Goal: Task Accomplishment & Management: Manage account settings

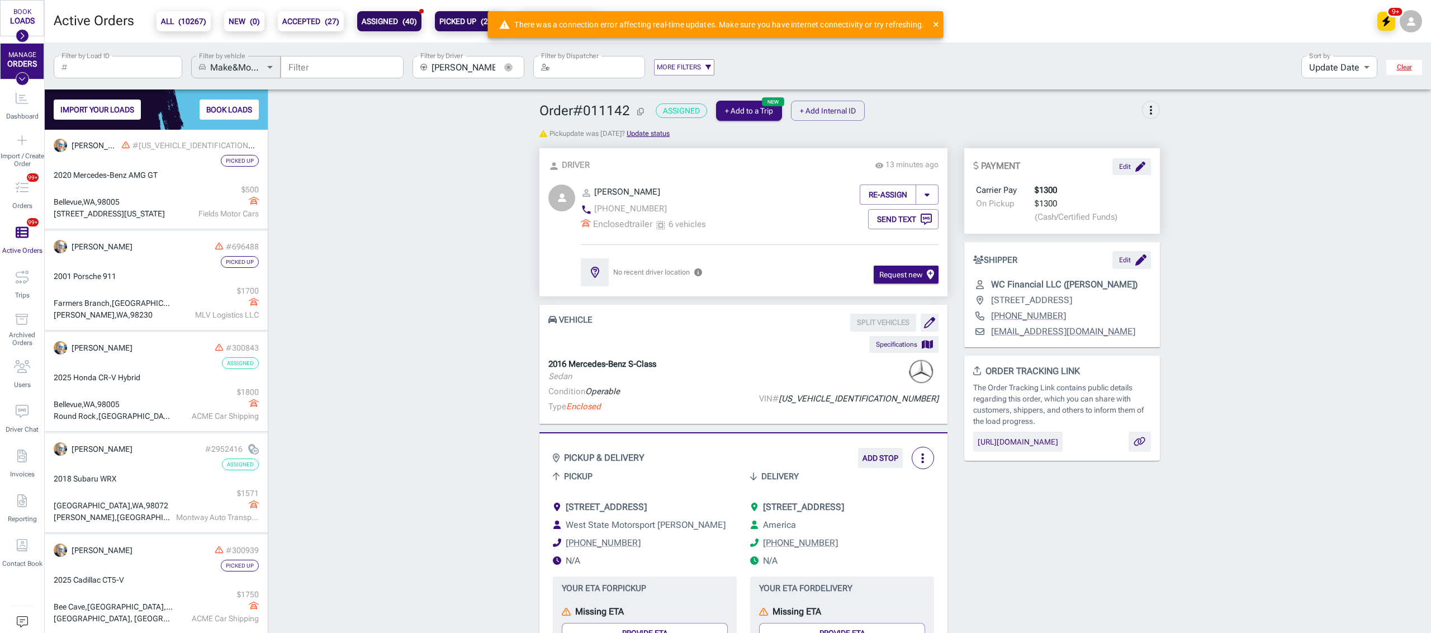
scroll to position [492, 211]
drag, startPoint x: 192, startPoint y: 21, endPoint x: 369, endPoint y: 183, distance: 240.9
click at [192, 21] on span "( 10267 )" at bounding box center [192, 21] width 28 height 9
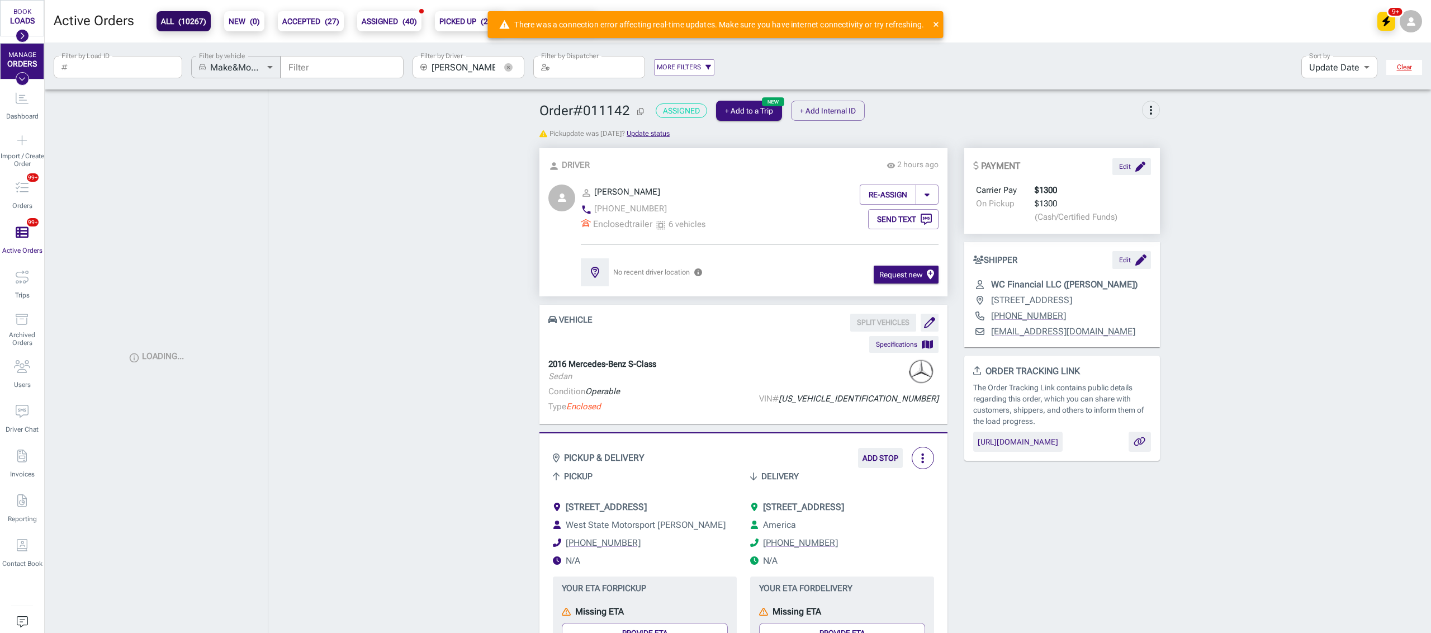
drag, startPoint x: 386, startPoint y: 224, endPoint x: 479, endPoint y: 170, distance: 107.9
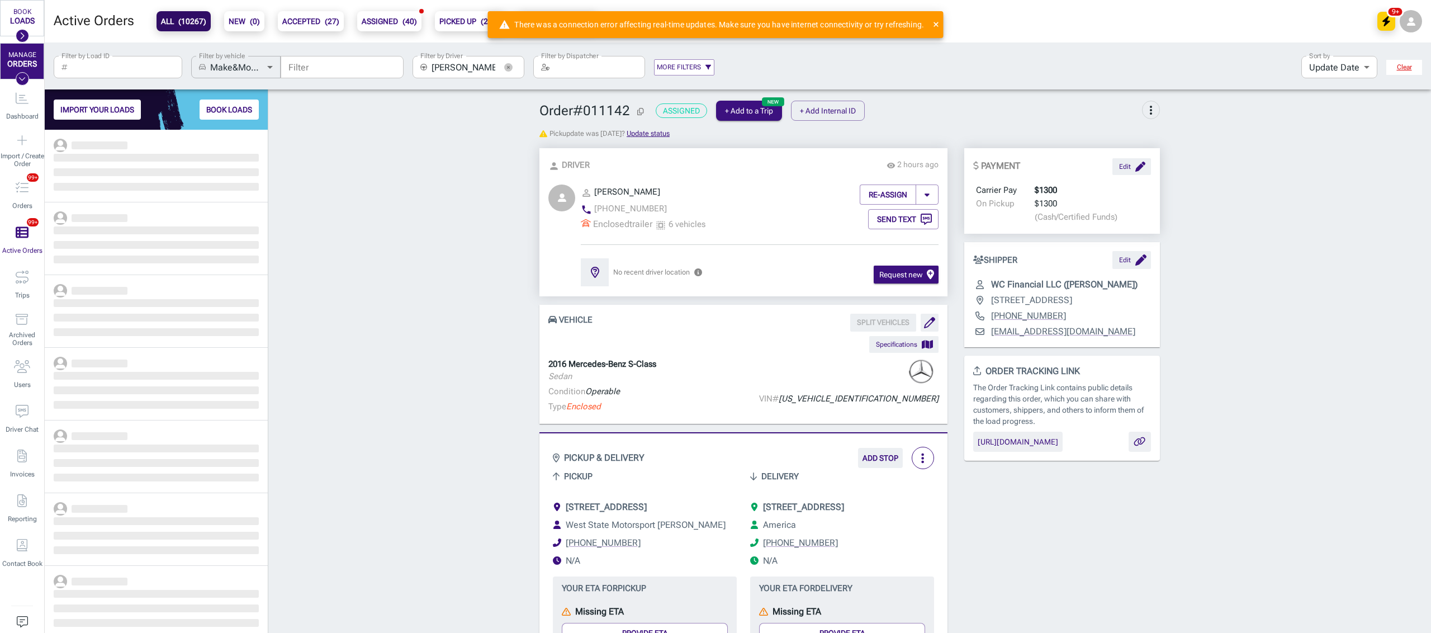
scroll to position [492, 211]
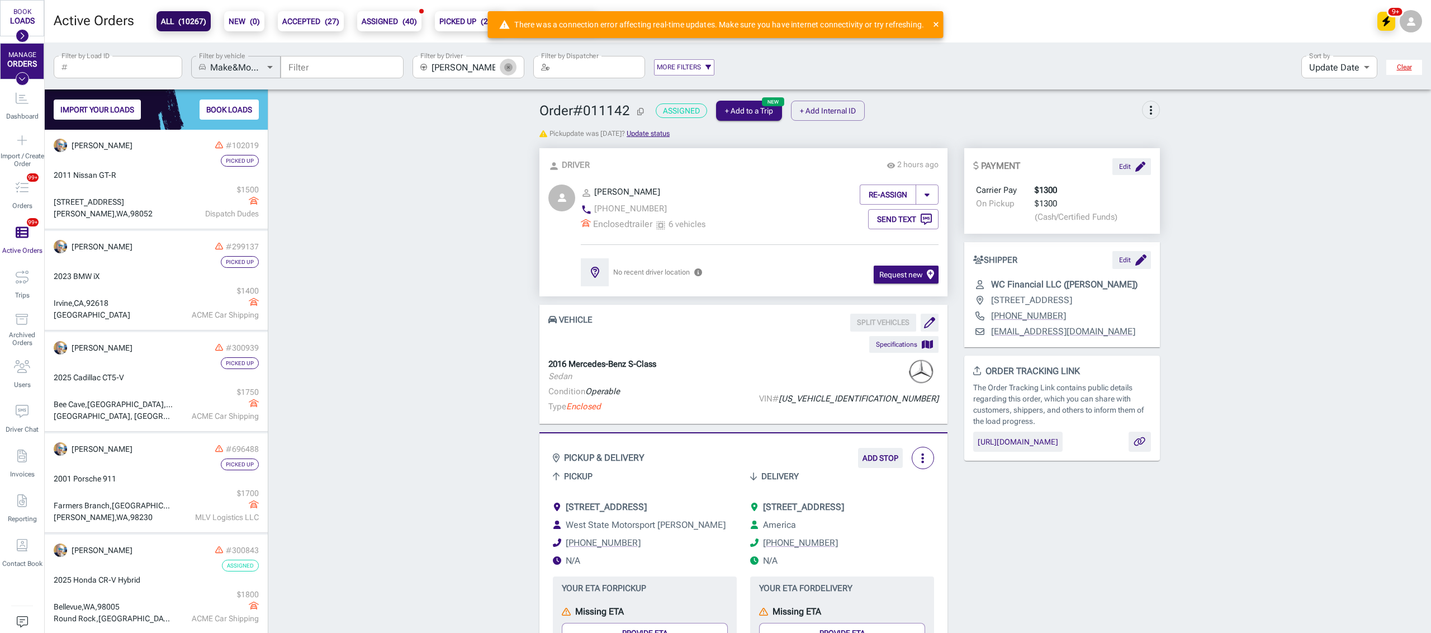
click at [507, 65] on icon "button" at bounding box center [508, 67] width 8 height 8
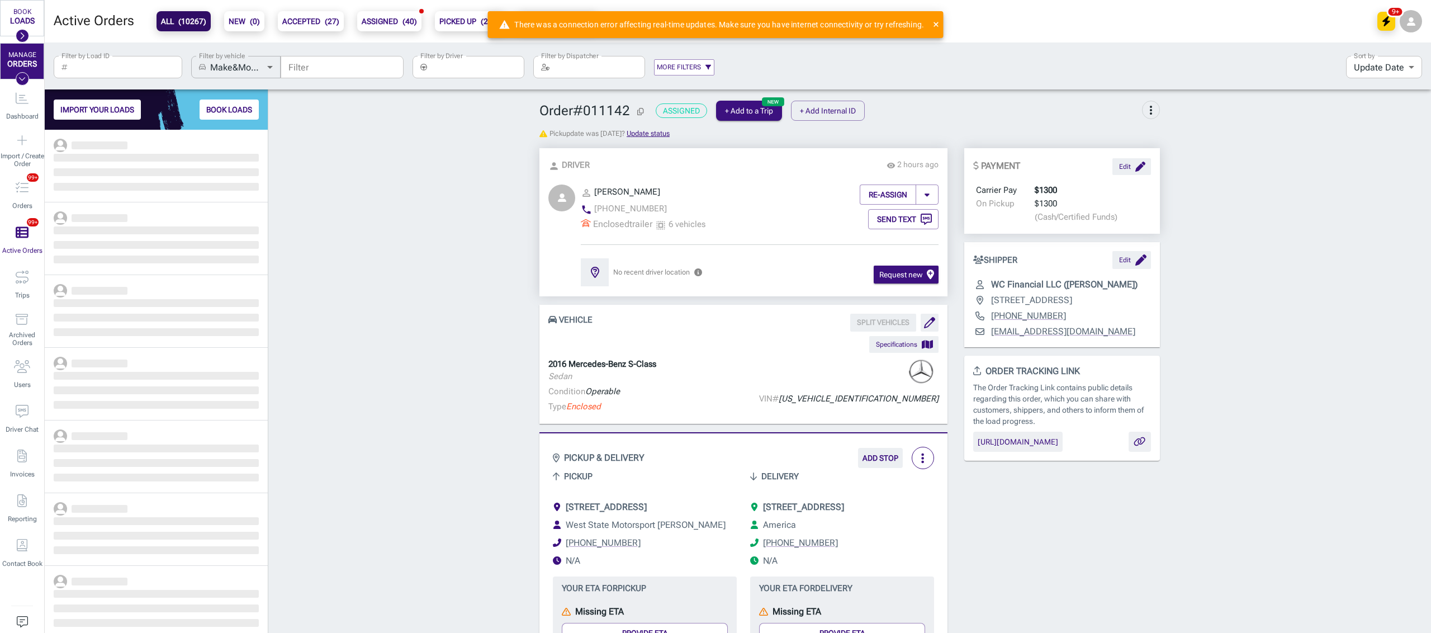
drag, startPoint x: 438, startPoint y: 197, endPoint x: 411, endPoint y: 64, distance: 135.8
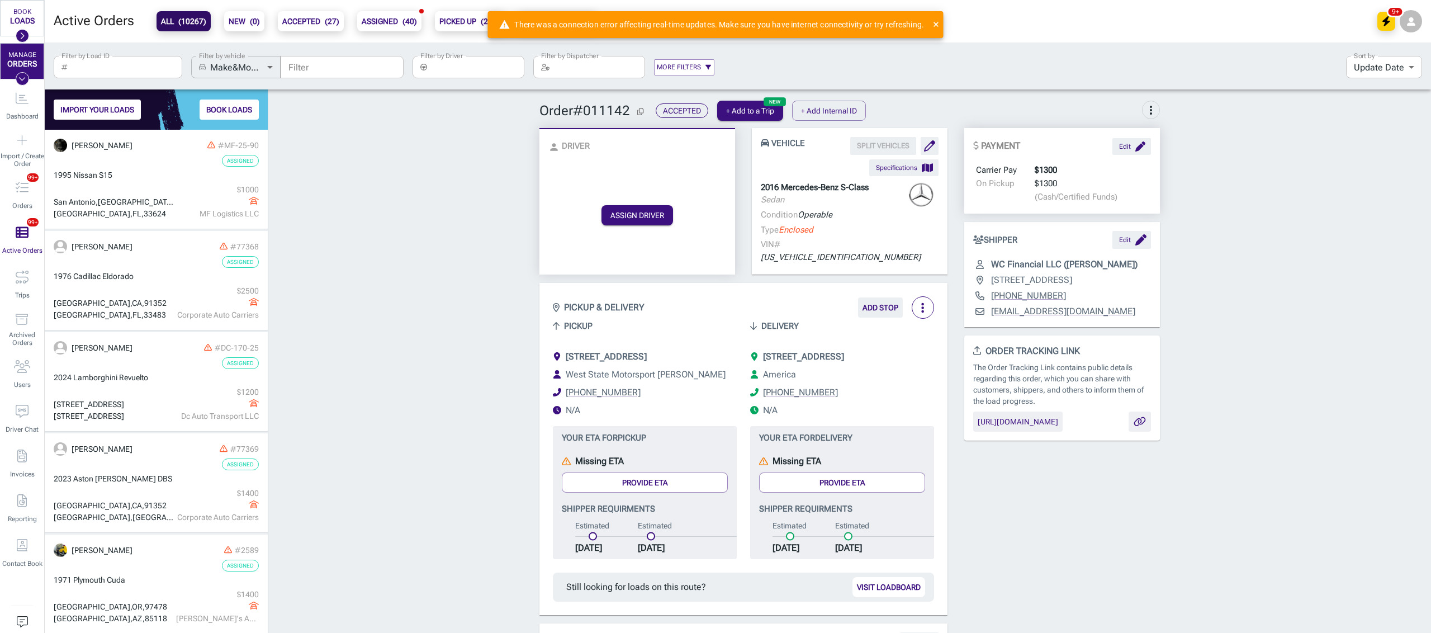
click at [471, 68] on input "Filter by Driver" at bounding box center [477, 67] width 93 height 22
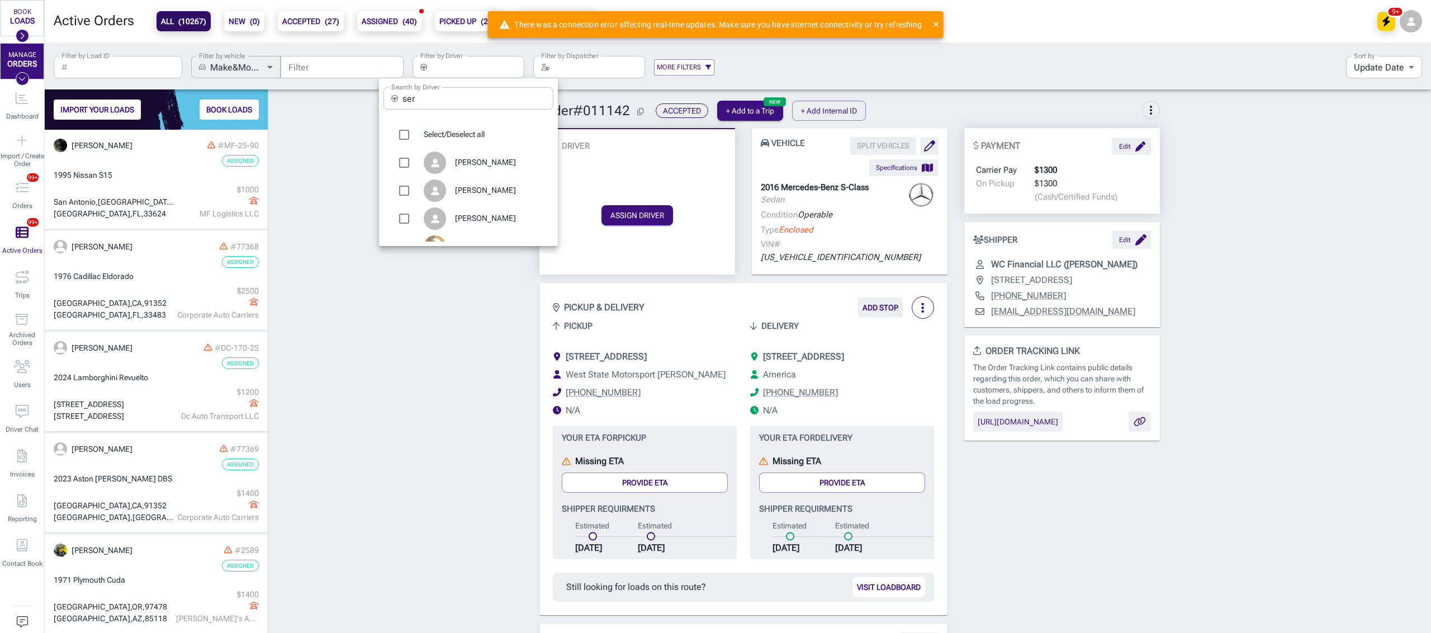
click at [457, 101] on input "ser" at bounding box center [477, 98] width 151 height 22
type input "s"
type input "dav"
click at [490, 164] on span "[PERSON_NAME]" at bounding box center [499, 162] width 89 height 11
type input "[PERSON_NAME]"
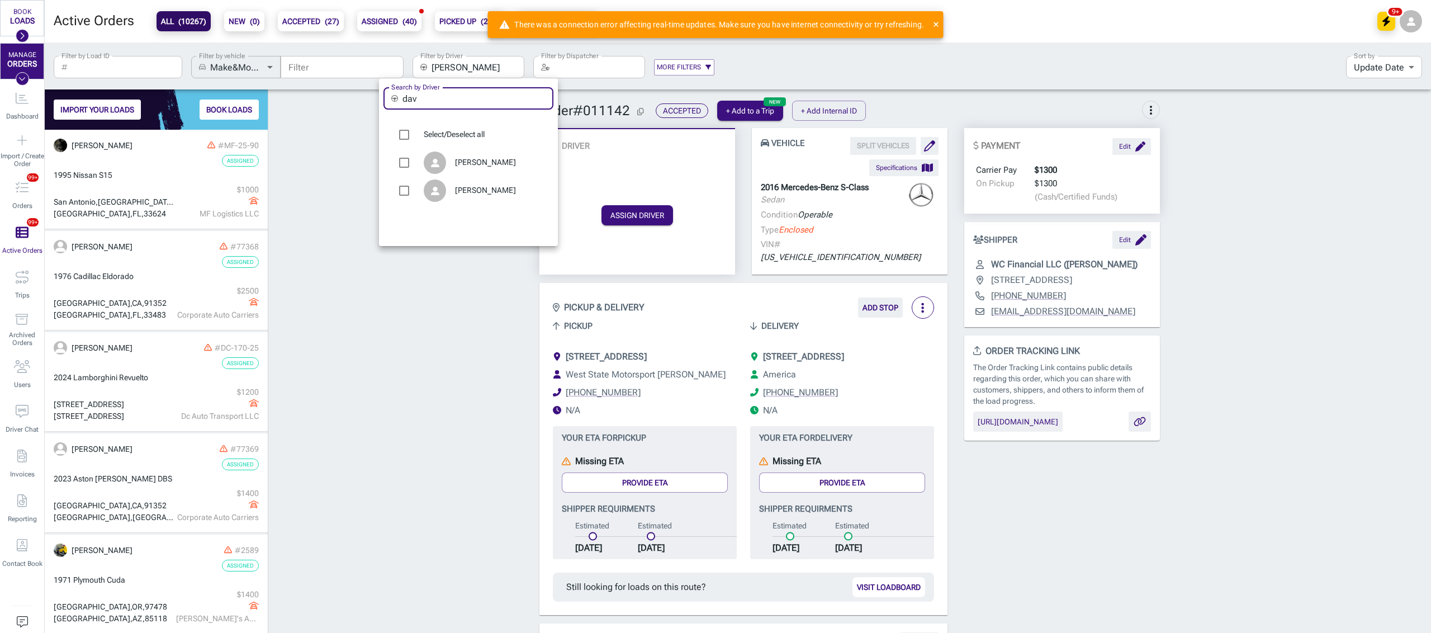
checkbox input "true"
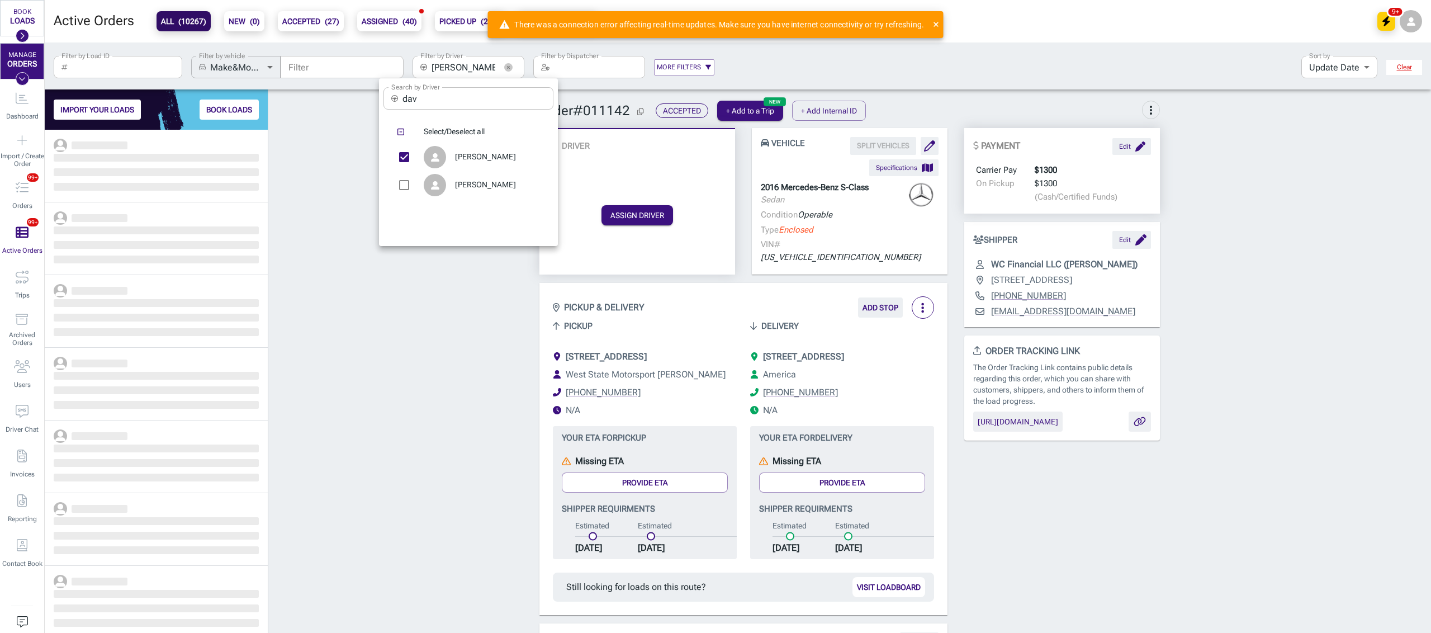
scroll to position [492, 211]
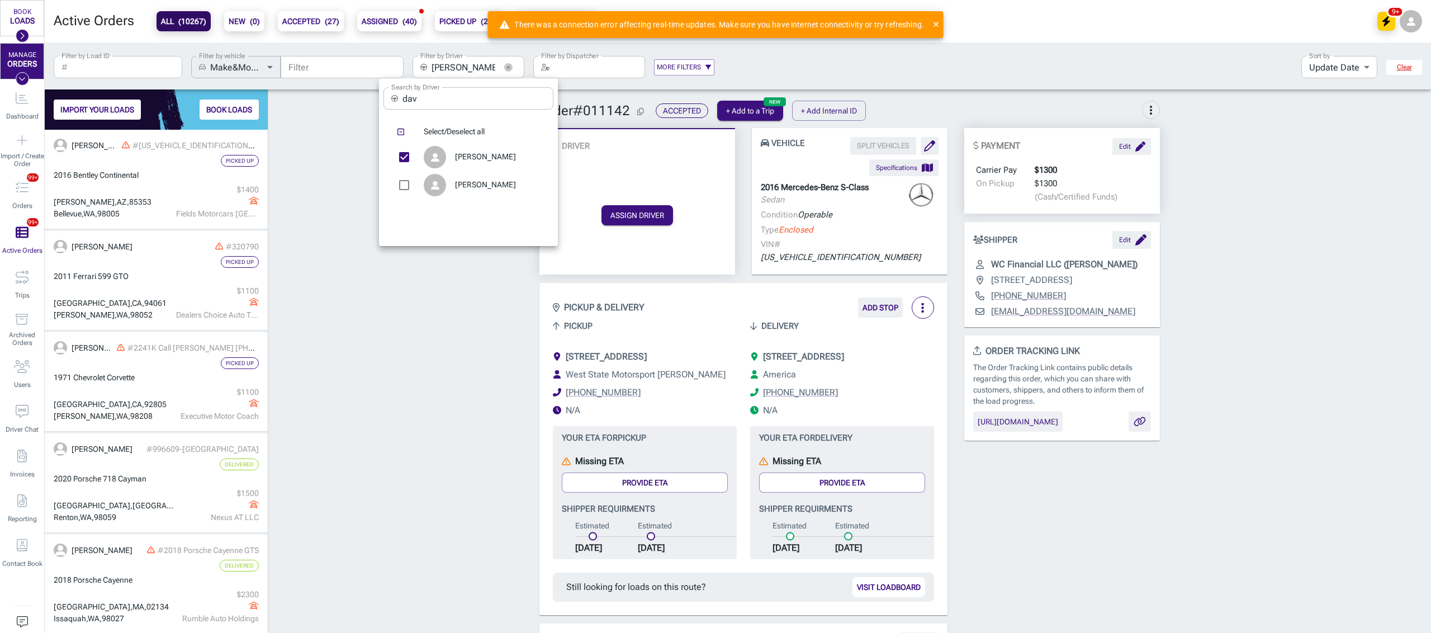
drag, startPoint x: 330, startPoint y: 167, endPoint x: 359, endPoint y: 133, distance: 44.4
click at [330, 165] on div at bounding box center [715, 316] width 1431 height 633
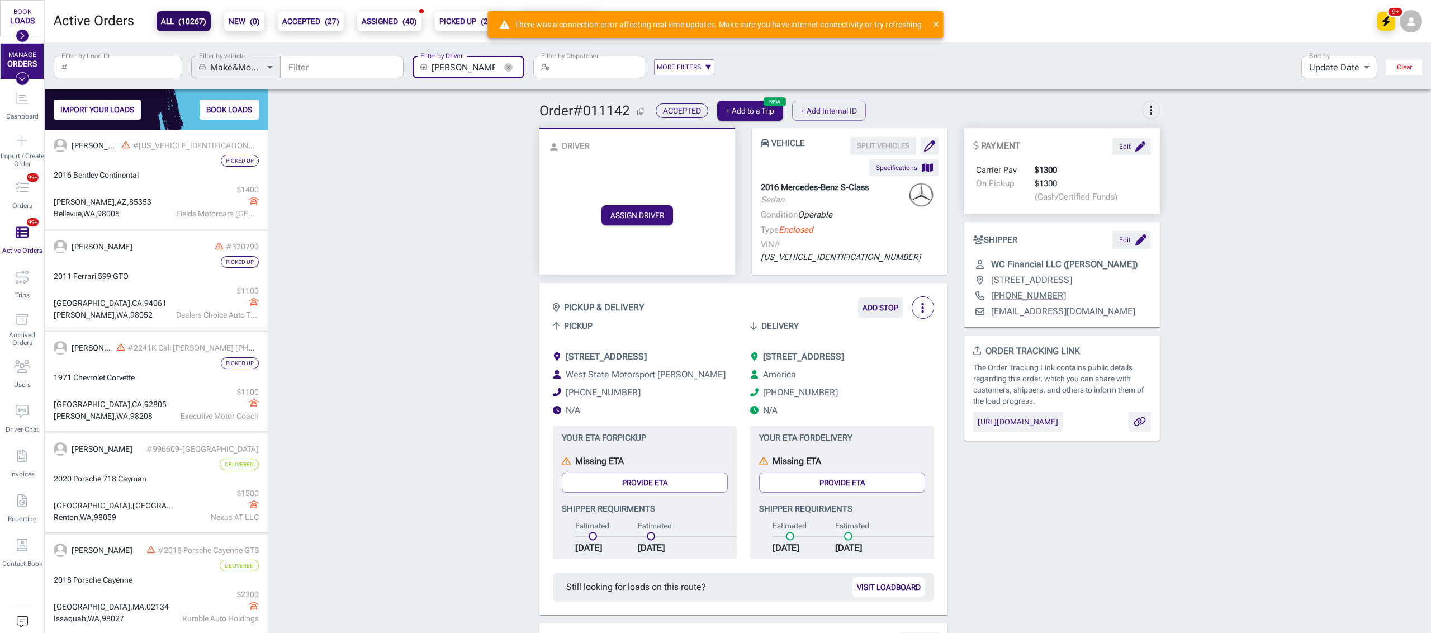
click at [936, 25] on icon at bounding box center [935, 24] width 5 height 5
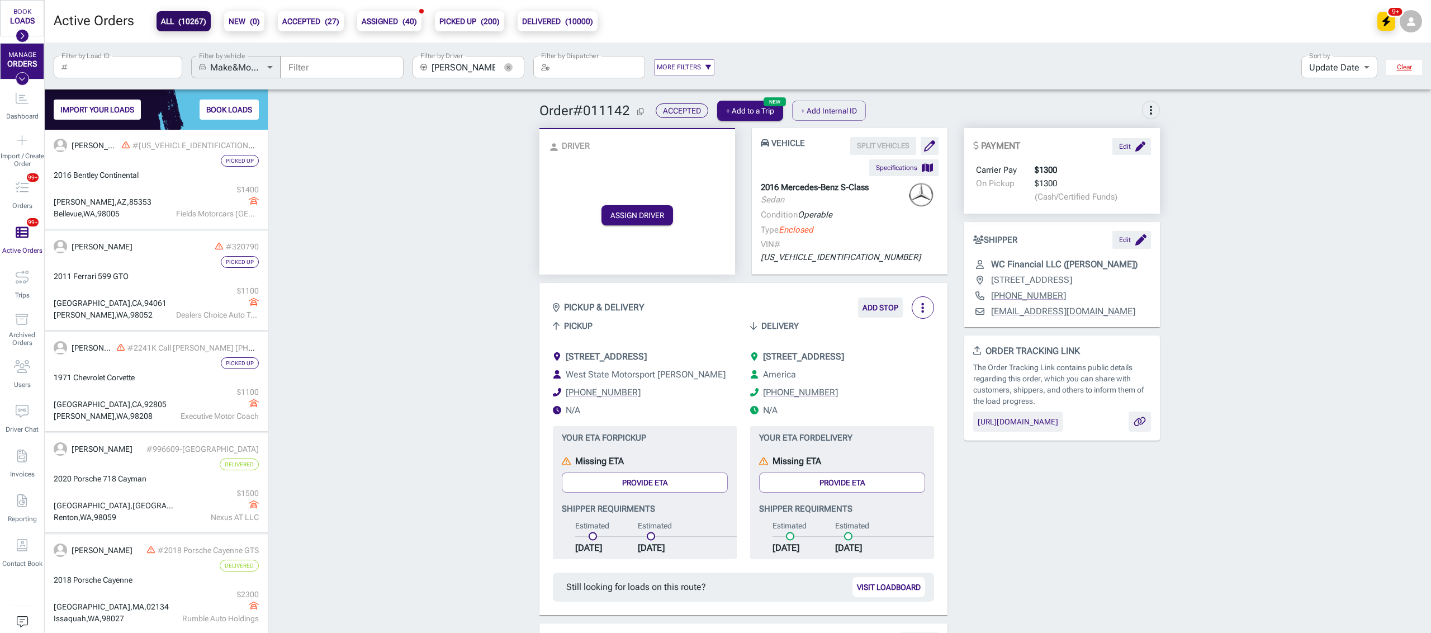
click at [435, 21] on button "PICKED UP ( 200 )" at bounding box center [469, 21] width 69 height 20
click at [406, 140] on div "Order # 011142 Accepted + Add to a Trip + Add Internal ID more_vert person Driv…" at bounding box center [849, 633] width 1162 height 1071
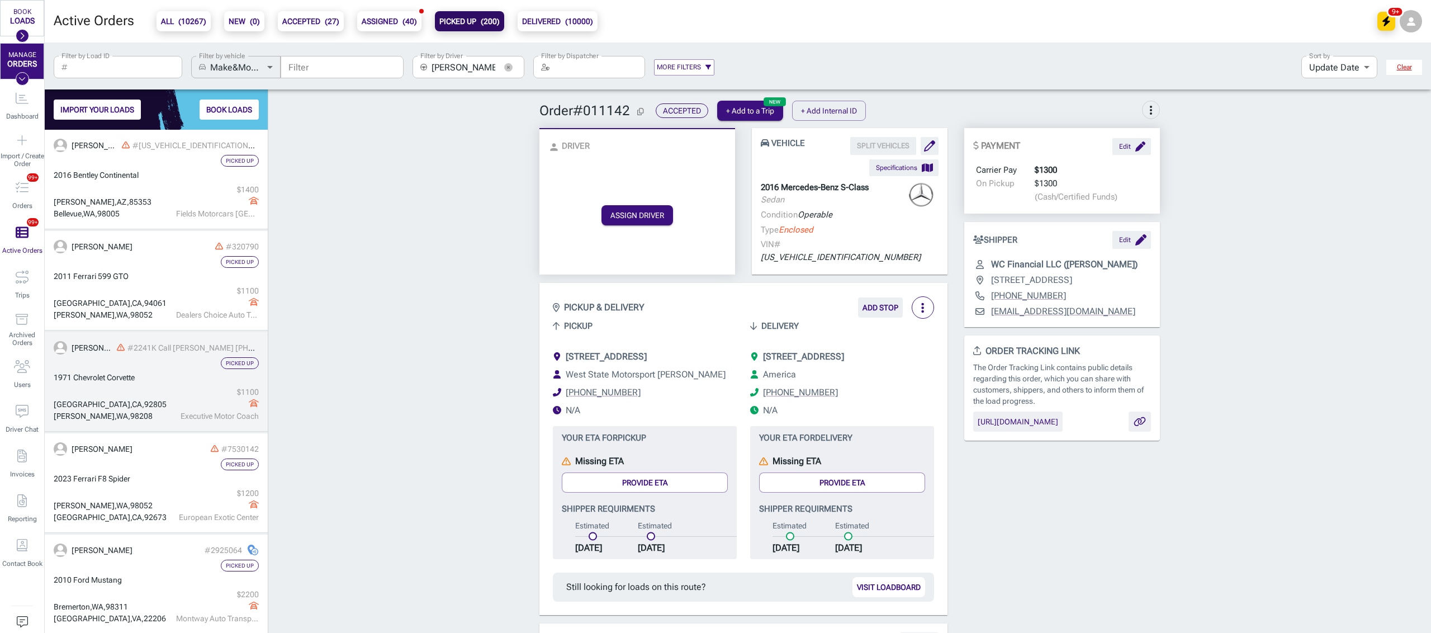
click at [145, 382] on div "1971 Chevrolet Corvette" at bounding box center [156, 378] width 205 height 12
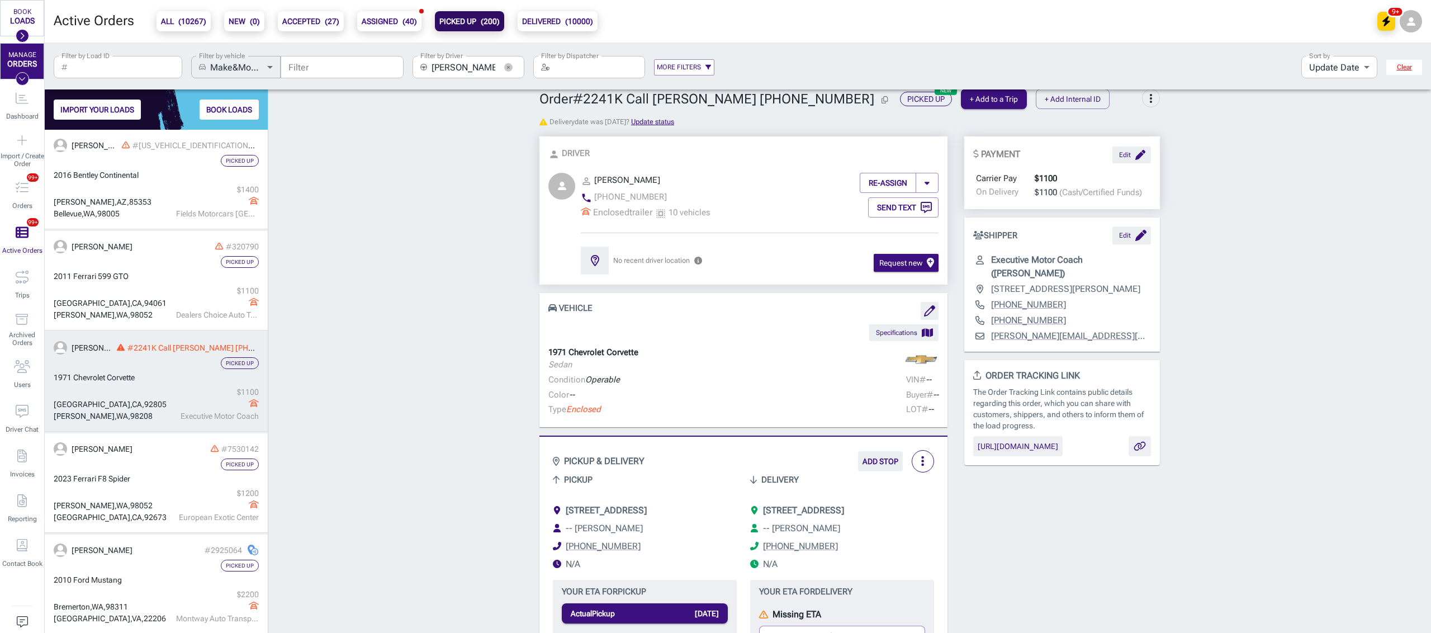
scroll to position [15, 0]
click at [896, 328] on button "Specifications" at bounding box center [903, 329] width 69 height 17
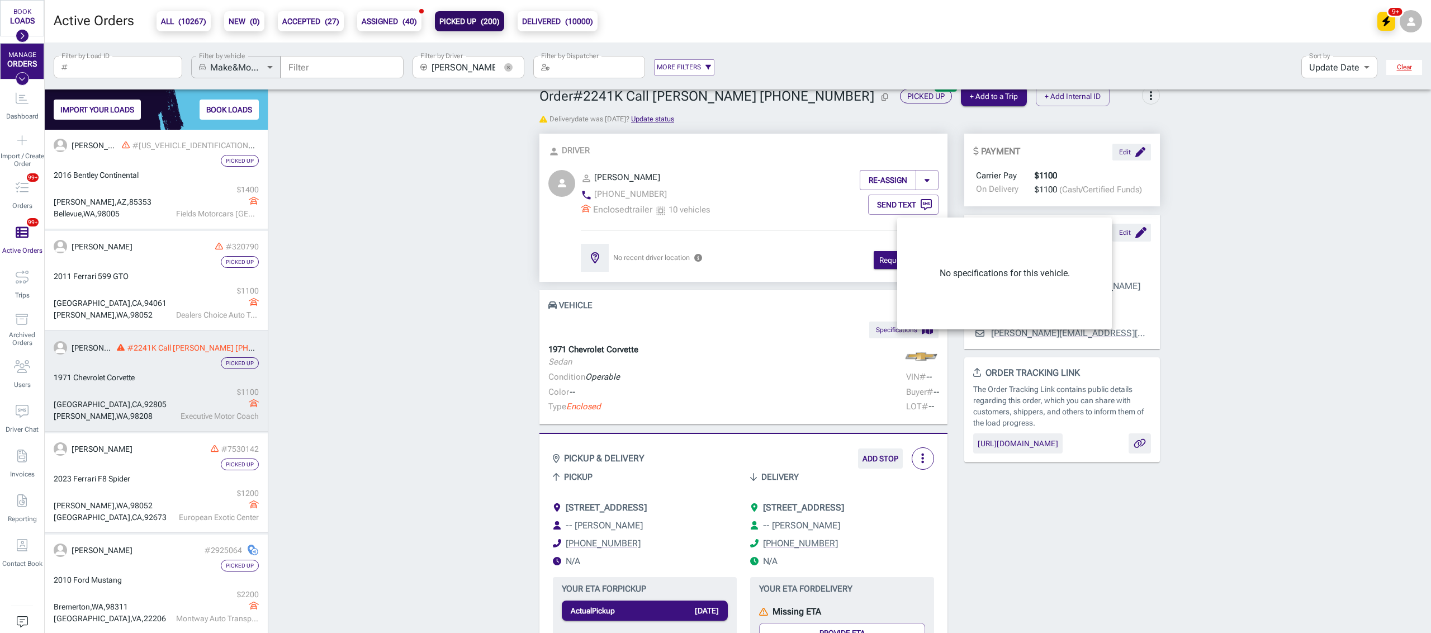
click at [465, 335] on div at bounding box center [715, 316] width 1431 height 633
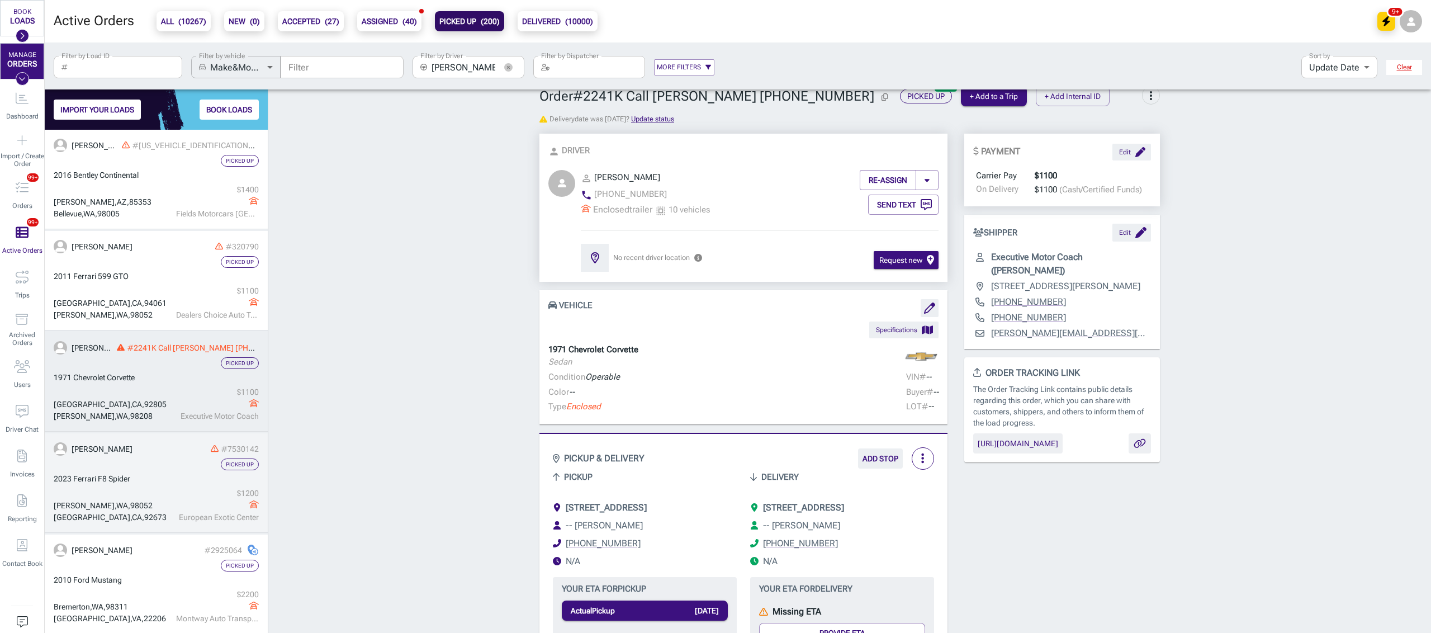
click at [173, 476] on div "2023 Ferrari F8 Spider" at bounding box center [156, 479] width 205 height 12
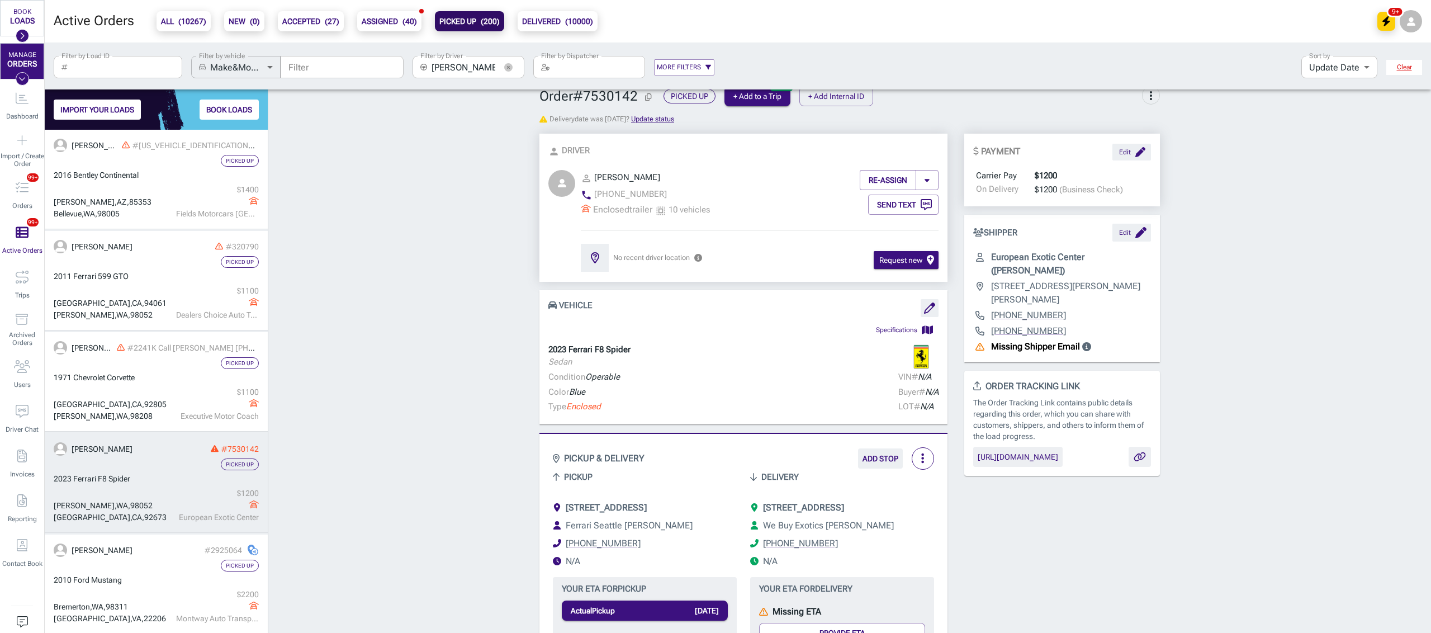
click at [875, 333] on button "Specifications" at bounding box center [903, 329] width 69 height 17
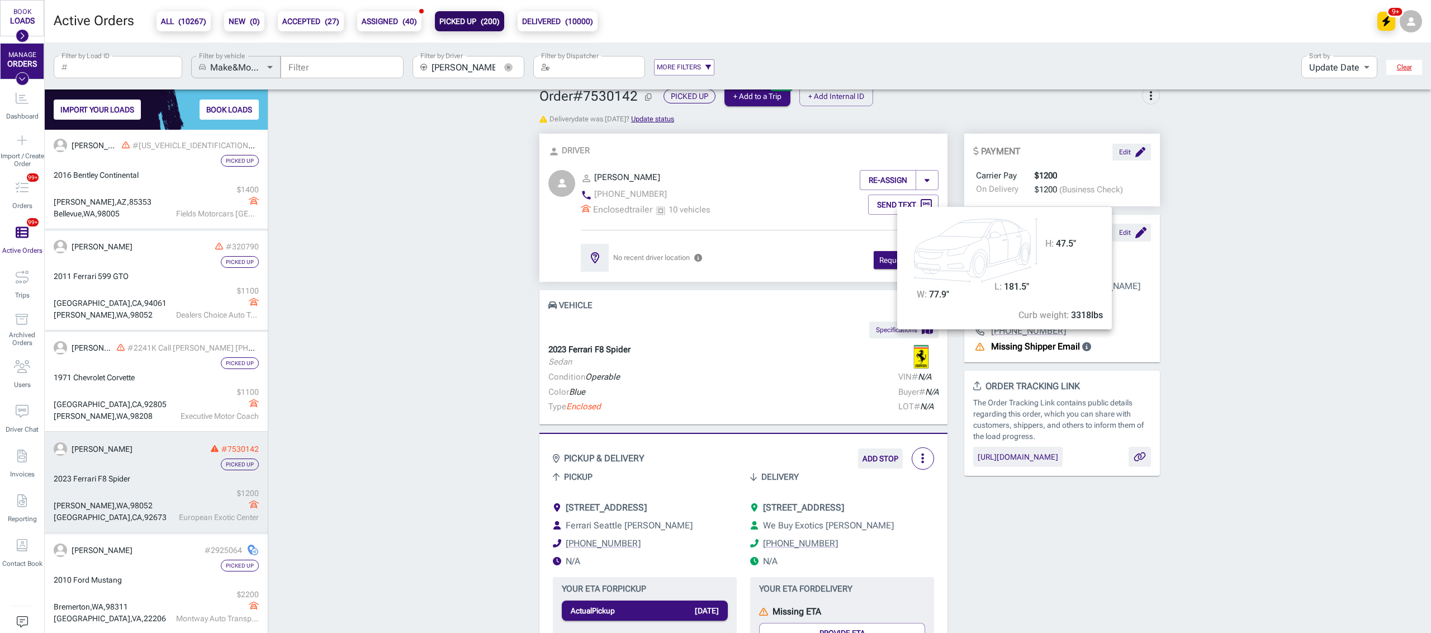
click at [200, 386] on div at bounding box center [715, 316] width 1431 height 633
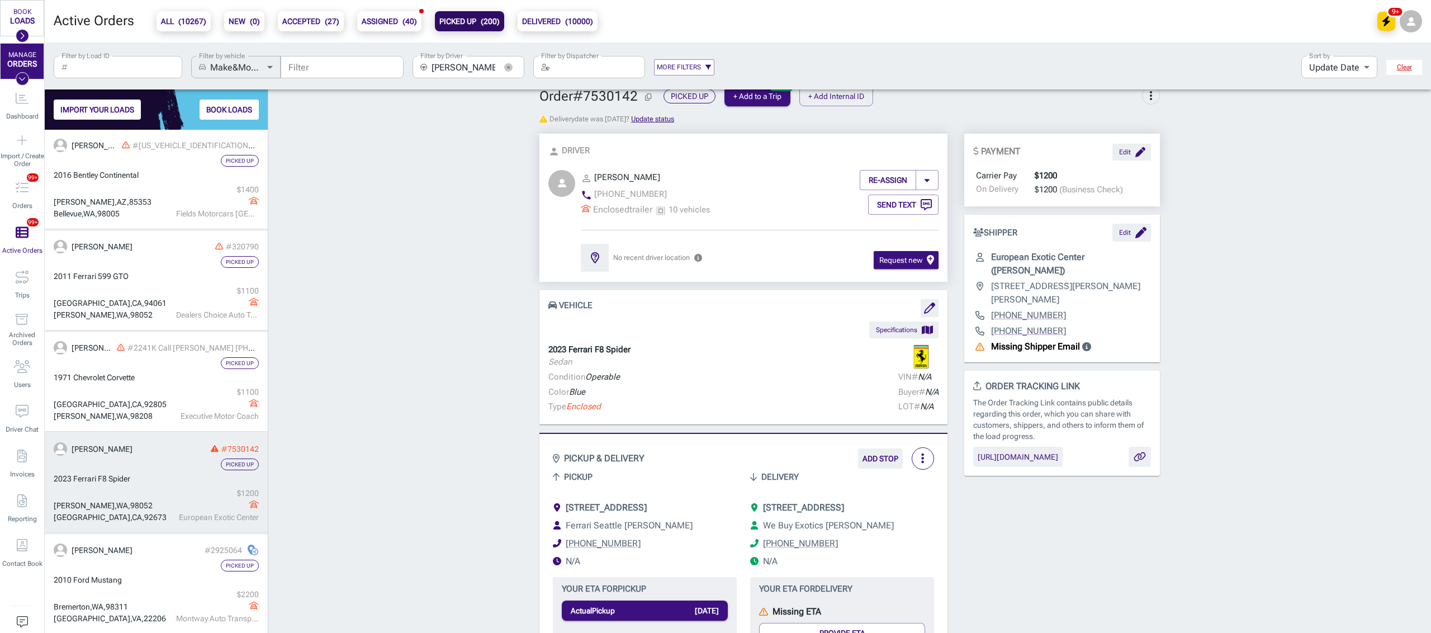
click at [172, 383] on div "1971 Chevrolet Corvette" at bounding box center [156, 378] width 205 height 12
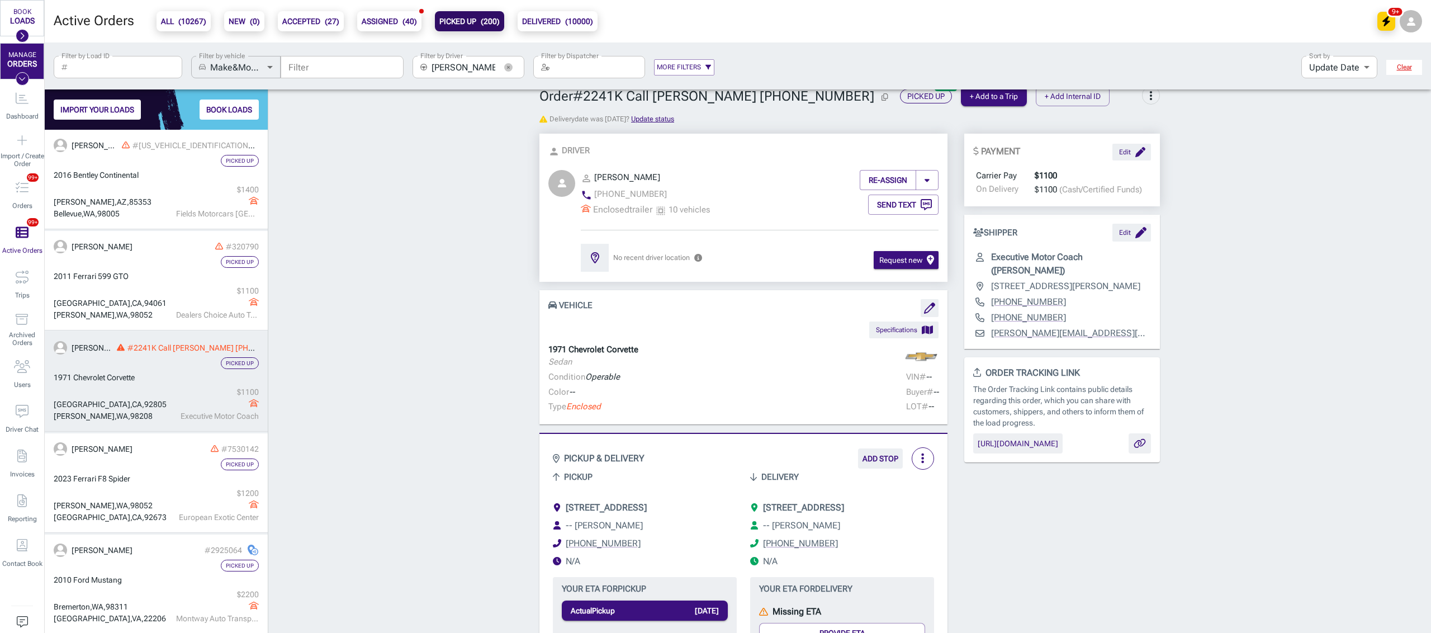
drag, startPoint x: 421, startPoint y: 477, endPoint x: 417, endPoint y: 472, distance: 6.4
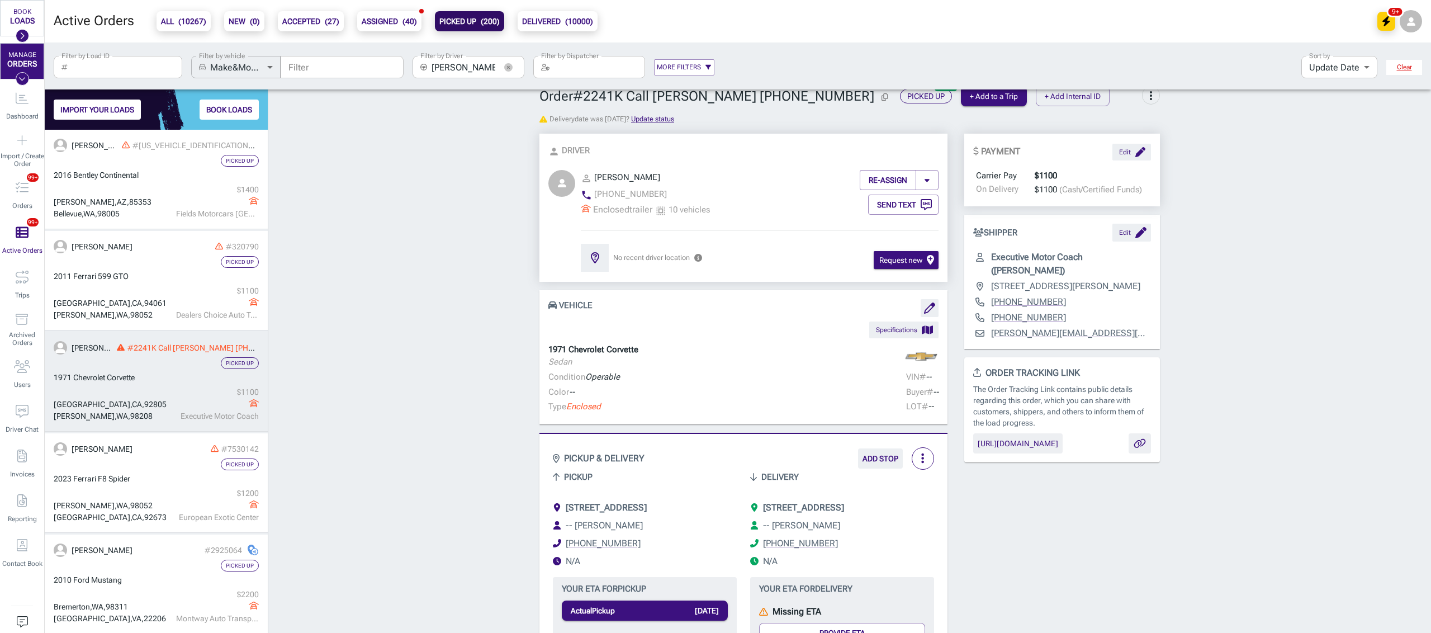
click at [821, 504] on span "[STREET_ADDRESS]" at bounding box center [803, 507] width 81 height 11
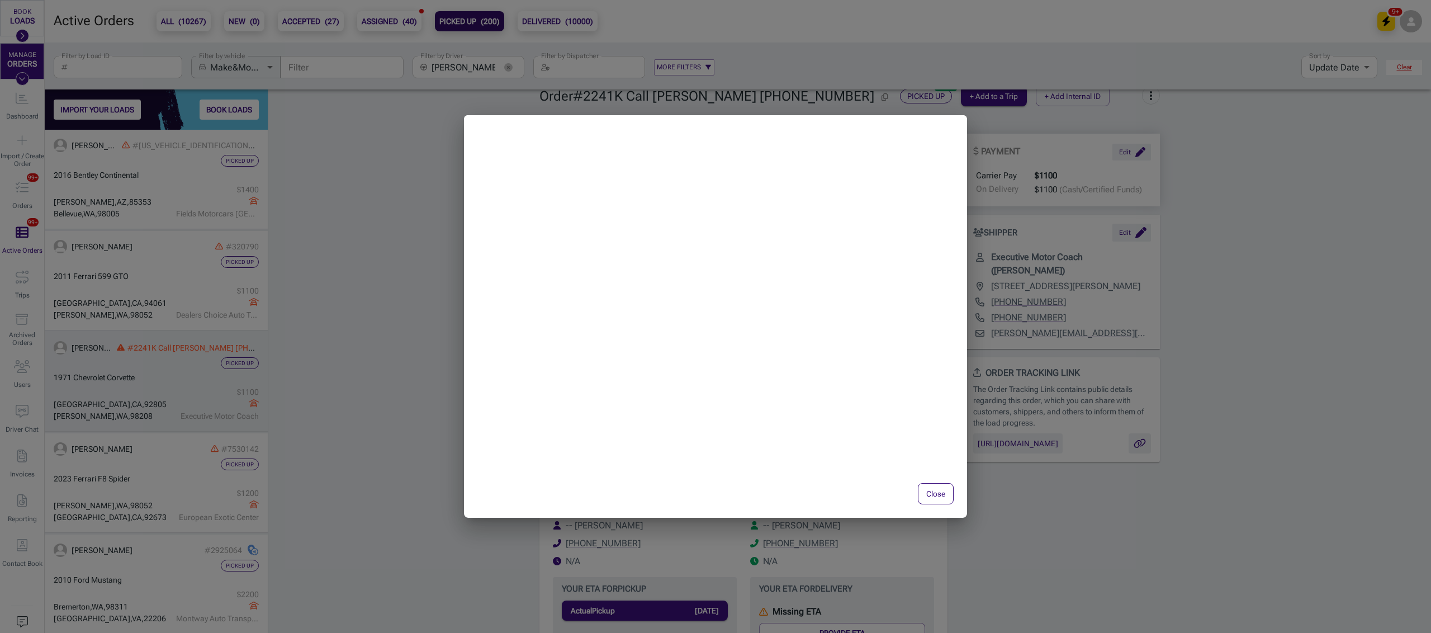
click at [371, 430] on div "Close" at bounding box center [715, 316] width 1431 height 633
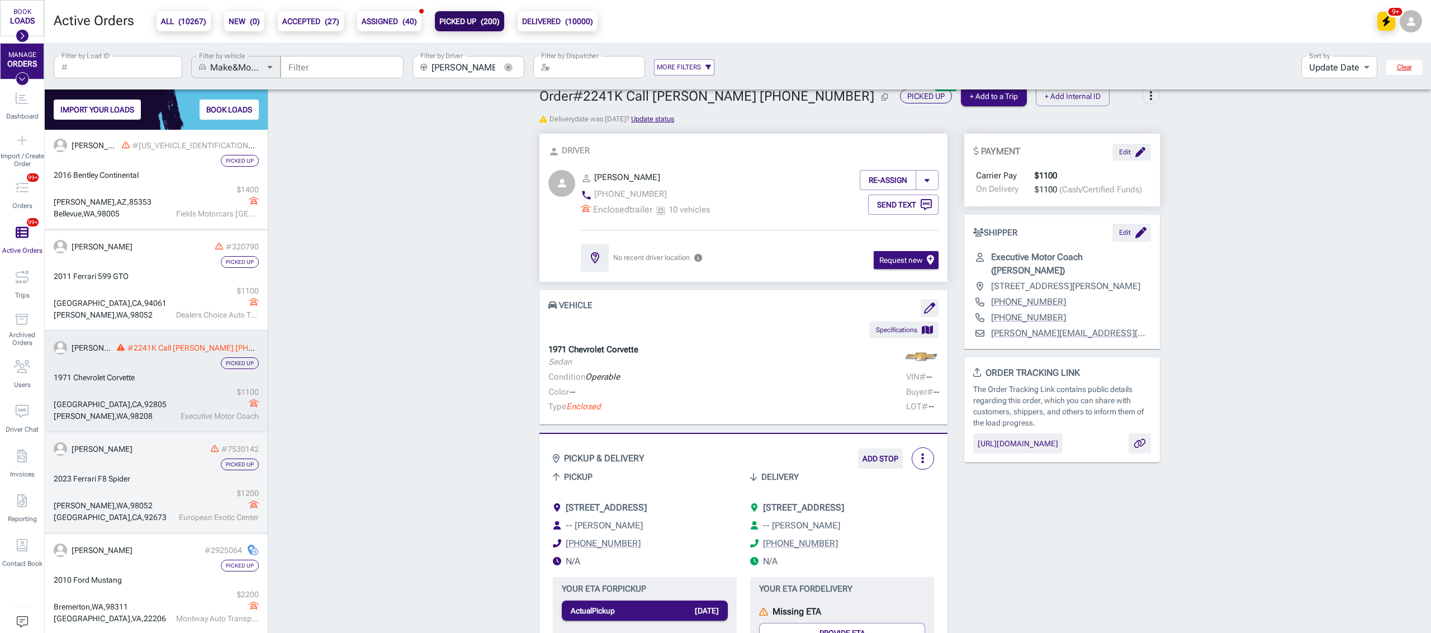
drag, startPoint x: 148, startPoint y: 497, endPoint x: 197, endPoint y: 477, distance: 52.6
click at [148, 496] on div "[GEOGRAPHIC_DATA] $ 1200 European Exotic Center" at bounding box center [156, 505] width 205 height 36
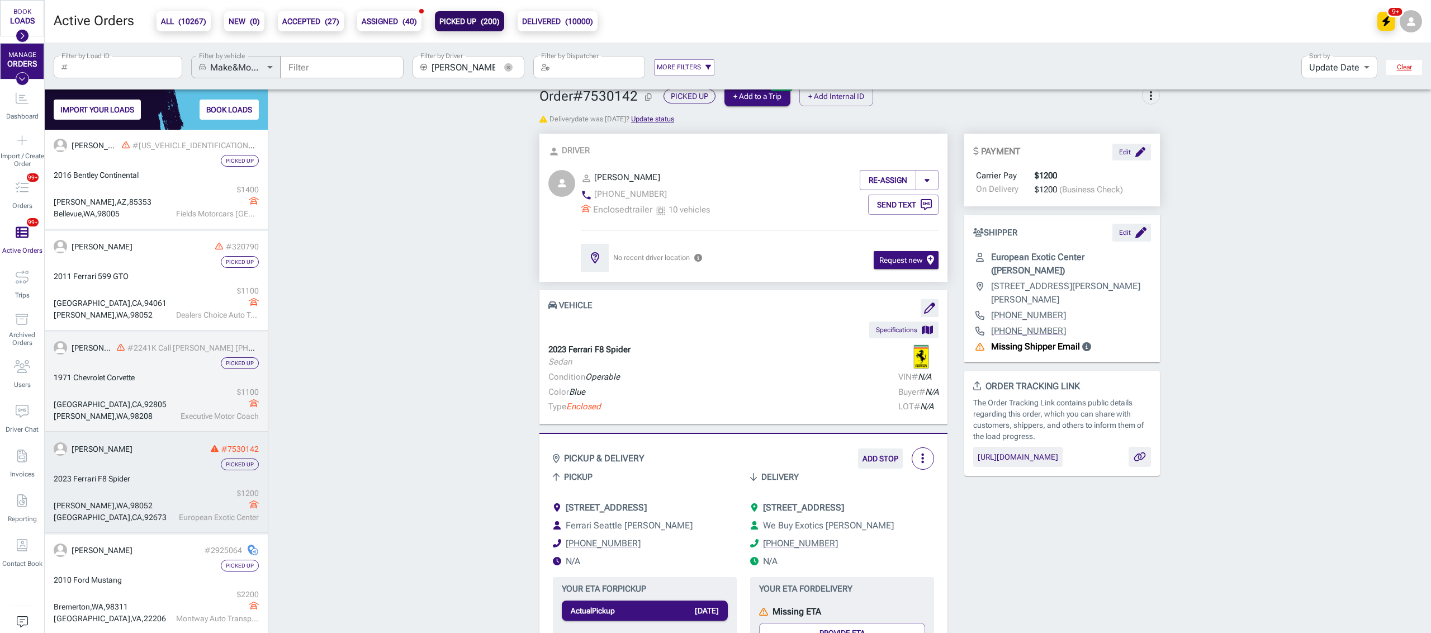
click at [156, 375] on div "1971 Chevrolet Corvette" at bounding box center [156, 378] width 205 height 12
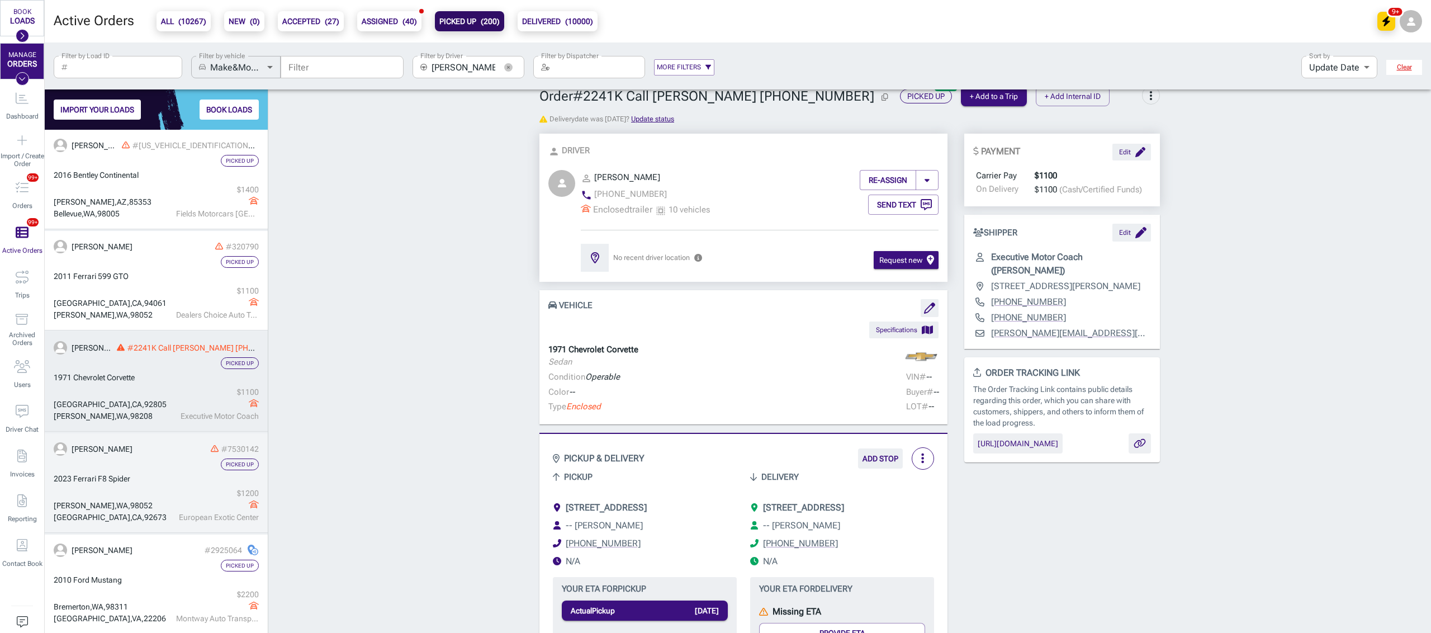
click at [135, 448] on div "#7530142" at bounding box center [197, 449] width 124 height 12
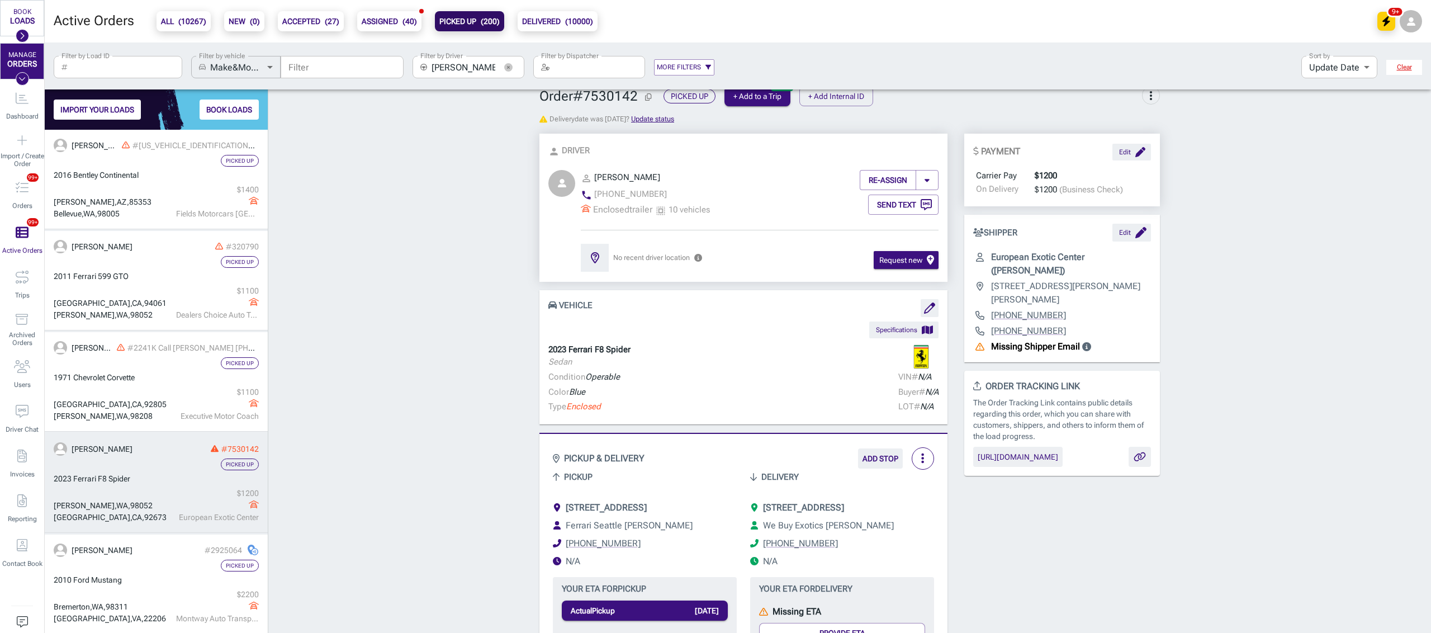
drag, startPoint x: 816, startPoint y: 539, endPoint x: 763, endPoint y: 539, distance: 53.1
click at [763, 530] on span "We Buy Exotics [PERSON_NAME]" at bounding box center [828, 525] width 131 height 11
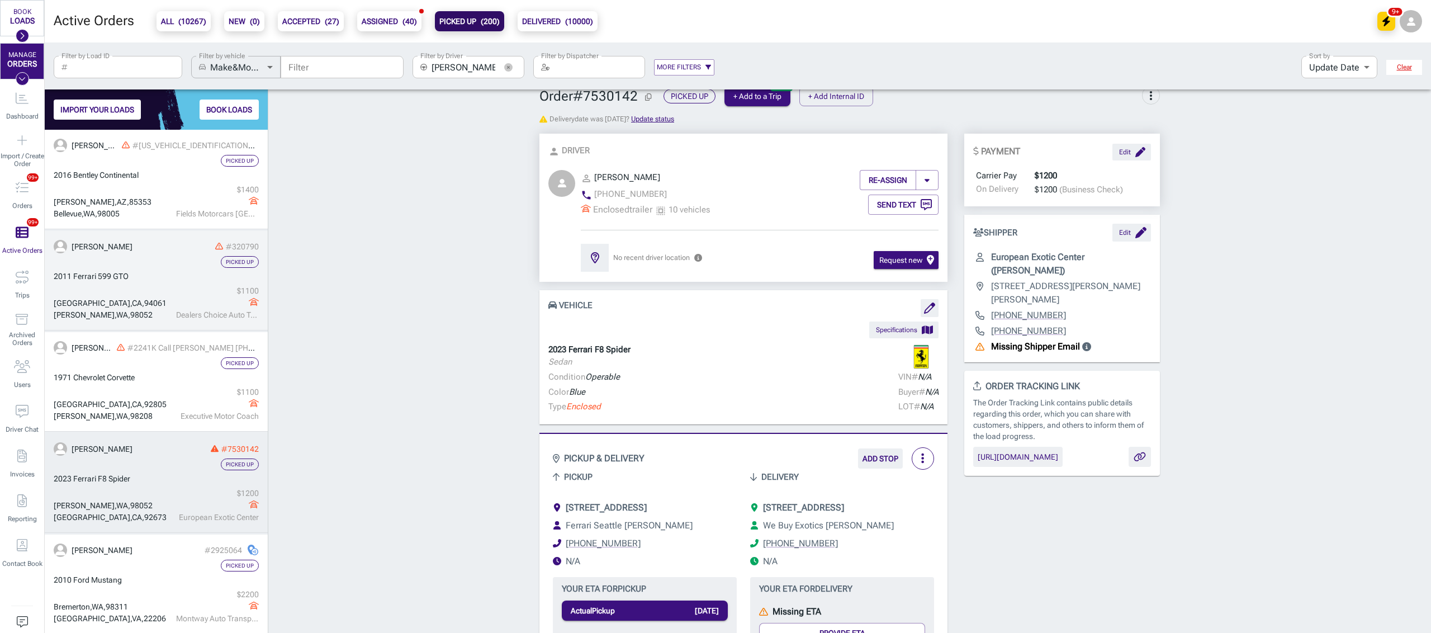
click at [173, 307] on div "$ 1100 Dealers Choice Auto Transport Inc" at bounding box center [216, 303] width 86 height 36
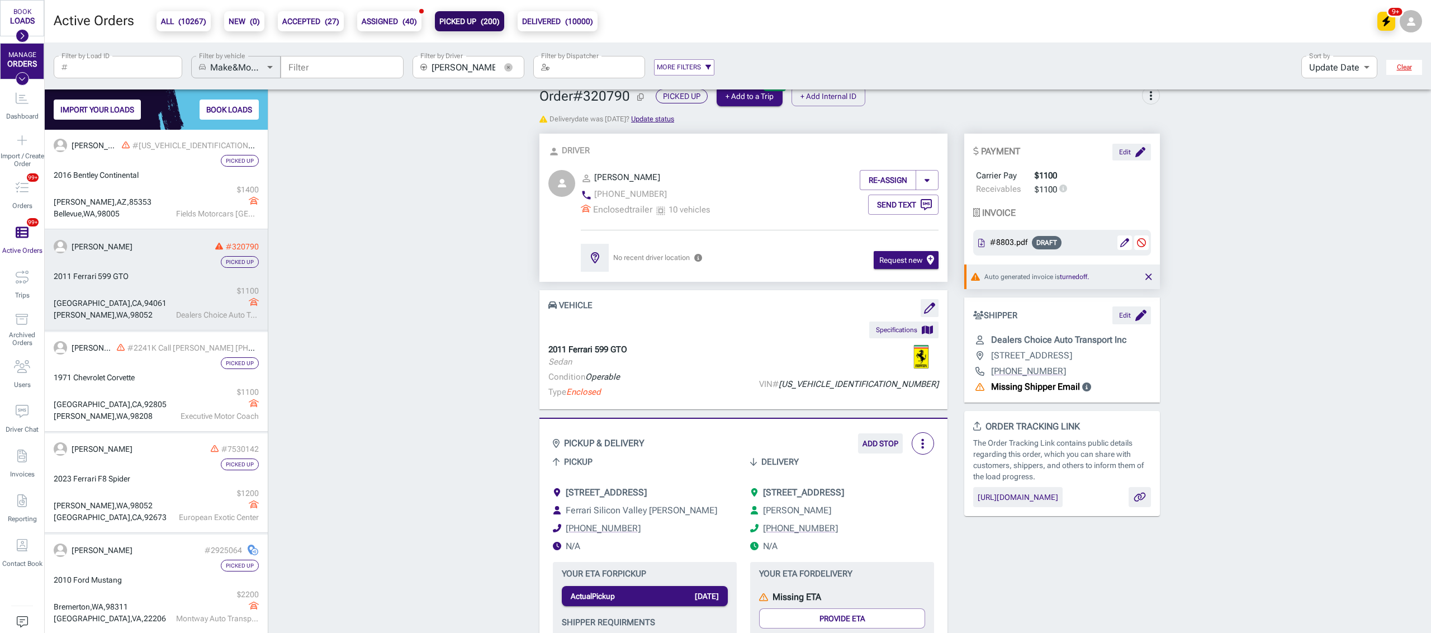
drag, startPoint x: 434, startPoint y: 245, endPoint x: 419, endPoint y: 233, distance: 19.1
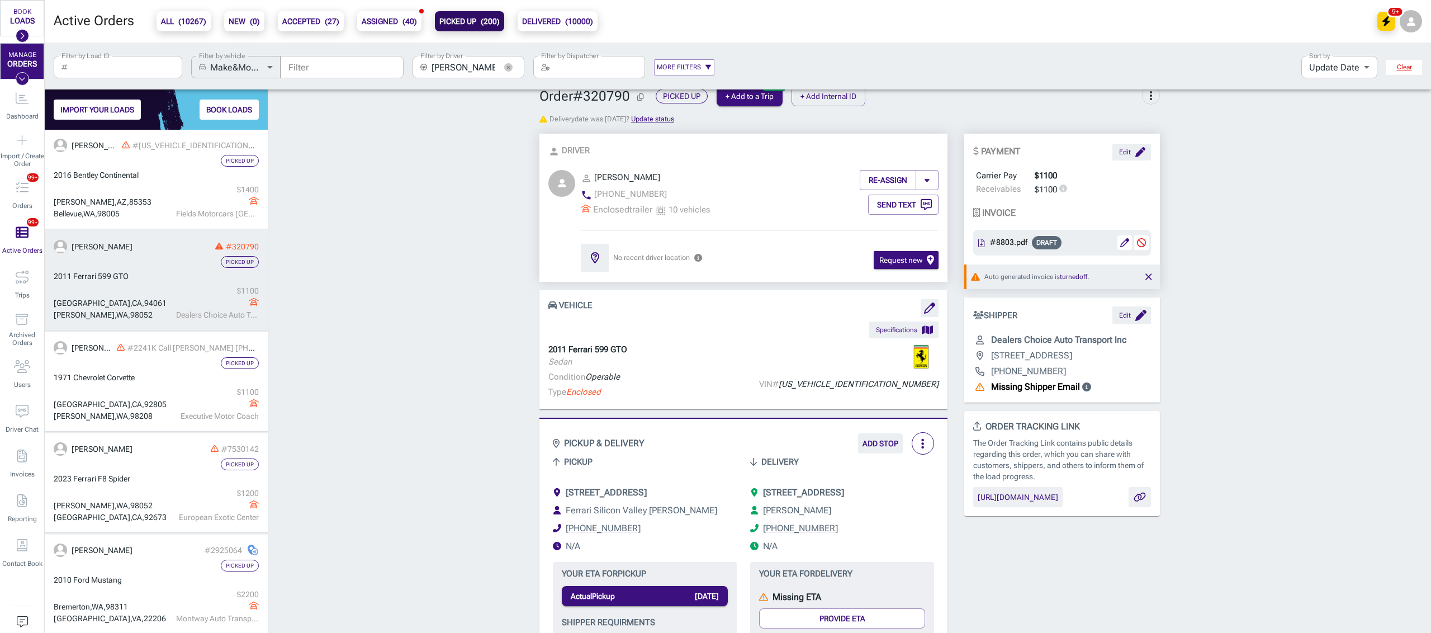
click at [168, 15] on b "ALL ( 10267 )" at bounding box center [183, 21] width 45 height 13
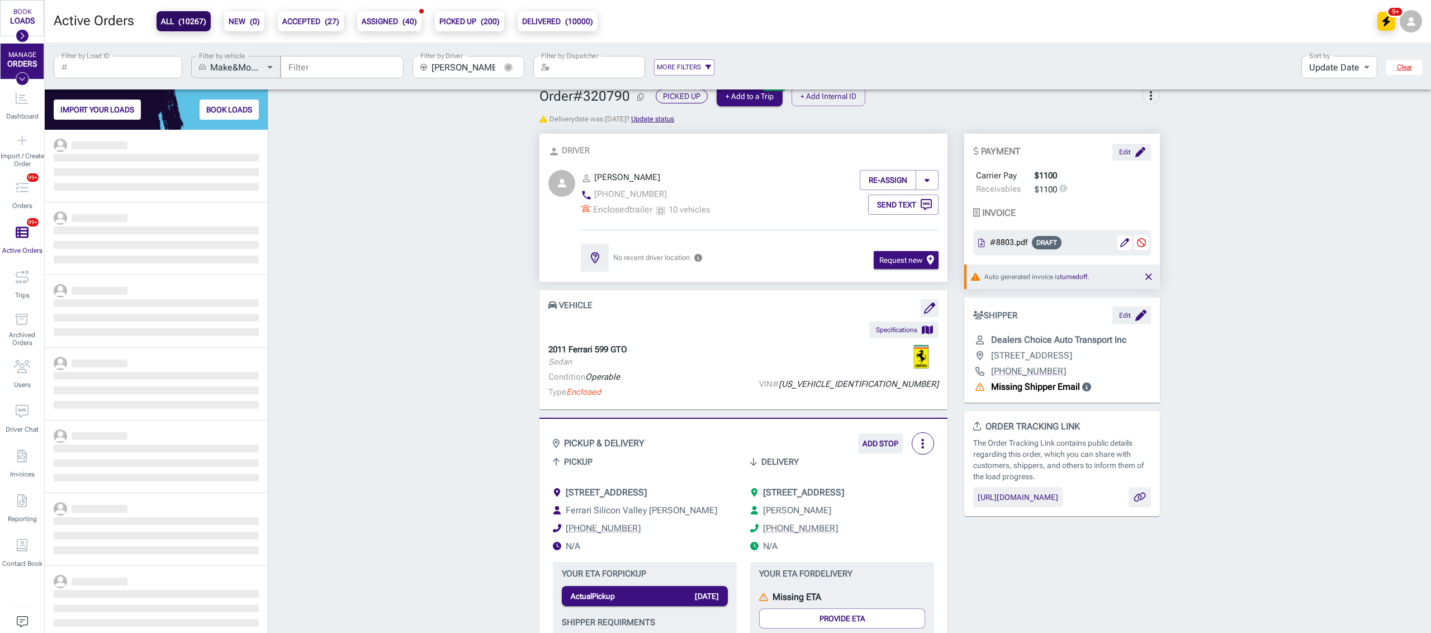
scroll to position [492, 211]
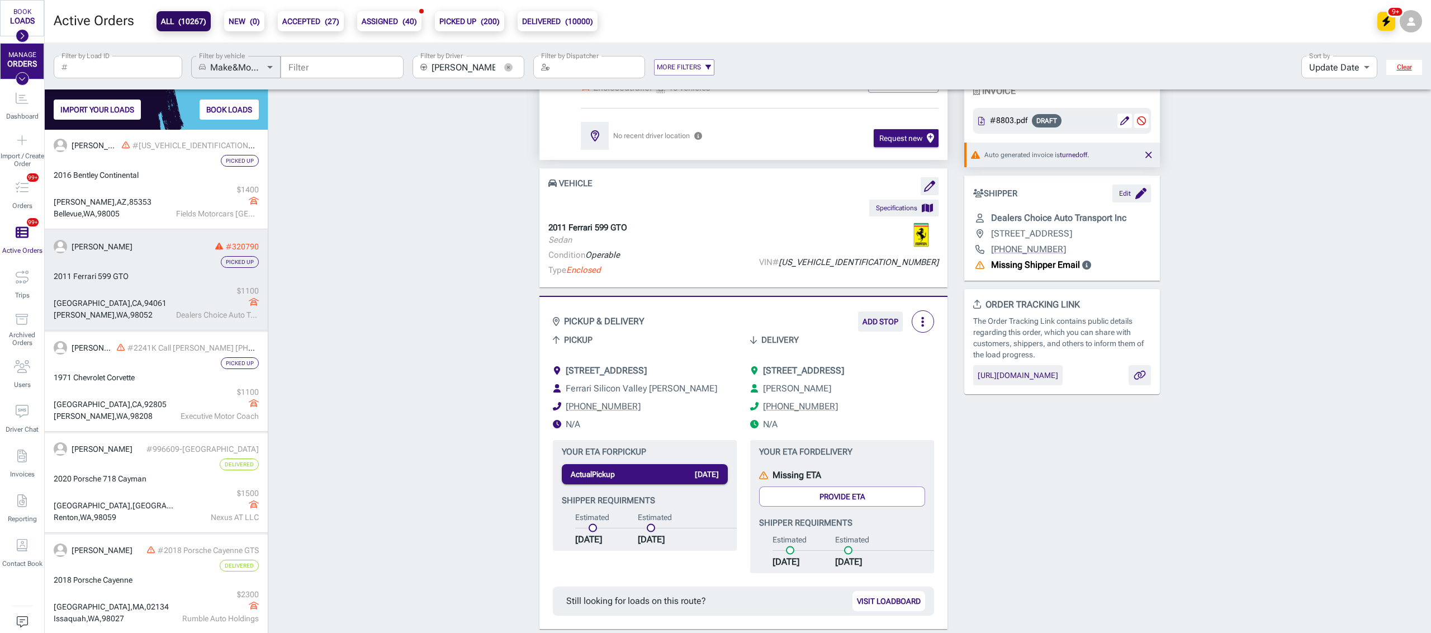
scroll to position [137, 0]
click at [353, 194] on div "Order # 320790 Picked Up + Add to a Trip + Add Internal ID more_vert Delivery d…" at bounding box center [849, 632] width 1162 height 1345
click at [356, 223] on div "Order # 320790 Picked Up + Add to a Trip + Add Internal ID more_vert Delivery d…" at bounding box center [849, 632] width 1162 height 1345
click at [353, 219] on div "Order # 320790 Picked Up + Add to a Trip + Add Internal ID more_vert Delivery d…" at bounding box center [849, 632] width 1162 height 1345
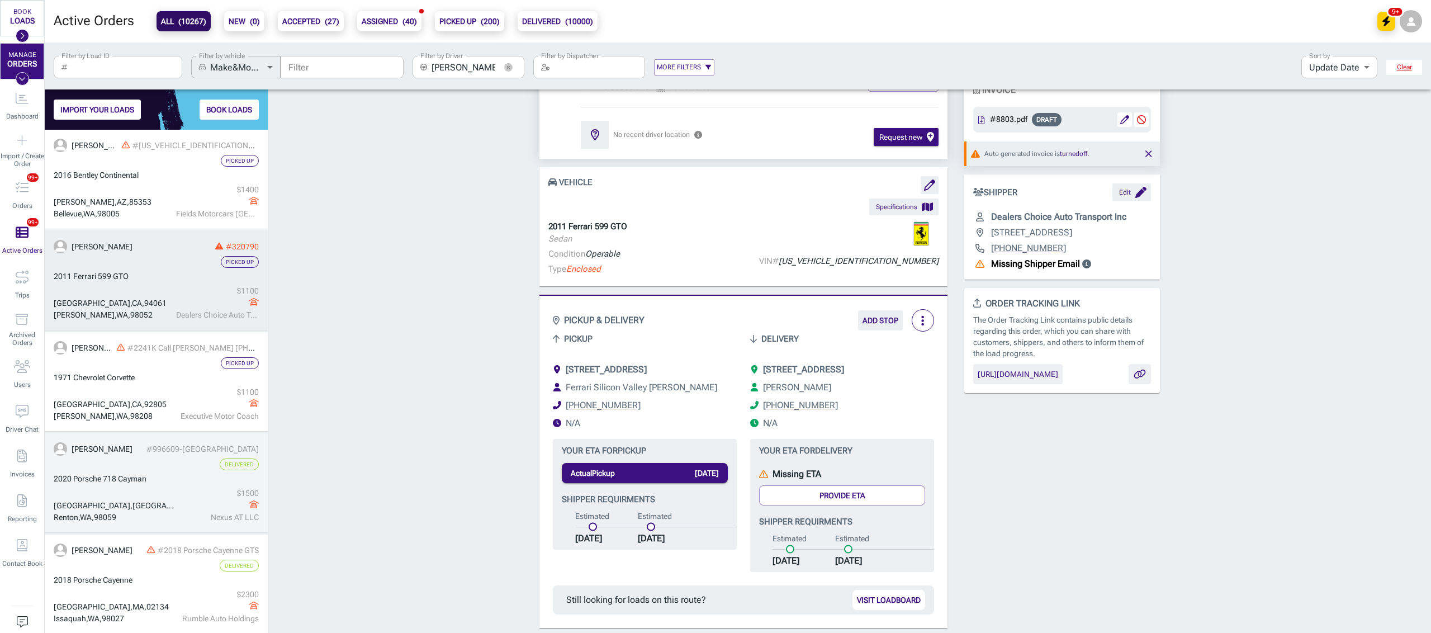
click at [151, 509] on div "[GEOGRAPHIC_DATA]" at bounding box center [114, 506] width 120 height 12
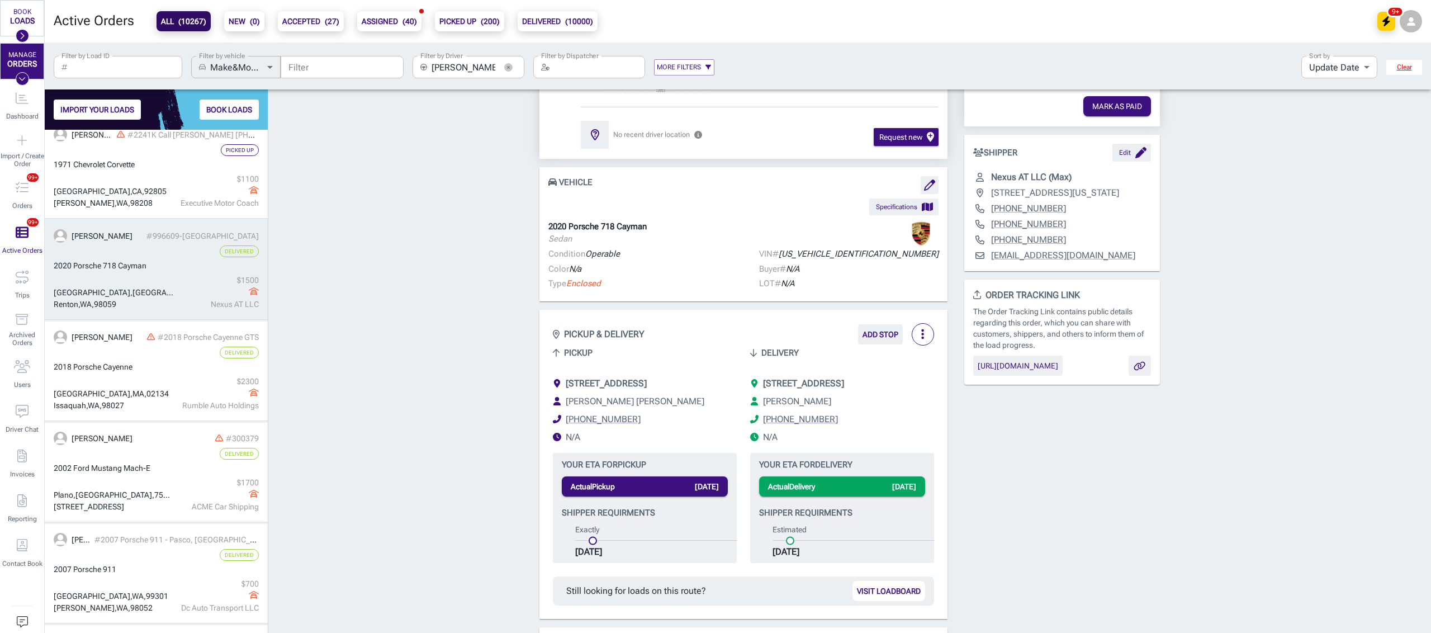
scroll to position [213, 0]
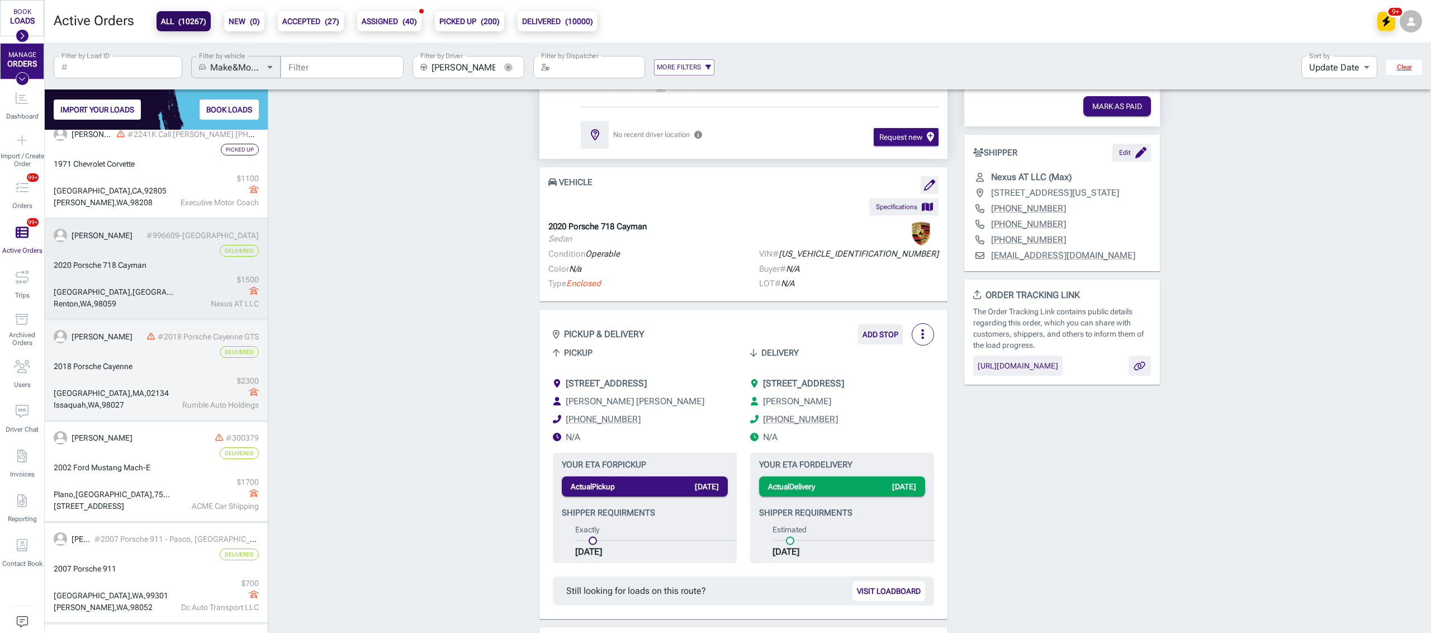
click at [132, 381] on div "[GEOGRAPHIC_DATA] $ 2300 Rumble Auto Holdings" at bounding box center [156, 393] width 205 height 36
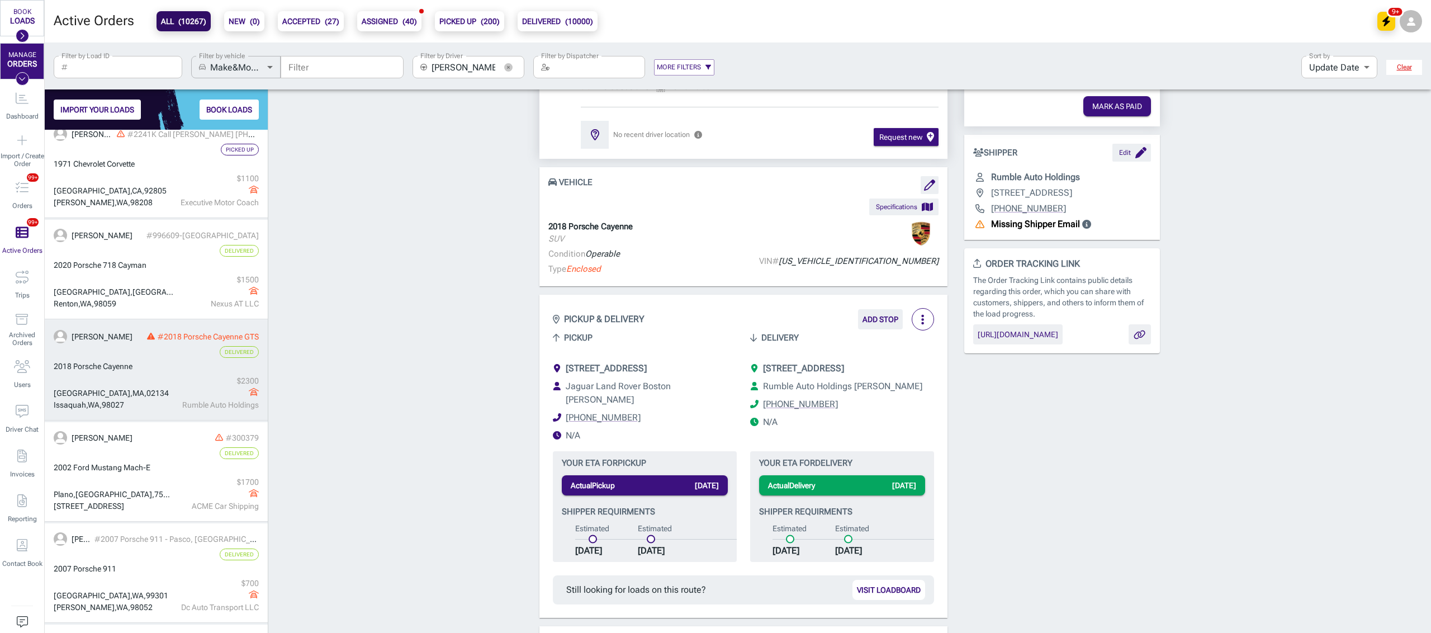
click at [463, 20] on b "PICKED UP ( 200 )" at bounding box center [469, 21] width 60 height 13
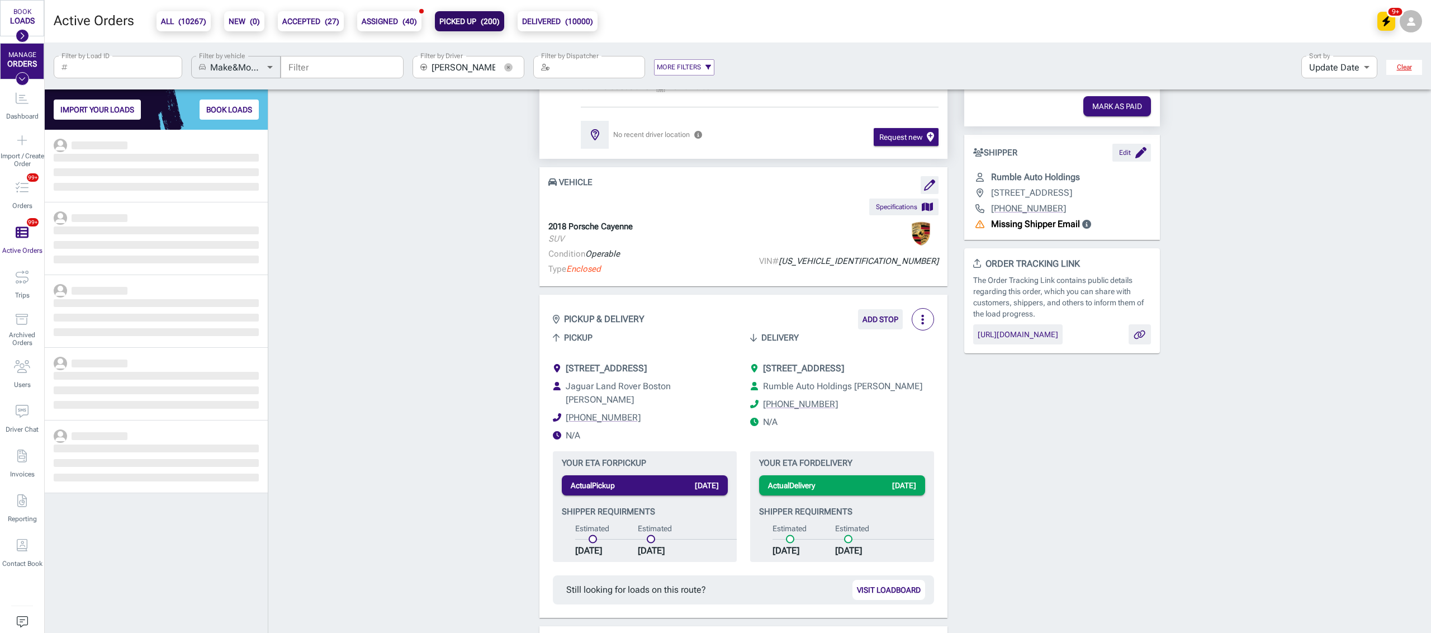
scroll to position [492, 211]
click at [353, 348] on div "Order # 2018 Porsche Cayenne GTS Delivered + Add to a Trip + Add Internal ID mo…" at bounding box center [849, 637] width 1162 height 1314
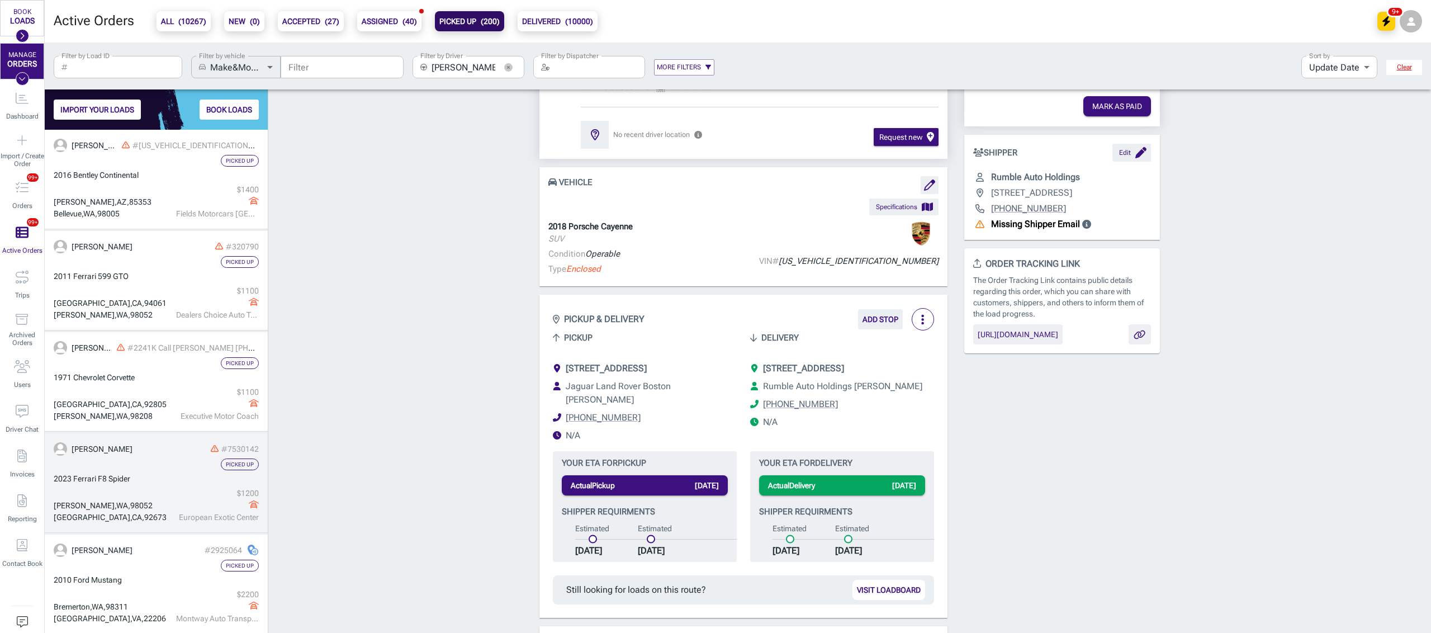
click at [196, 469] on div "Picked Up" at bounding box center [156, 464] width 205 height 12
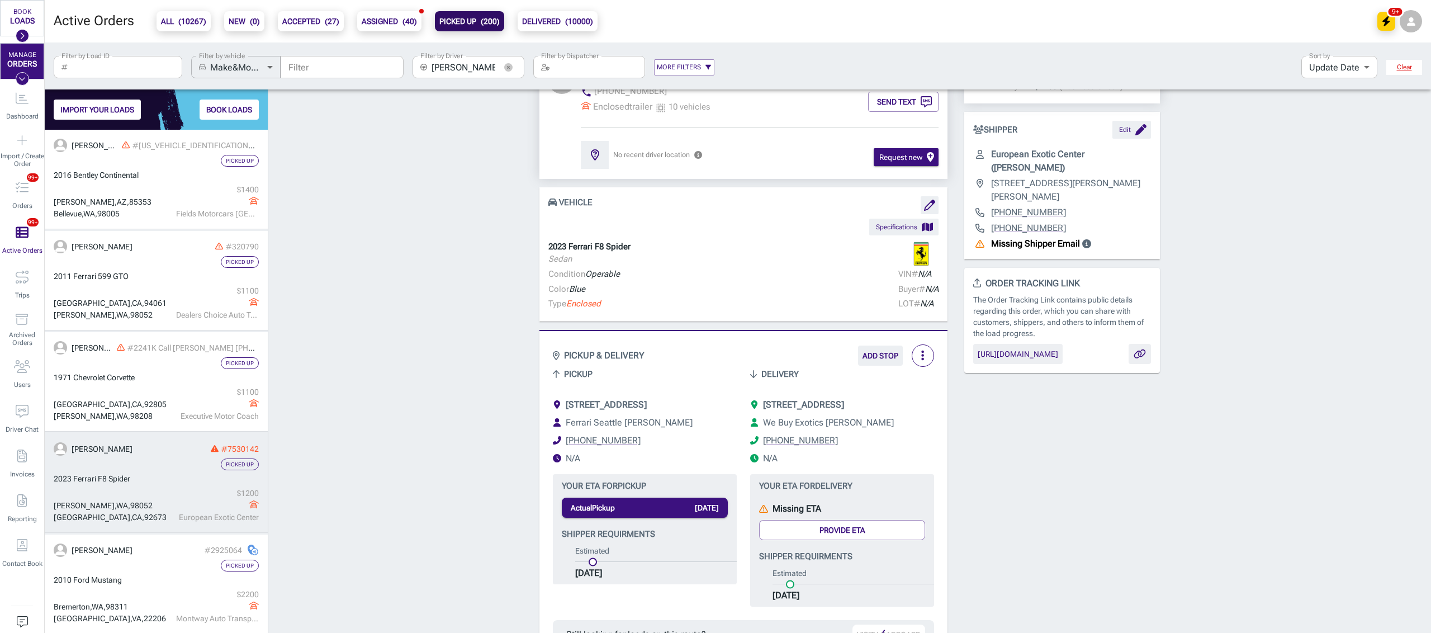
scroll to position [137, 0]
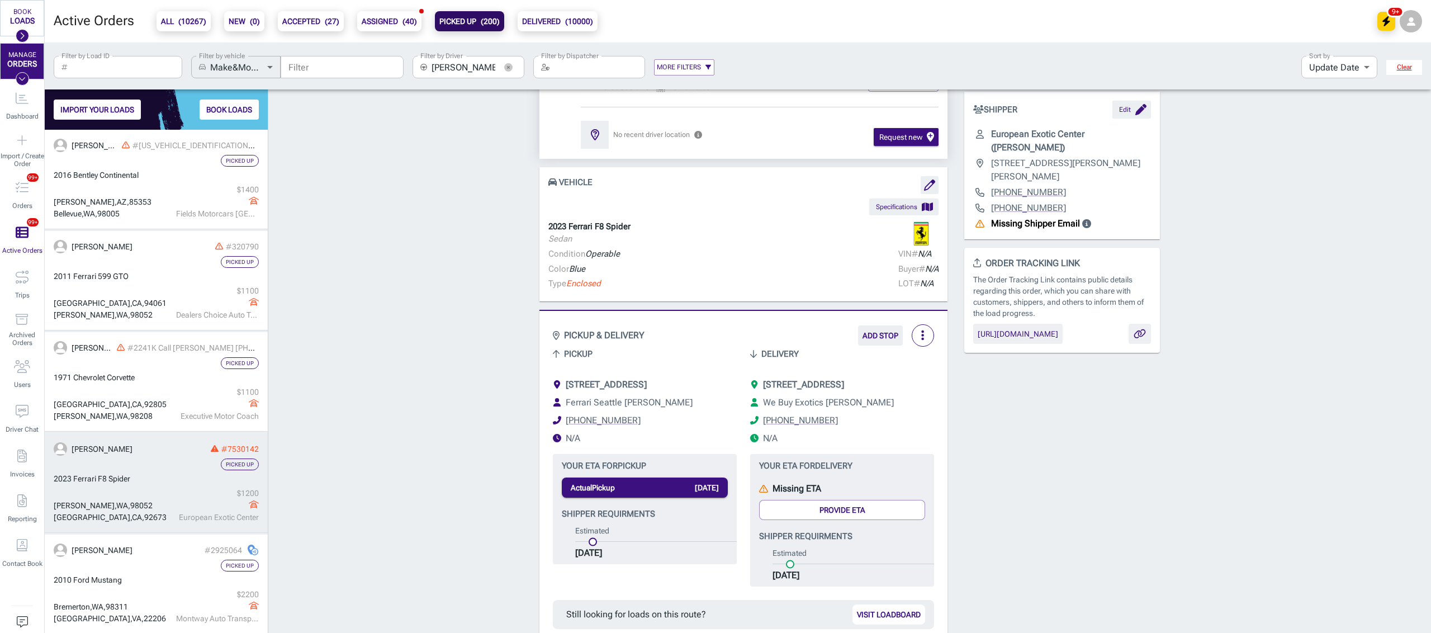
click at [317, 329] on div "Order # 7530142 Picked Up + Add to a Trip + Add Internal ID more_vert Delivery …" at bounding box center [849, 639] width 1162 height 1359
drag, startPoint x: 187, startPoint y: 25, endPoint x: 293, endPoint y: 113, distance: 138.5
click at [187, 25] on span "( 10267 )" at bounding box center [192, 21] width 28 height 9
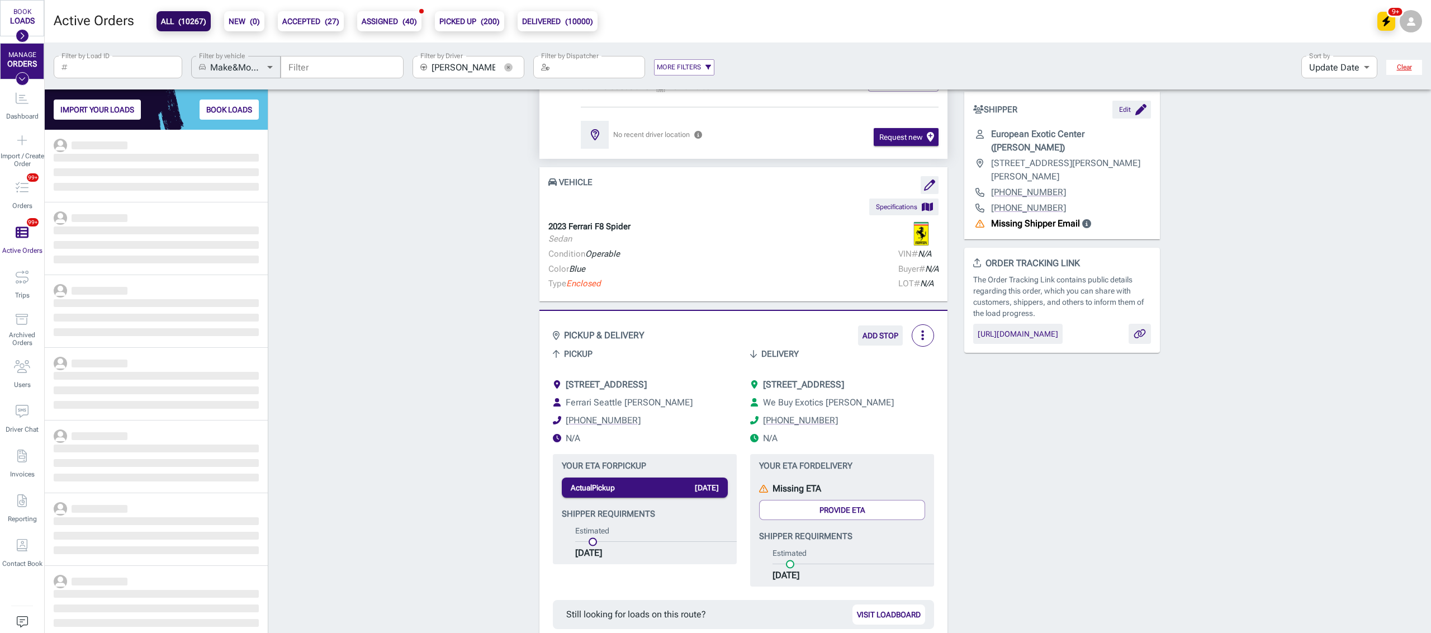
scroll to position [492, 211]
drag, startPoint x: 342, startPoint y: 181, endPoint x: 363, endPoint y: 153, distance: 35.5
click at [343, 179] on div "Order # 7530142 Picked Up + Add to a Trip + Add Internal ID more_vert Delivery …" at bounding box center [849, 639] width 1162 height 1359
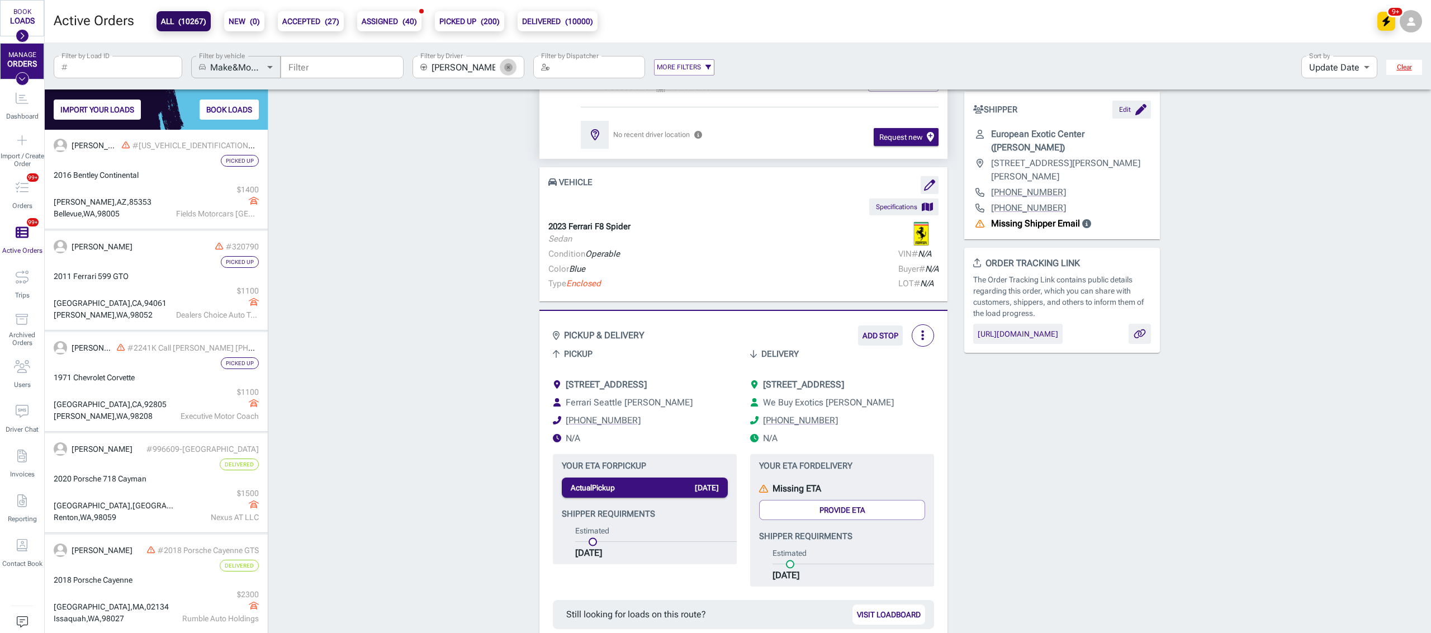
click at [512, 63] on button "button" at bounding box center [508, 67] width 17 height 17
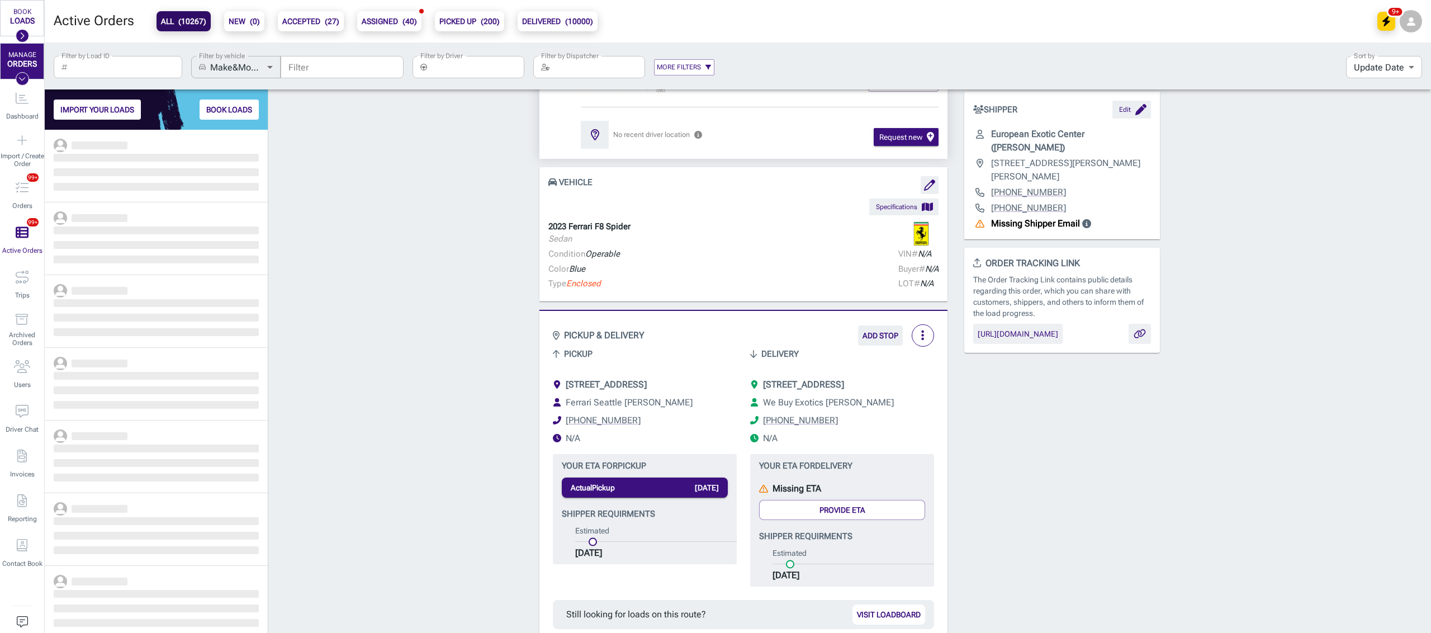
scroll to position [492, 211]
click at [382, 182] on div "Order # 7530142 Picked Up + Add to a Trip + Add Internal ID more_vert Delivery …" at bounding box center [849, 639] width 1162 height 1359
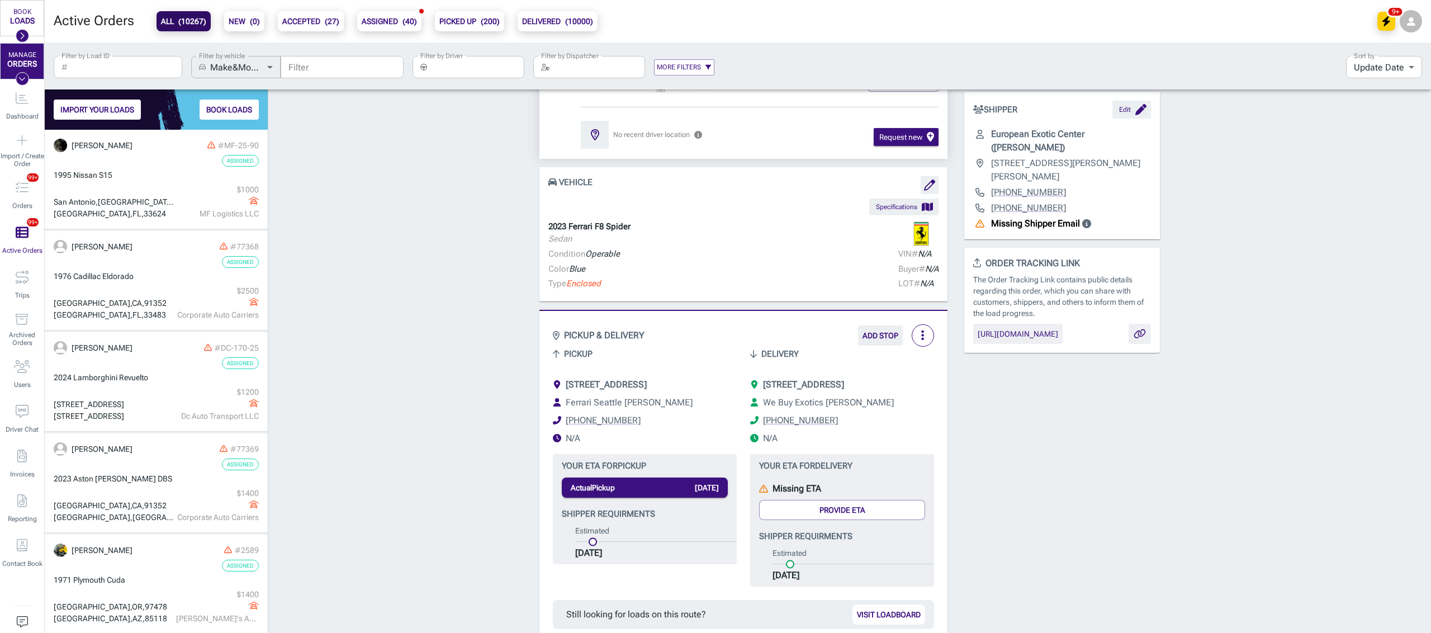
click at [382, 236] on div "Order # 7530142 Picked Up + Add to a Trip + Add Internal ID more_vert Delivery …" at bounding box center [849, 639] width 1162 height 1359
click at [381, 232] on div "Order # 7530142 Picked Up + Add to a Trip + Add Internal ID more_vert Delivery …" at bounding box center [849, 639] width 1162 height 1359
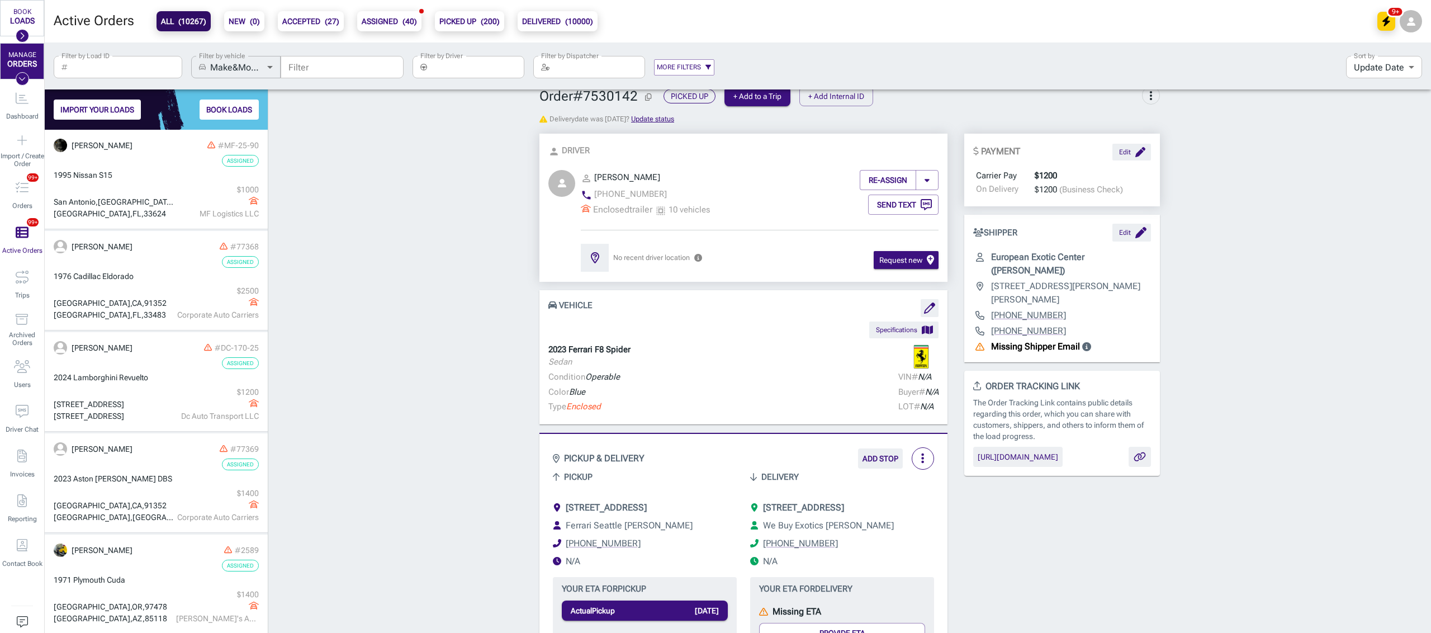
scroll to position [0, 0]
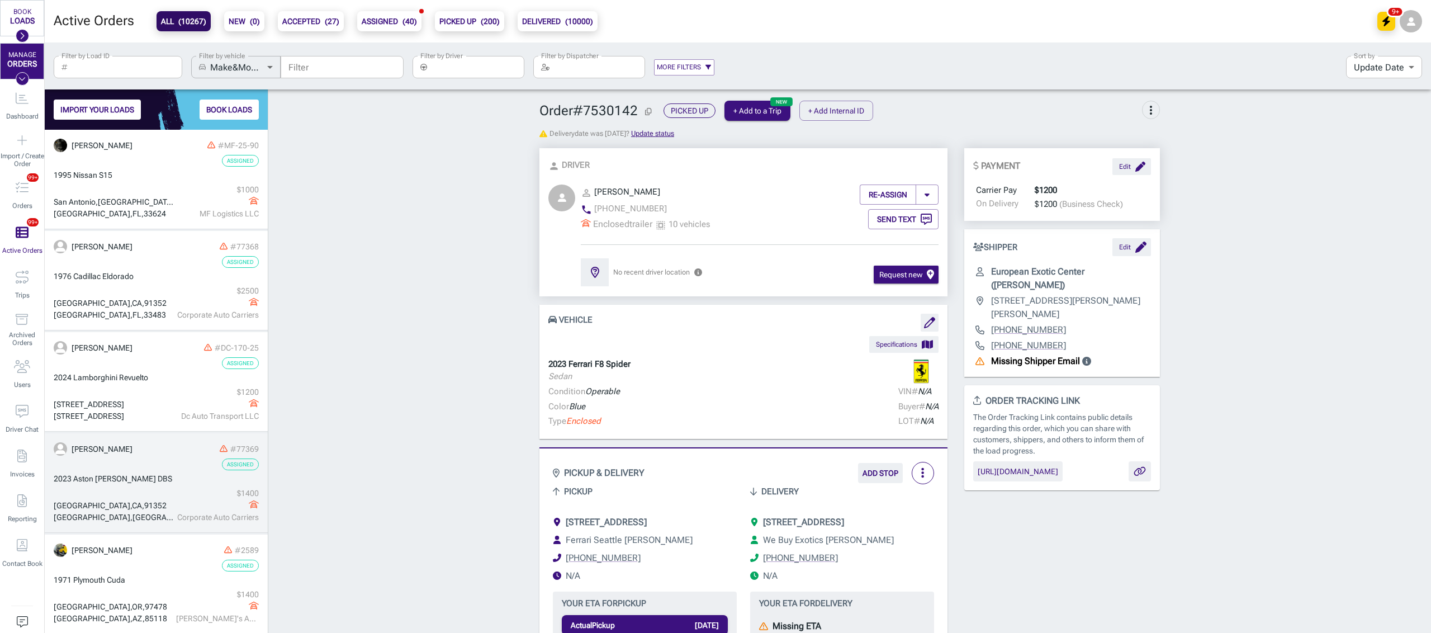
click at [138, 402] on div "[STREET_ADDRESS]" at bounding box center [114, 404] width 120 height 12
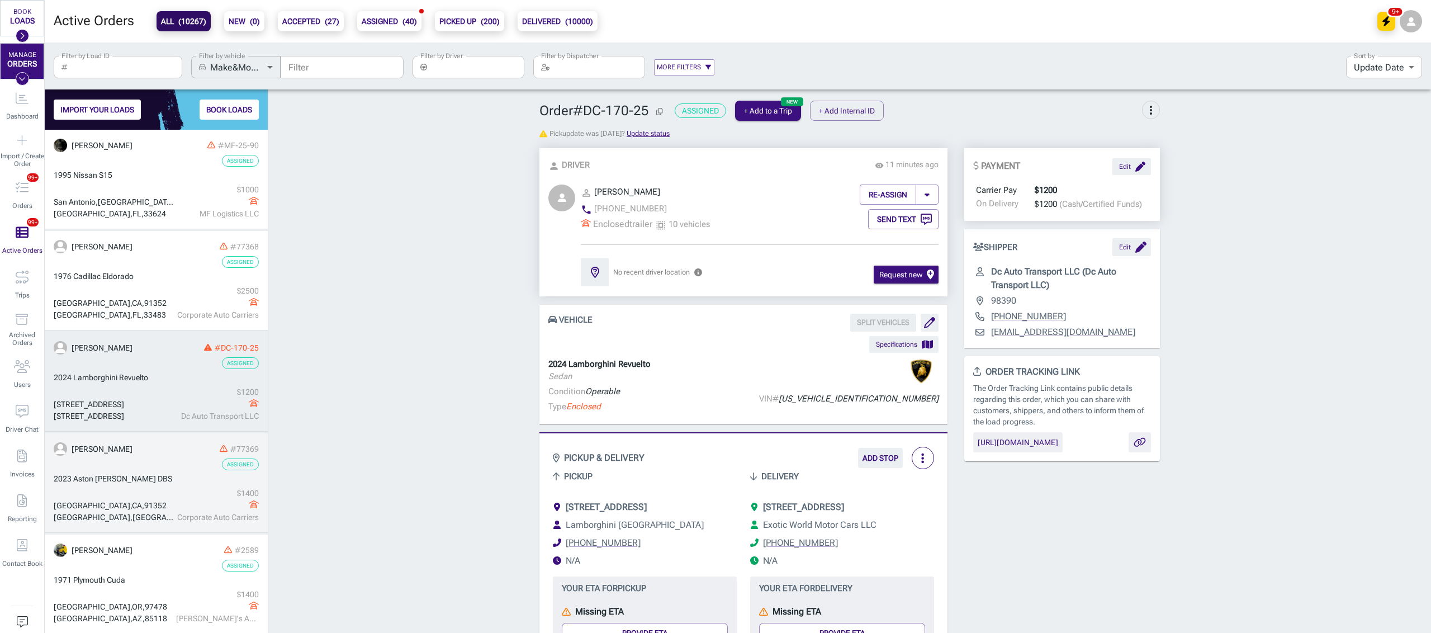
click at [163, 476] on div "2023 Aston [PERSON_NAME] DBS" at bounding box center [156, 479] width 205 height 12
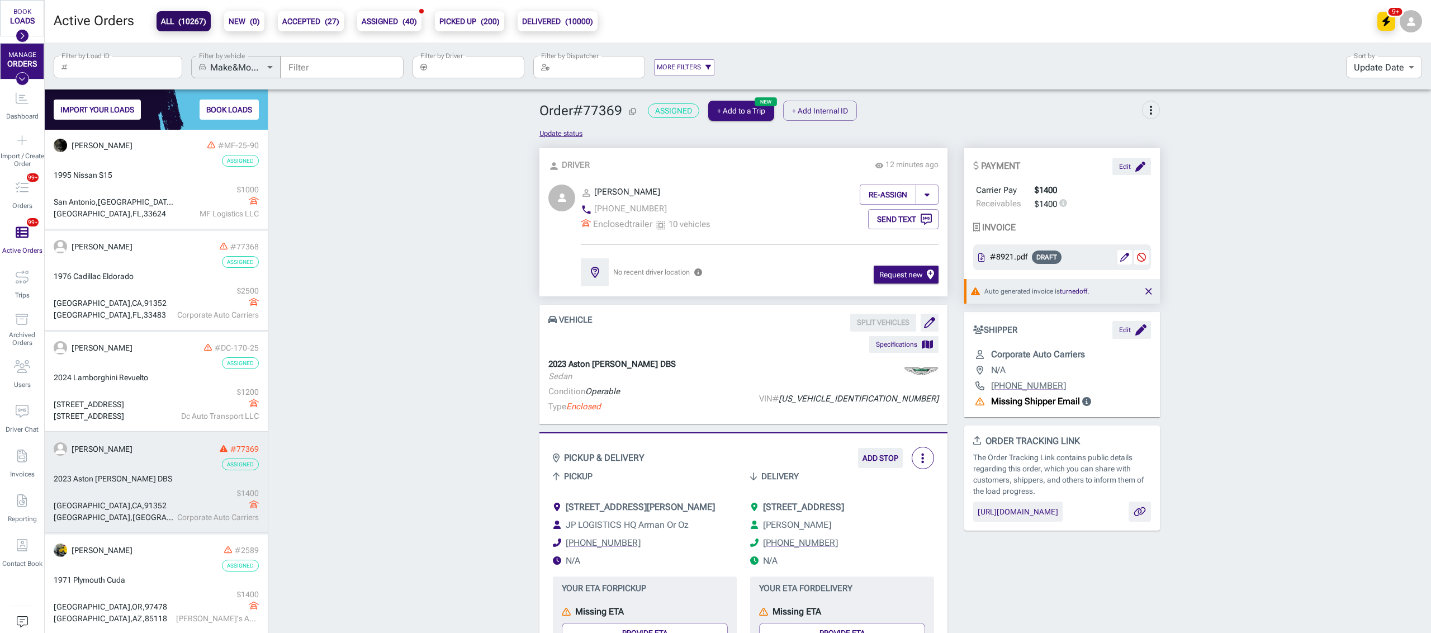
drag, startPoint x: 385, startPoint y: 145, endPoint x: 404, endPoint y: 126, distance: 27.3
click at [442, 70] on input "Filter by Driver" at bounding box center [477, 67] width 93 height 22
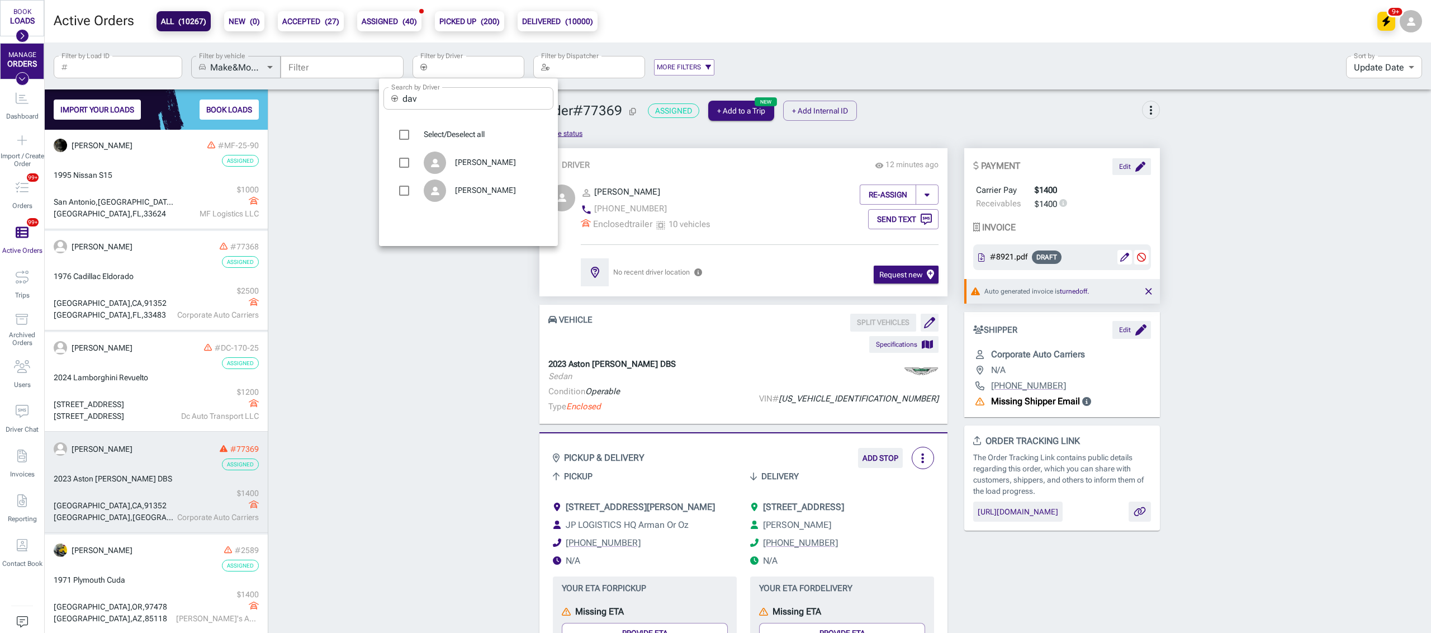
click at [435, 94] on input "dav" at bounding box center [477, 98] width 151 height 22
type input "d"
click at [453, 59] on div at bounding box center [715, 316] width 1431 height 633
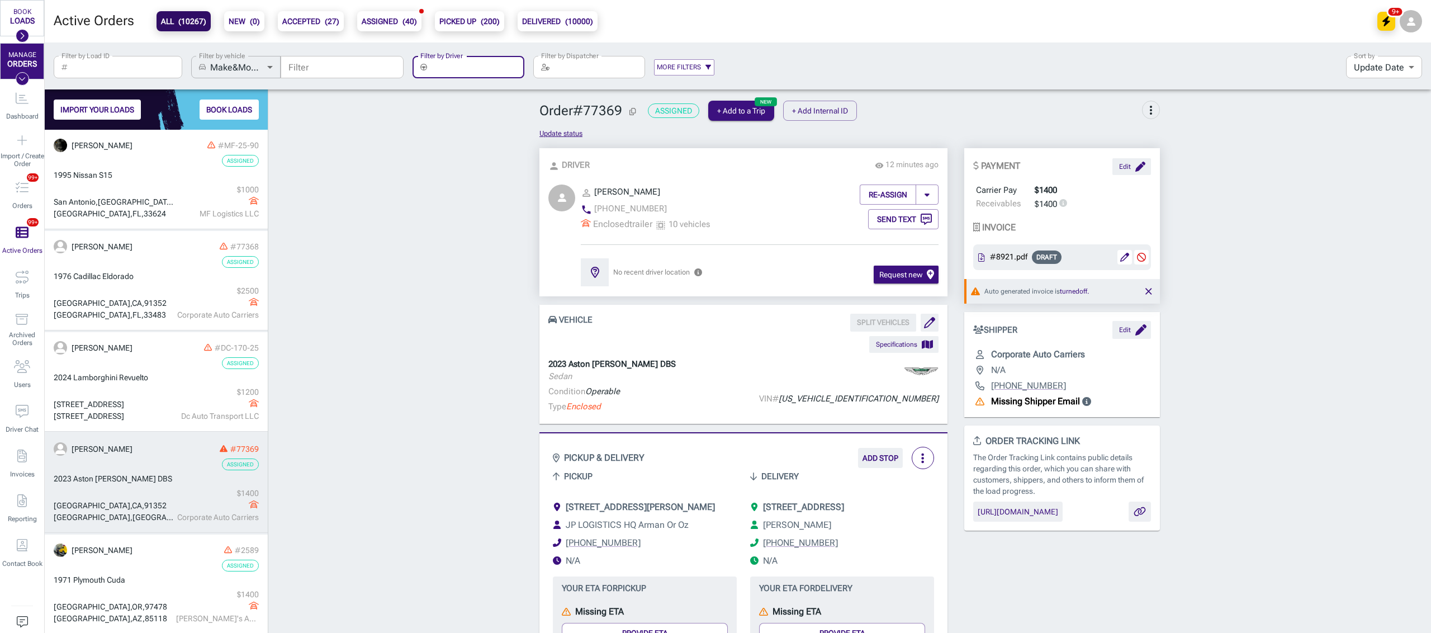
click at [451, 68] on input "Filter by Driver" at bounding box center [477, 67] width 93 height 22
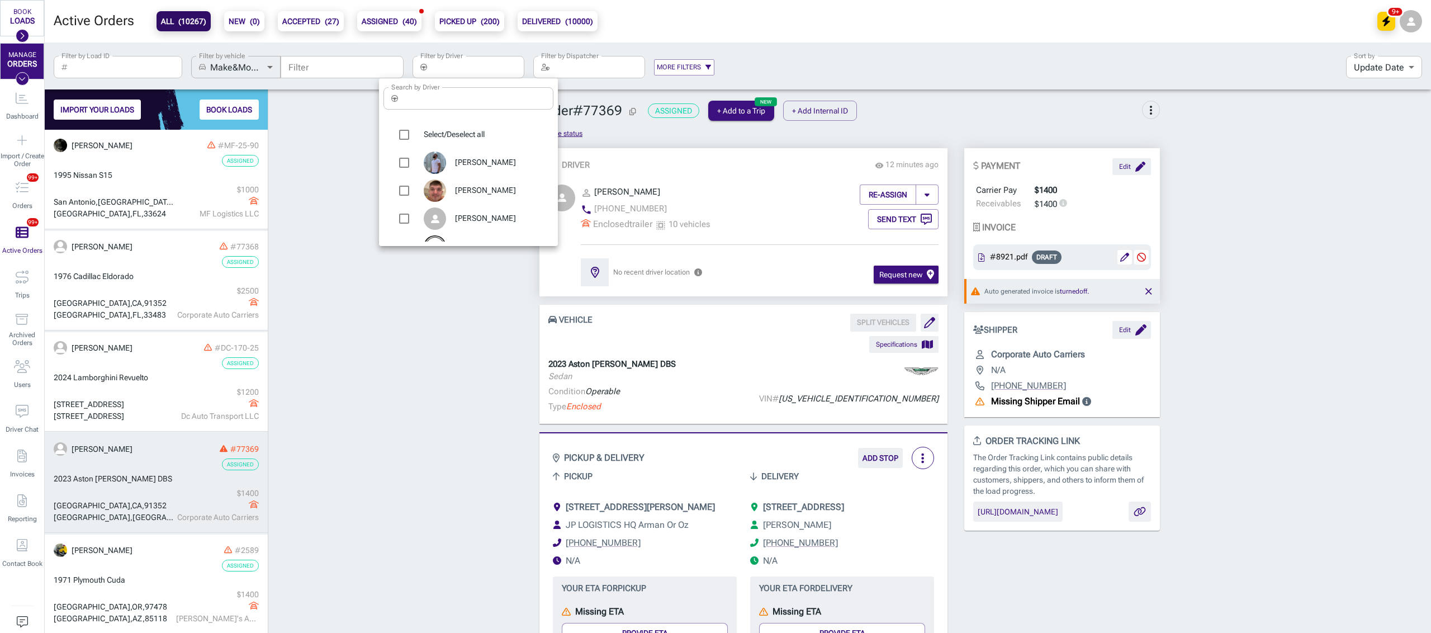
click at [449, 70] on div at bounding box center [715, 316] width 1431 height 633
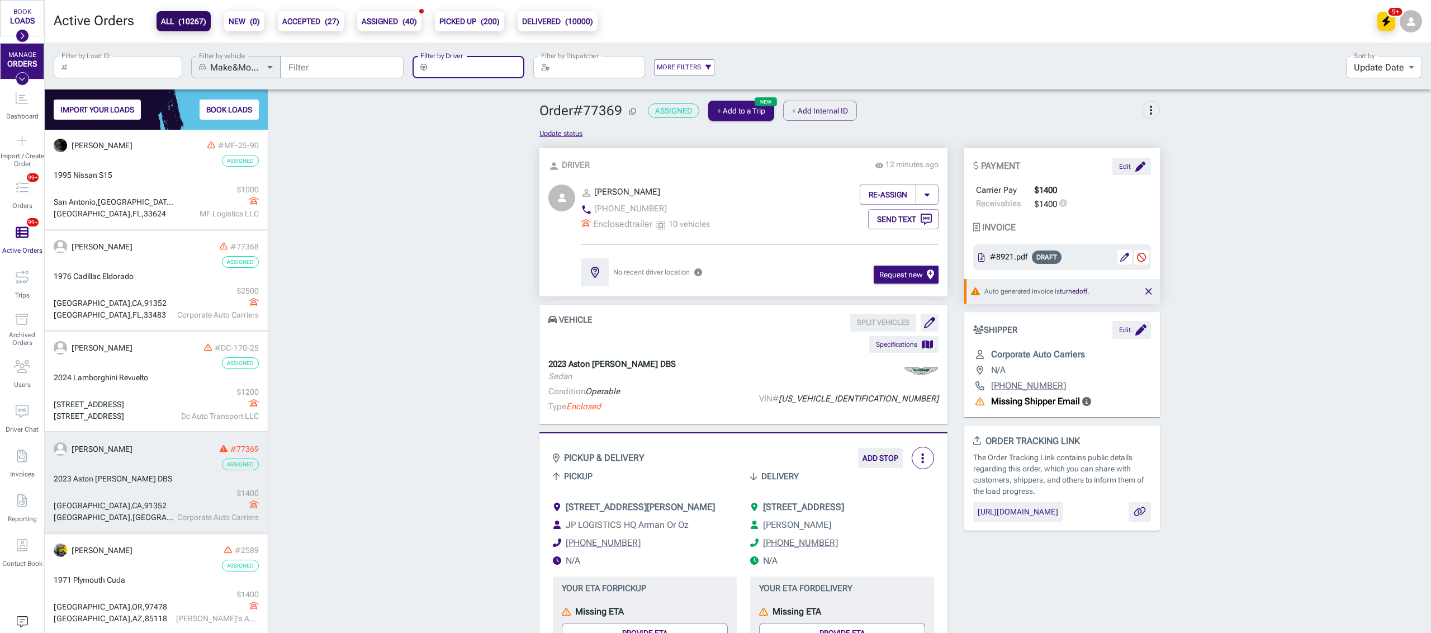
click at [441, 69] on input "Filter by Driver" at bounding box center [477, 67] width 93 height 22
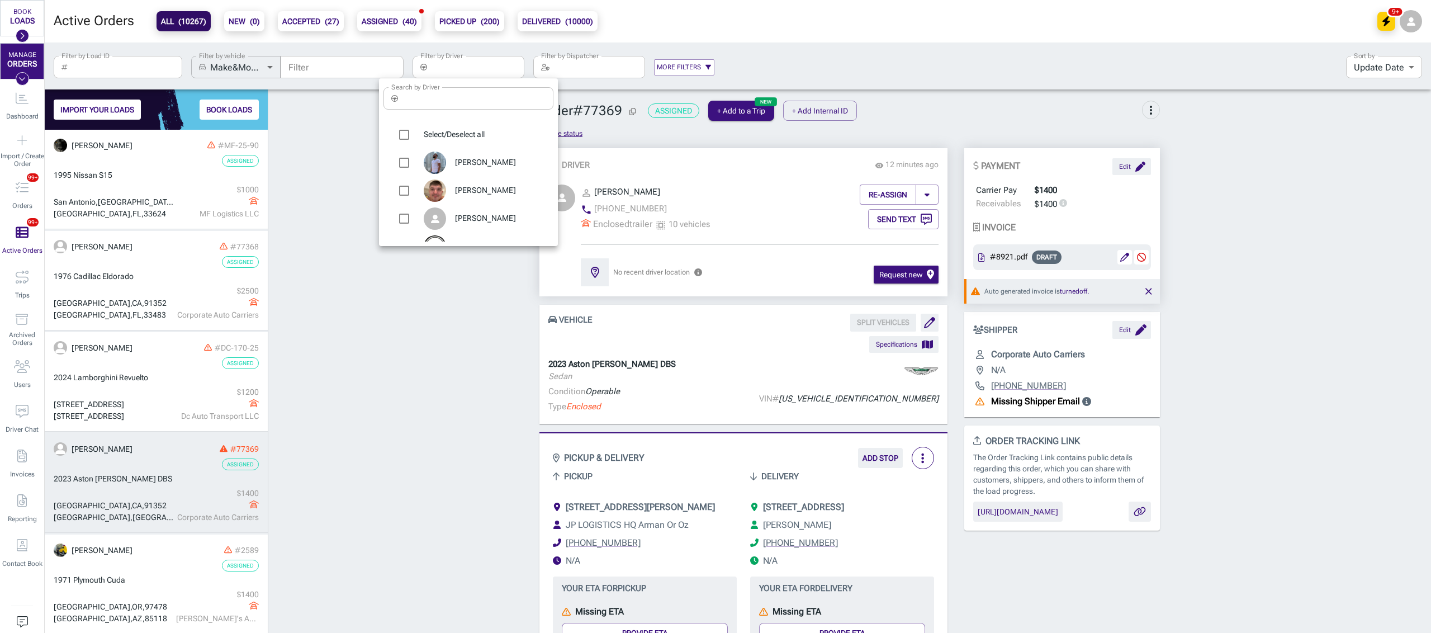
click at [445, 102] on input "Search by Driver" at bounding box center [477, 98] width 151 height 22
type input "dav"
click at [497, 155] on div "[PERSON_NAME]" at bounding box center [468, 163] width 170 height 28
type input "[PERSON_NAME]"
checkbox input "true"
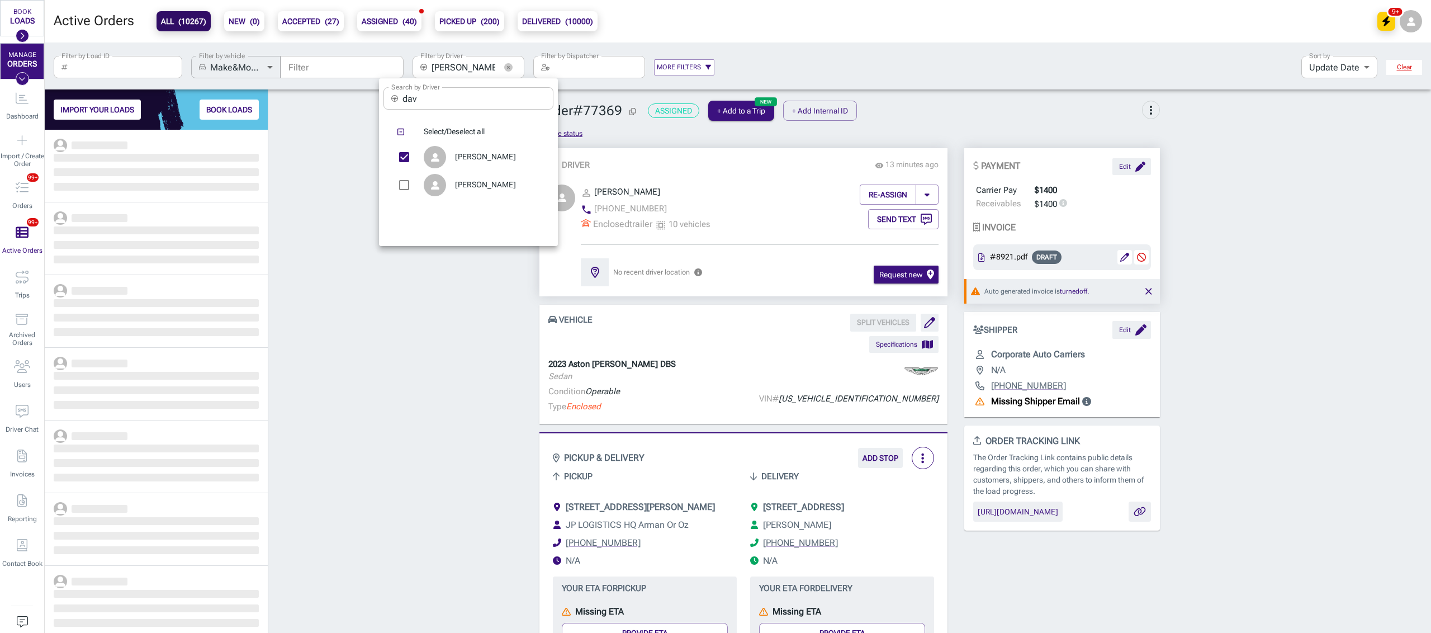
click at [359, 168] on div at bounding box center [715, 316] width 1431 height 633
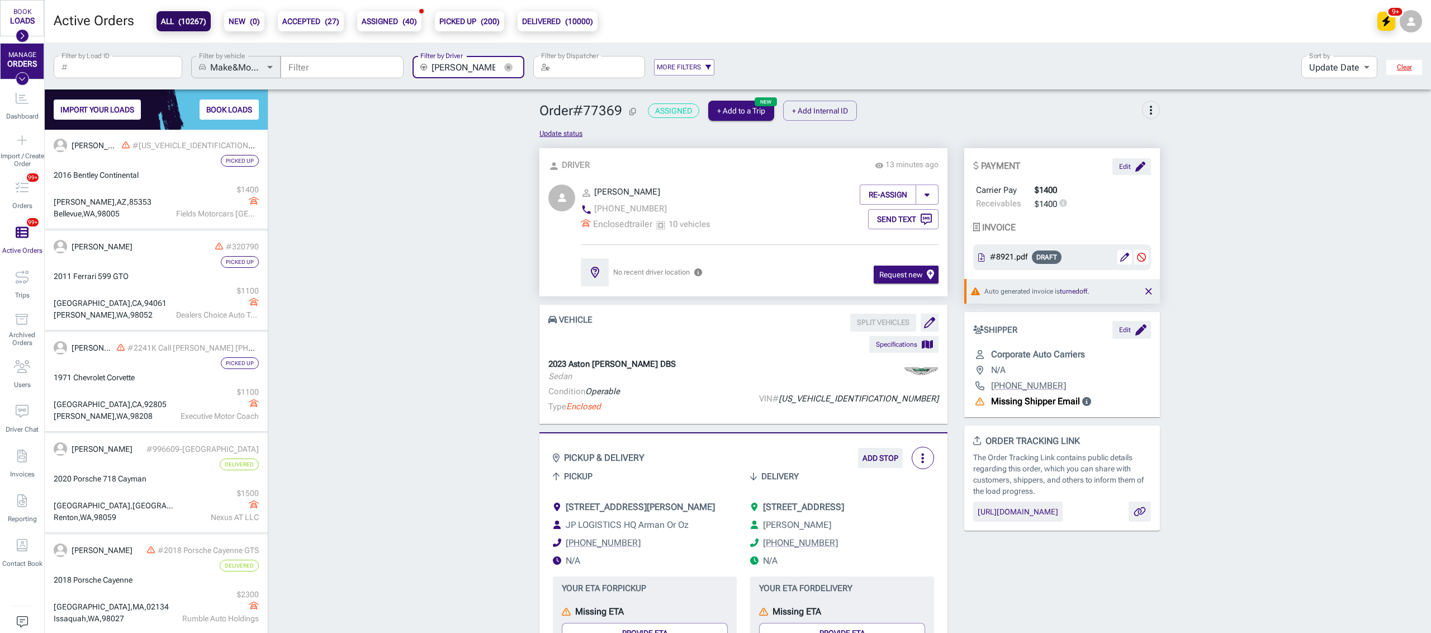
click at [472, 27] on b "PICKED UP ( 200 )" at bounding box center [469, 21] width 60 height 13
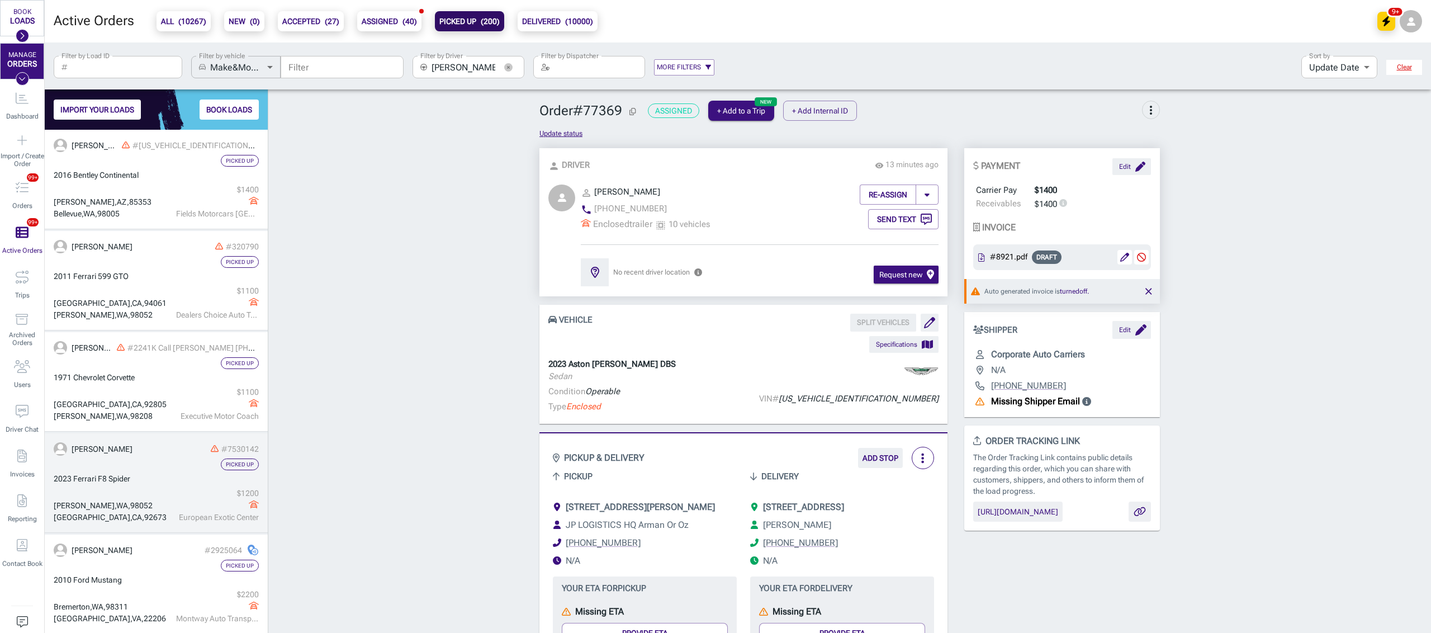
scroll to position [492, 211]
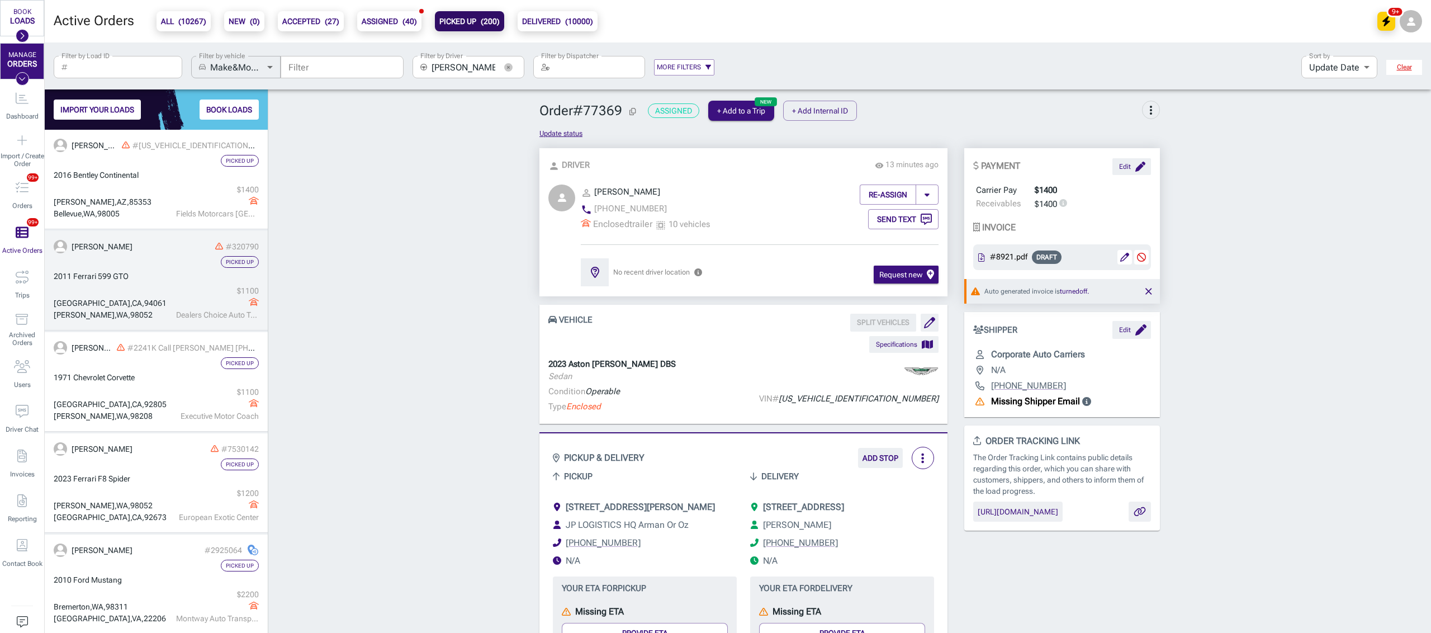
click at [176, 316] on div "Dealers Choice Auto Transport Inc" at bounding box center [217, 315] width 83 height 12
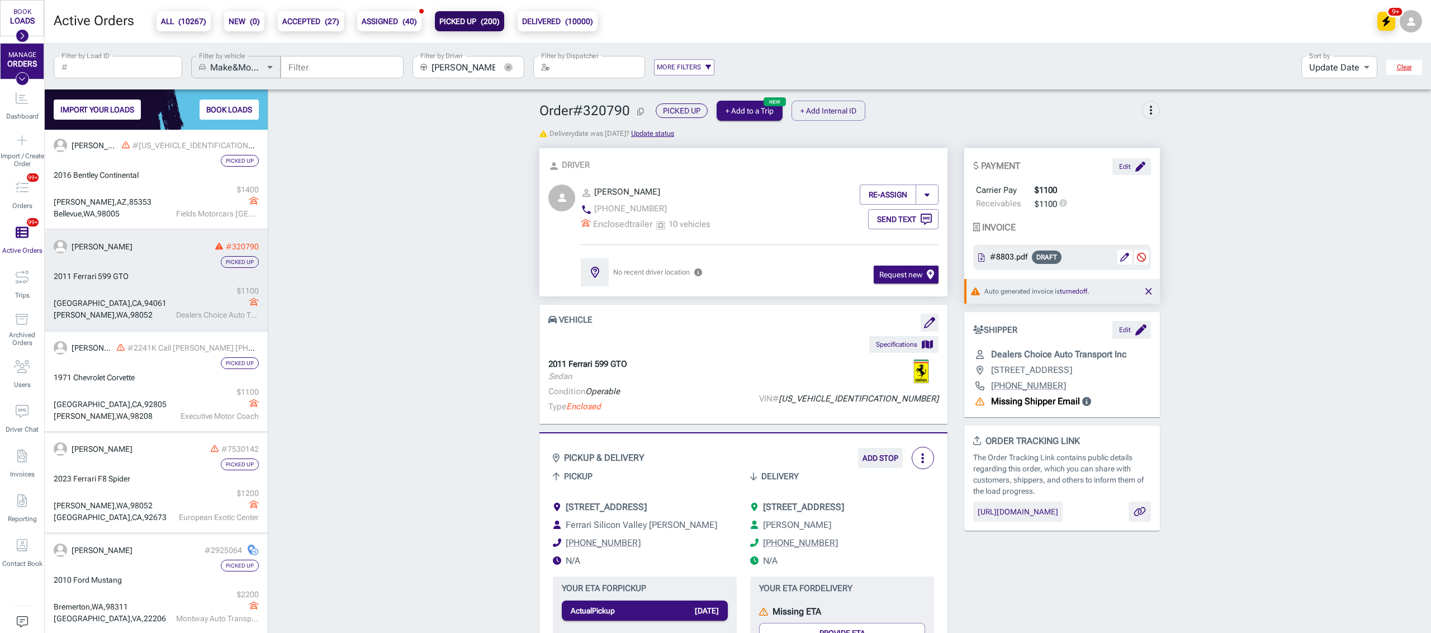
click at [178, 19] on span "( 10267 )" at bounding box center [192, 21] width 28 height 9
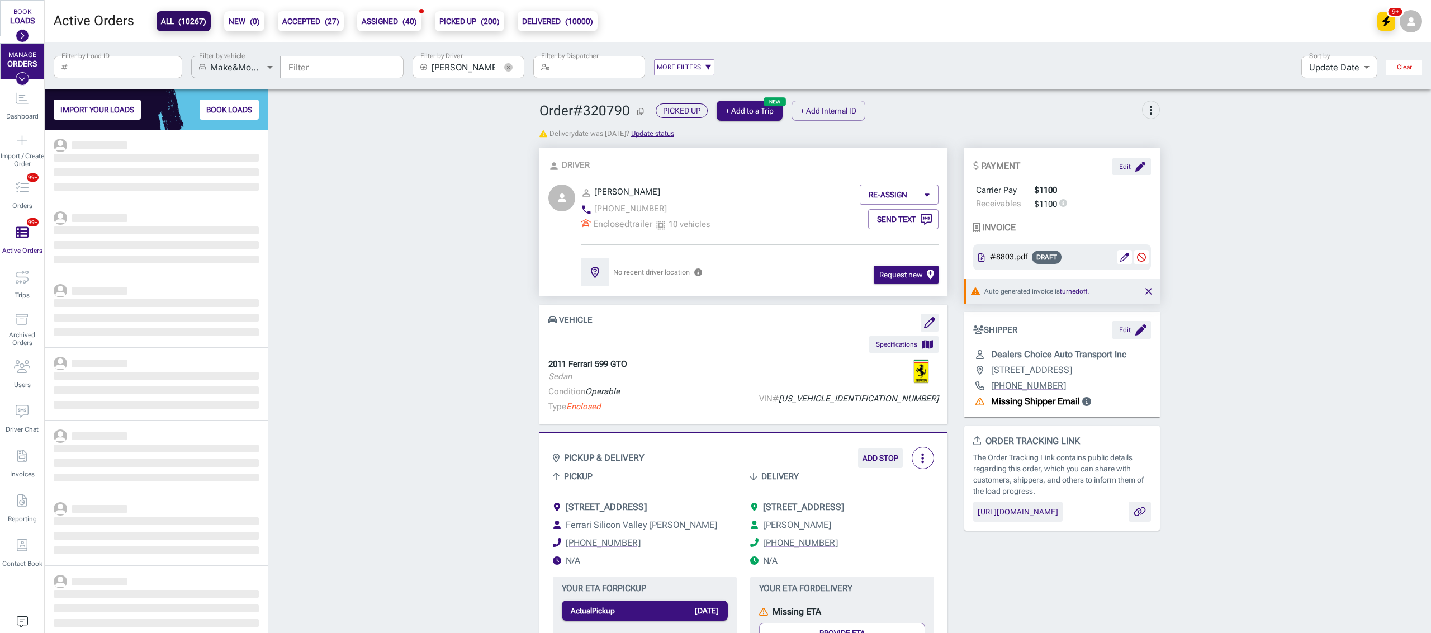
scroll to position [492, 211]
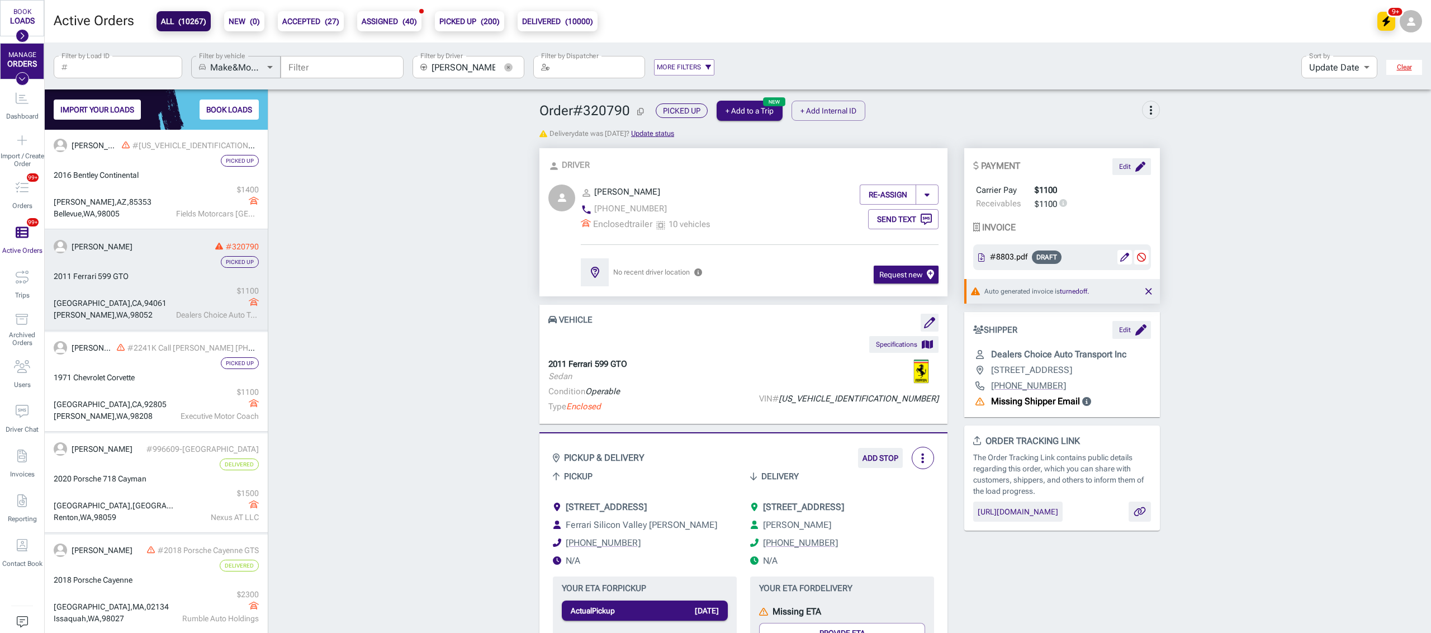
click at [509, 69] on icon "button" at bounding box center [508, 67] width 8 height 8
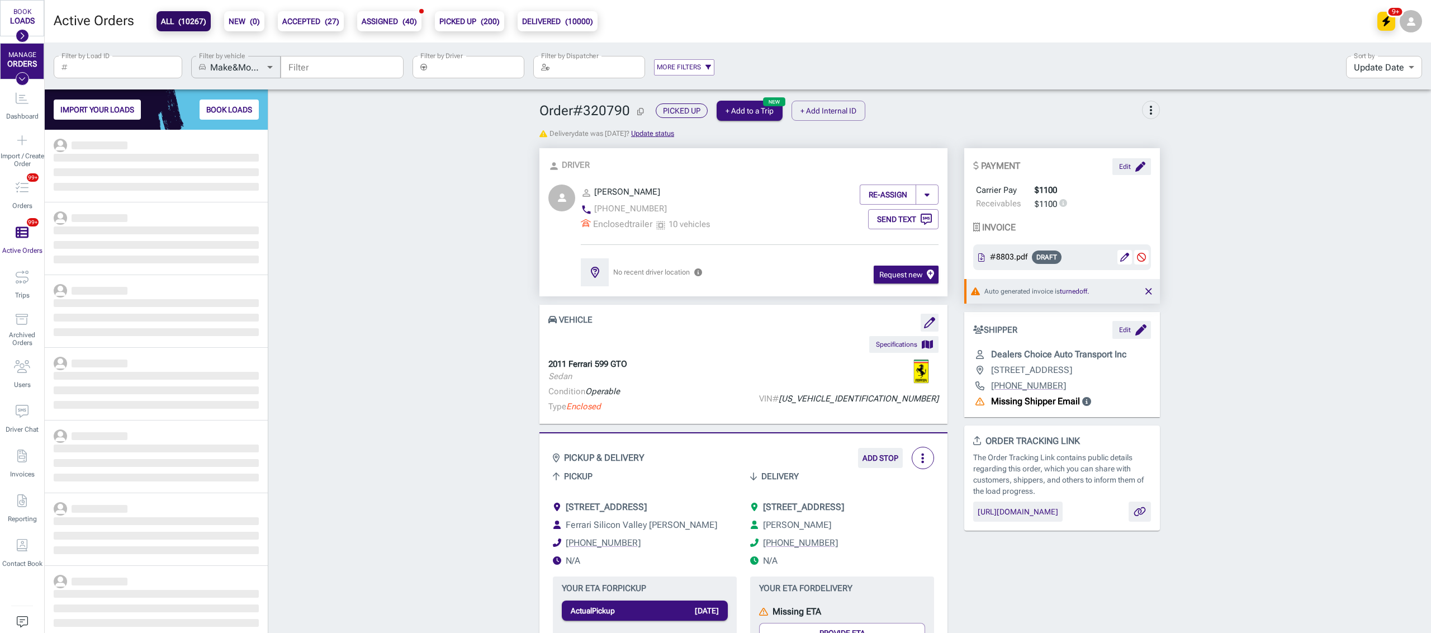
scroll to position [492, 211]
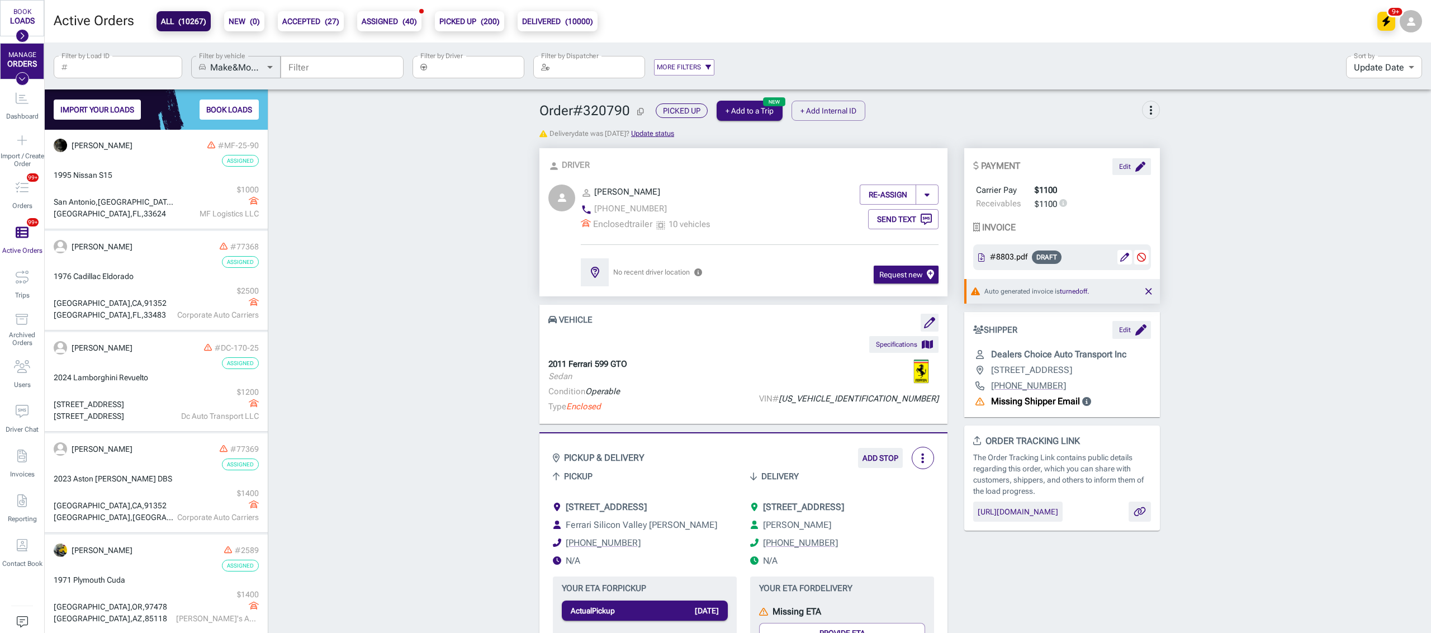
click at [130, 61] on input "Filter by Load ID" at bounding box center [127, 67] width 111 height 22
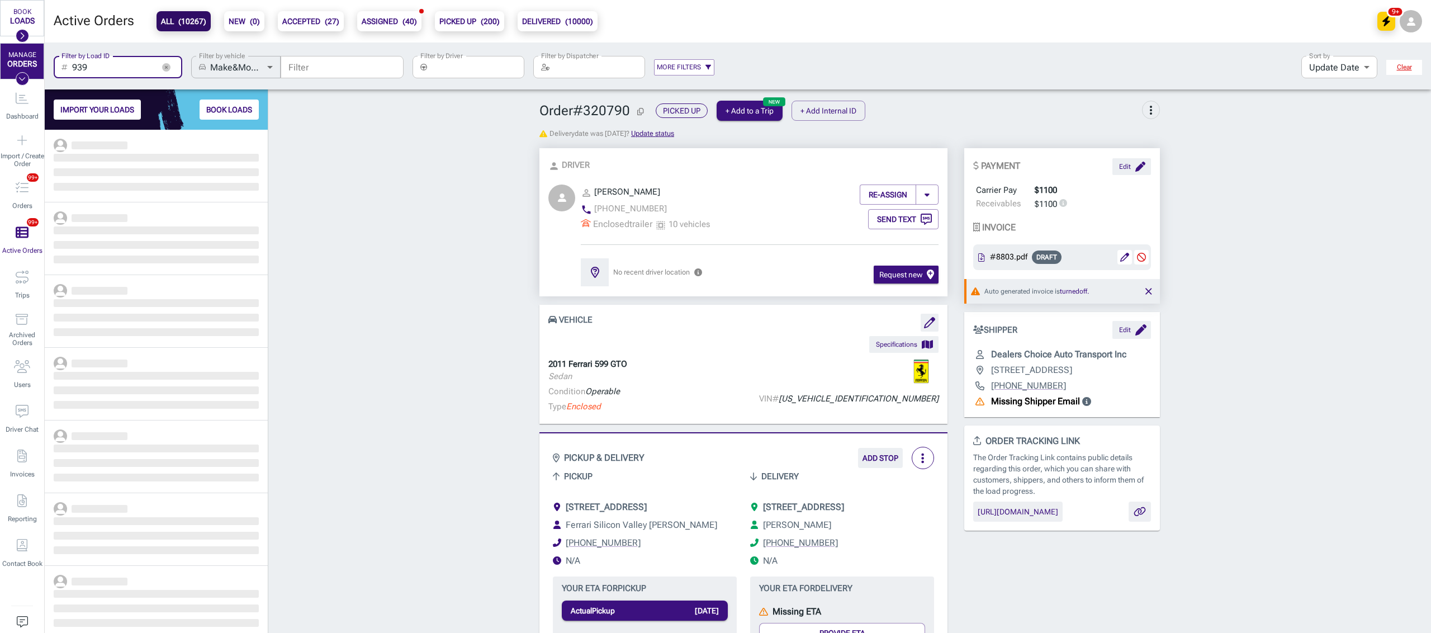
scroll to position [492, 211]
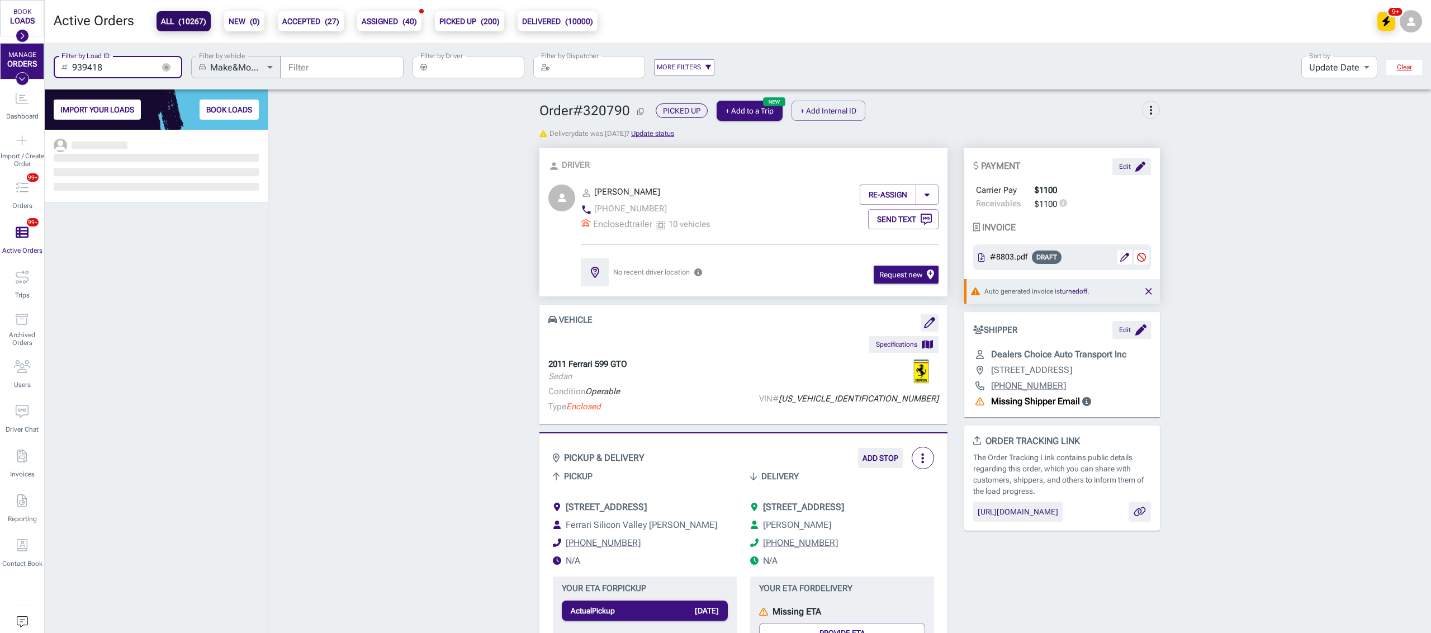
scroll to position [492, 211]
type input "939418"
click at [143, 156] on div "Picked Up" at bounding box center [156, 161] width 205 height 12
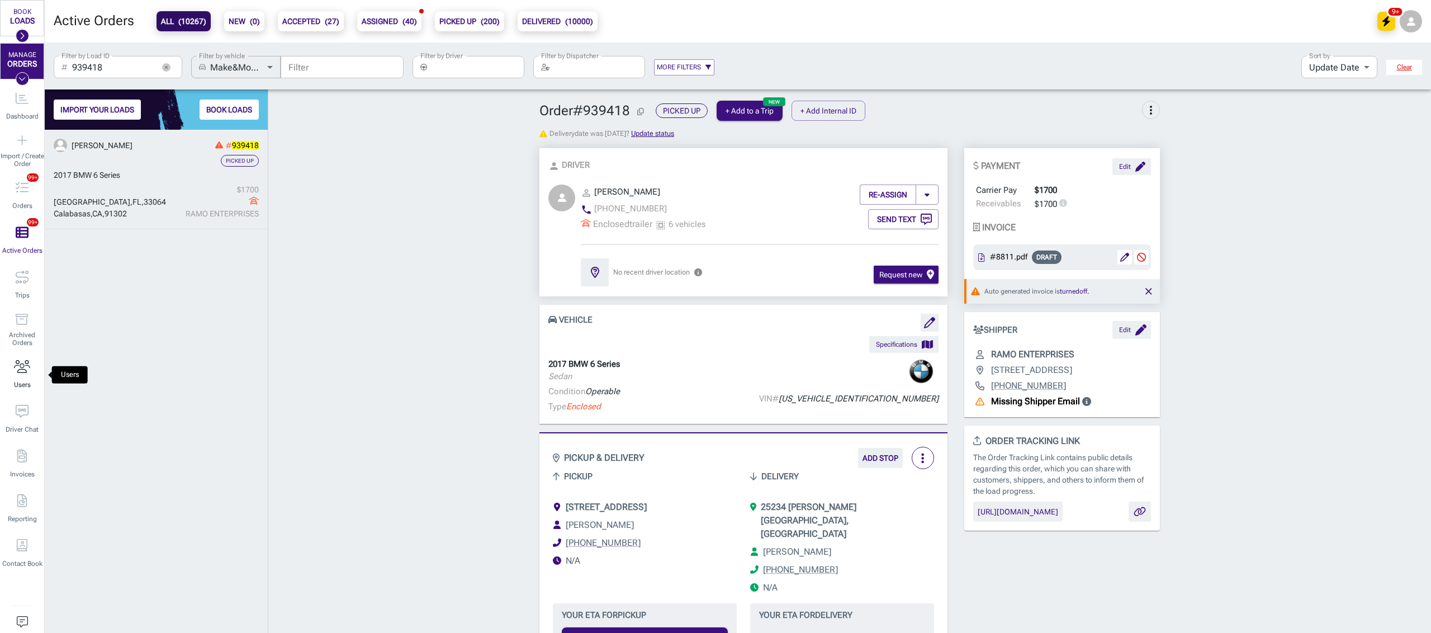
click at [23, 365] on icon "Users" at bounding box center [22, 366] width 16 height 13
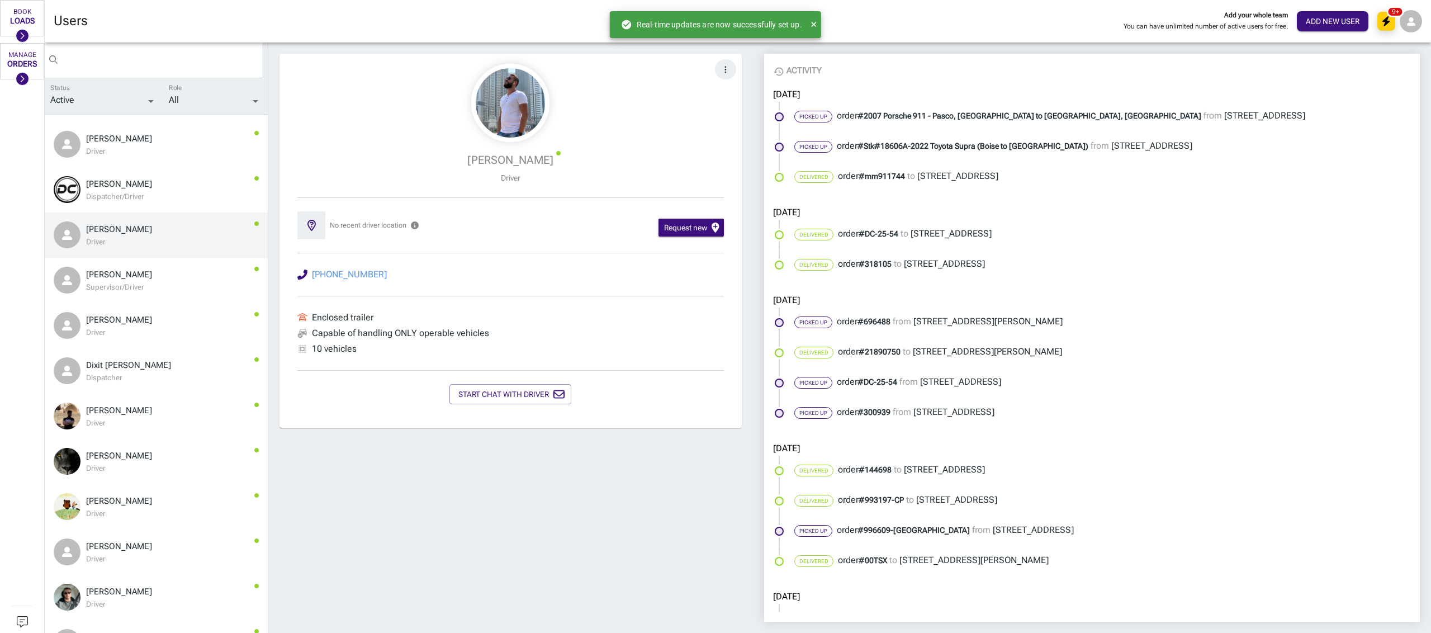
scroll to position [119, 0]
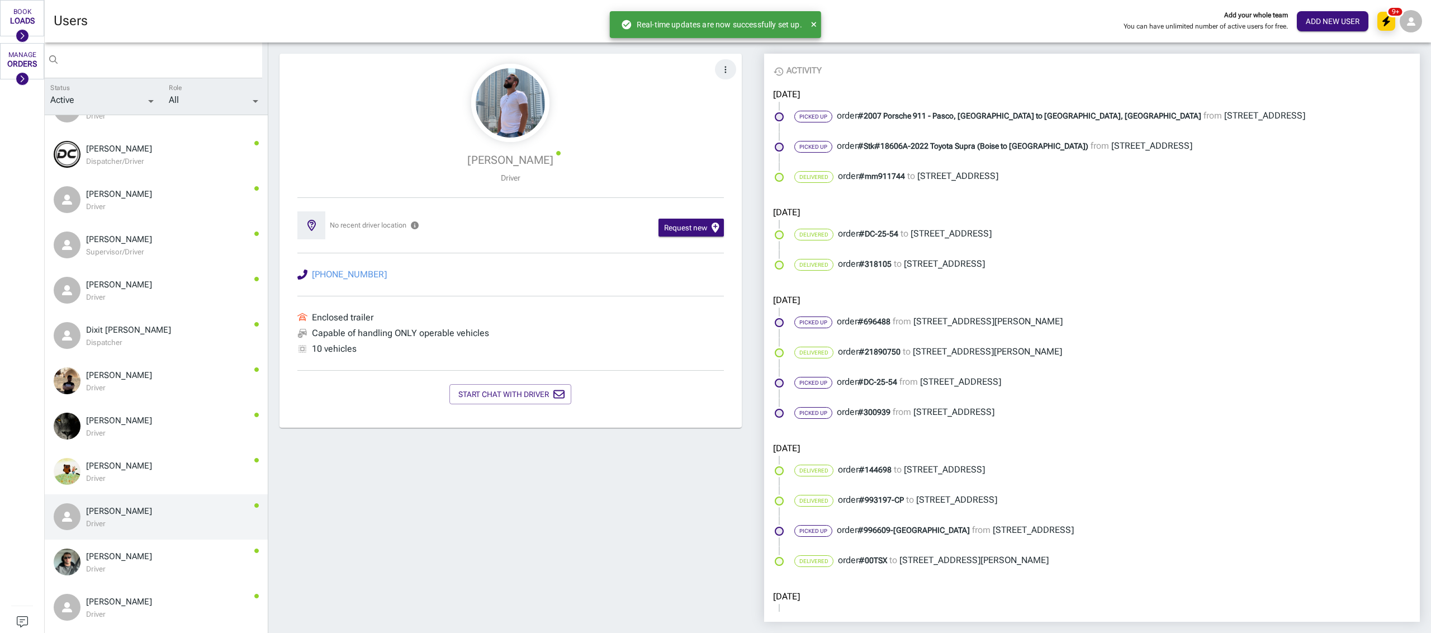
click at [151, 507] on div "[PERSON_NAME]" at bounding box center [168, 511] width 165 height 10
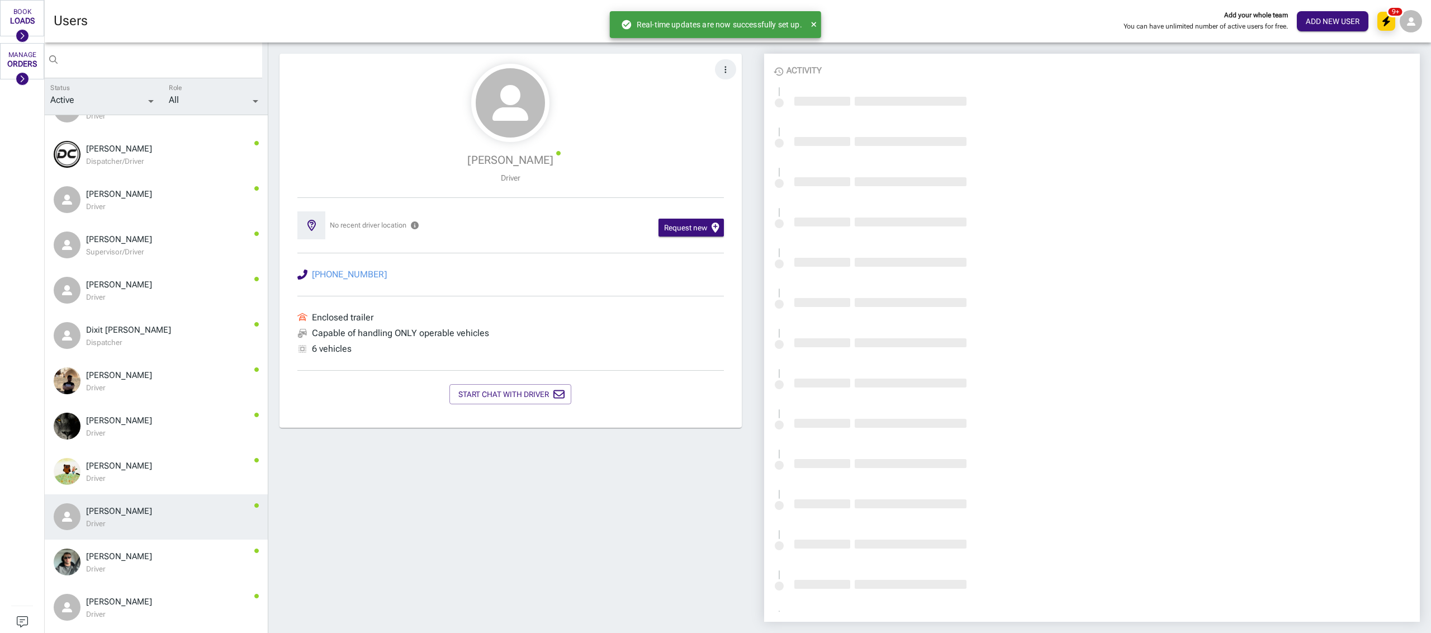
scroll to position [512, 635]
click at [348, 448] on div "[PERSON_NAME] Driver No recent driver location Request new [PHONE_NUMBER] Enclo…" at bounding box center [510, 337] width 485 height 590
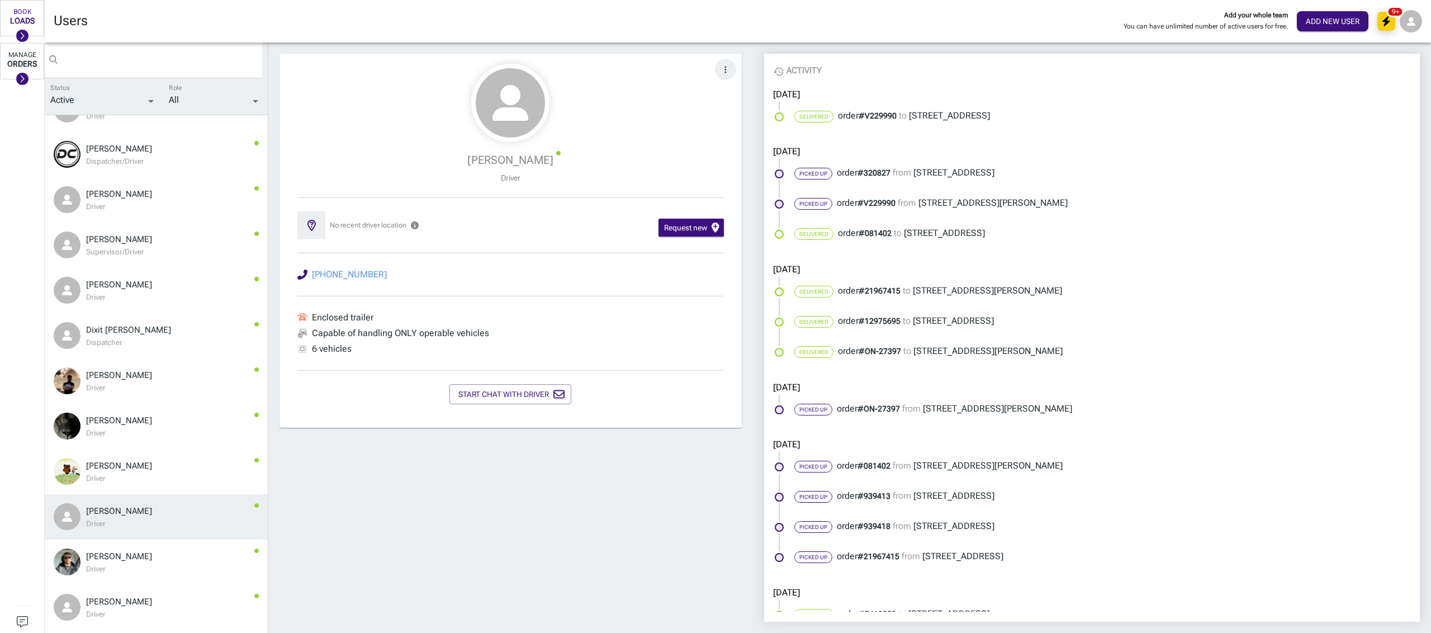
click at [22, 82] on icon at bounding box center [22, 79] width 5 height 8
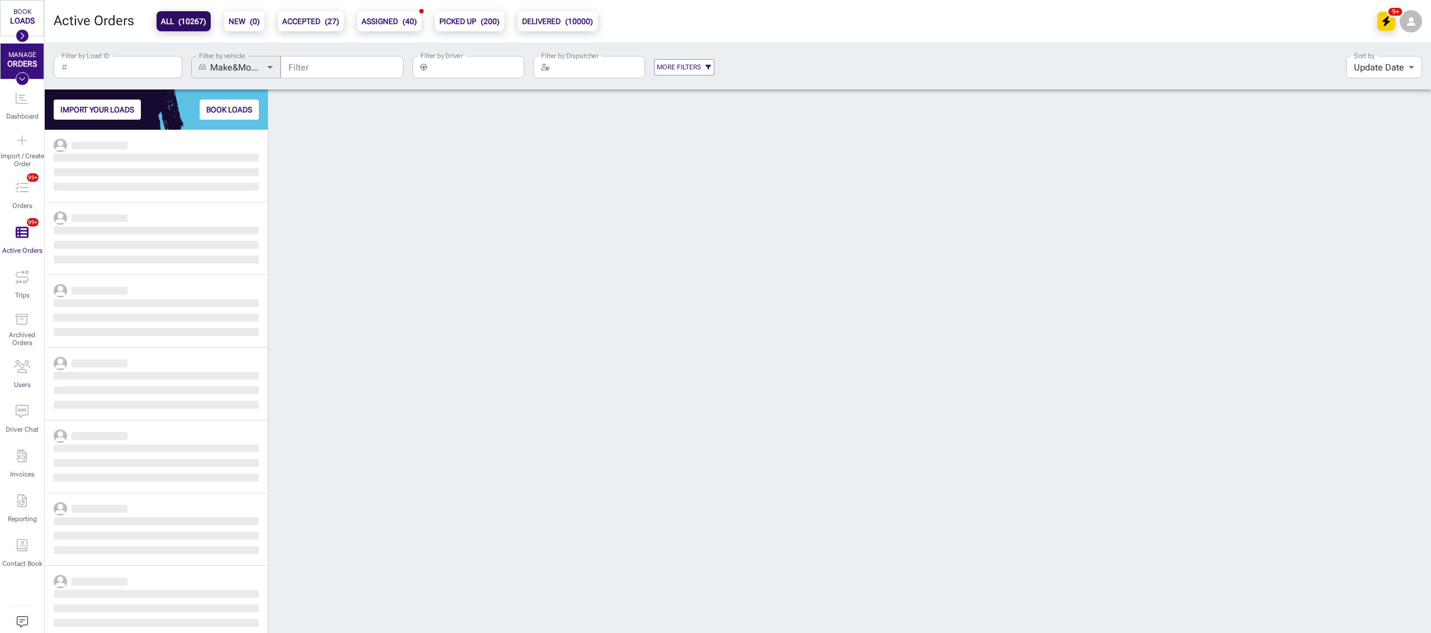
scroll to position [492, 211]
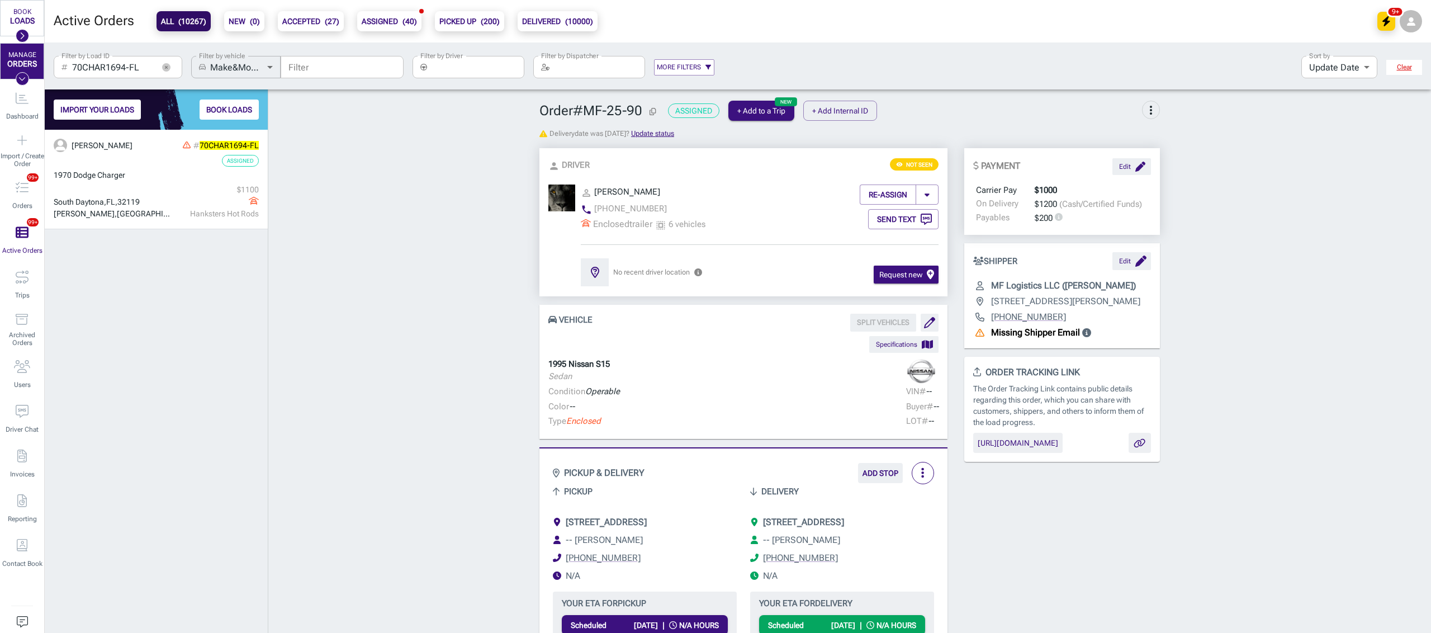
scroll to position [492, 211]
type input "70CHAR1694-FL"
click at [167, 66] on icon "button" at bounding box center [165, 66] width 3 height 3
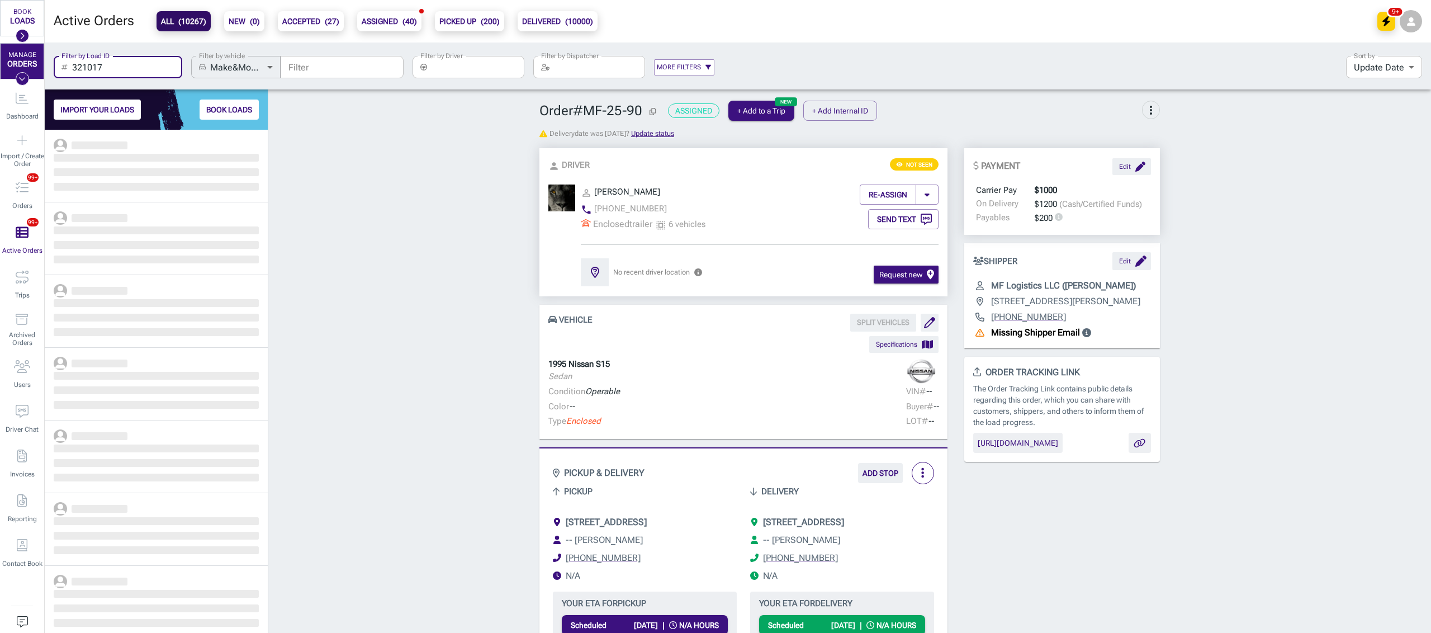
scroll to position [492, 211]
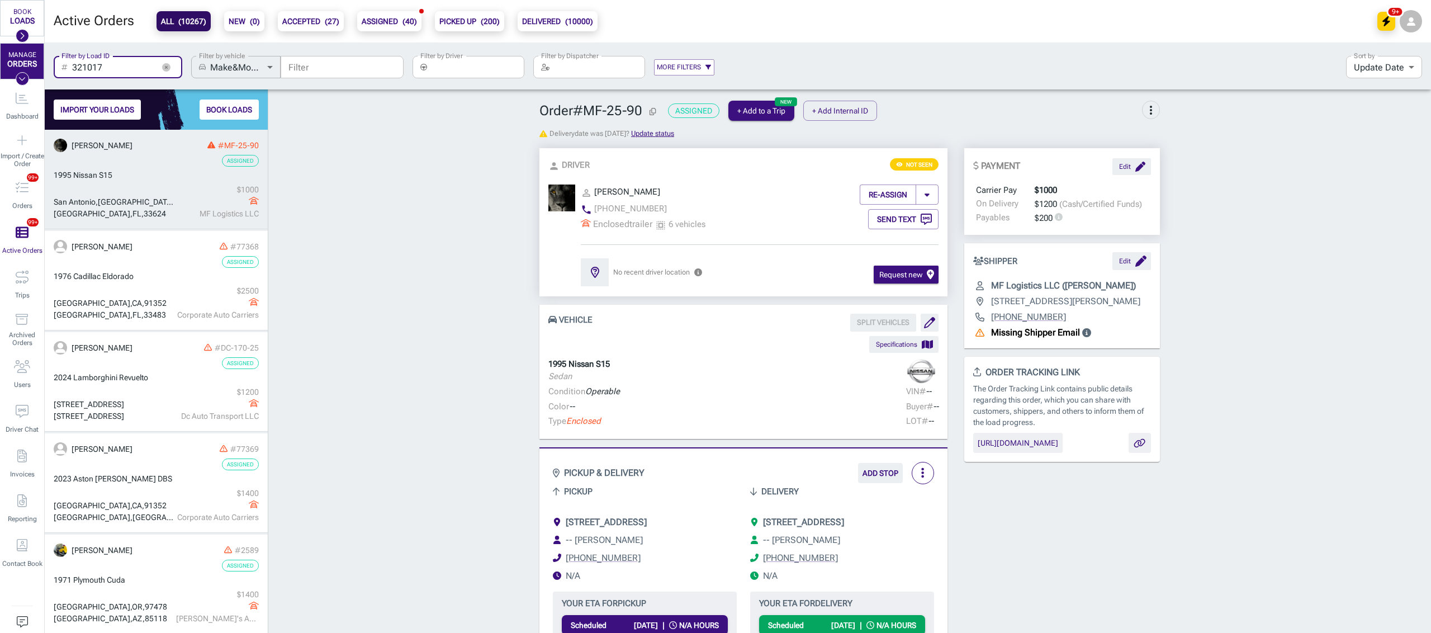
click at [118, 68] on input "321017" at bounding box center [113, 67] width 82 height 22
type input "321017"
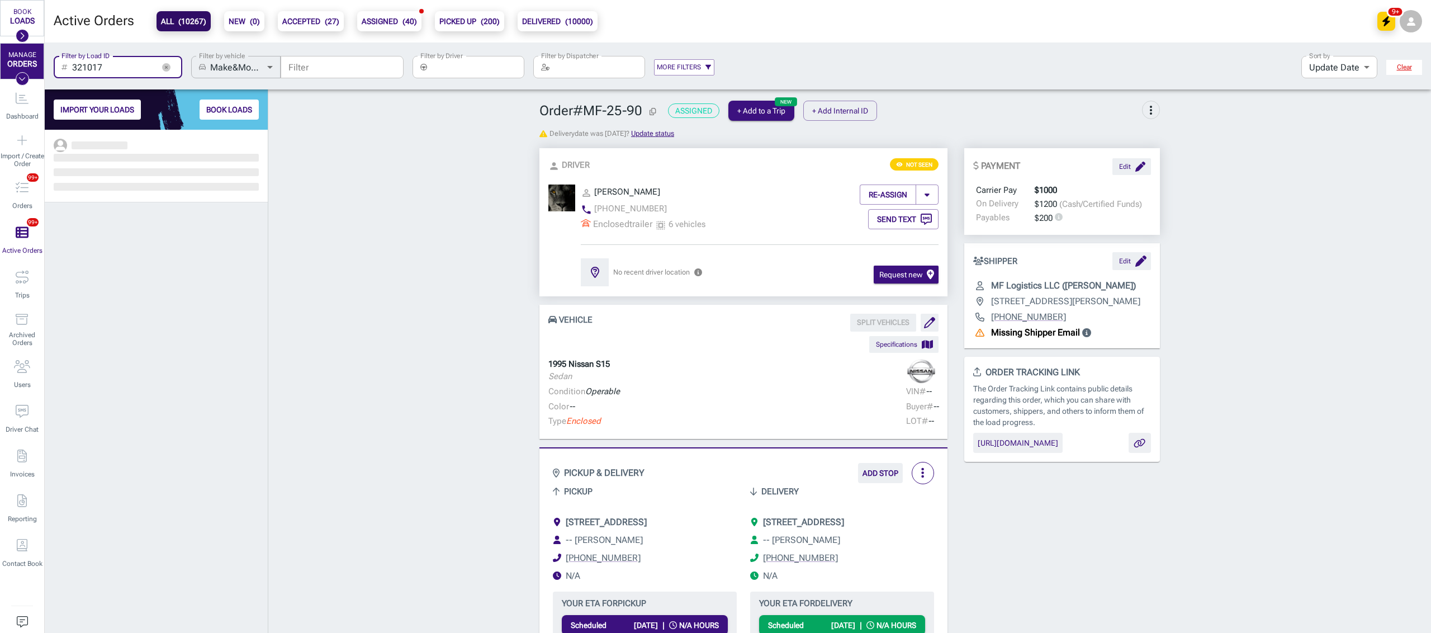
scroll to position [492, 211]
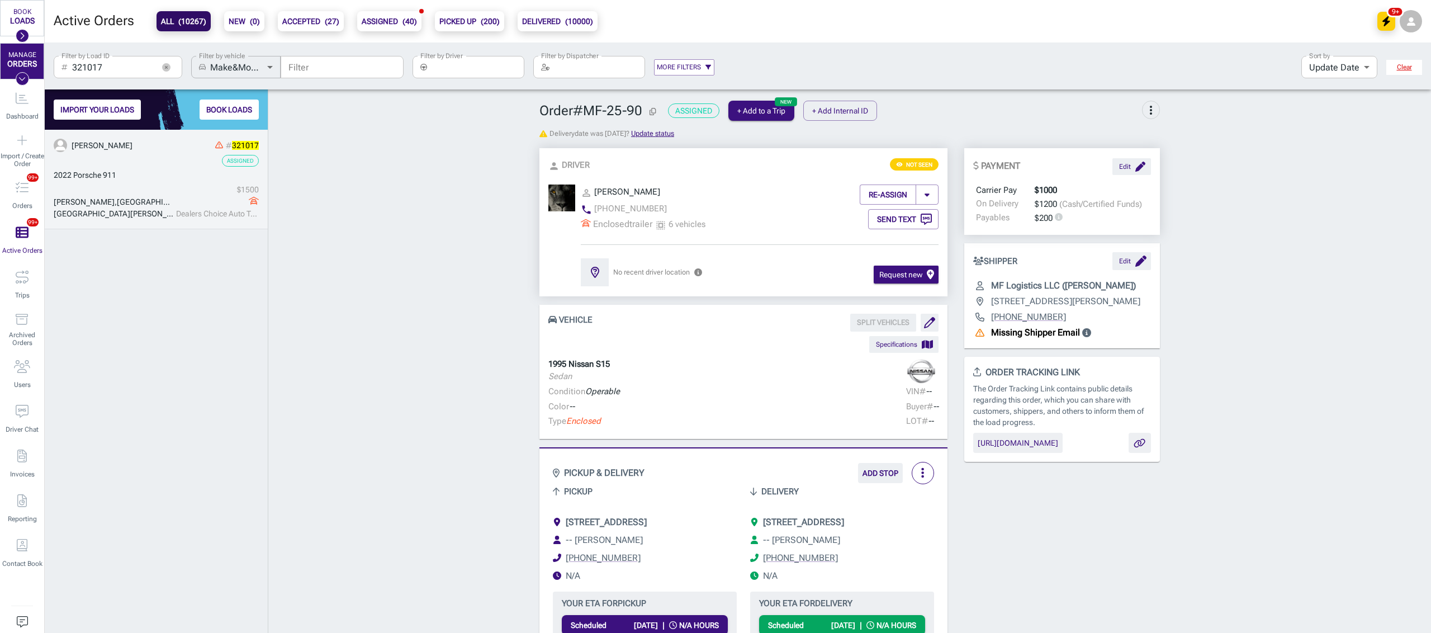
drag, startPoint x: 119, startPoint y: 193, endPoint x: 148, endPoint y: 185, distance: 30.2
click at [119, 193] on div "[PERSON_NAME][GEOGRAPHIC_DATA] $ 1500 Dealers Choice Auto Transport Inc" at bounding box center [156, 202] width 205 height 36
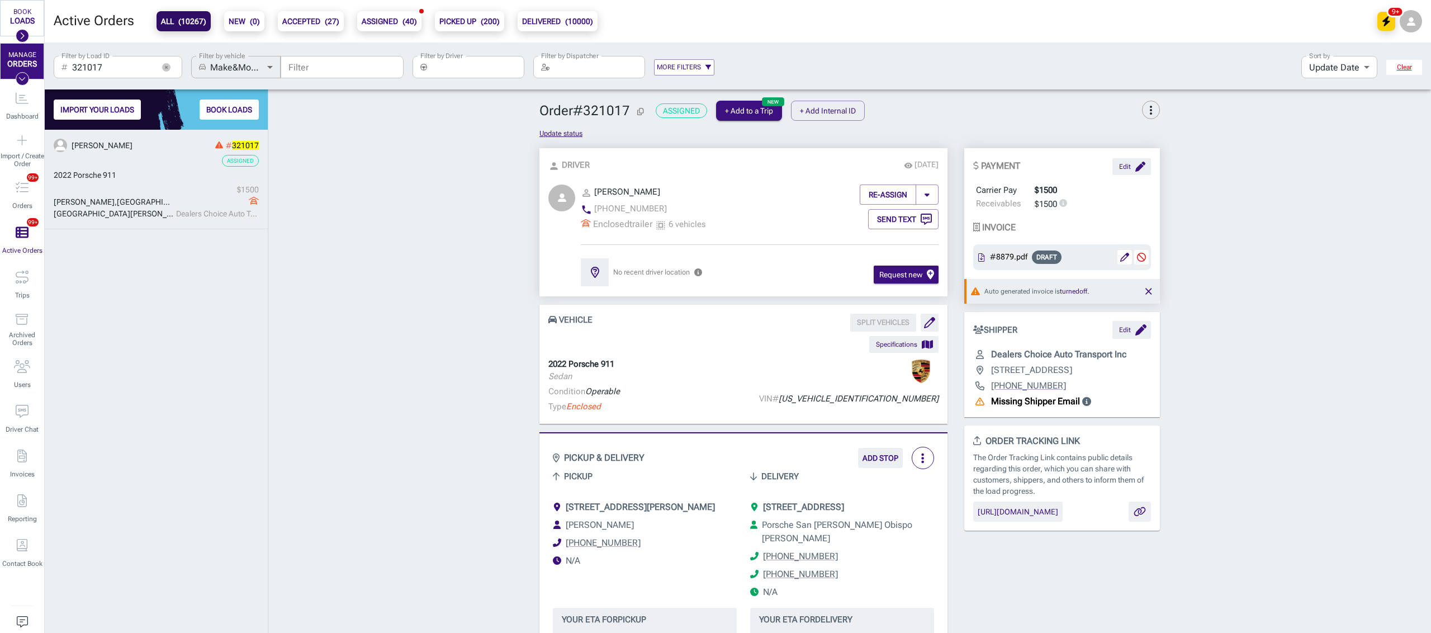
click at [1146, 112] on span "more_vert" at bounding box center [1150, 109] width 13 height 13
click at [1094, 134] on span "Cancel..." at bounding box center [1114, 136] width 62 height 13
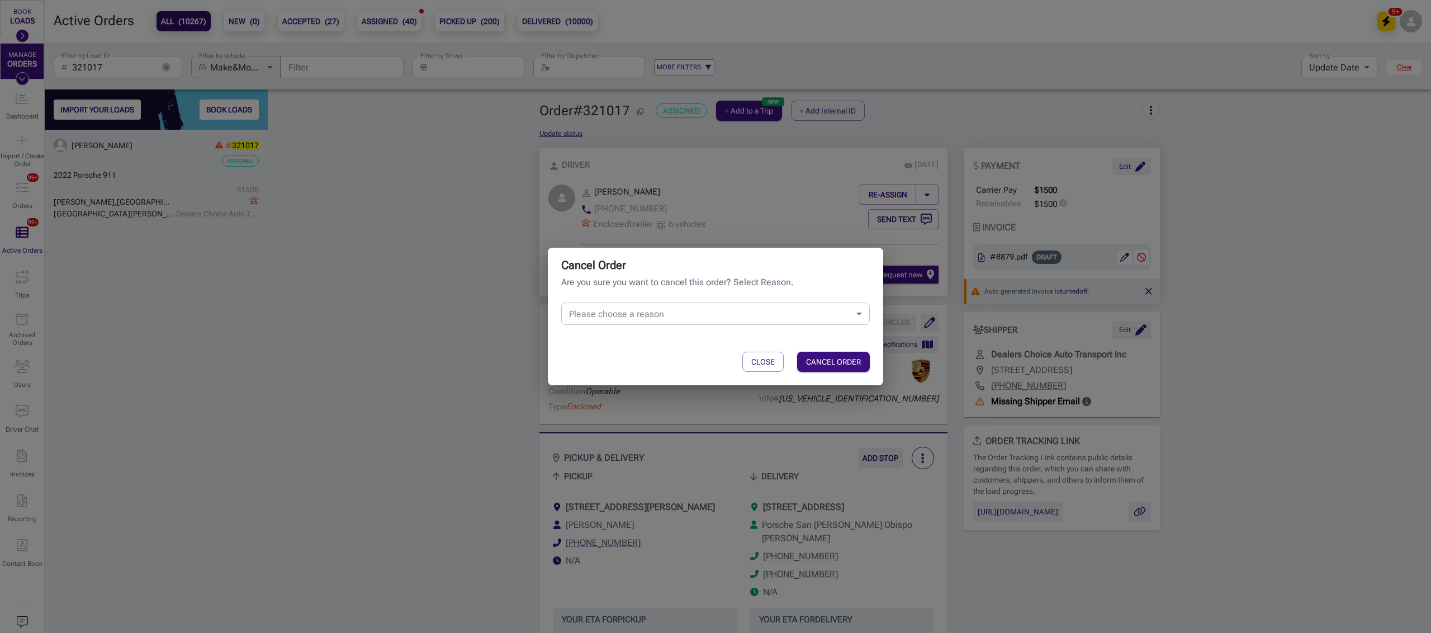
click at [743, 303] on body "BOOK LOADS Load Board Negotiations My Lanes Shipper Network MANAGE ORDERS Dashb…" at bounding box center [715, 316] width 1431 height 633
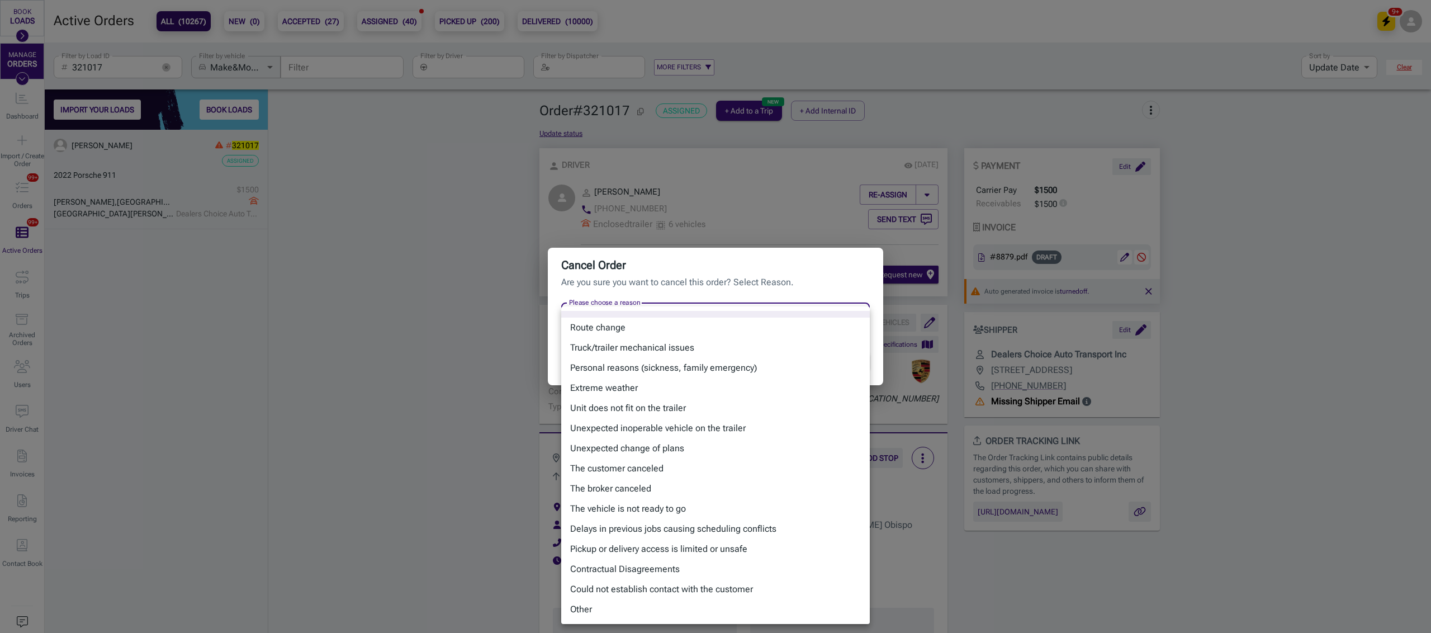
click at [664, 485] on li "The broker canceled" at bounding box center [715, 488] width 308 height 20
type input "broker_canceled"
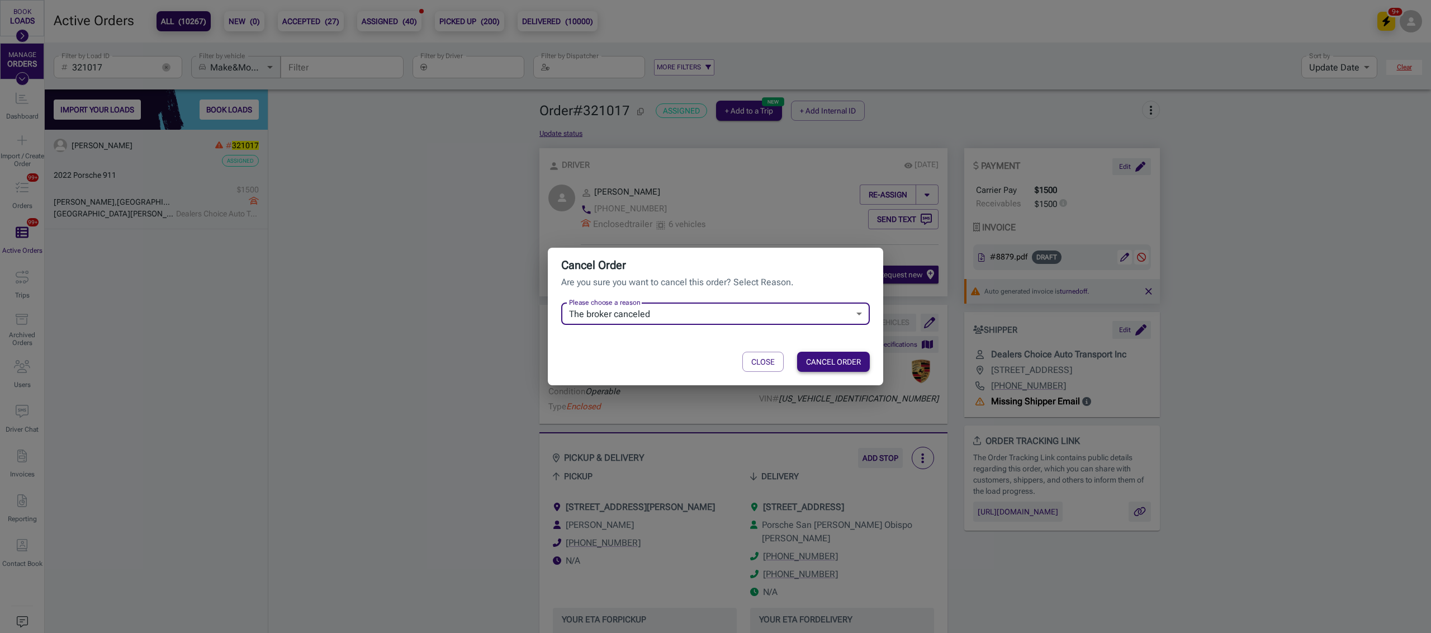
click at [814, 358] on button "CANCEL ORDER" at bounding box center [833, 362] width 73 height 20
click at [506, 348] on div "Cancel Order Are you sure you want to cancel this order? Select Reason. Please …" at bounding box center [715, 316] width 1431 height 633
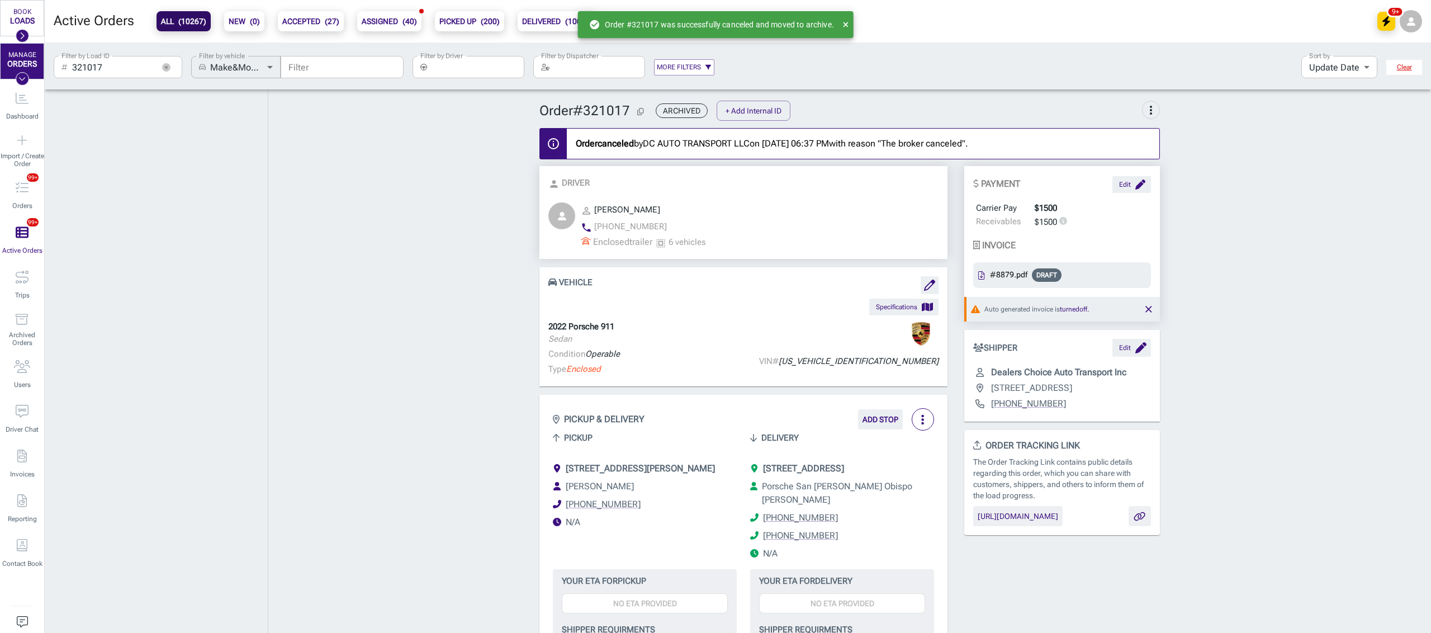
scroll to position [532, 211]
click at [165, 64] on icon "button" at bounding box center [166, 67] width 8 height 8
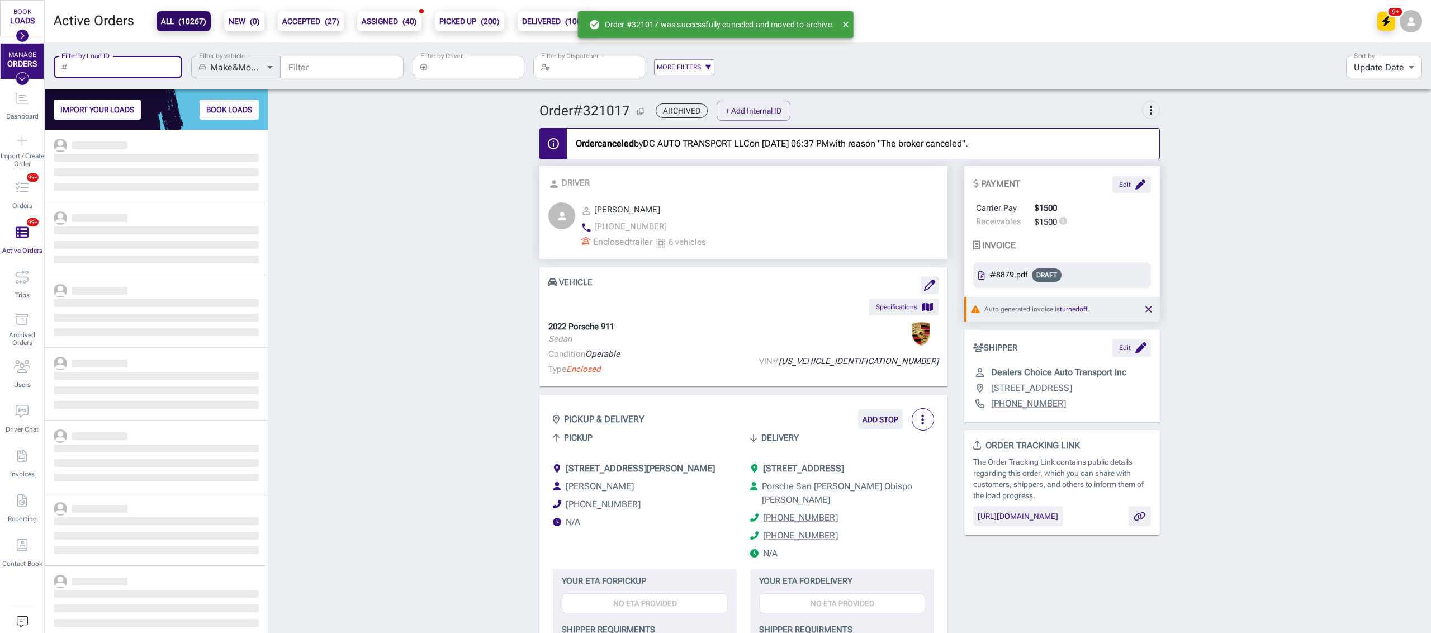
scroll to position [492, 211]
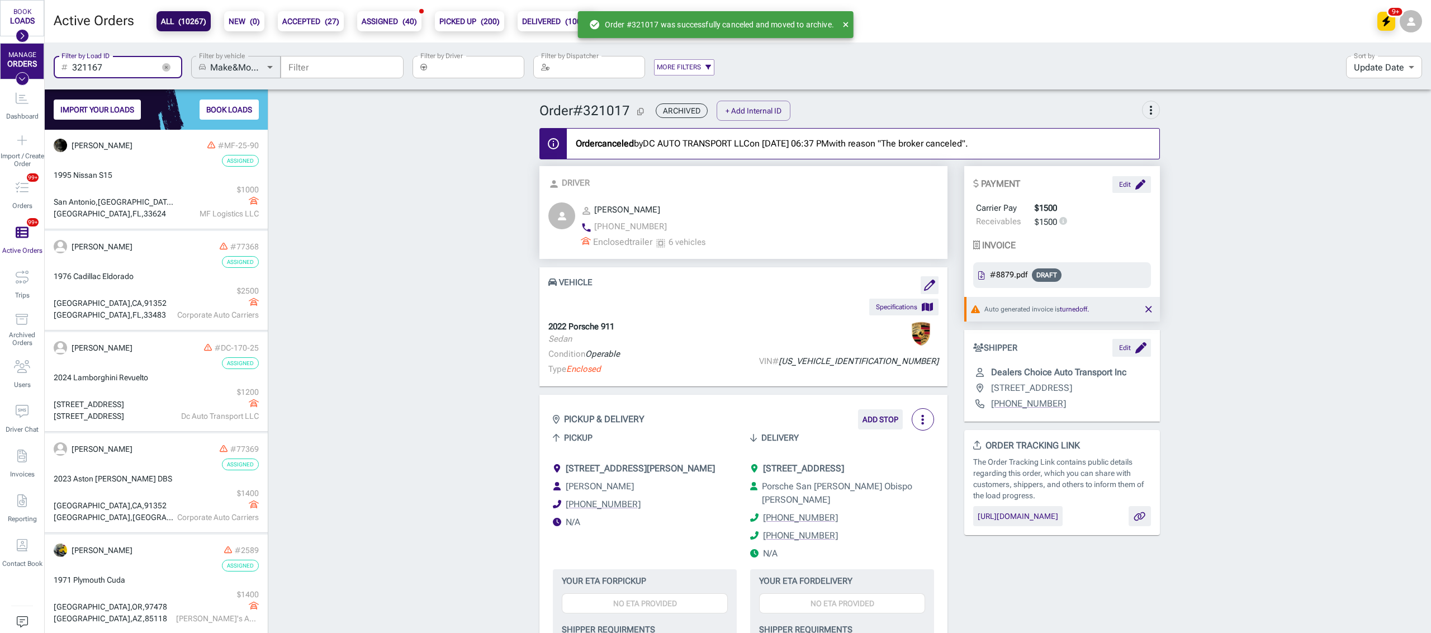
click at [131, 66] on input "321167" at bounding box center [113, 67] width 82 height 22
type input "321167"
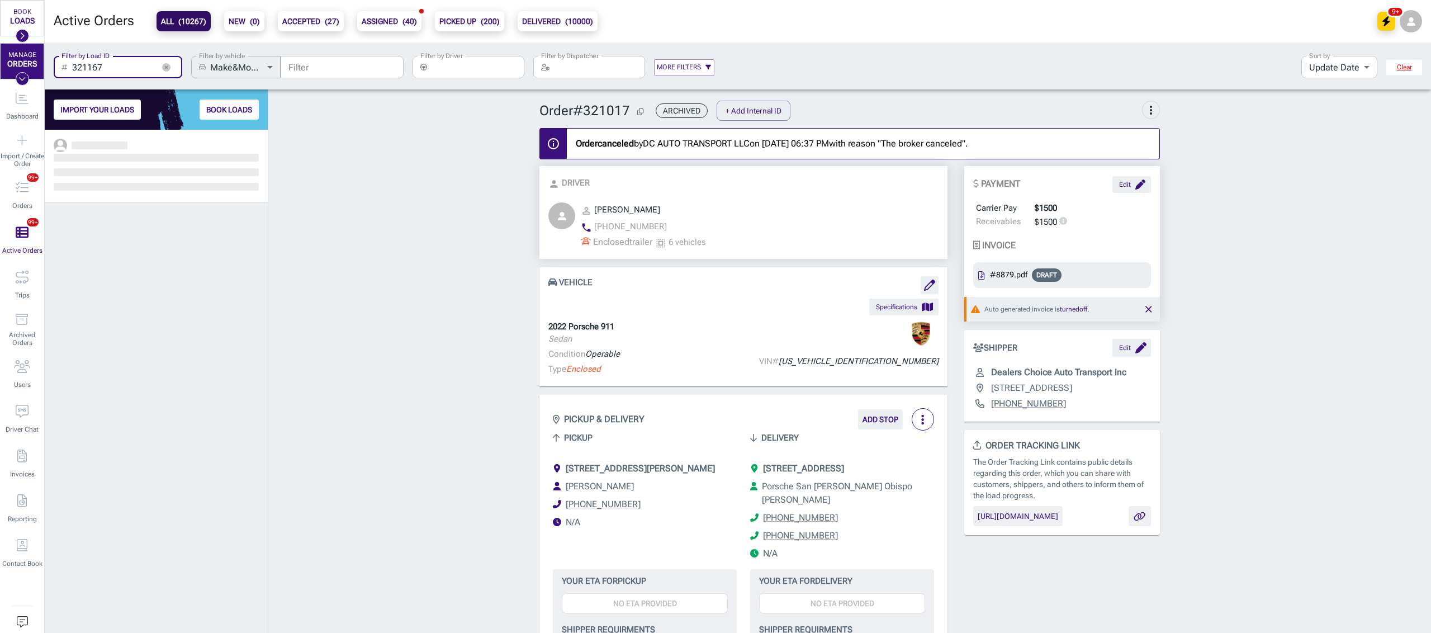
scroll to position [492, 211]
click at [160, 65] on button "button" at bounding box center [166, 67] width 17 height 17
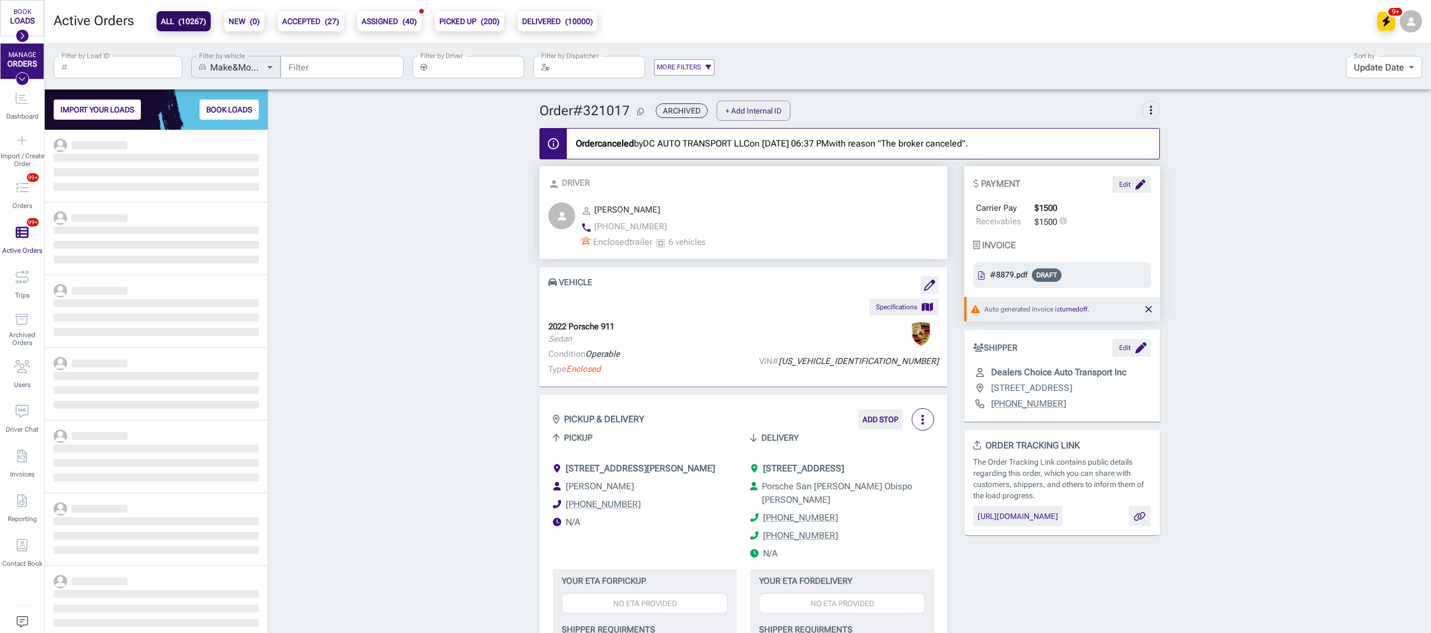
click at [439, 73] on input "Filter by Driver" at bounding box center [477, 67] width 93 height 22
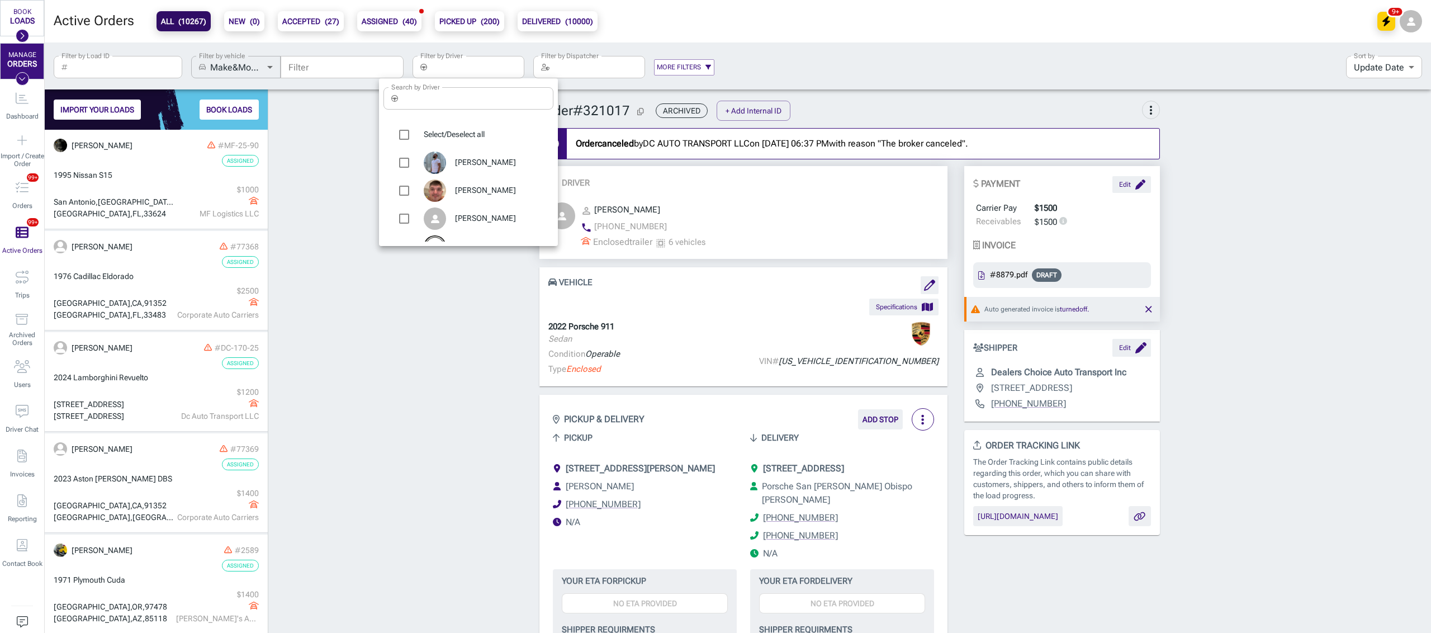
click at [444, 107] on input "Search by Driver" at bounding box center [477, 98] width 151 height 22
type input "[PERSON_NAME]"
click at [501, 164] on span "[PERSON_NAME]" at bounding box center [499, 162] width 89 height 11
type input "[PERSON_NAME]"
checkbox input "true"
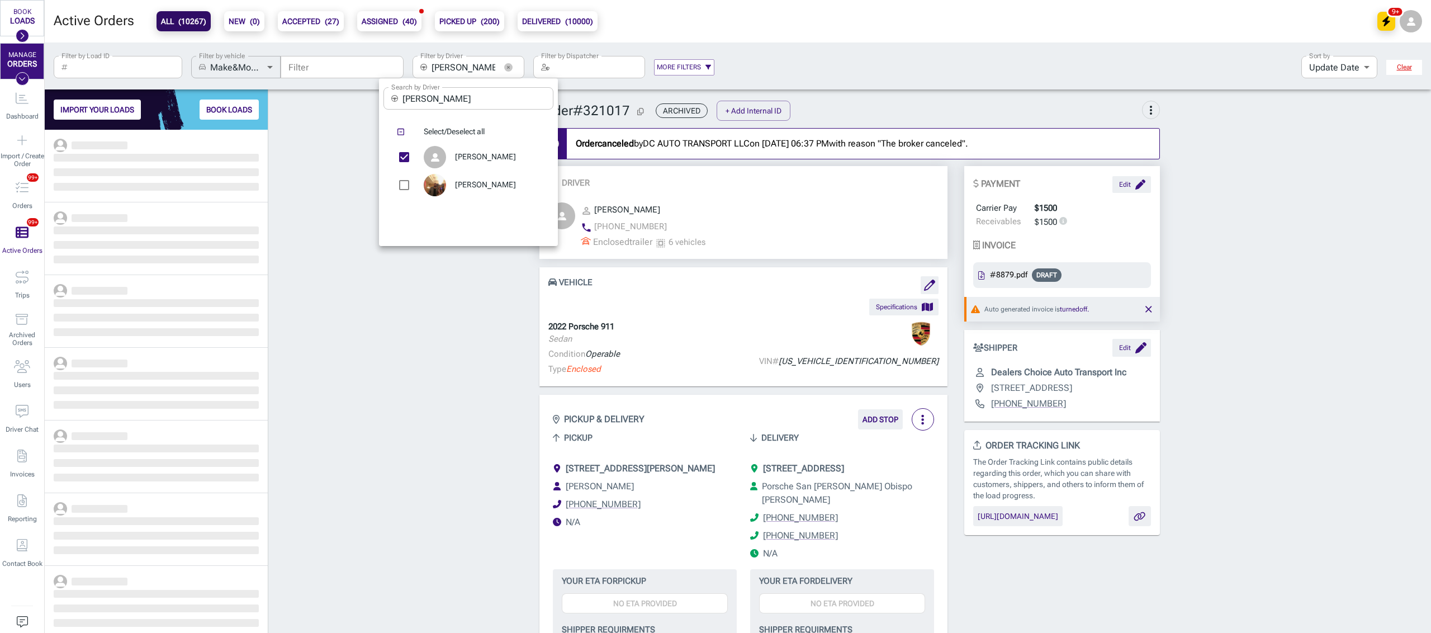
scroll to position [492, 211]
click at [330, 182] on div at bounding box center [715, 316] width 1431 height 633
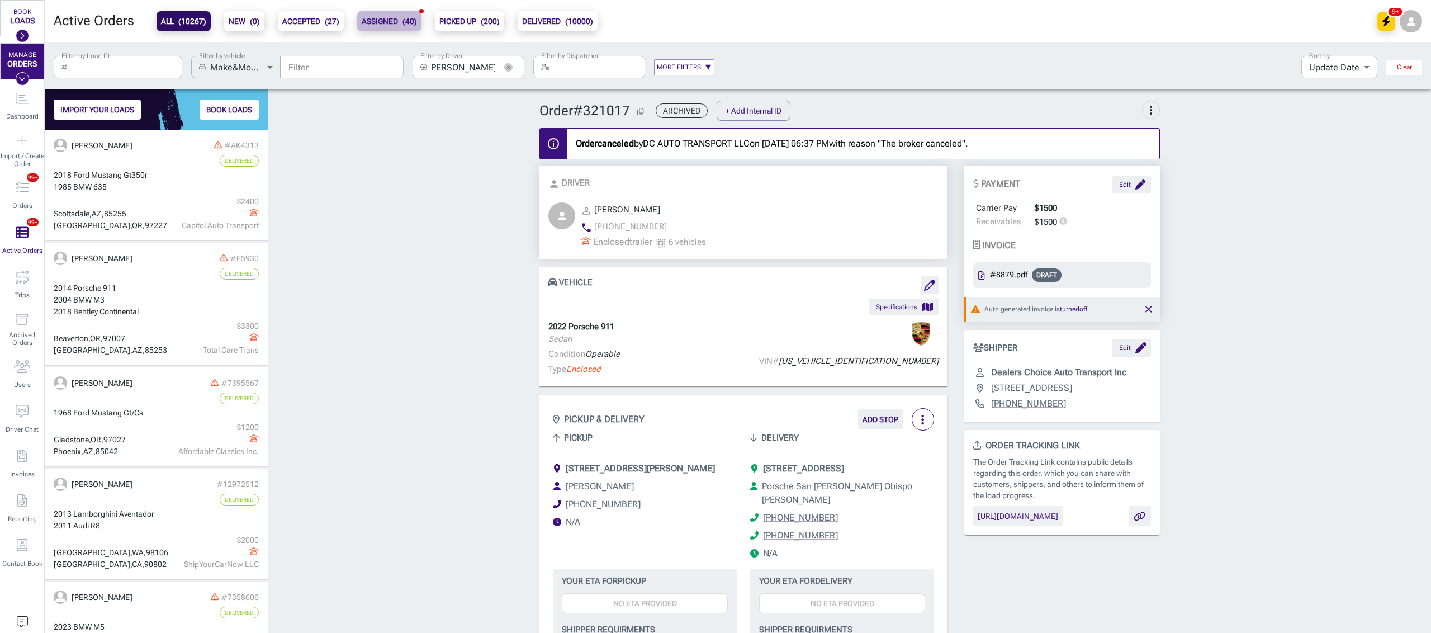
click at [362, 20] on b "ASSIGNED ( 40 )" at bounding box center [389, 21] width 55 height 13
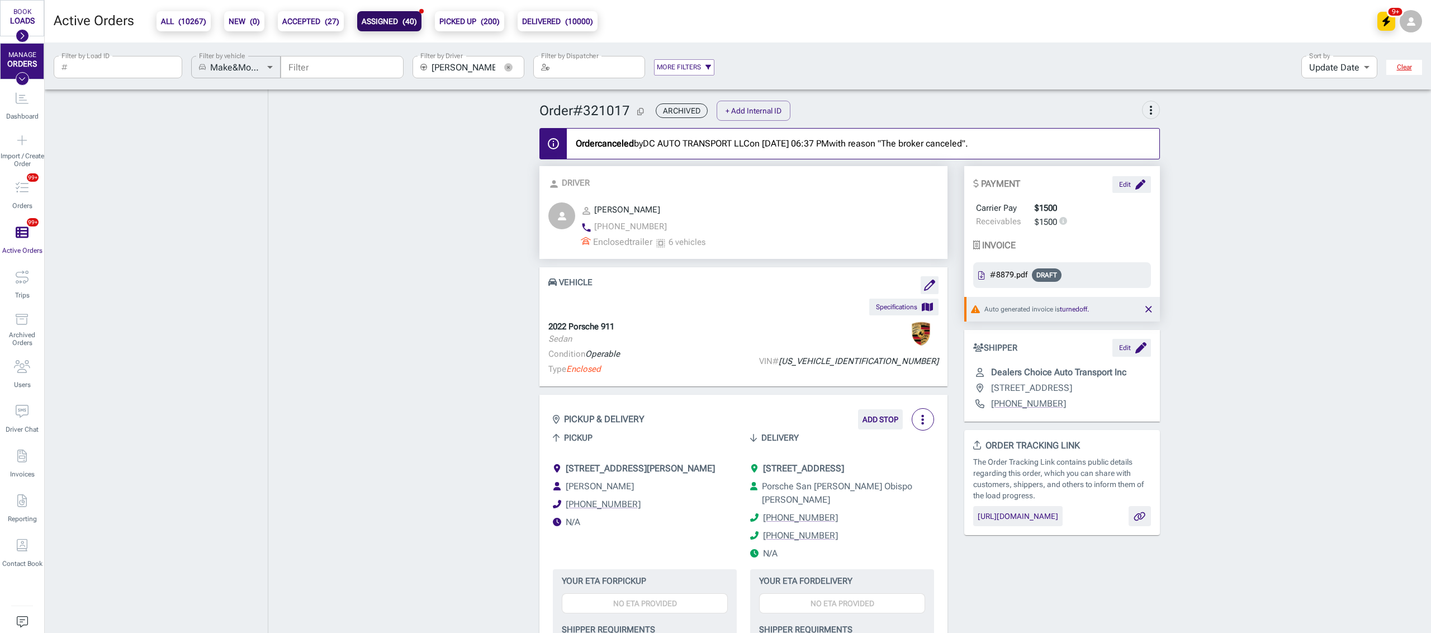
click at [186, 13] on button "ALL ( 10267 )" at bounding box center [183, 21] width 54 height 20
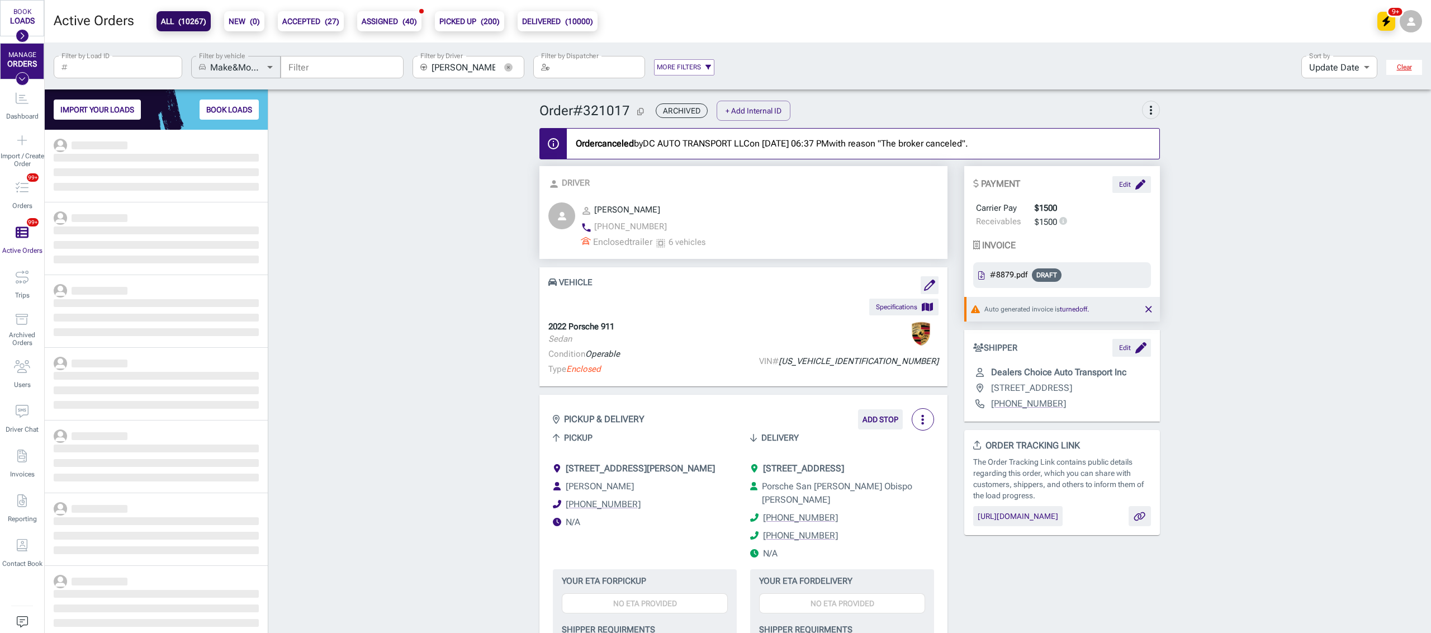
drag, startPoint x: 357, startPoint y: 187, endPoint x: 479, endPoint y: 90, distance: 156.3
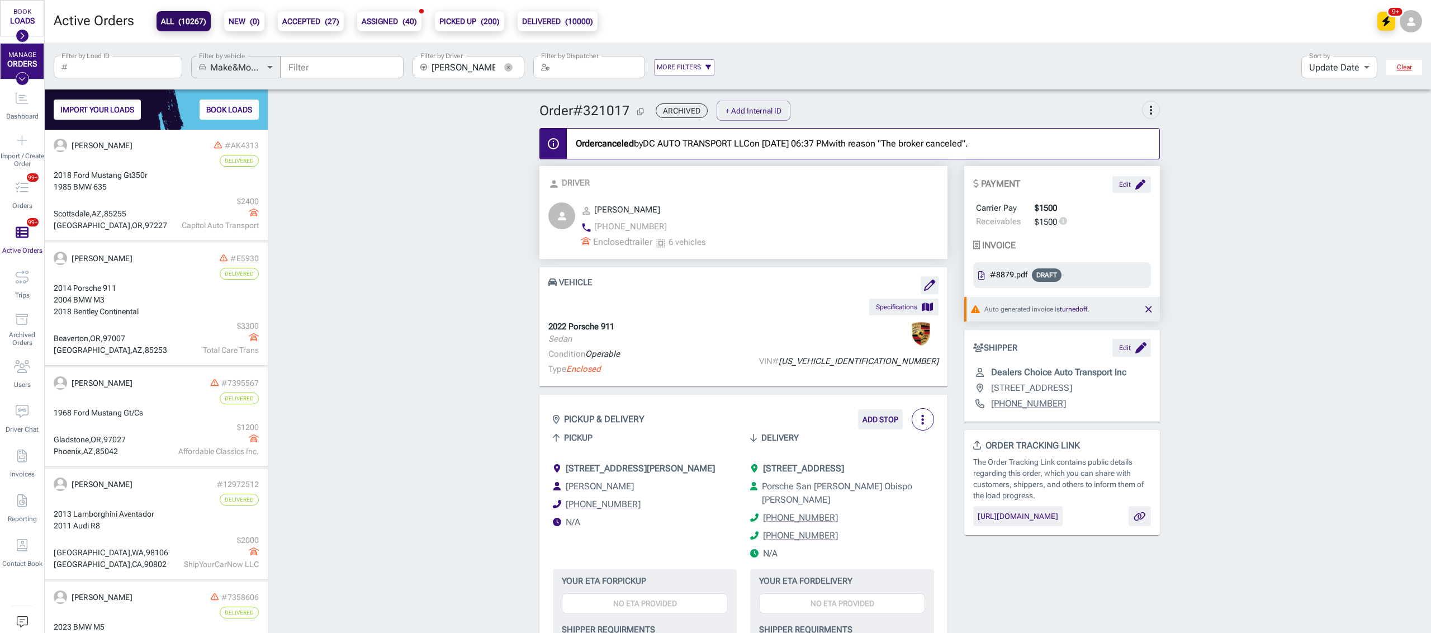
click at [501, 65] on button "button" at bounding box center [508, 67] width 17 height 17
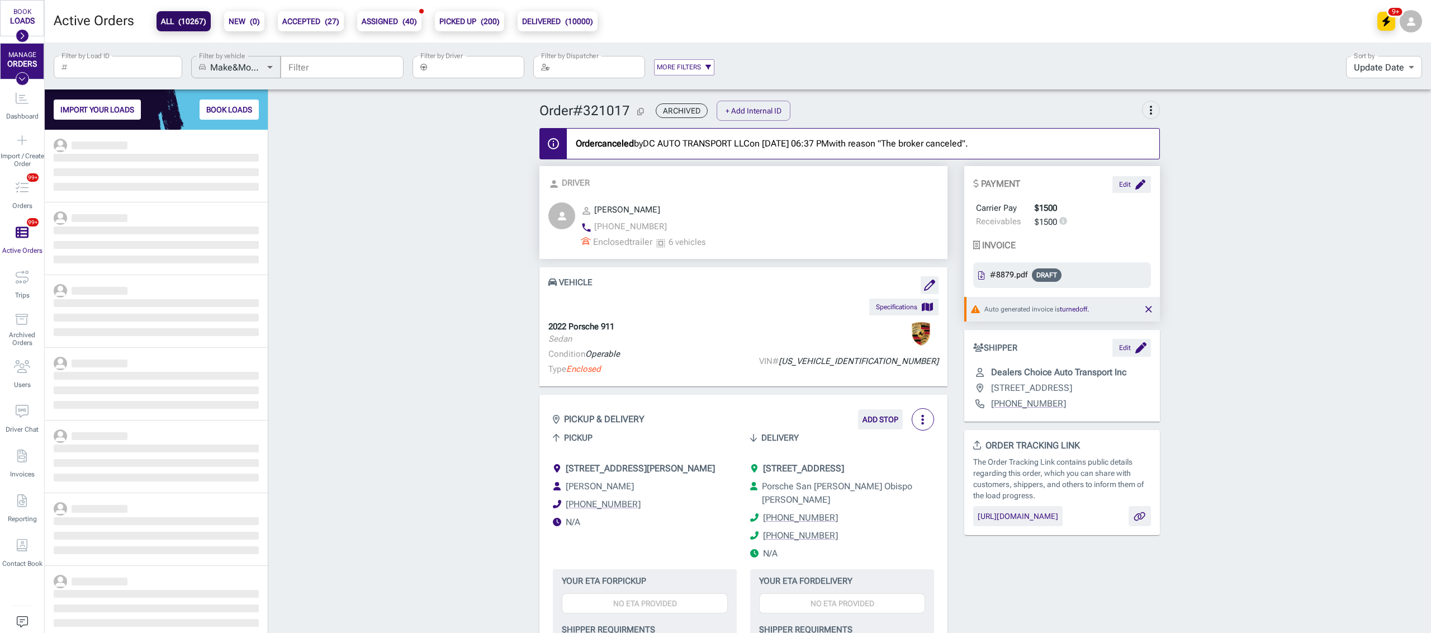
scroll to position [492, 211]
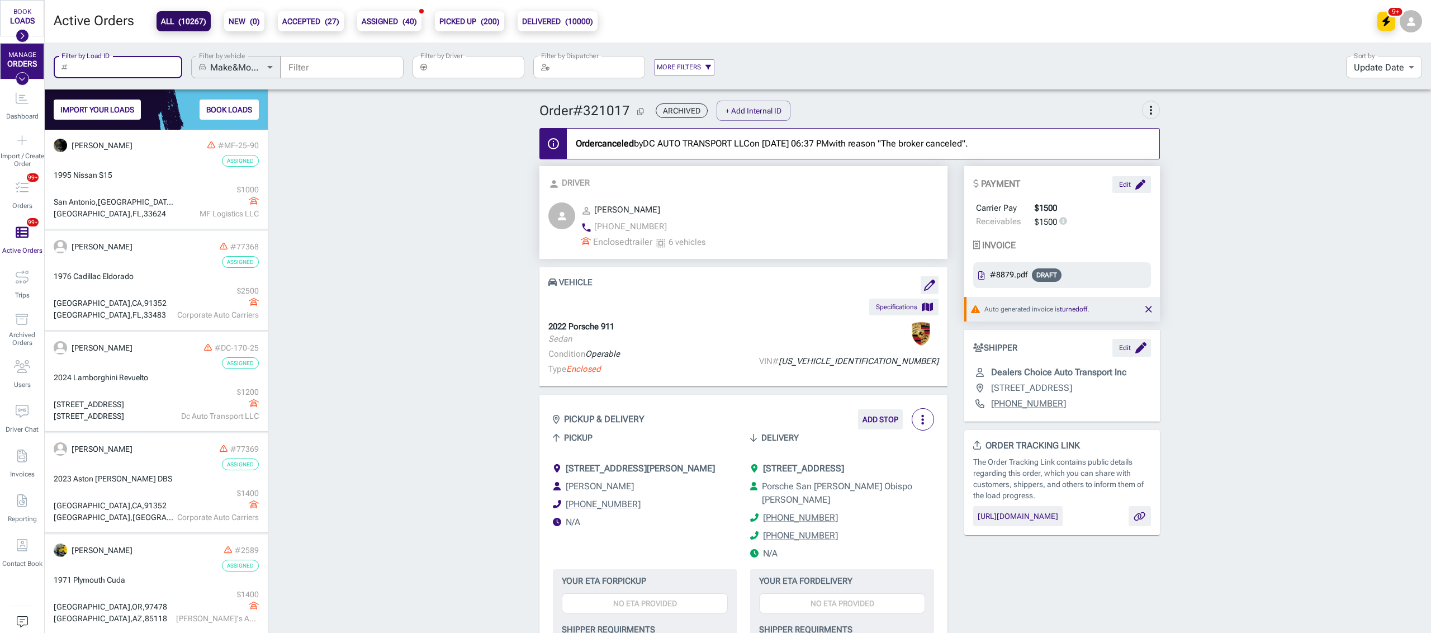
paste input "321012"
click at [109, 60] on input "321012" at bounding box center [113, 67] width 82 height 22
type input "321012"
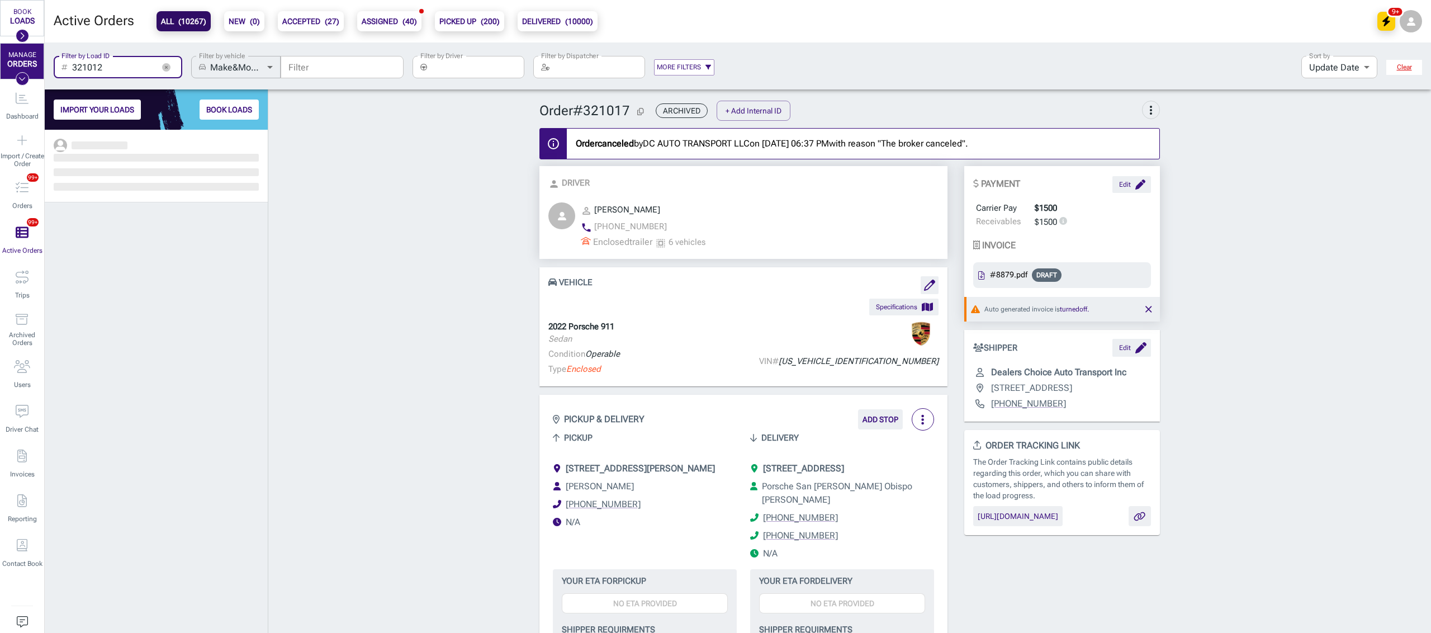
scroll to position [492, 211]
click at [174, 63] on div "​ 321012 Filter by Load ID" at bounding box center [118, 67] width 129 height 22
click at [170, 65] on icon "button" at bounding box center [166, 67] width 8 height 8
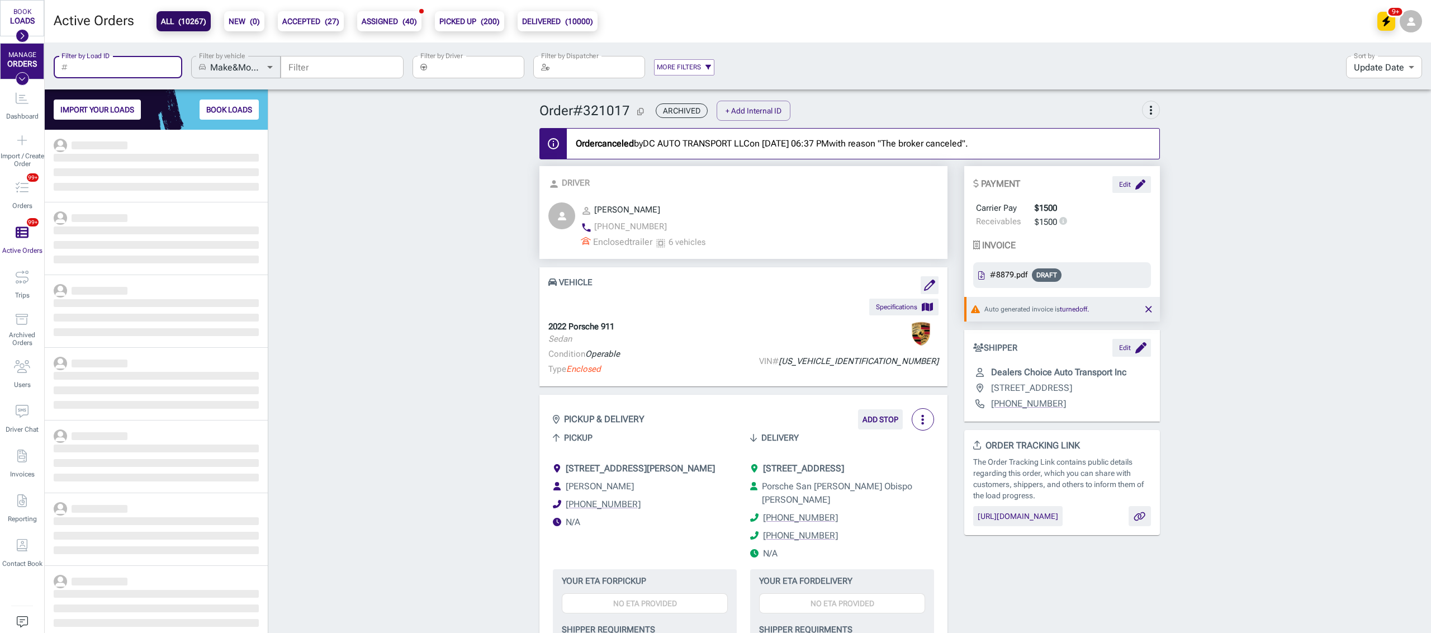
scroll to position [492, 211]
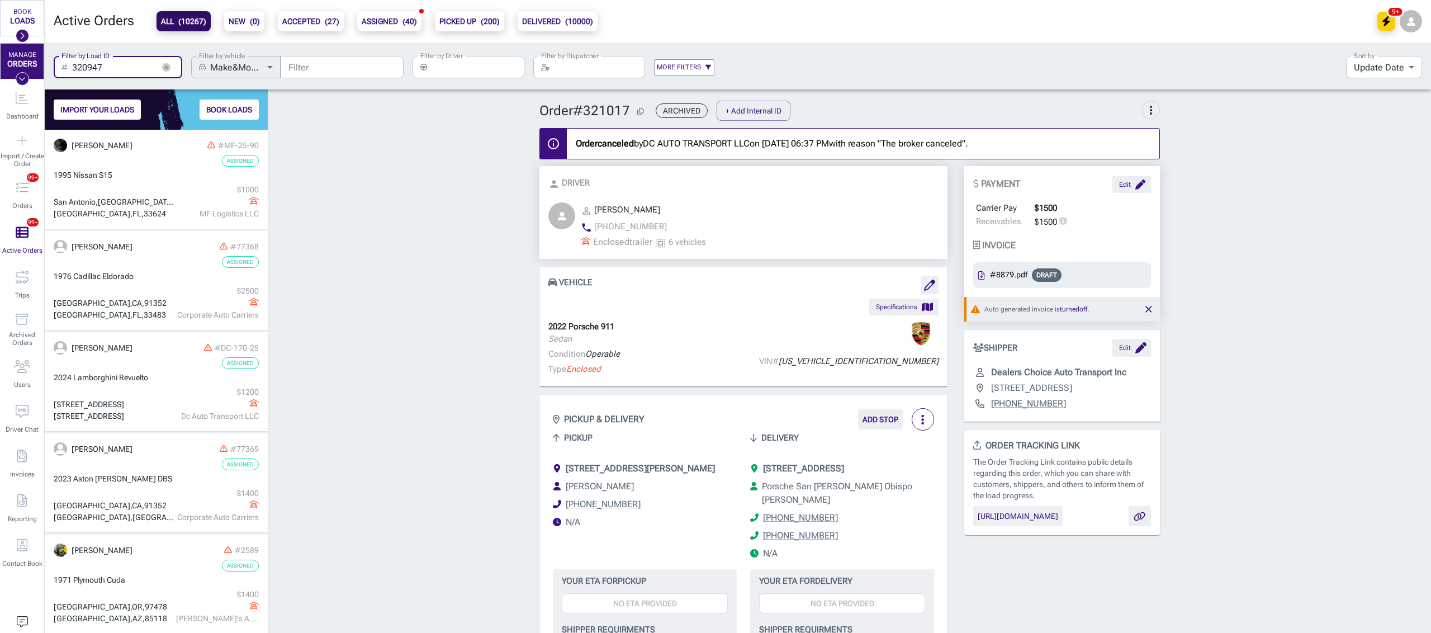
click at [122, 69] on input "320947" at bounding box center [113, 67] width 82 height 22
type input "320947"
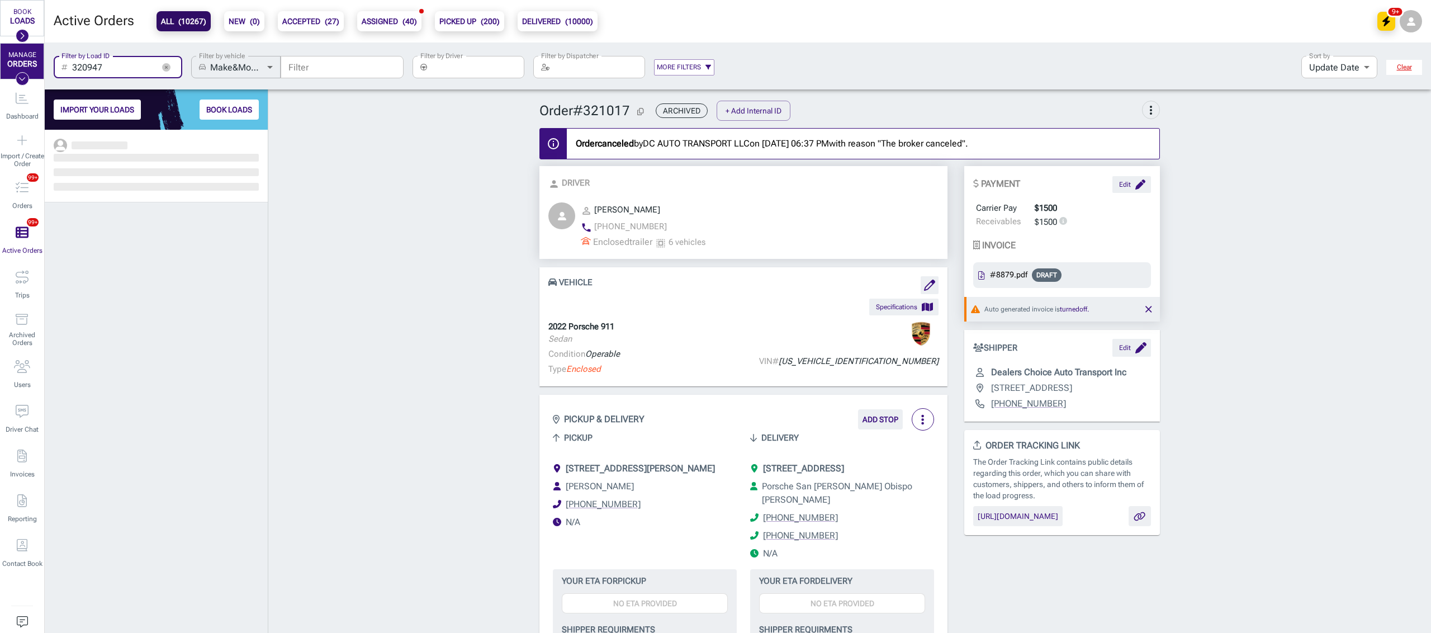
scroll to position [12, 12]
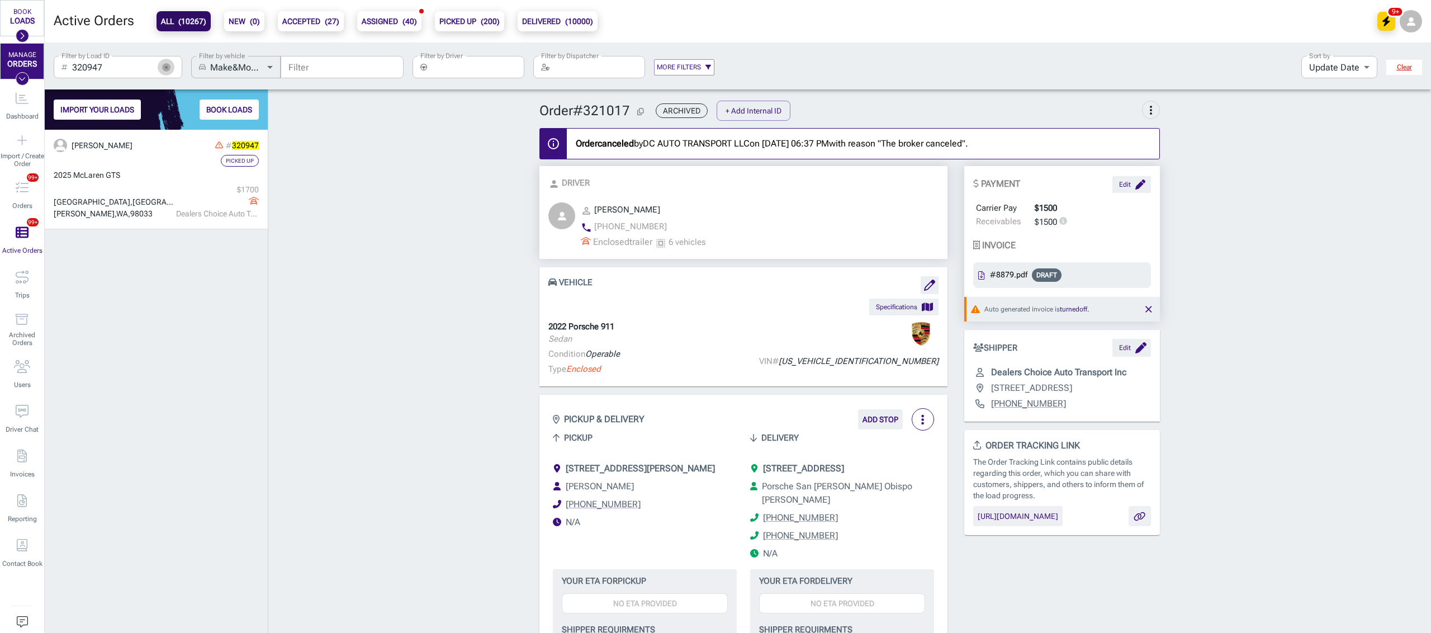
click at [163, 61] on button "button" at bounding box center [166, 67] width 17 height 17
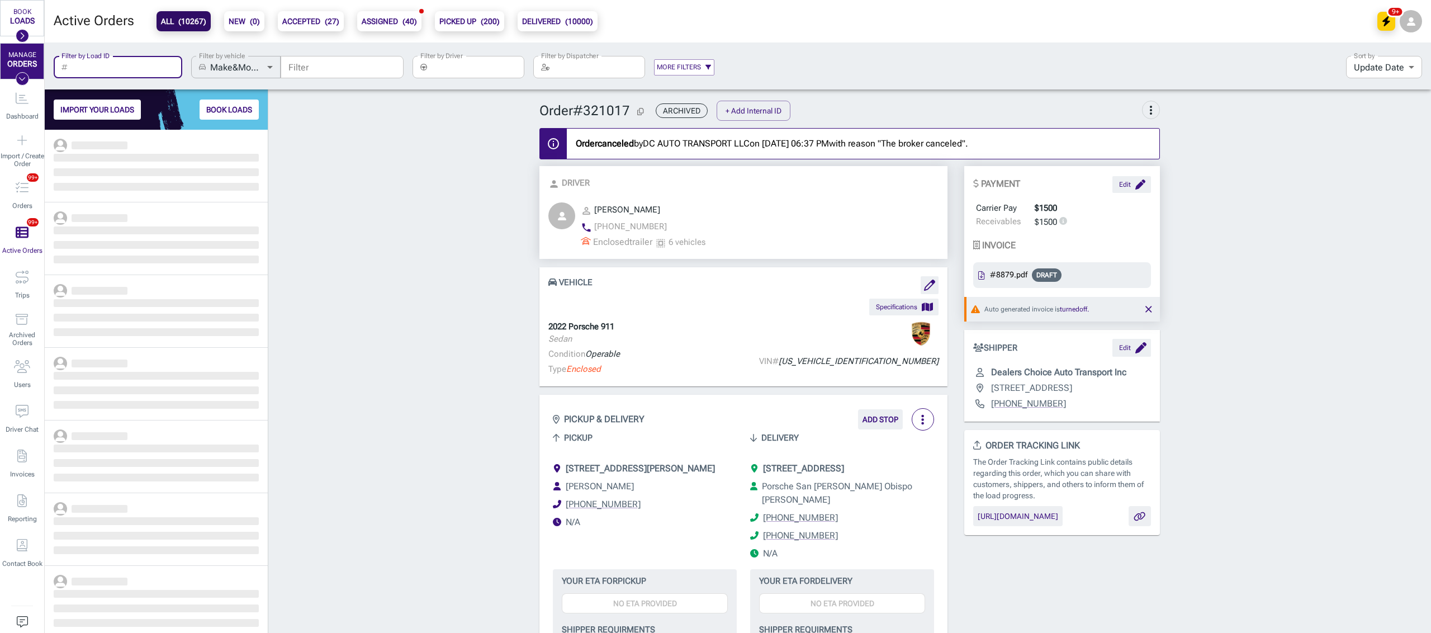
scroll to position [492, 211]
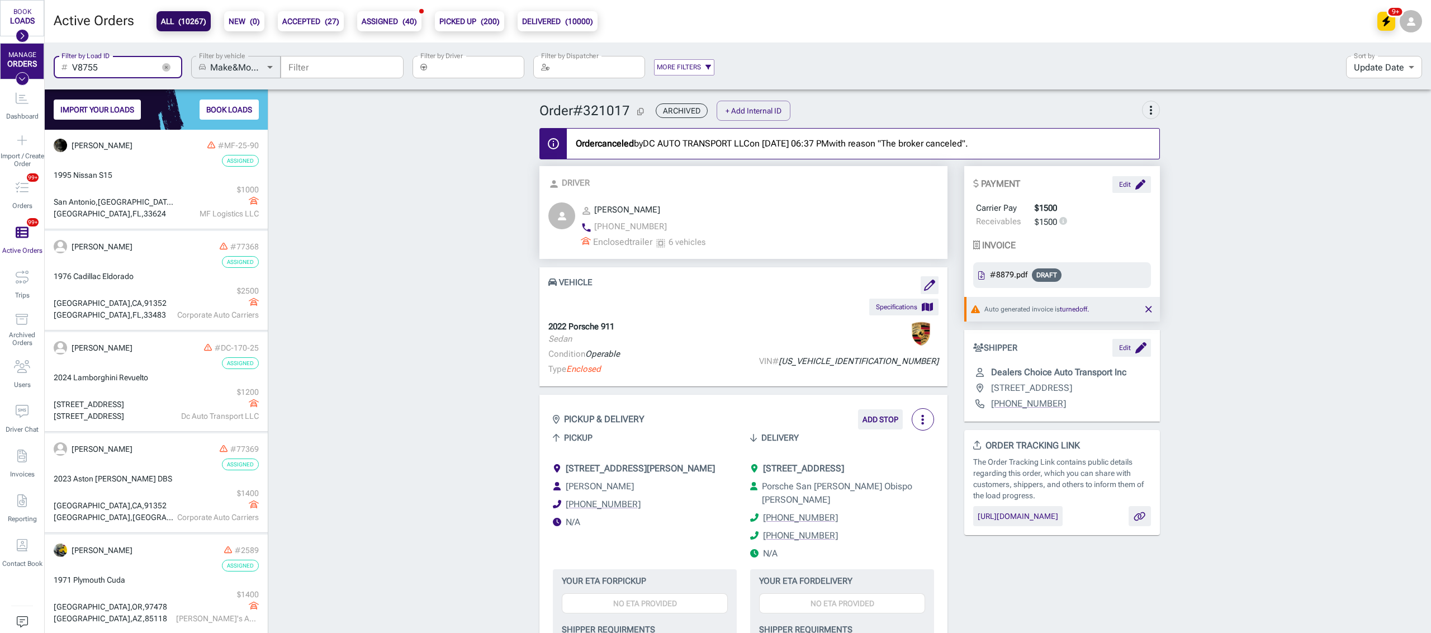
click at [143, 73] on input "V8755" at bounding box center [113, 67] width 82 height 22
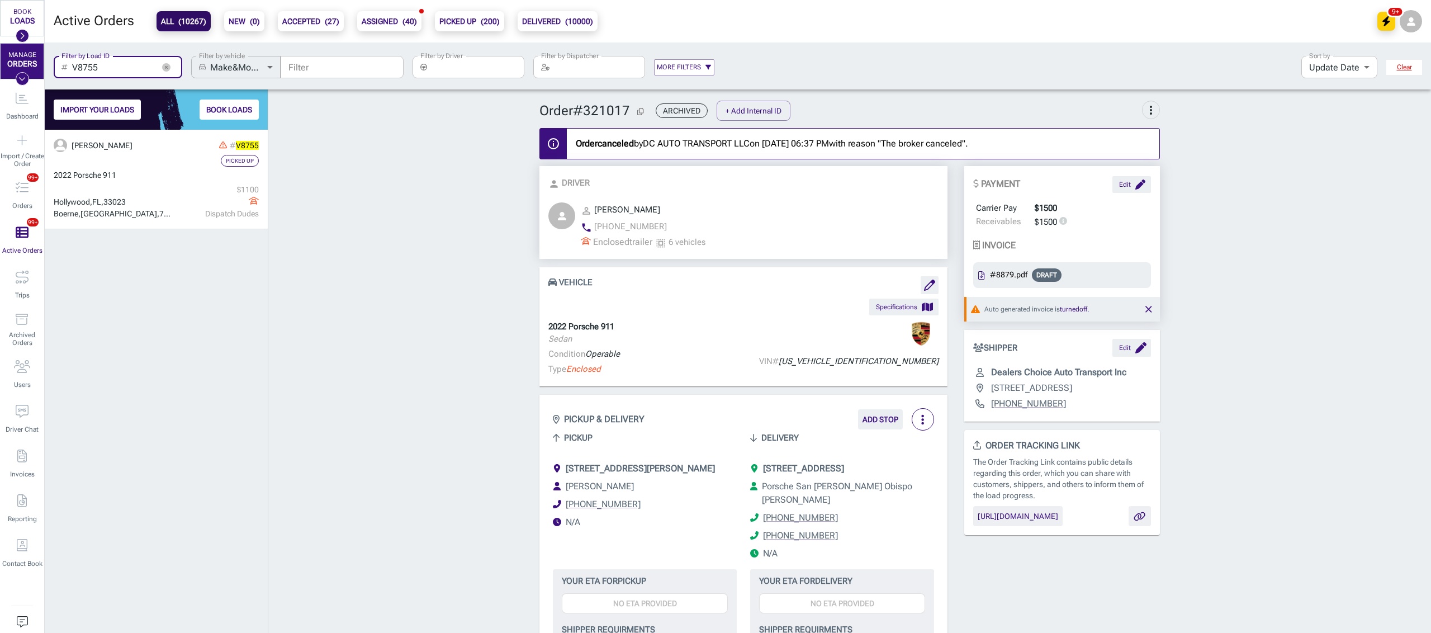
scroll to position [492, 211]
type input "V8755"
click at [165, 69] on icon "button" at bounding box center [166, 67] width 8 height 8
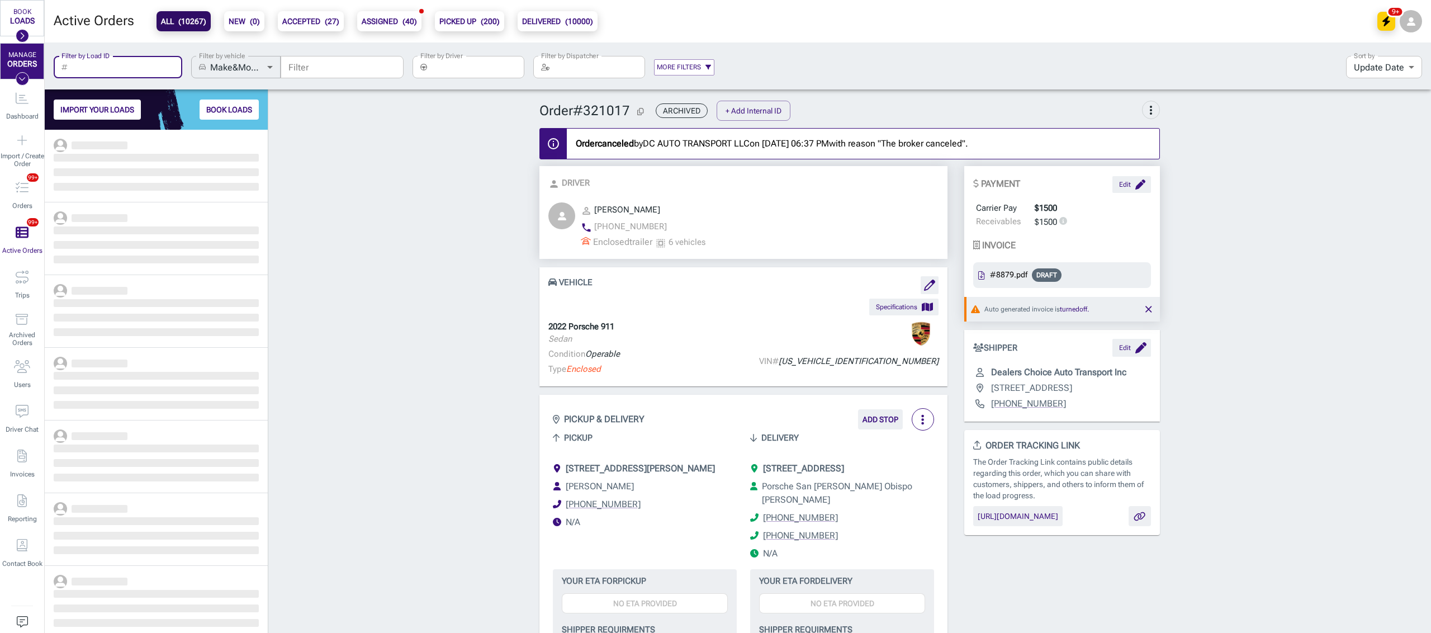
scroll to position [492, 211]
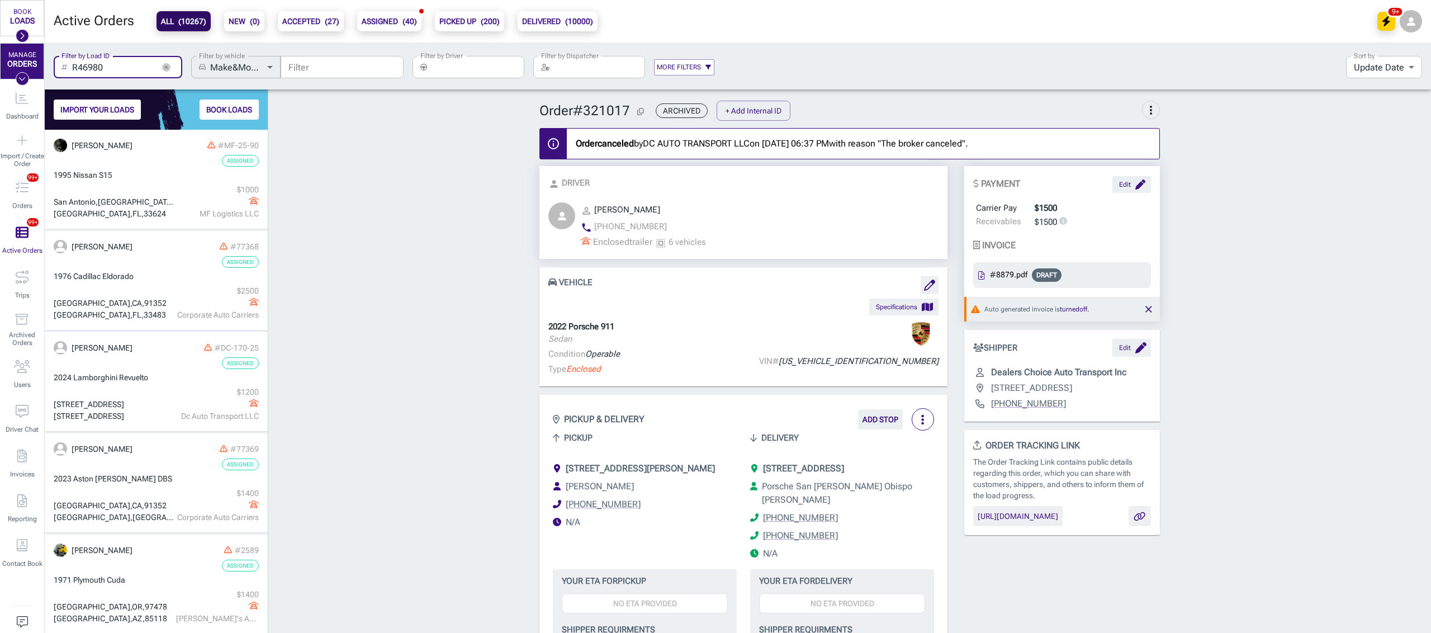
click at [129, 65] on input "R46980" at bounding box center [113, 67] width 82 height 22
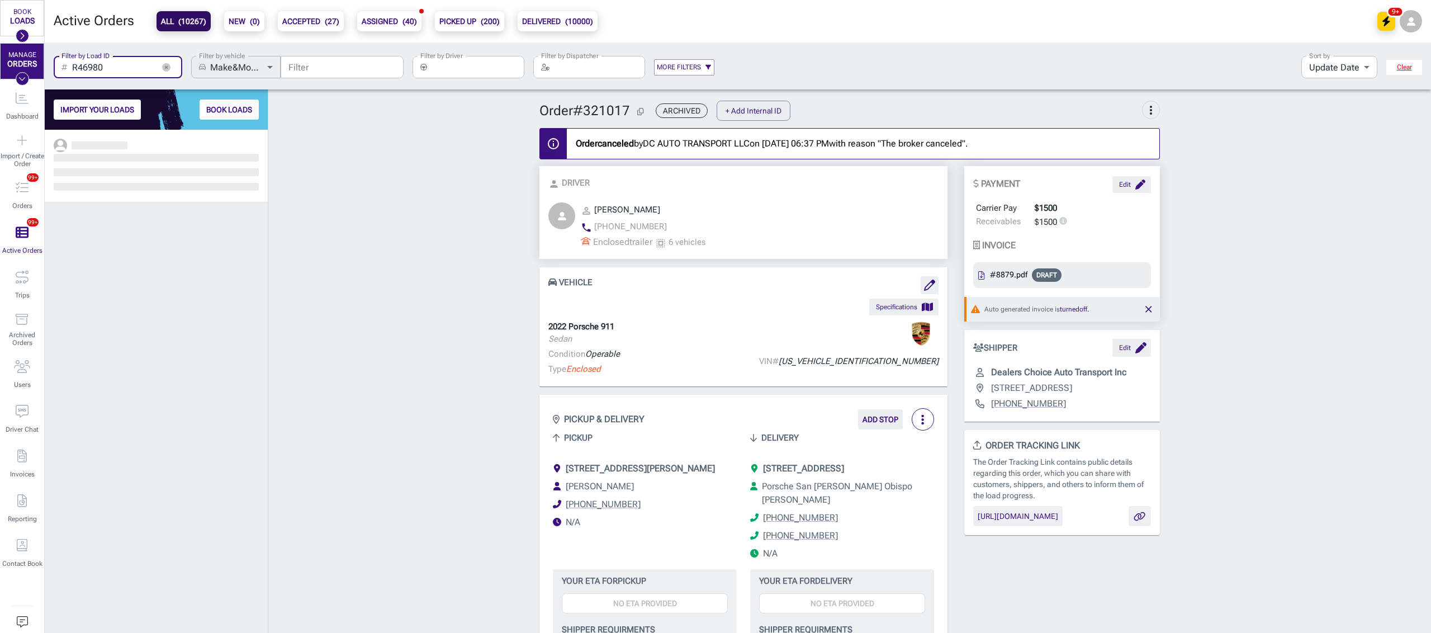
scroll to position [492, 211]
type input "R46980"
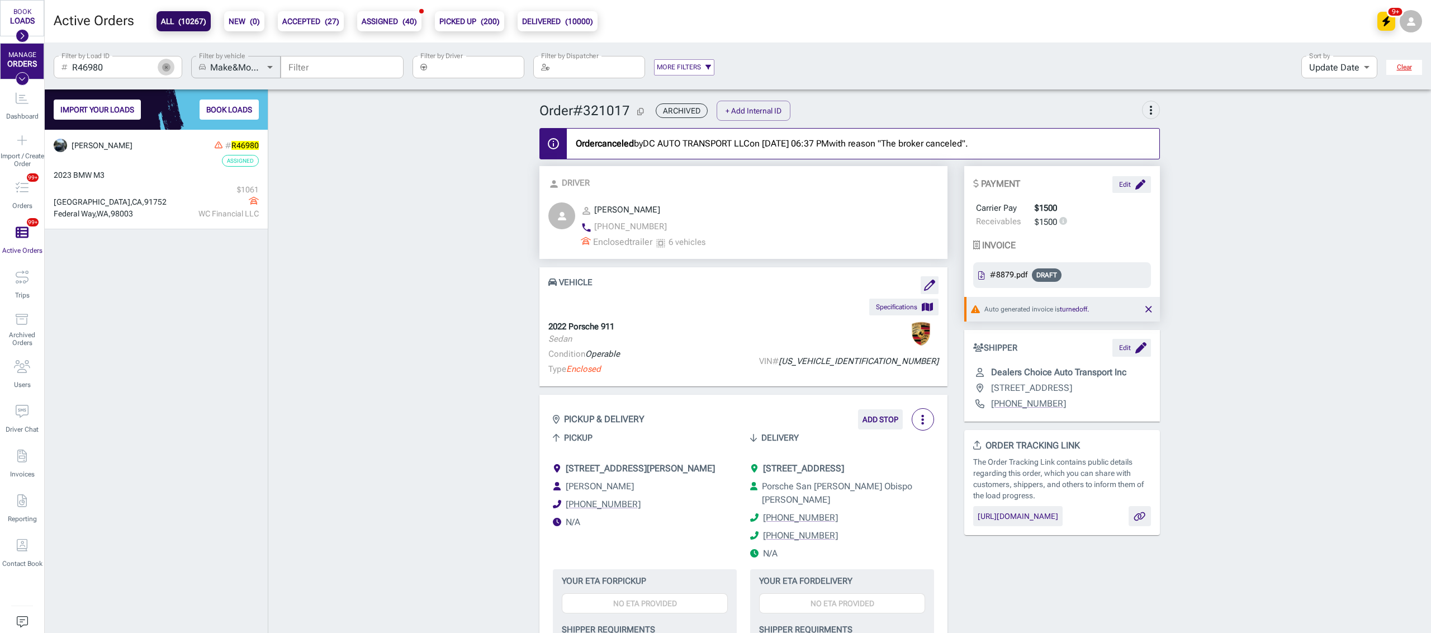
click at [164, 70] on icon "button" at bounding box center [166, 67] width 8 height 8
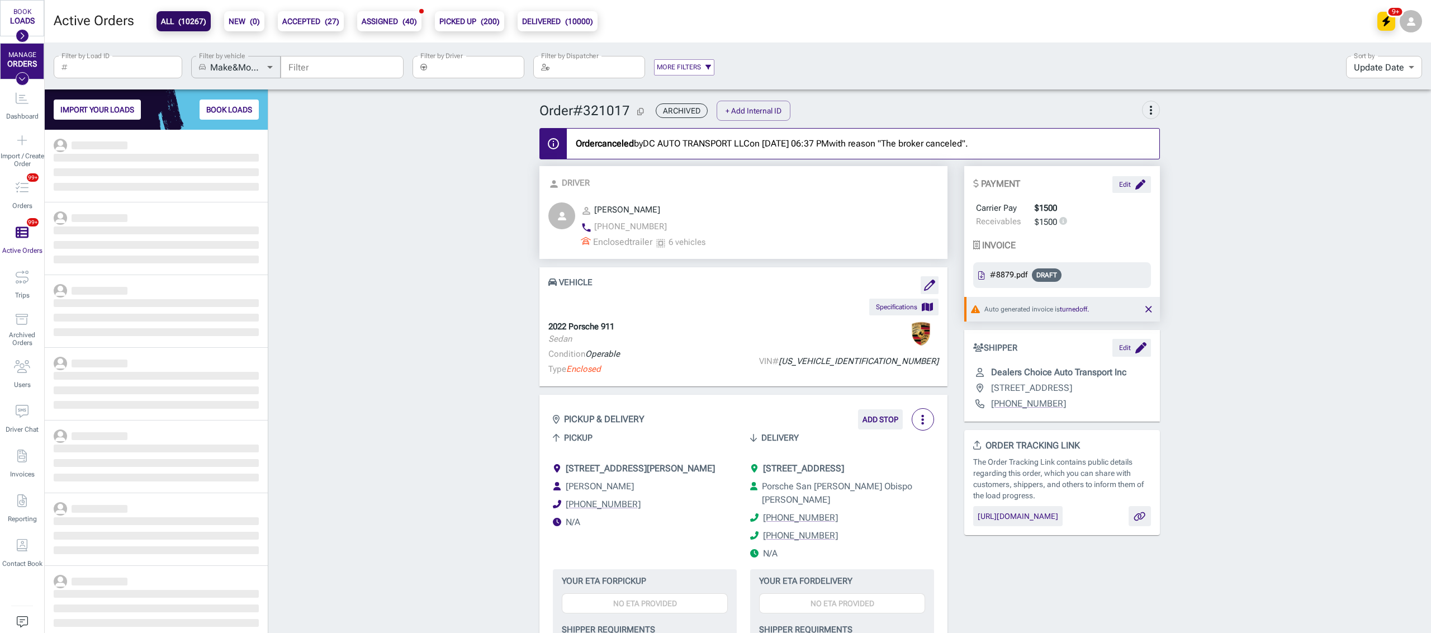
scroll to position [492, 211]
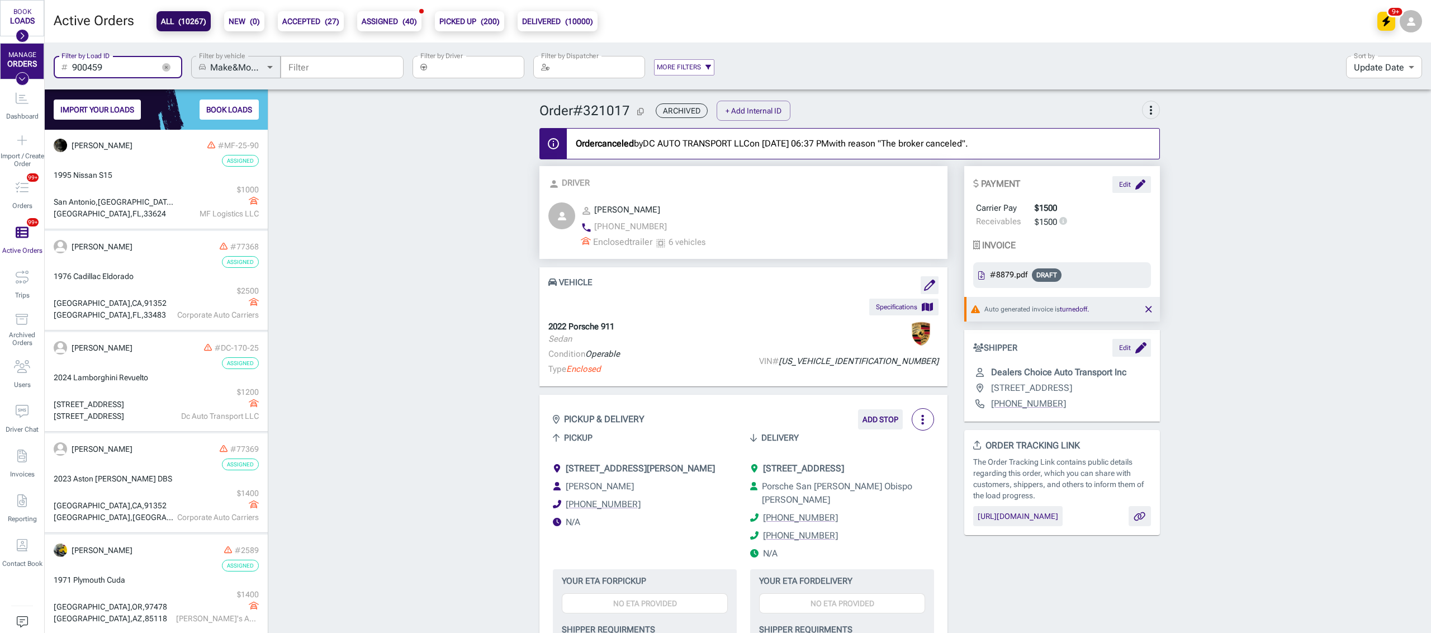
type input "900459"
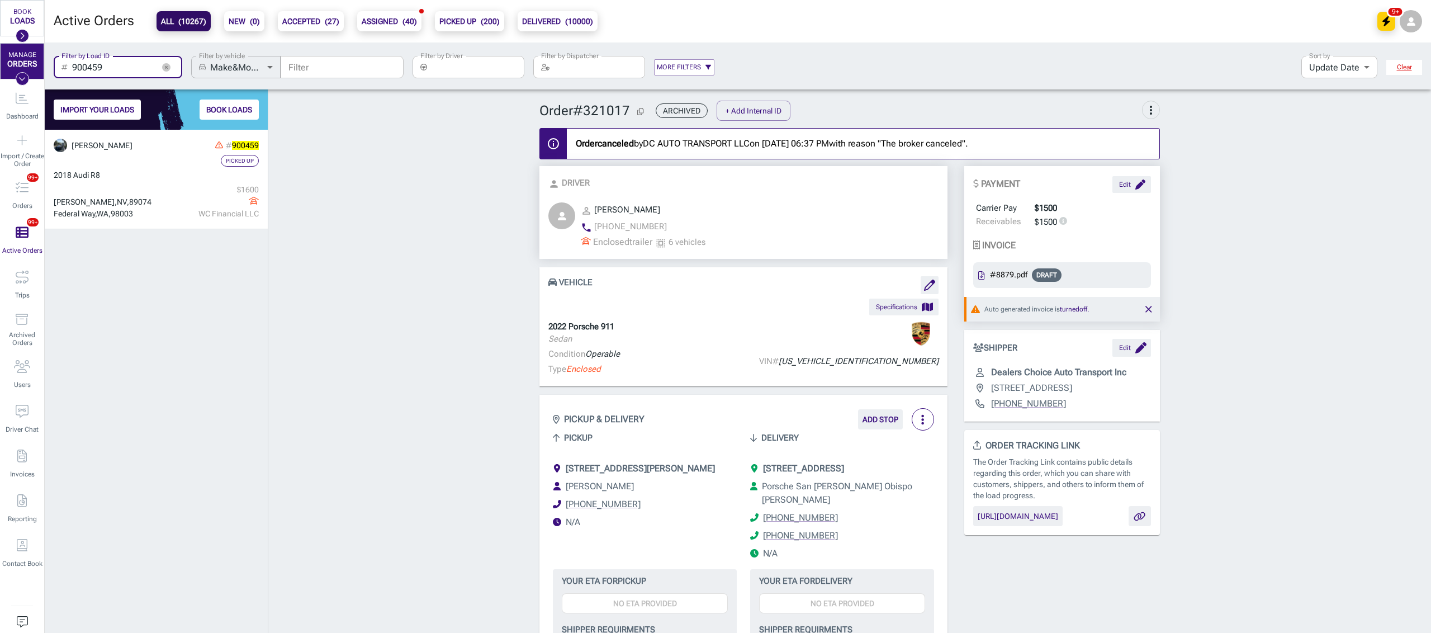
scroll to position [492, 211]
click at [163, 66] on icon "button" at bounding box center [166, 67] width 8 height 8
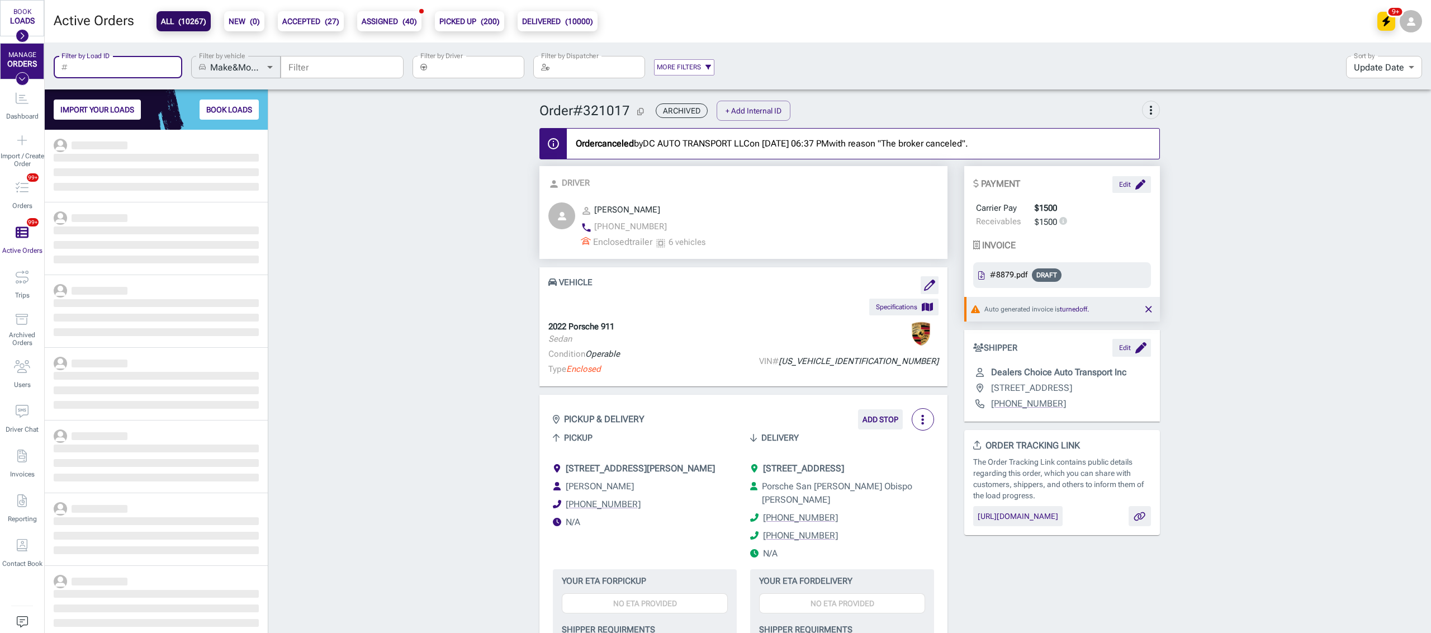
scroll to position [492, 211]
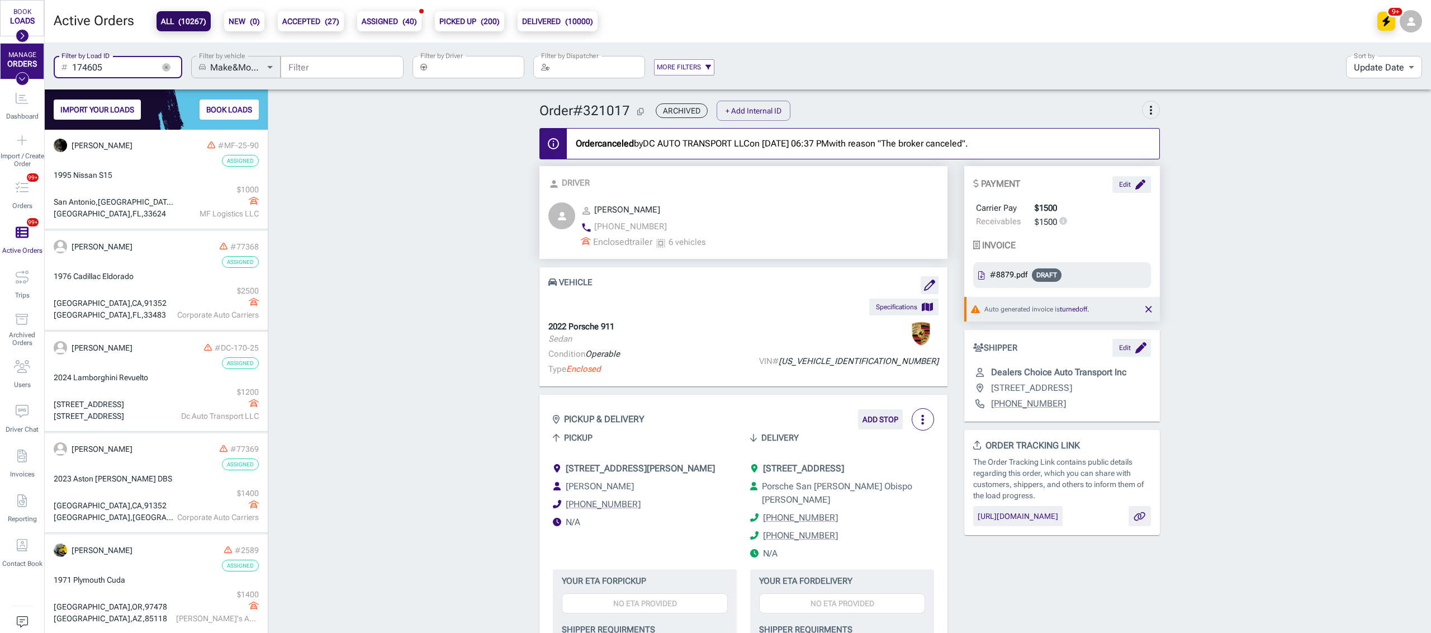
click at [112, 71] on input "174605" at bounding box center [113, 67] width 82 height 22
type input "174605"
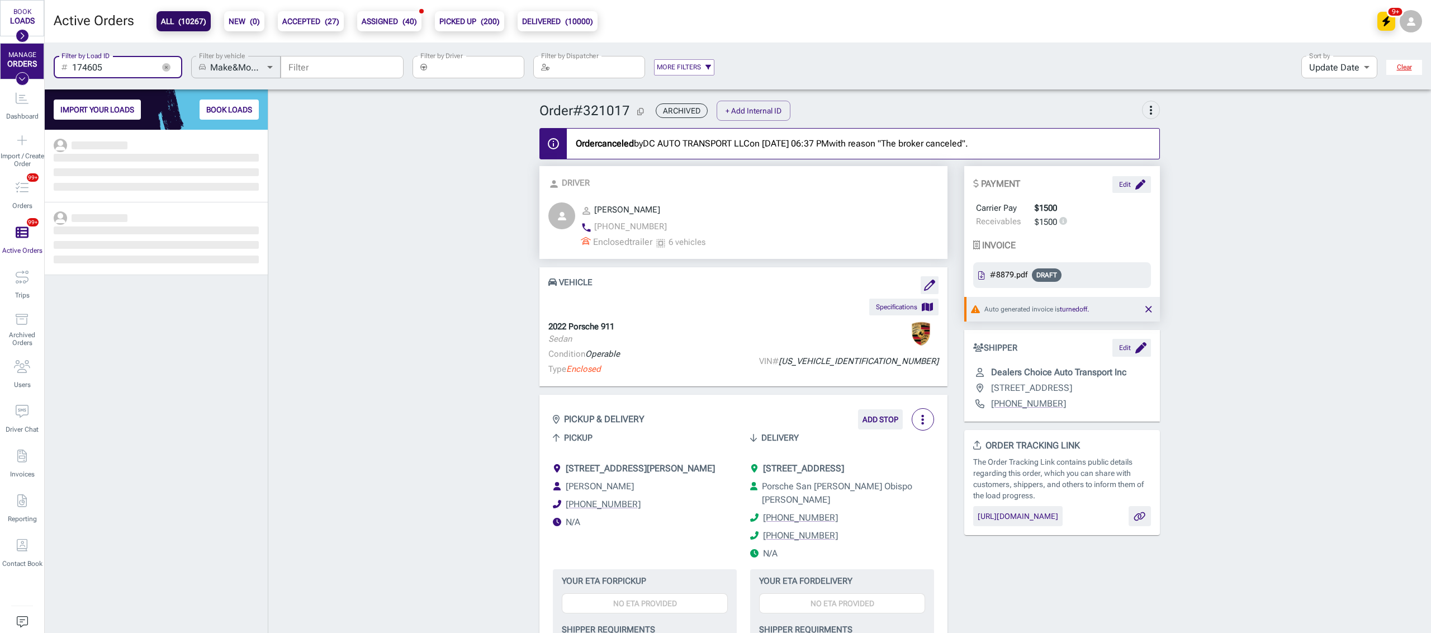
scroll to position [492, 211]
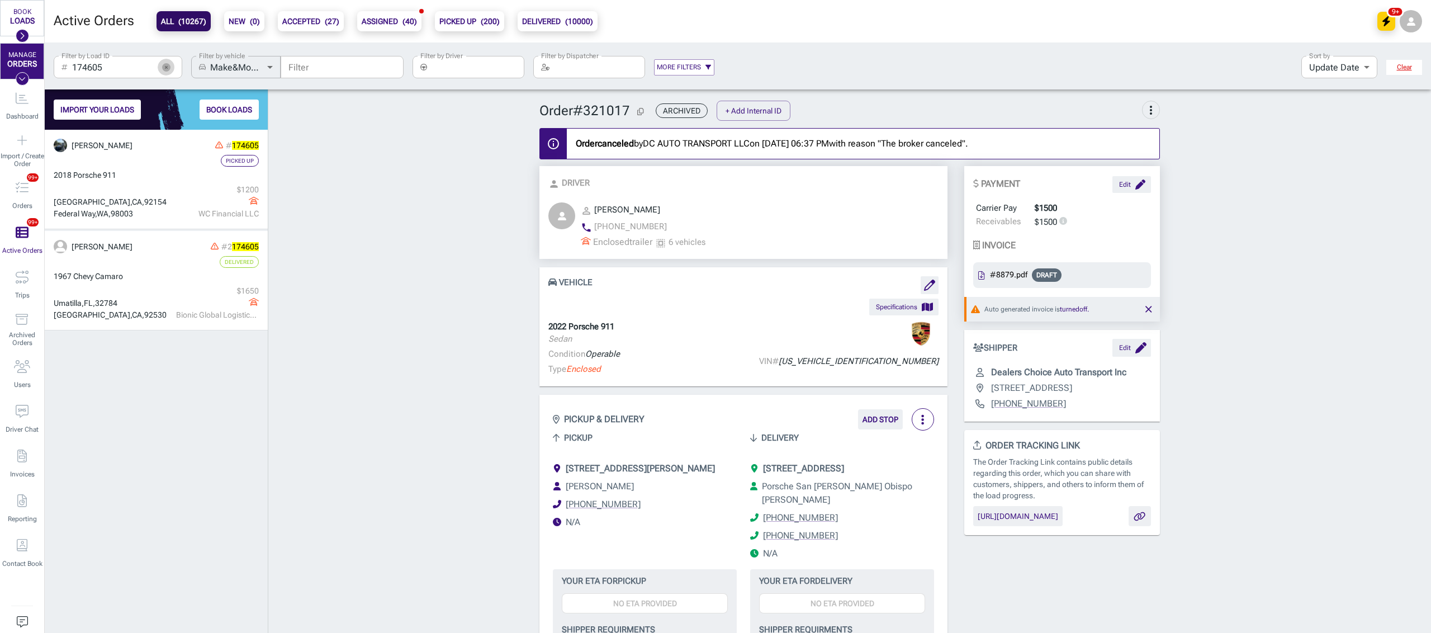
click at [168, 63] on icon "button" at bounding box center [166, 67] width 8 height 8
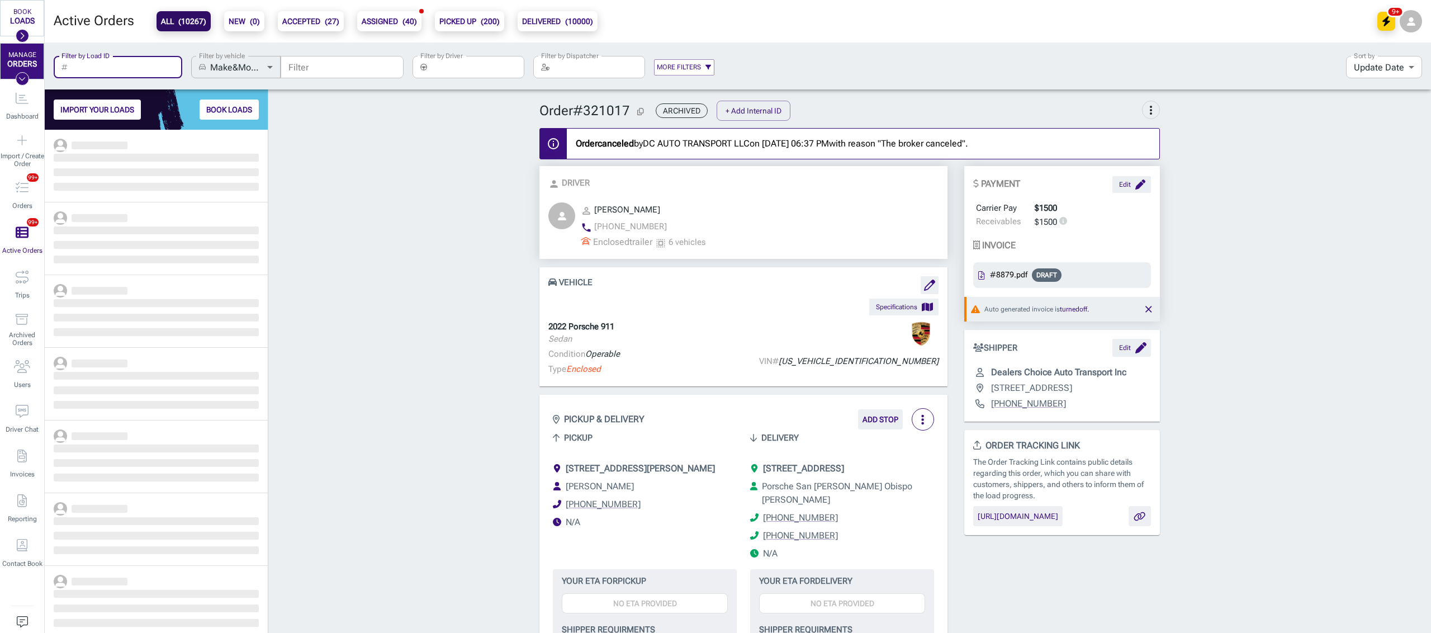
scroll to position [492, 211]
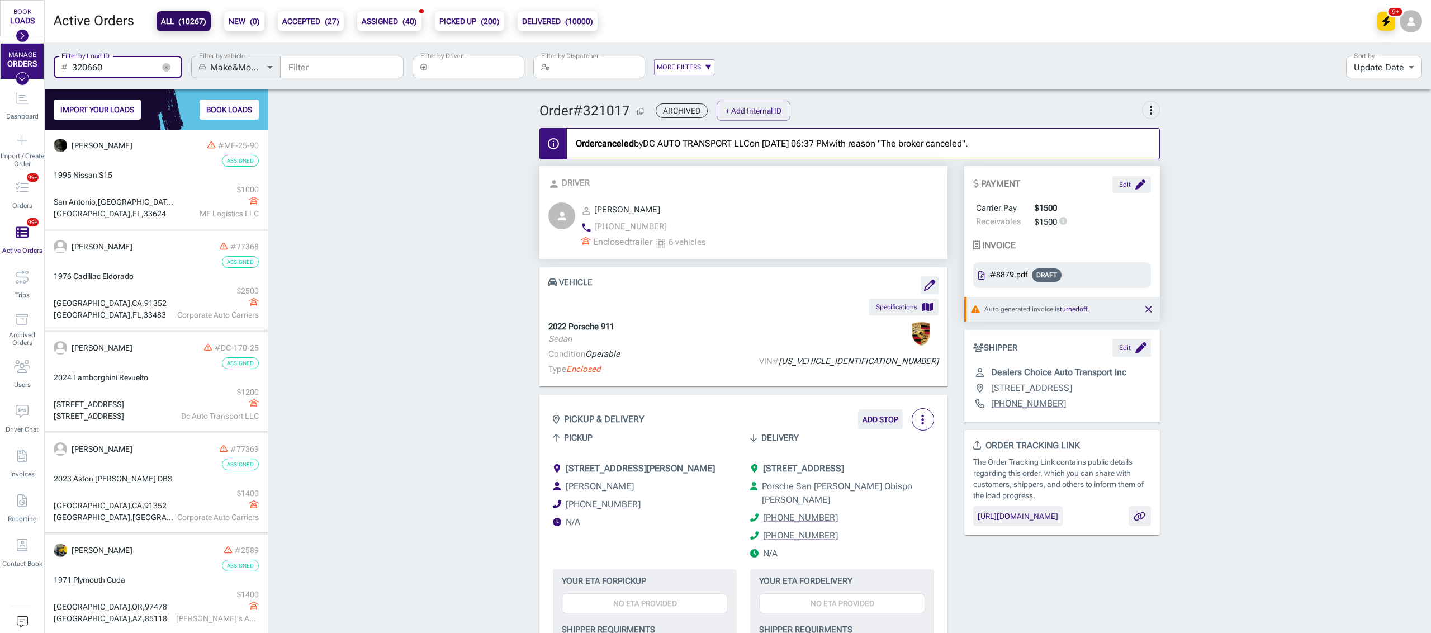
click at [129, 72] on input "320660" at bounding box center [113, 67] width 82 height 22
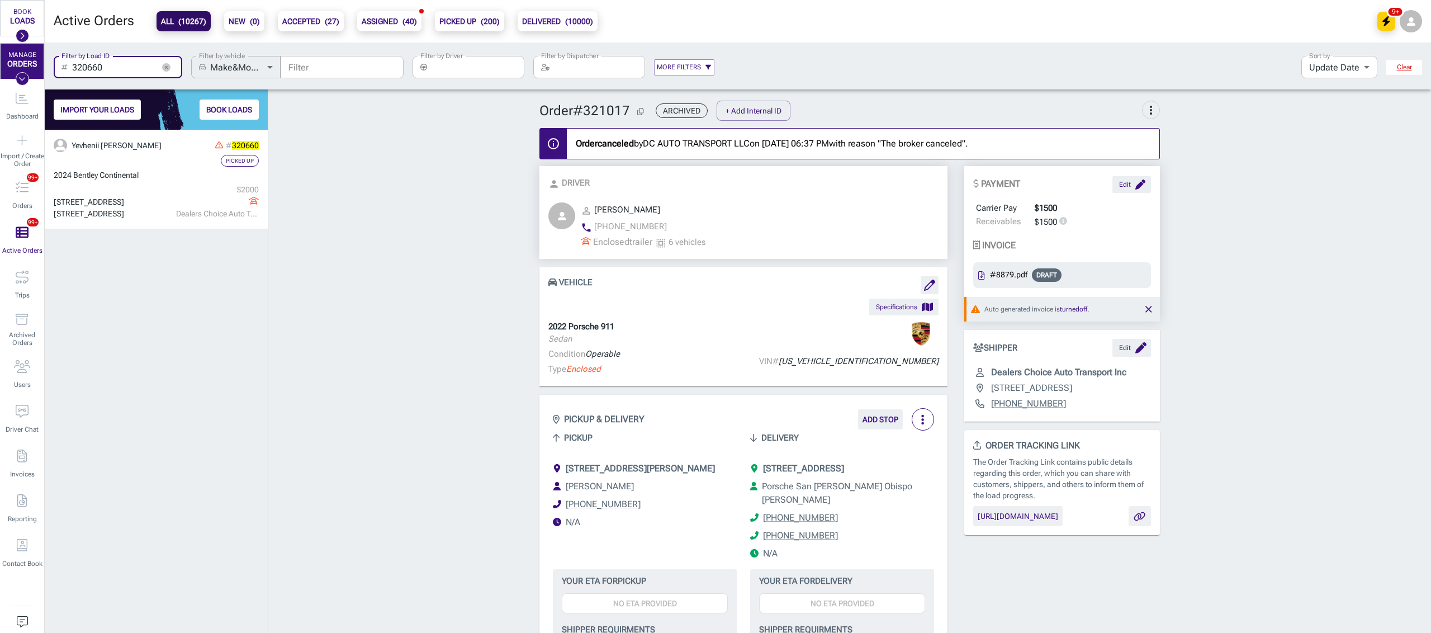
scroll to position [492, 211]
type input "320660"
click at [165, 65] on icon "button" at bounding box center [166, 67] width 8 height 8
click at [154, 65] on input "Filter by Load ID" at bounding box center [113, 67] width 82 height 22
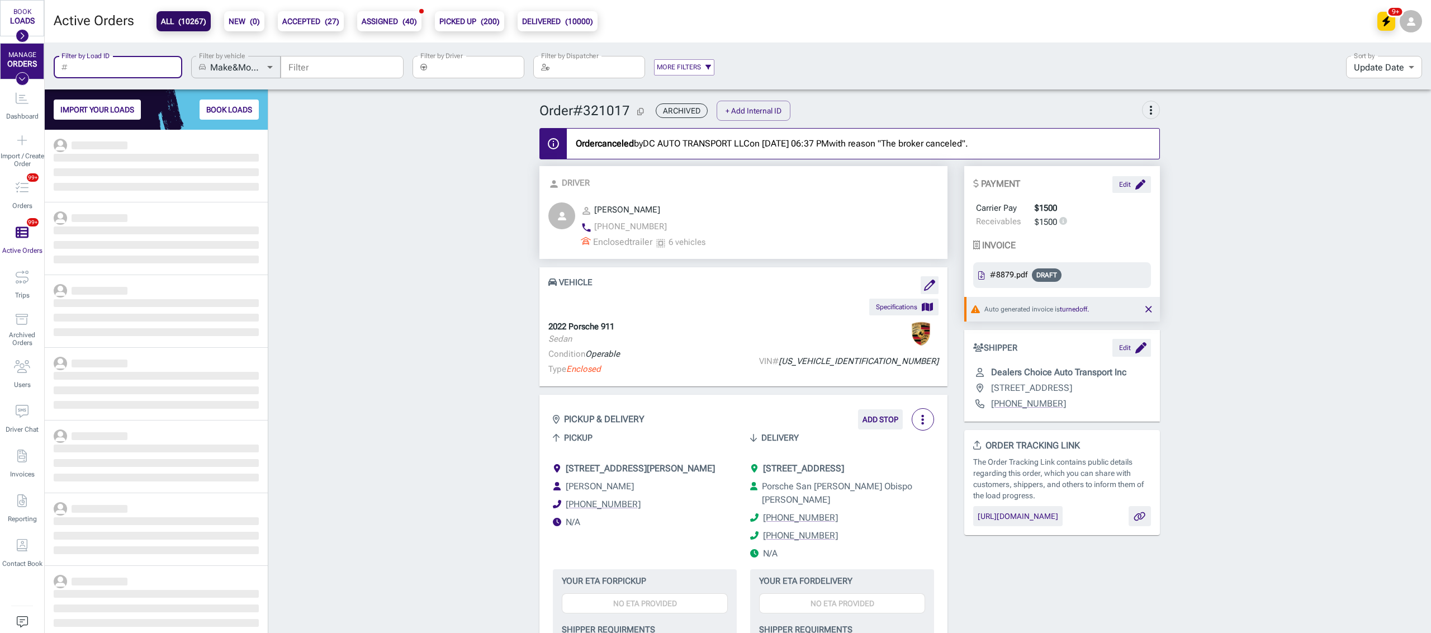
scroll to position [492, 211]
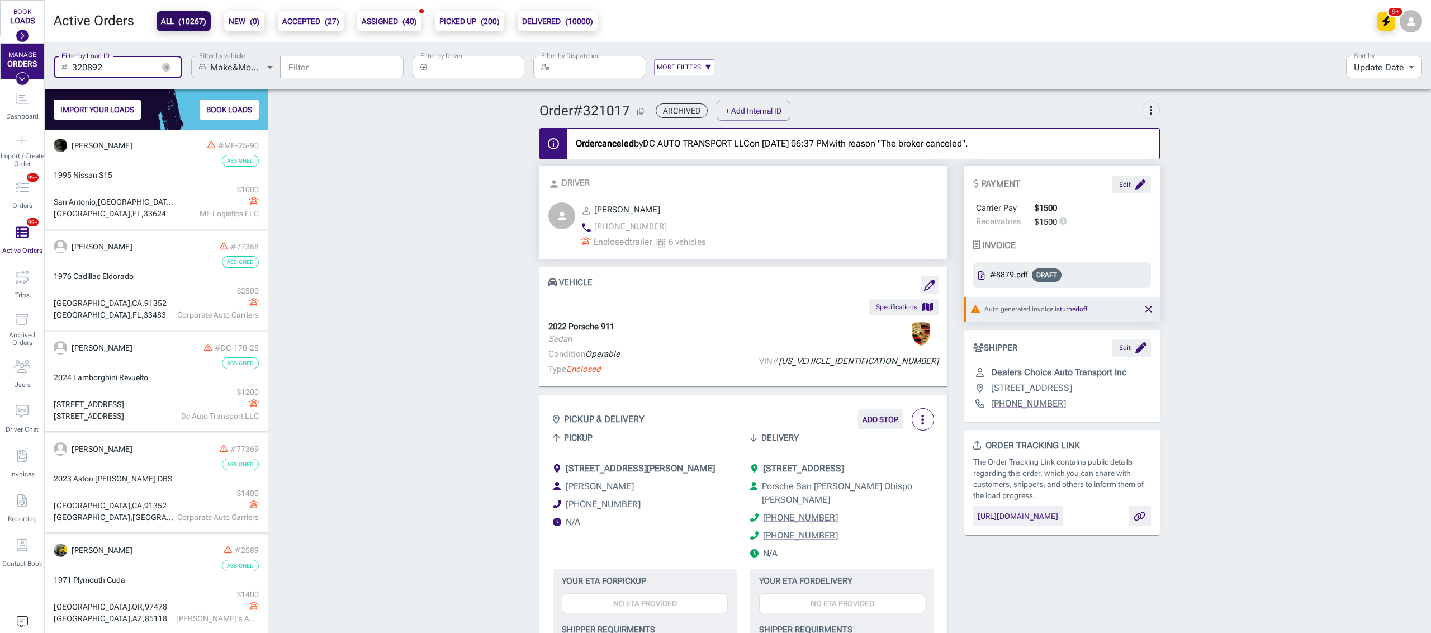
click at [118, 69] on input "320892" at bounding box center [113, 67] width 82 height 22
type input "320892"
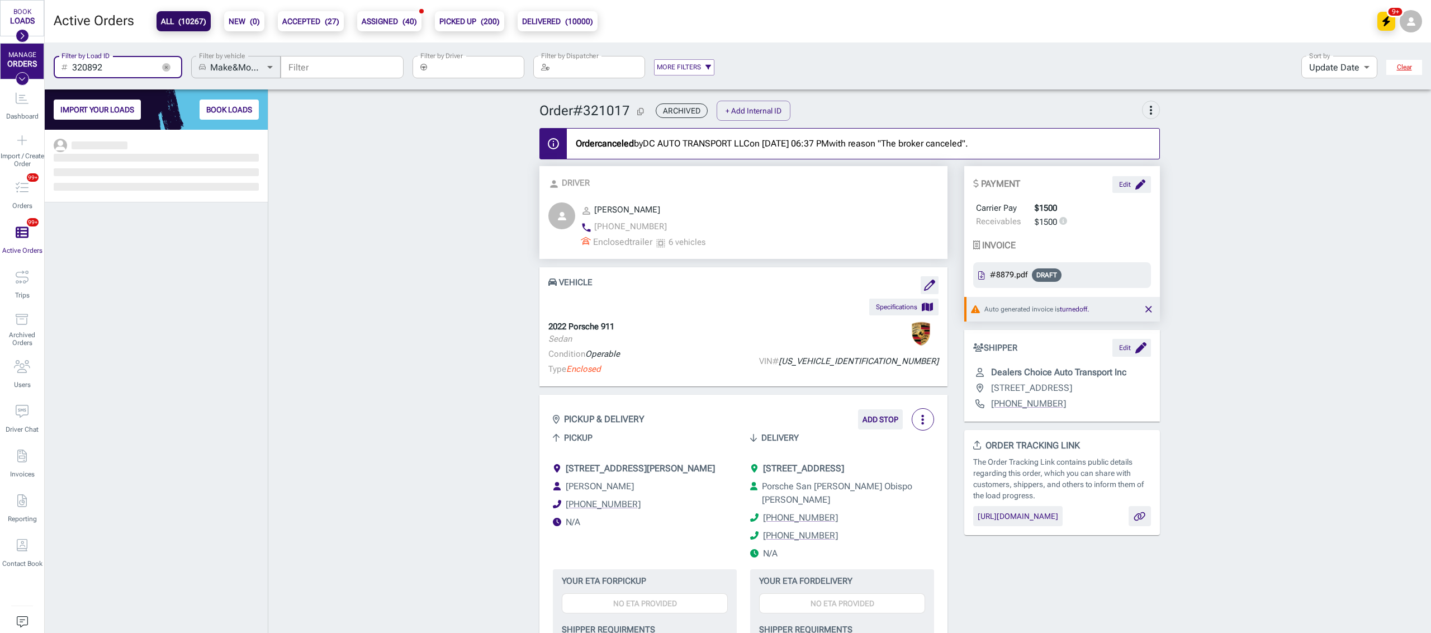
scroll to position [492, 211]
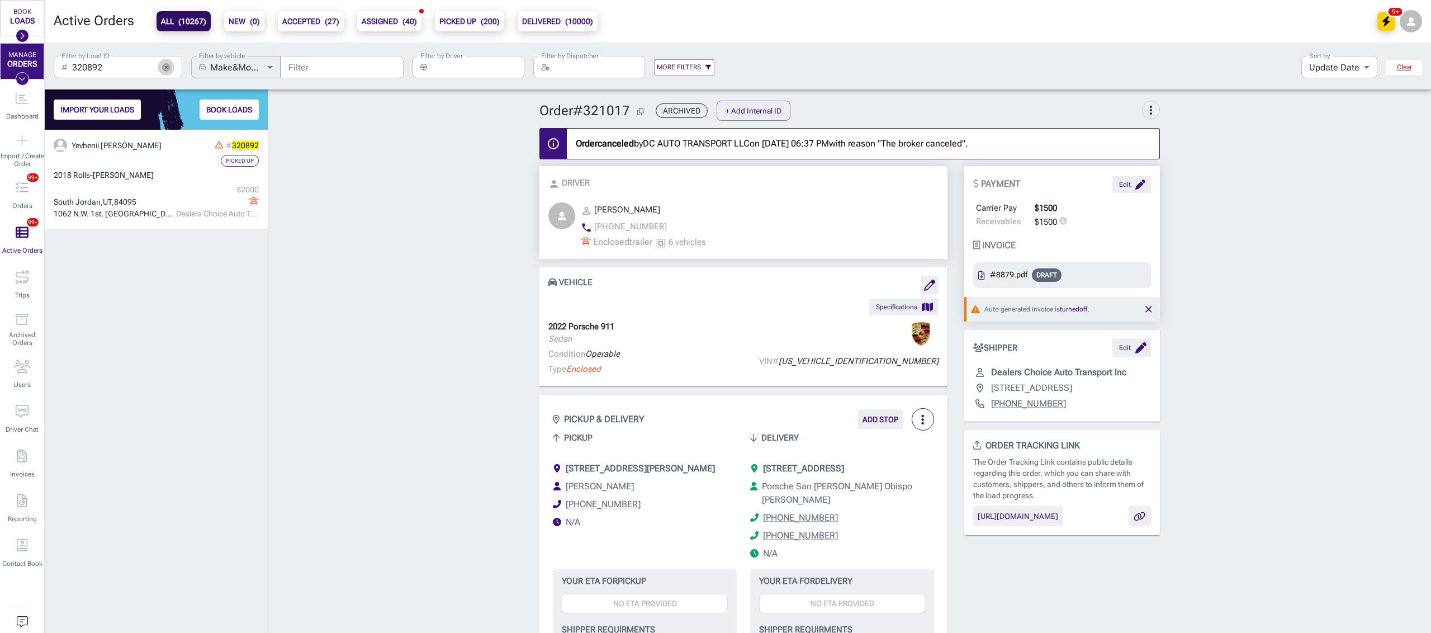
drag, startPoint x: 168, startPoint y: 66, endPoint x: 147, endPoint y: 67, distance: 20.7
click at [167, 66] on icon "button" at bounding box center [166, 67] width 8 height 8
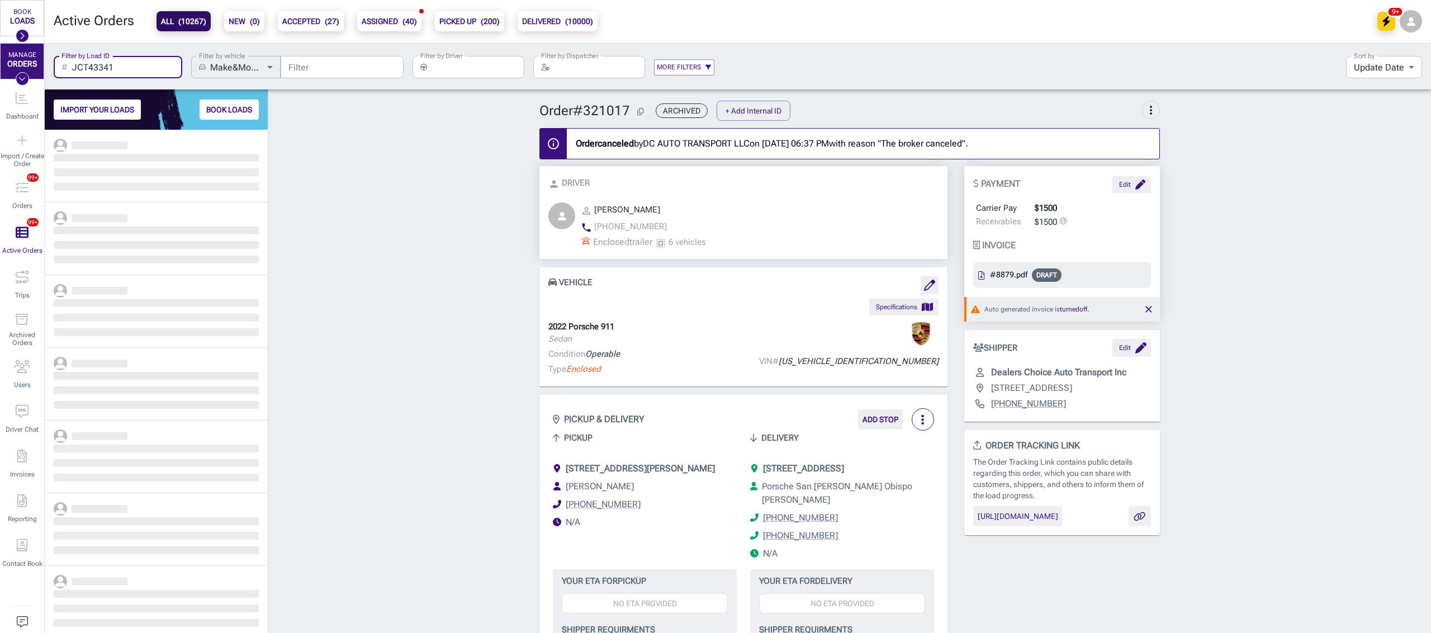
scroll to position [492, 211]
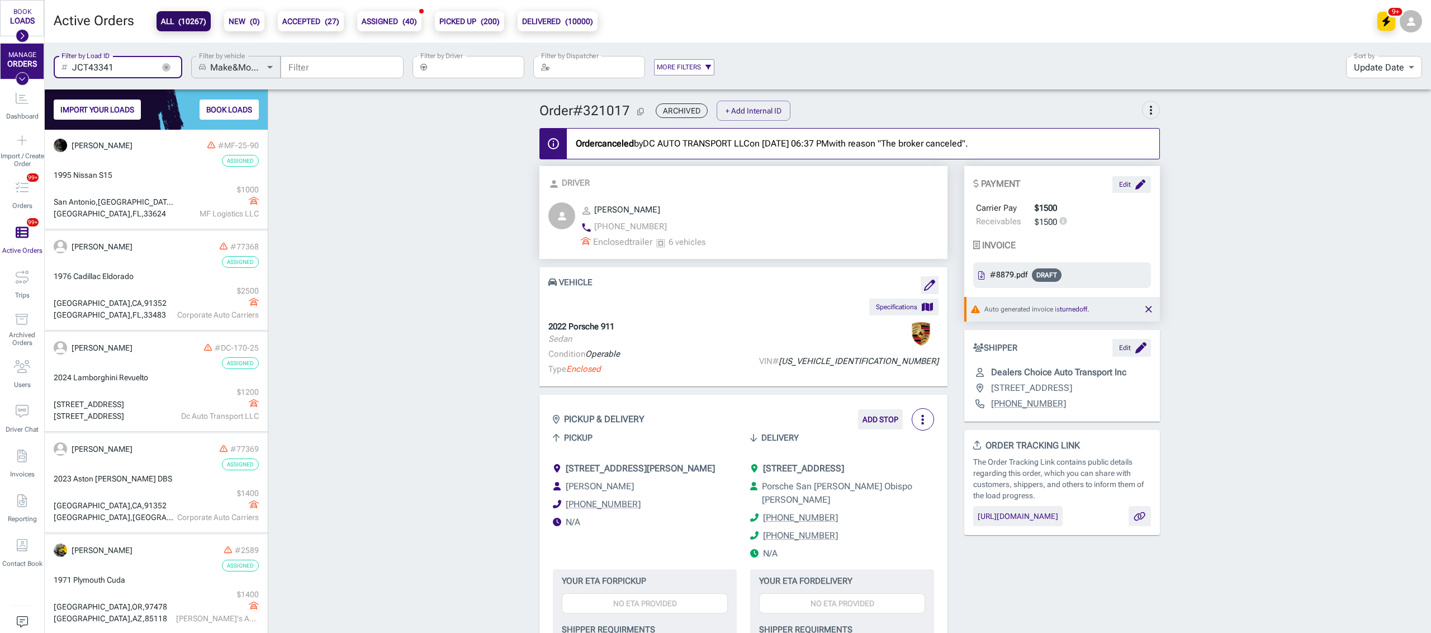
click at [123, 65] on input "JCT43341" at bounding box center [113, 67] width 82 height 22
type input "JCT43341"
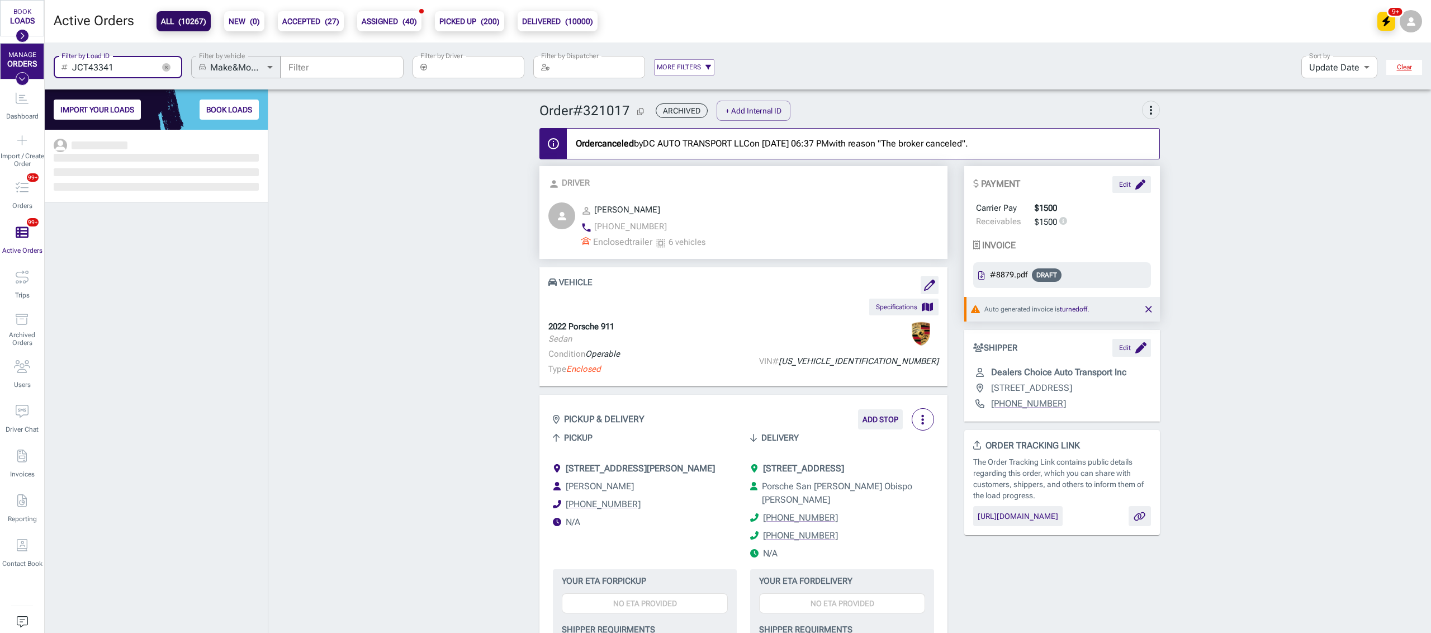
scroll to position [492, 211]
click at [165, 67] on icon "button" at bounding box center [165, 66] width 3 height 3
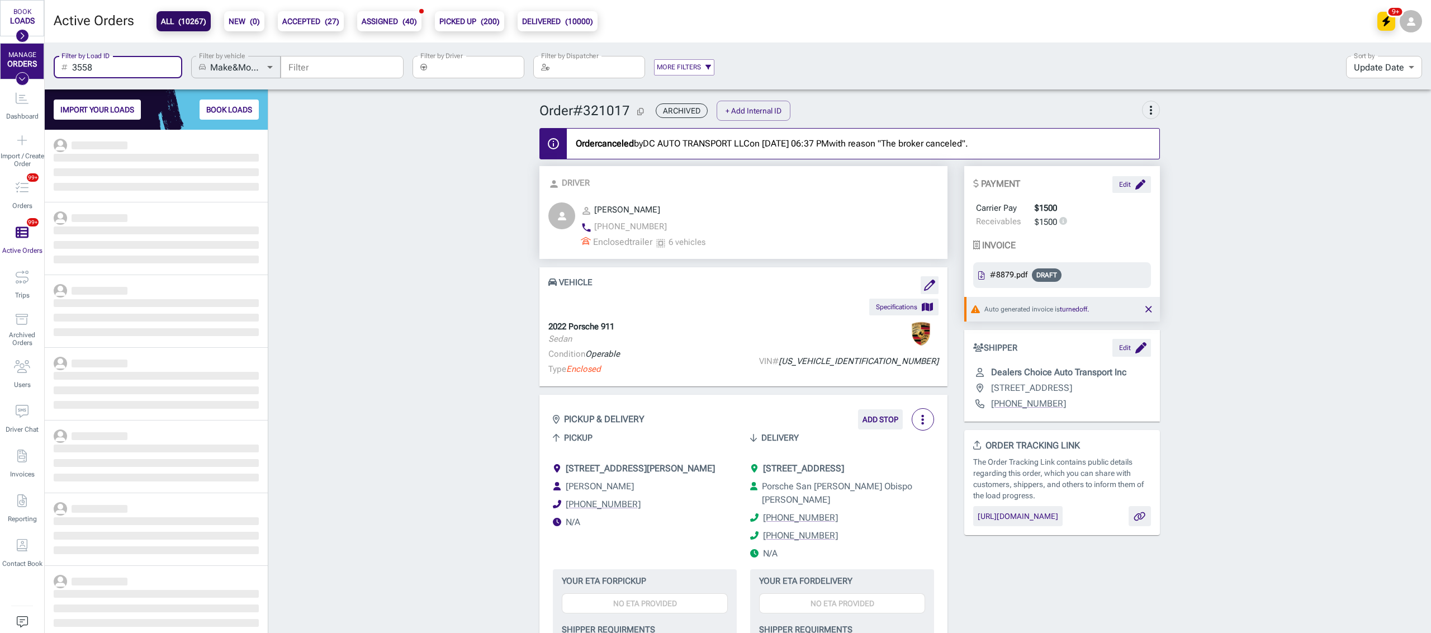
scroll to position [492, 211]
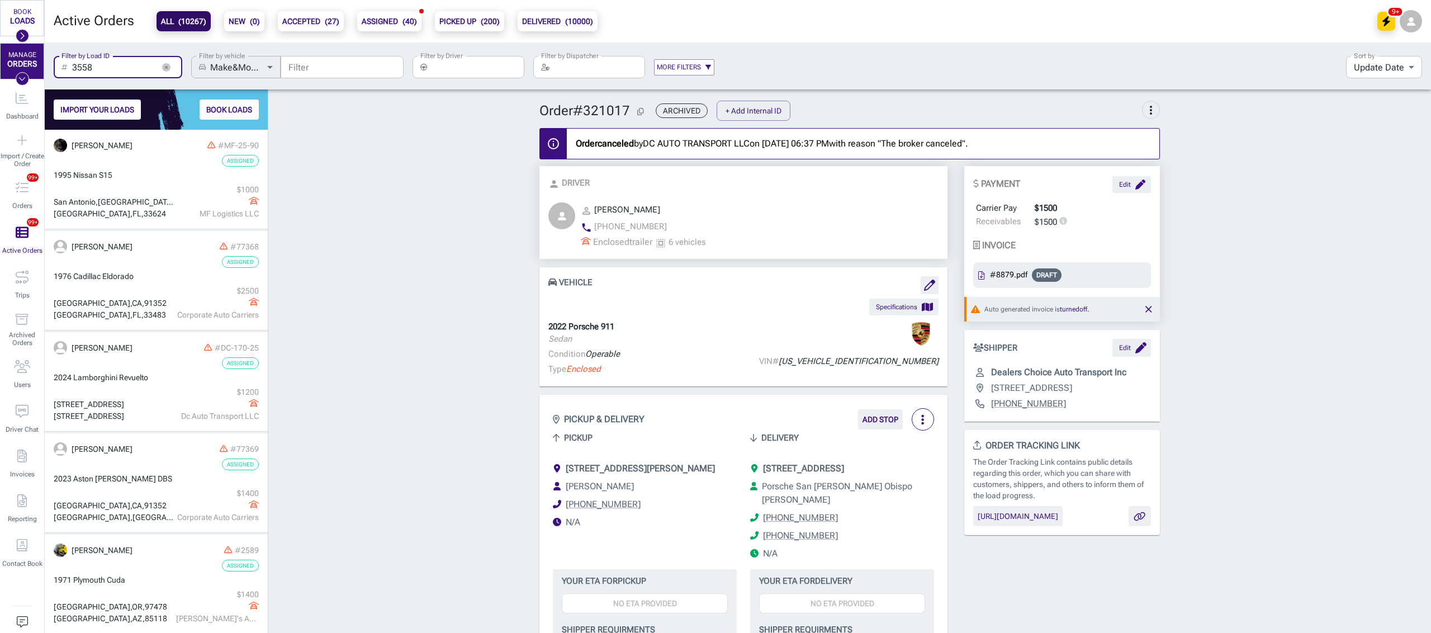
click at [130, 75] on input "3558" at bounding box center [113, 67] width 82 height 22
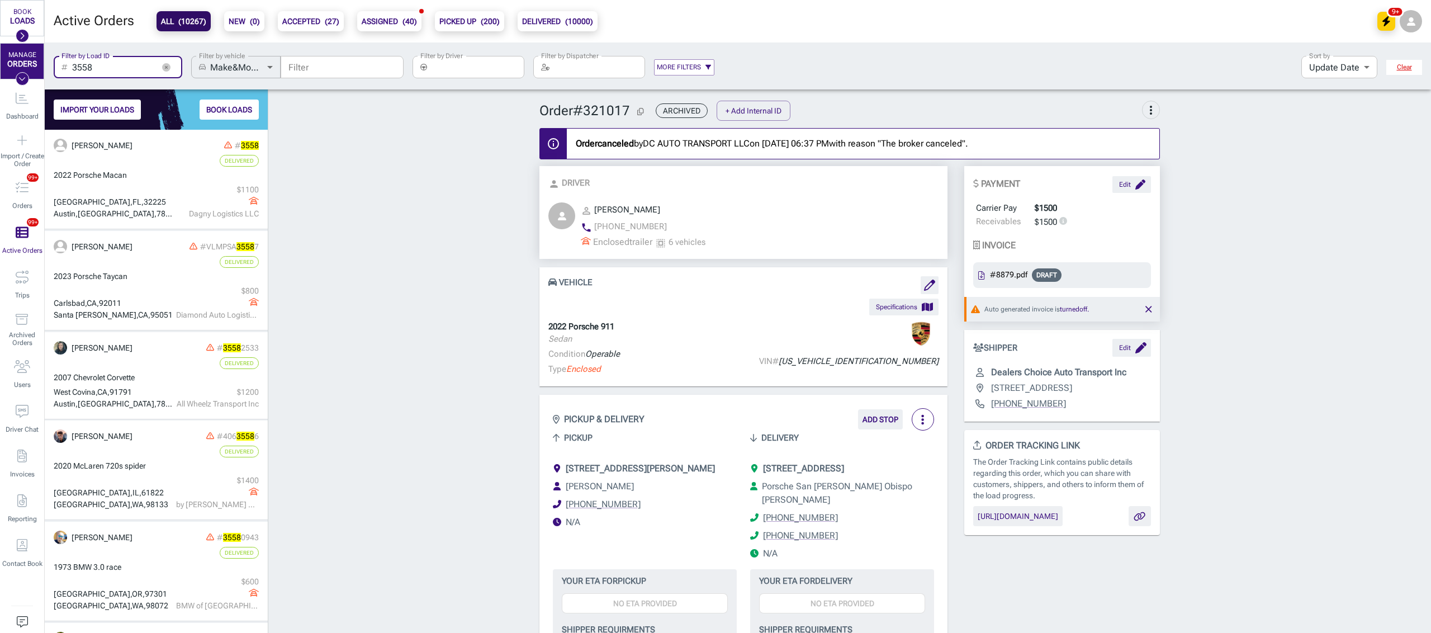
scroll to position [492, 211]
type input "3558"
click at [165, 57] on div "​ 3558 Filter by Load ID" at bounding box center [118, 67] width 129 height 22
drag, startPoint x: 138, startPoint y: 64, endPoint x: 171, endPoint y: 79, distance: 36.5
click at [393, 151] on div "Active Orders ALL ( 10267 ) NEW ( 0 ) ACCEPTED ( 27 ) ASSIGNED ( 40 ) PICKED UP…" at bounding box center [738, 316] width 1386 height 633
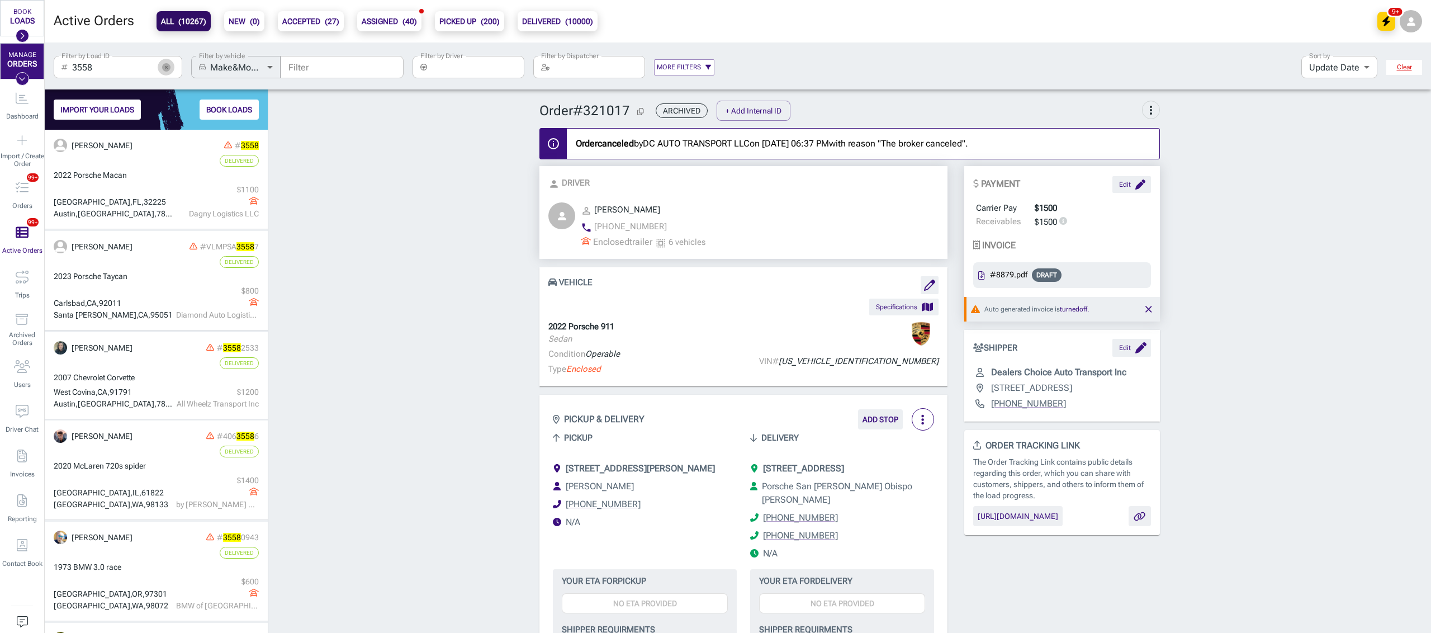
click at [160, 70] on button "button" at bounding box center [166, 67] width 17 height 17
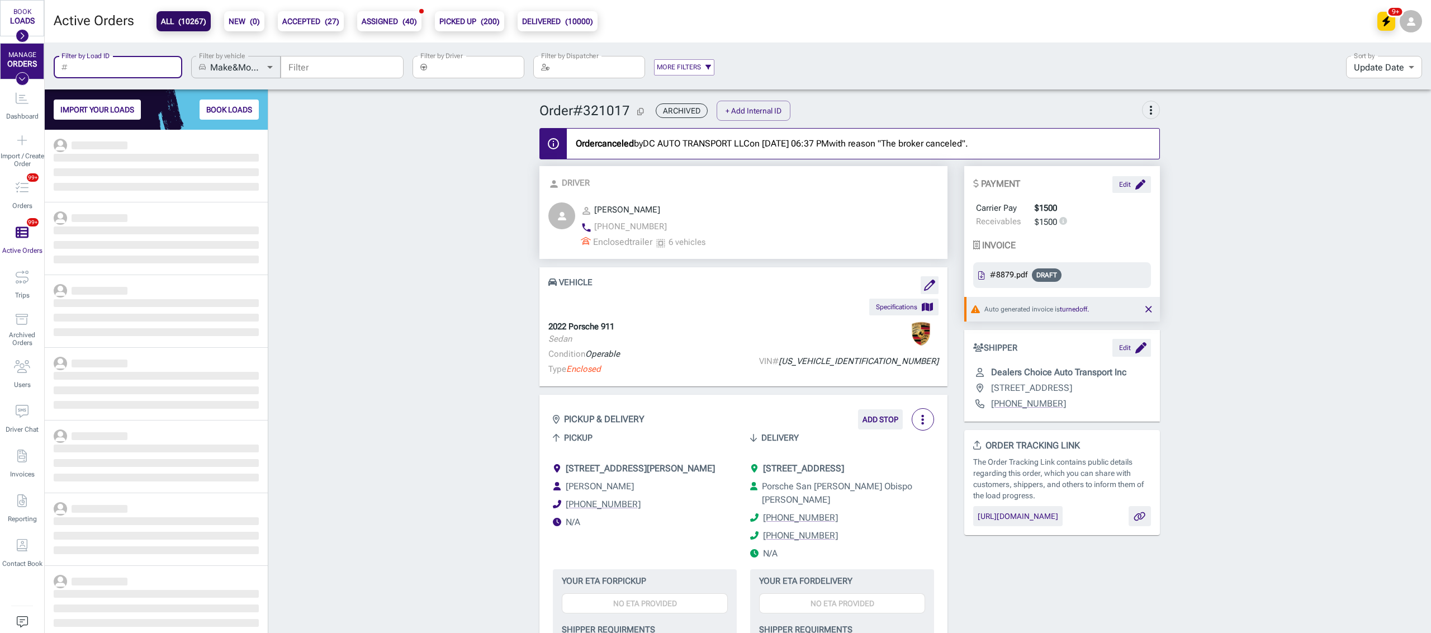
scroll to position [492, 211]
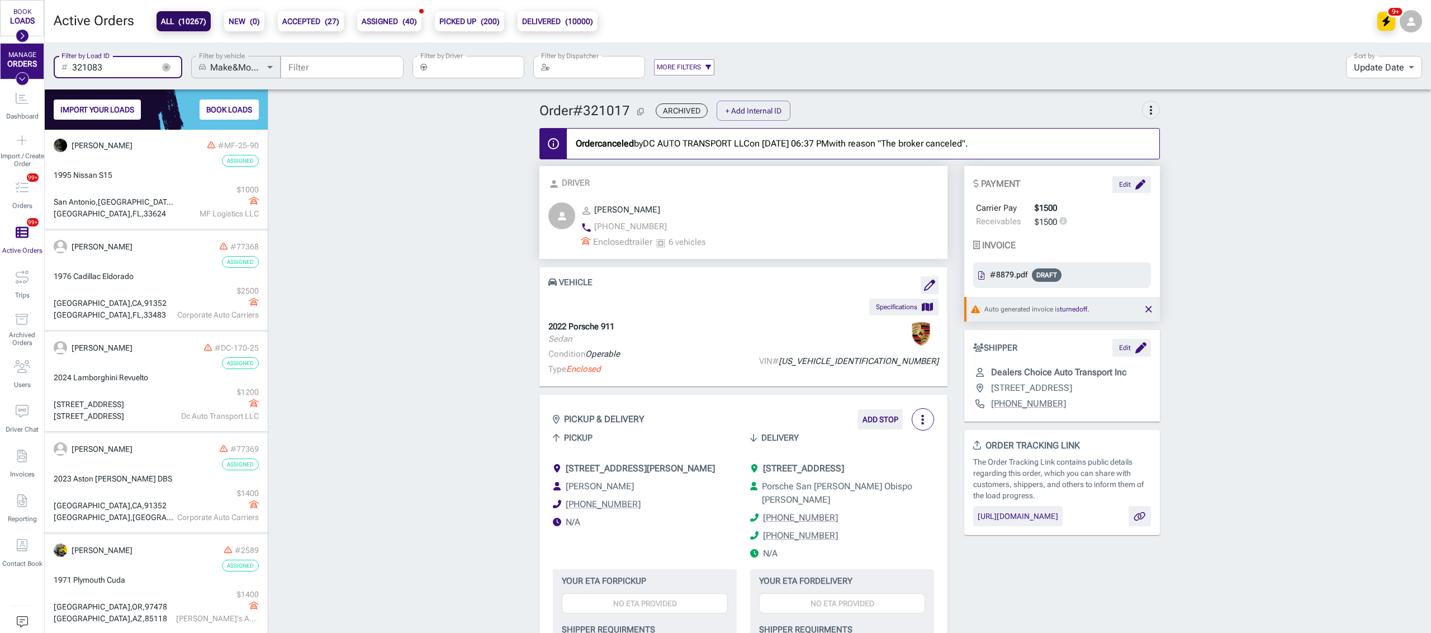
click at [118, 60] on input "321083" at bounding box center [113, 67] width 82 height 22
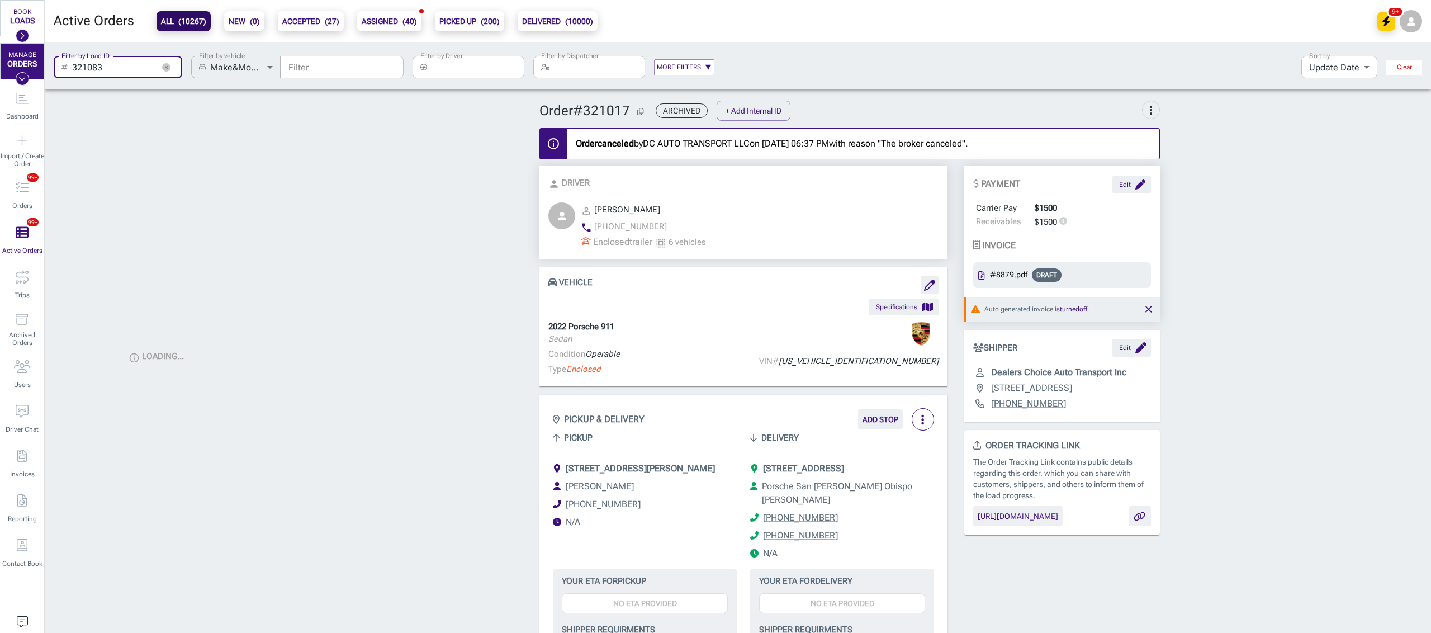
click at [119, 74] on input "321083" at bounding box center [113, 67] width 82 height 22
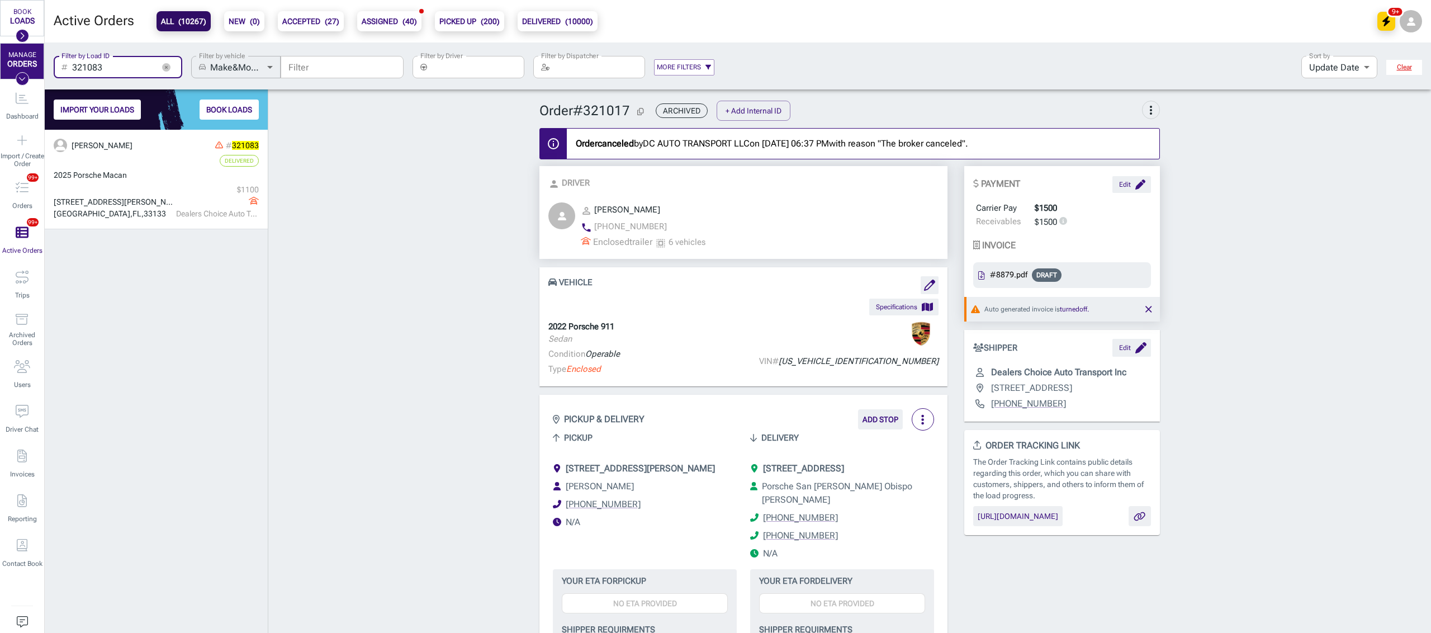
scroll to position [492, 211]
type input "321083"
click at [173, 67] on button "button" at bounding box center [166, 67] width 17 height 17
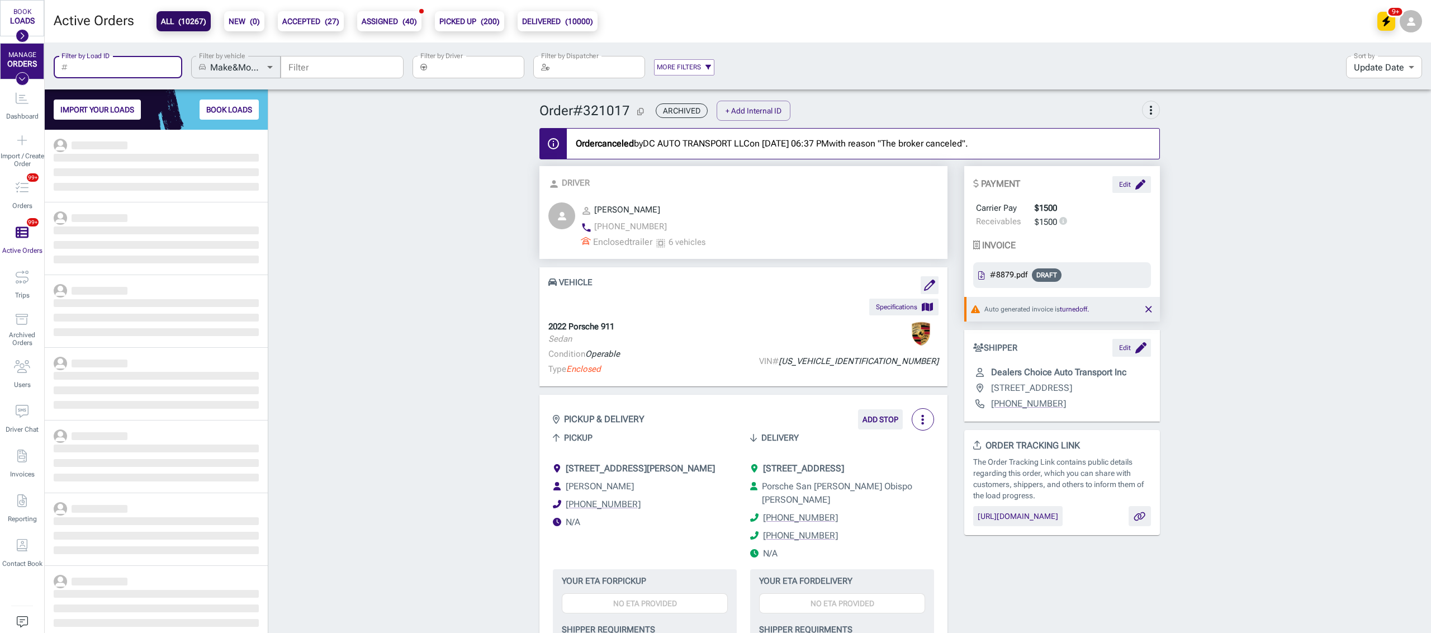
scroll to position [492, 211]
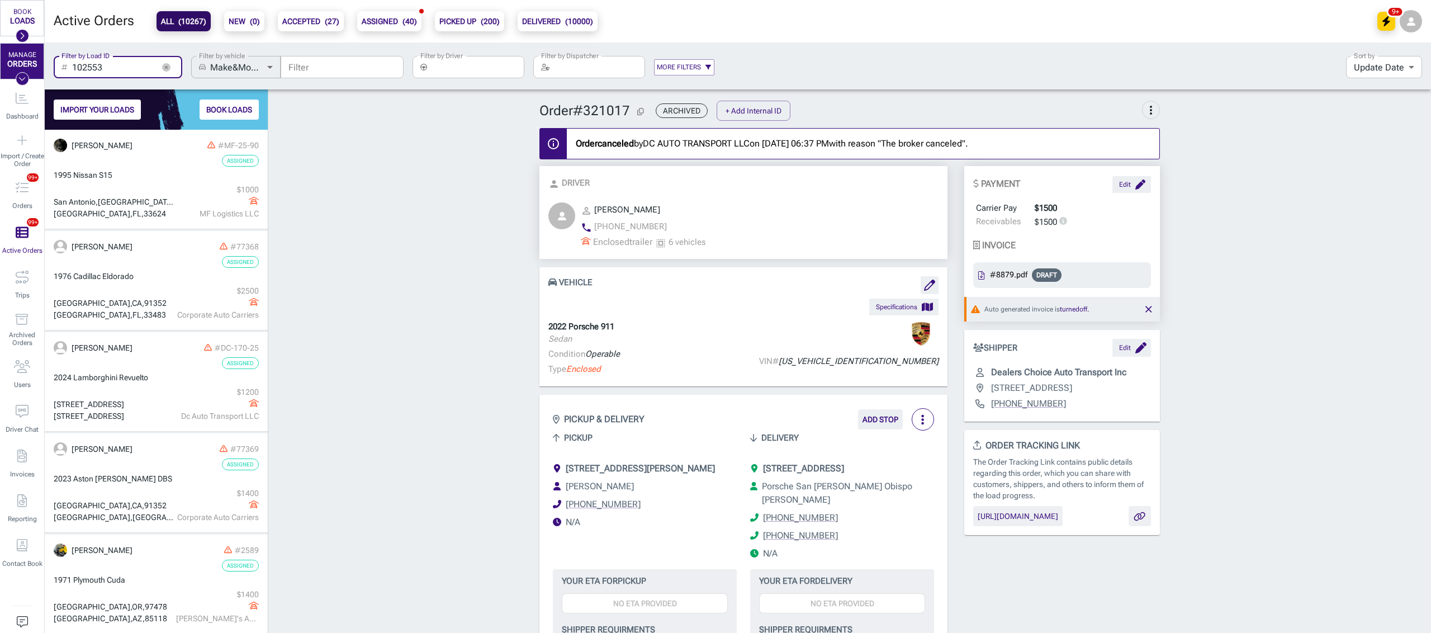
click at [122, 72] on input "102553" at bounding box center [113, 67] width 82 height 22
type input "102553"
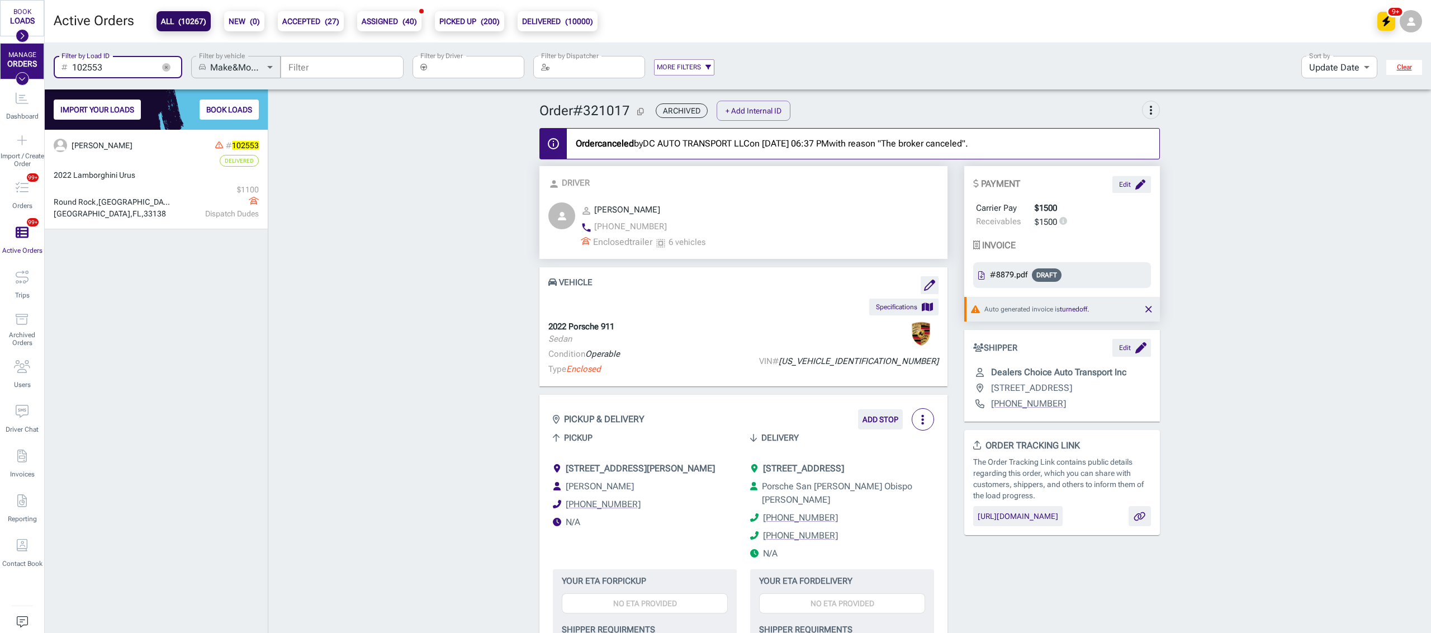
scroll to position [492, 211]
click at [168, 68] on icon "button" at bounding box center [166, 67] width 8 height 8
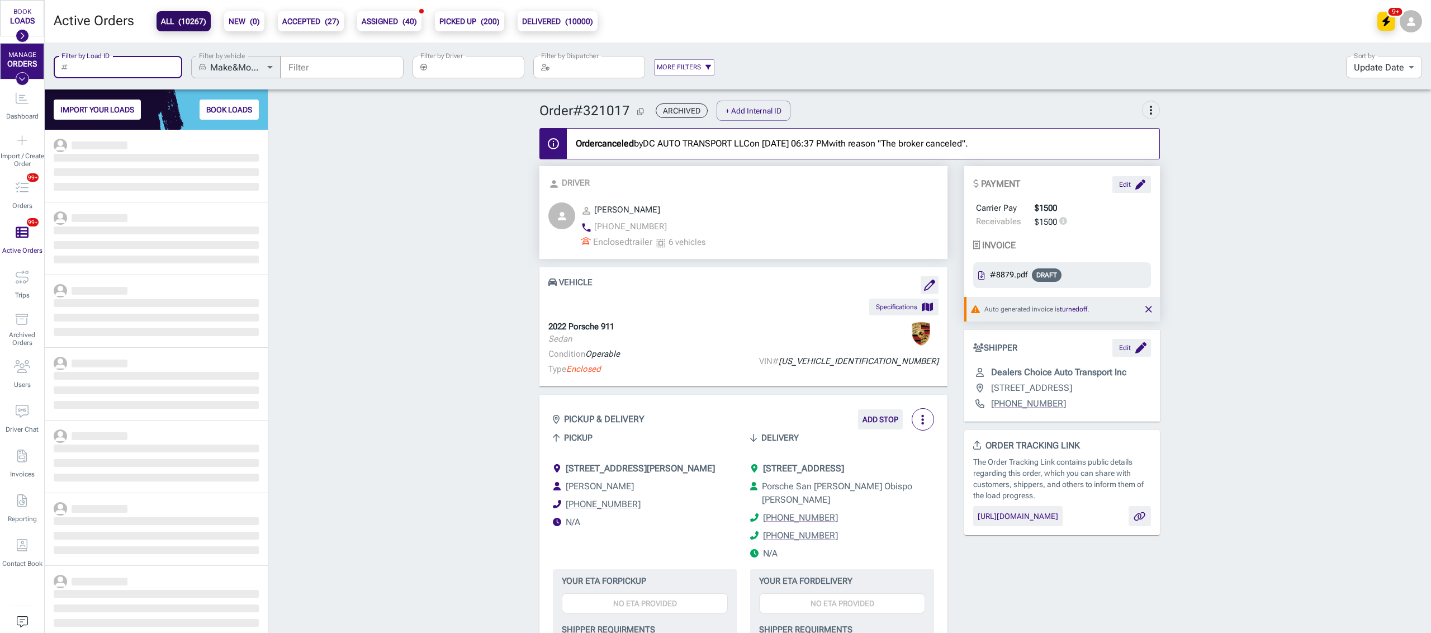
scroll to position [492, 211]
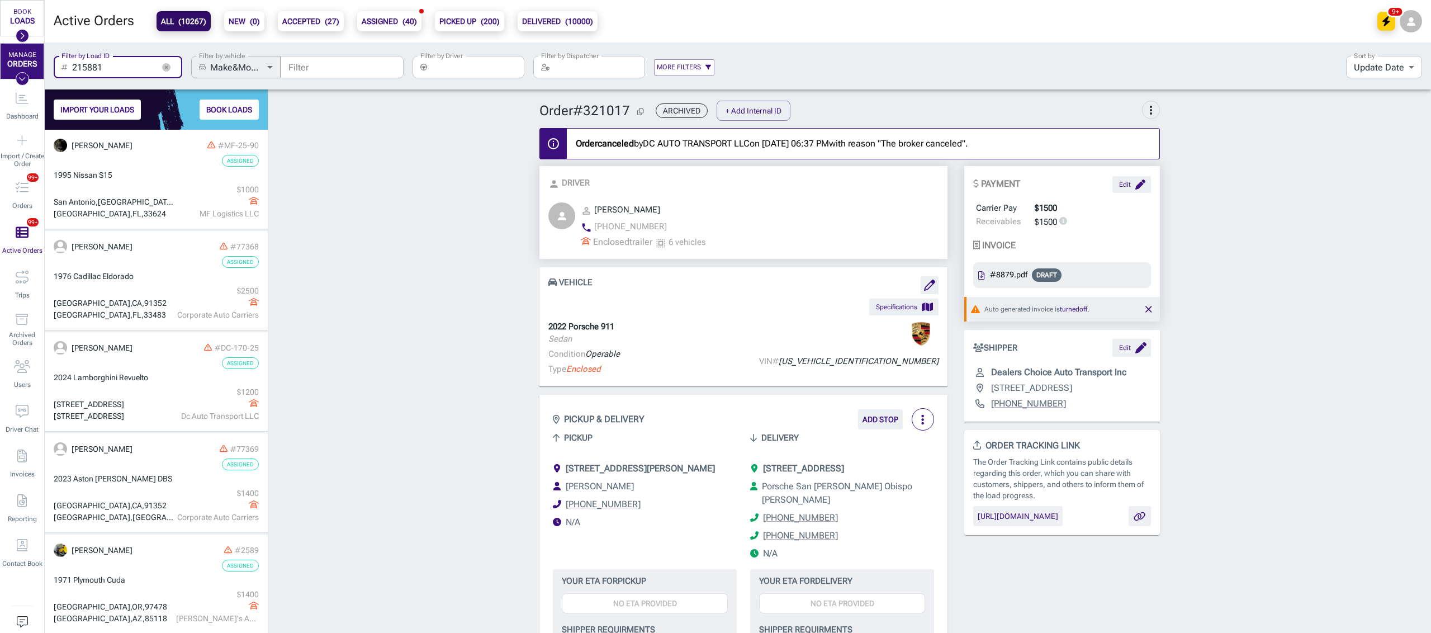
click at [126, 67] on input "215881" at bounding box center [113, 67] width 82 height 22
type input "215881"
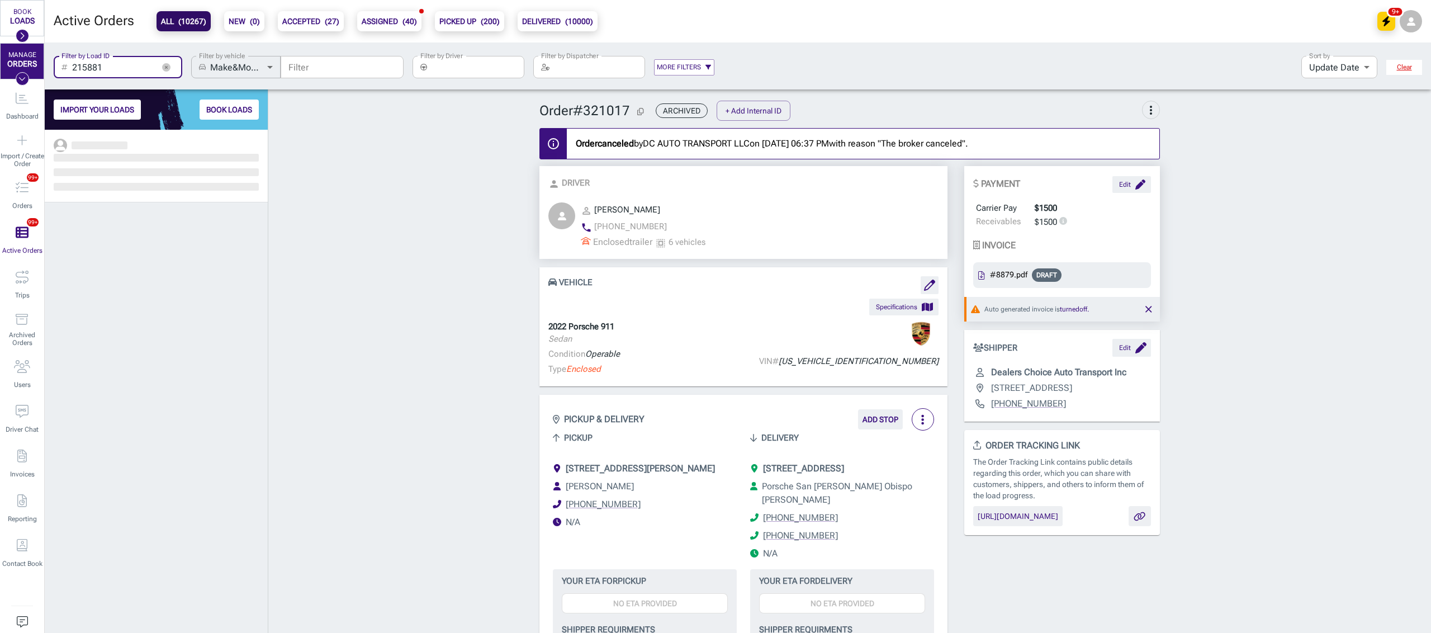
scroll to position [492, 211]
click at [164, 63] on icon "button" at bounding box center [166, 67] width 8 height 8
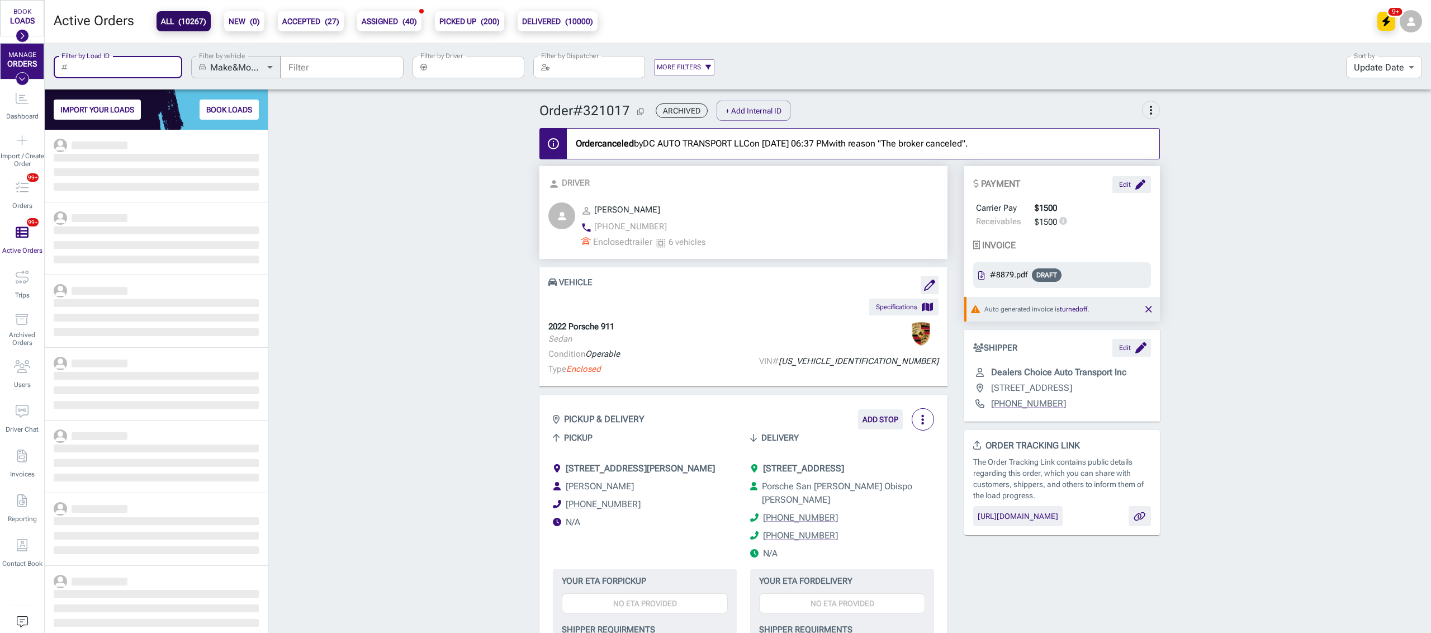
scroll to position [492, 211]
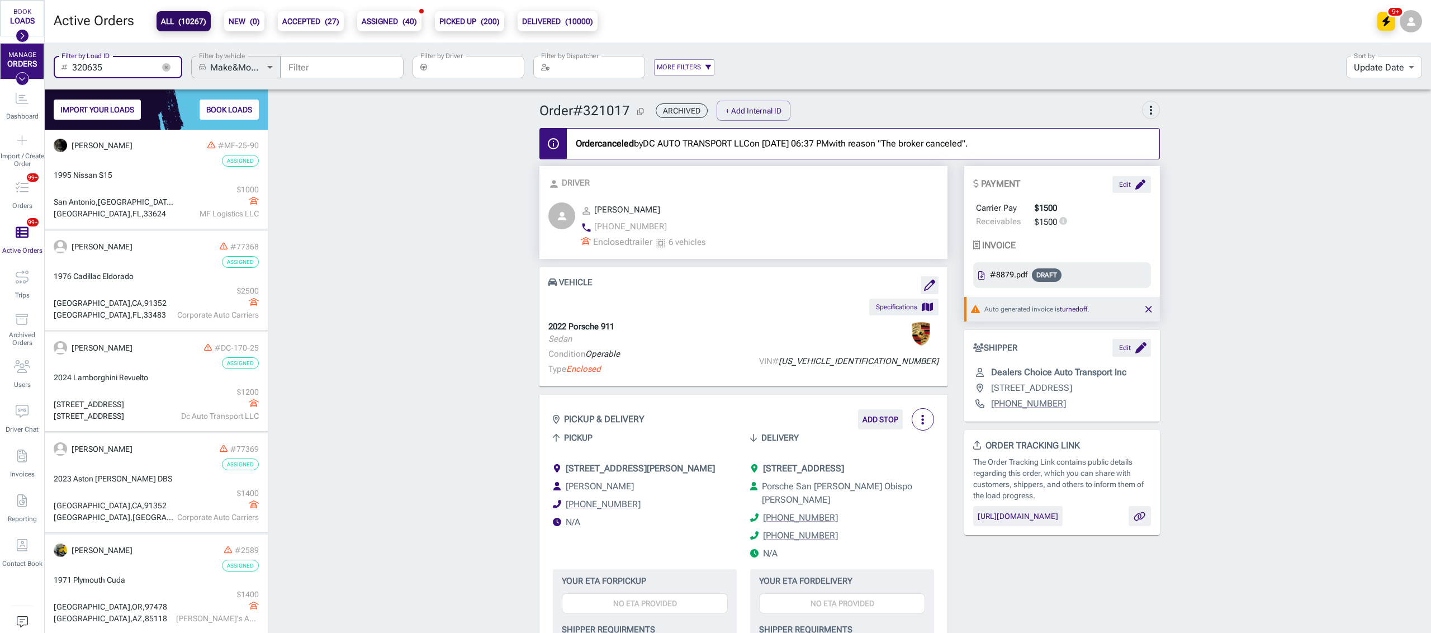
click at [105, 66] on input "320635" at bounding box center [113, 67] width 82 height 22
type input "320635"
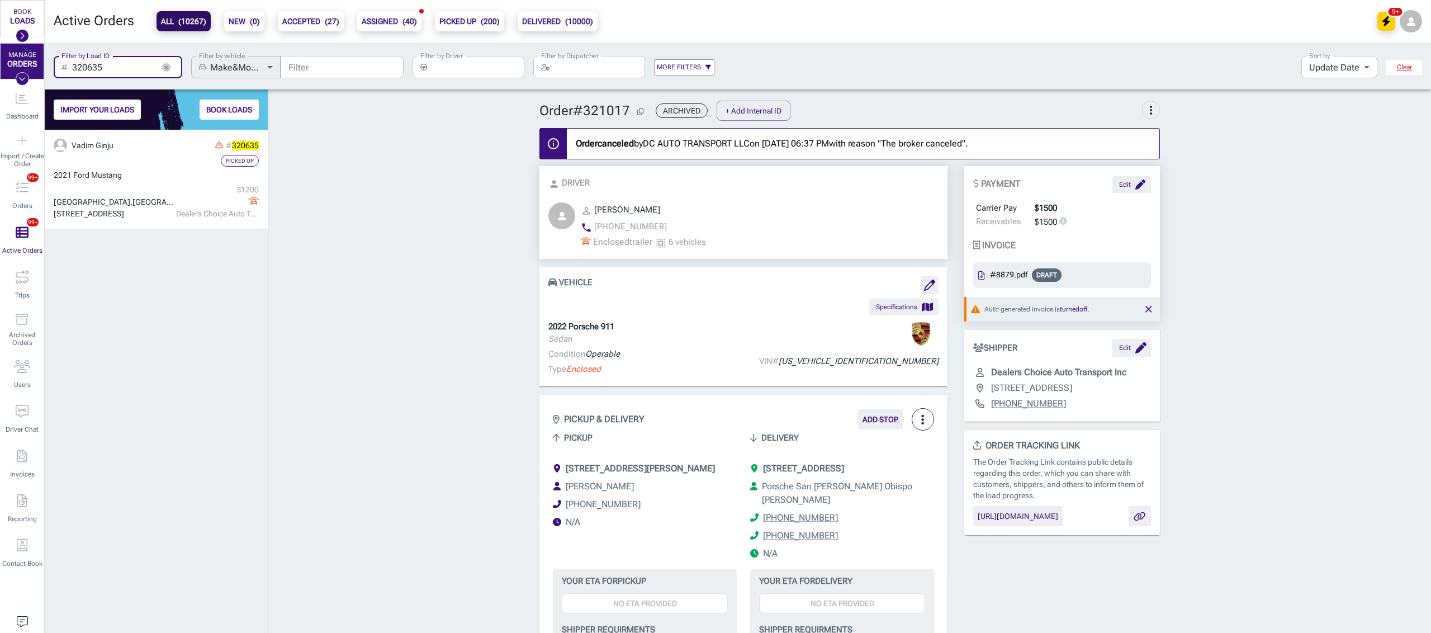
scroll to position [492, 211]
click at [165, 67] on icon "button" at bounding box center [165, 66] width 3 height 3
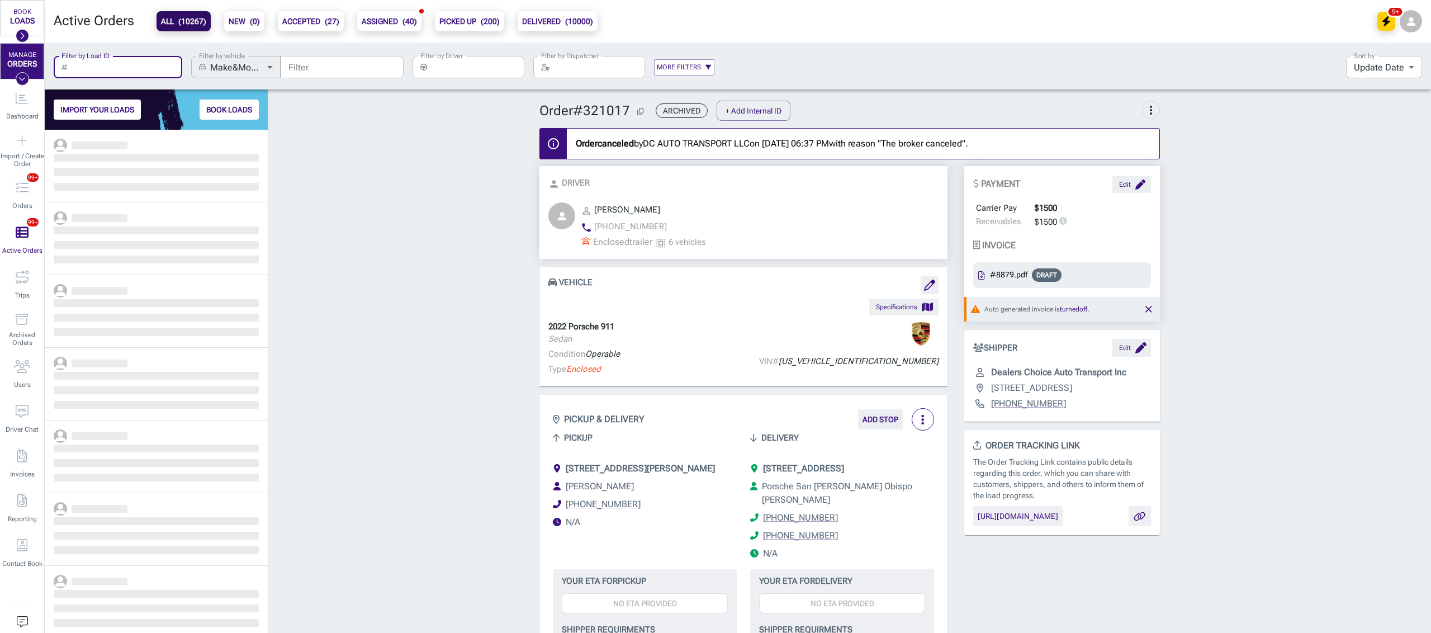
scroll to position [492, 211]
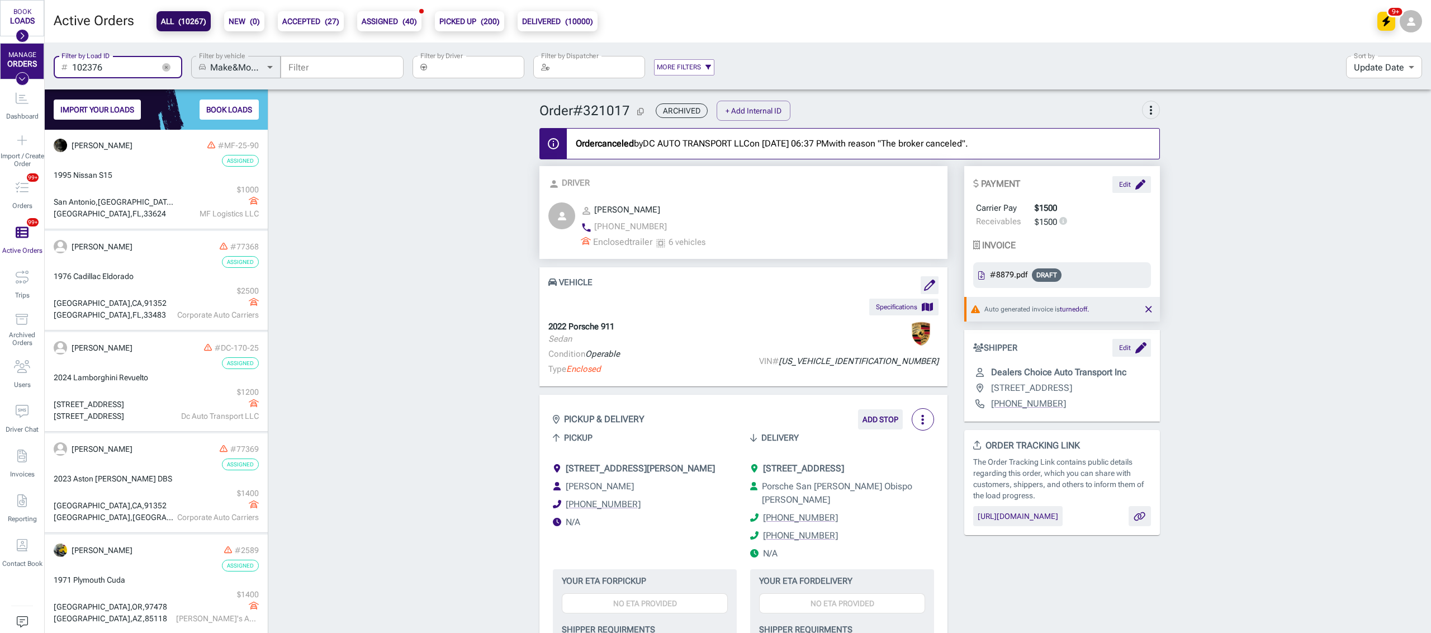
click at [132, 64] on input "102376" at bounding box center [113, 67] width 82 height 22
type input "102376"
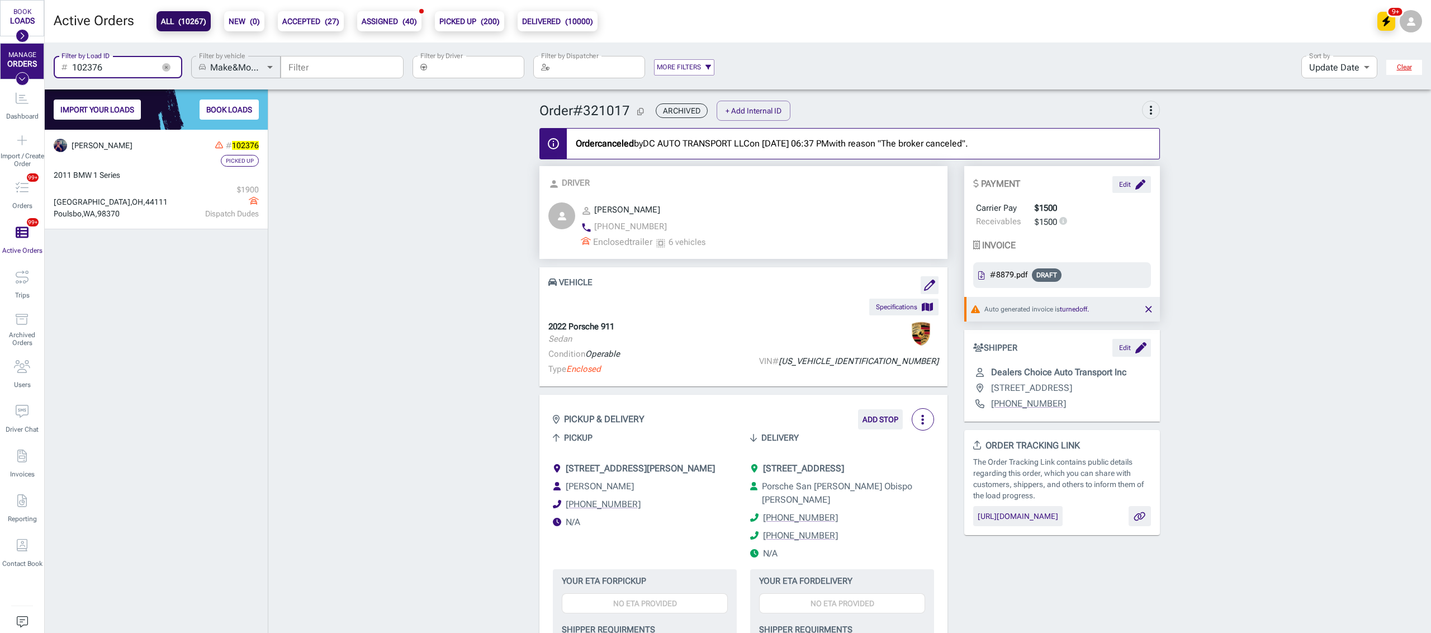
scroll to position [492, 211]
drag, startPoint x: 160, startPoint y: 60, endPoint x: 137, endPoint y: 63, distance: 23.6
click at [160, 60] on button "button" at bounding box center [166, 67] width 17 height 17
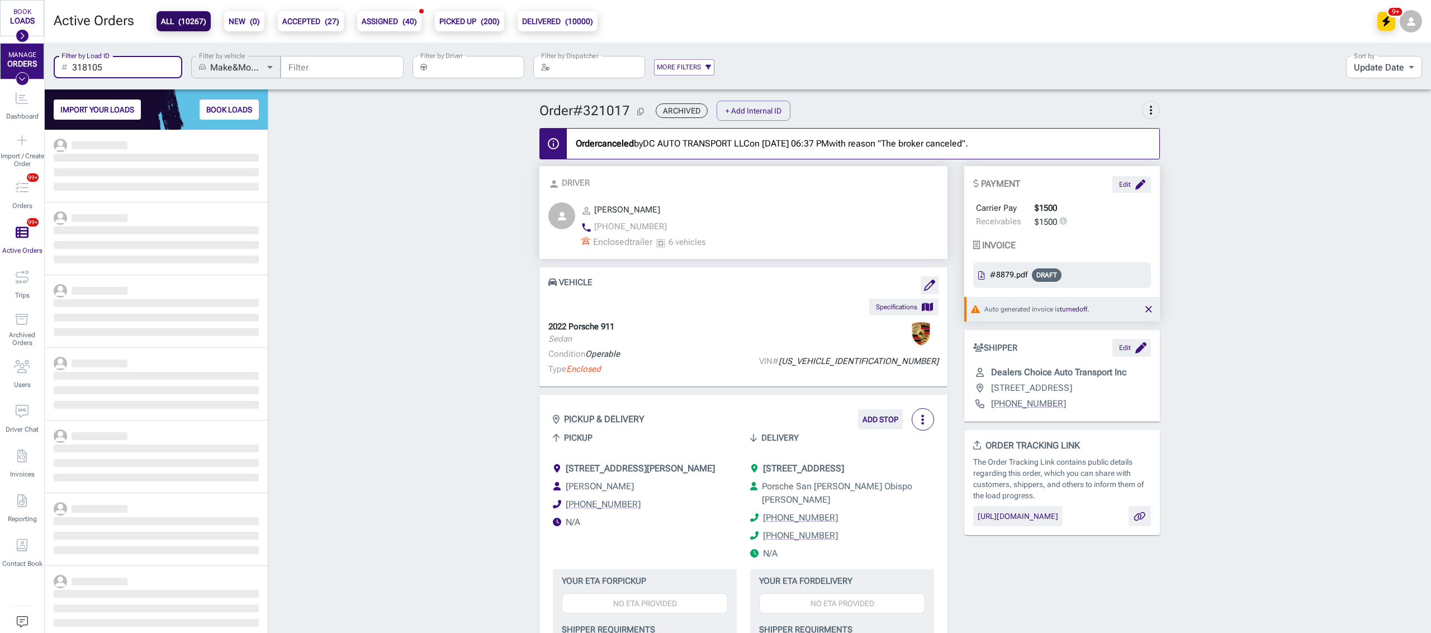
scroll to position [492, 211]
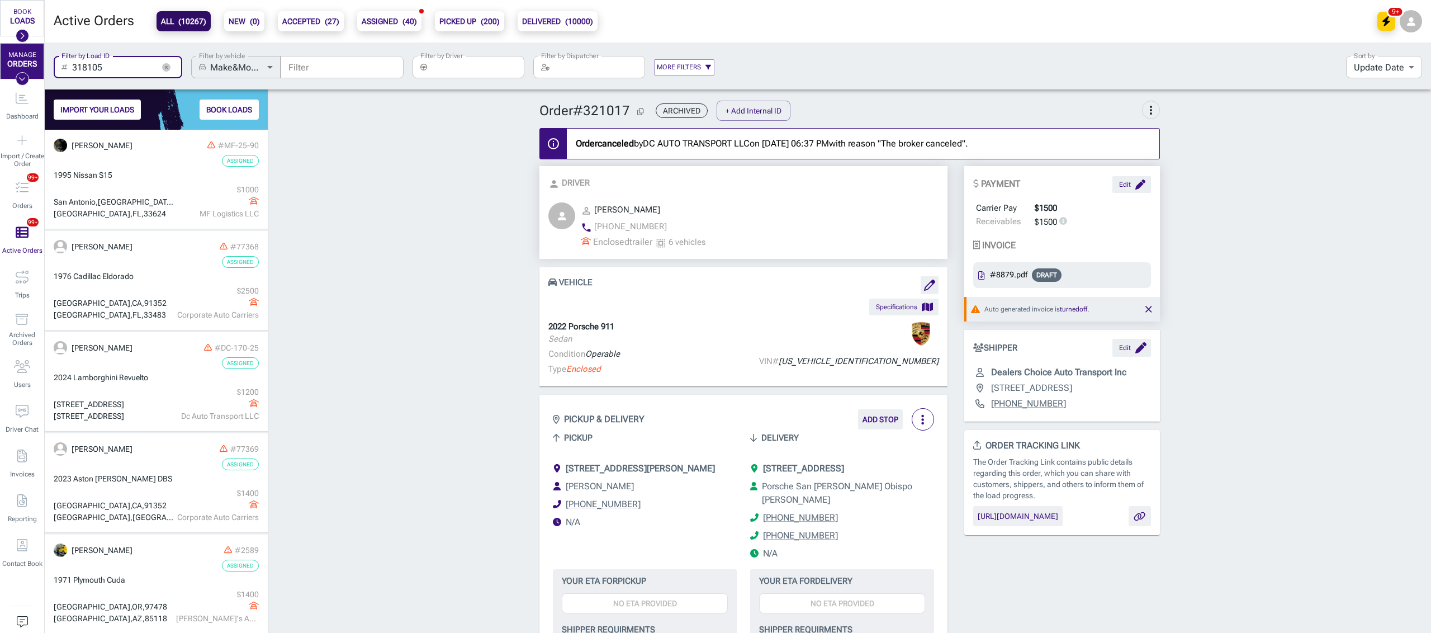
click at [119, 66] on input "318105" at bounding box center [113, 67] width 82 height 22
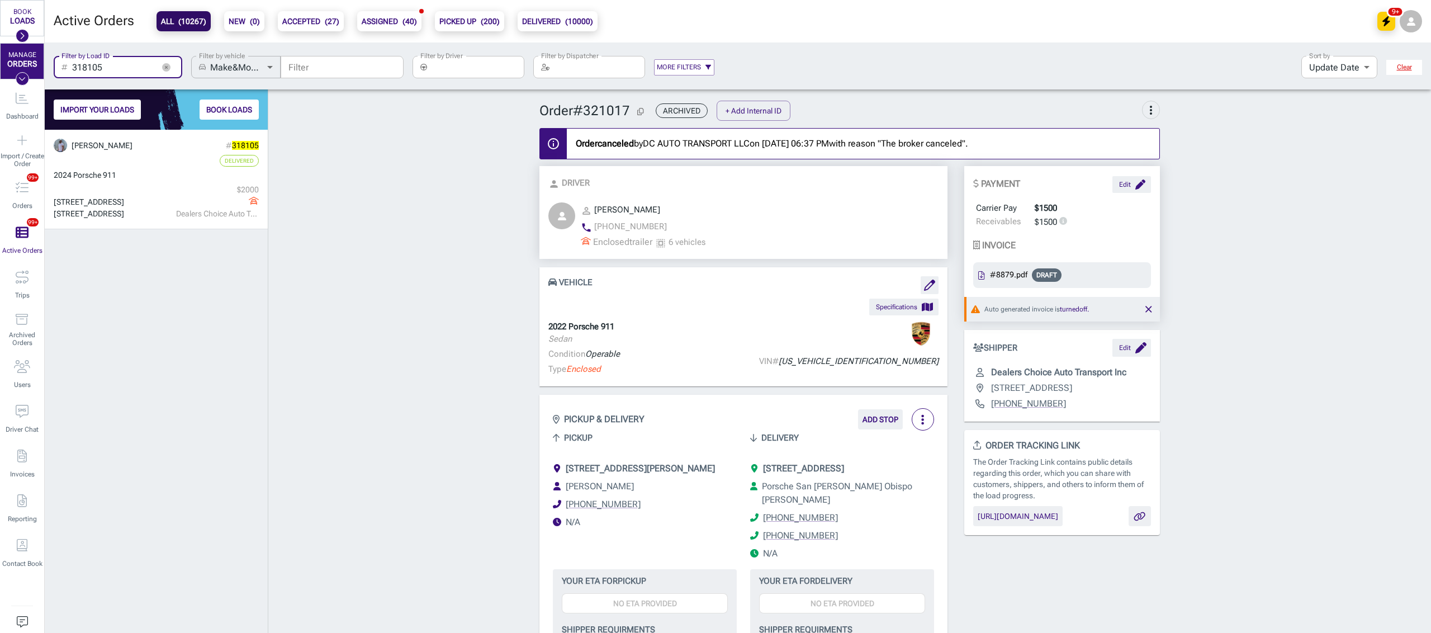
scroll to position [492, 211]
type input "318105"
click at [163, 67] on icon "button" at bounding box center [166, 67] width 8 height 8
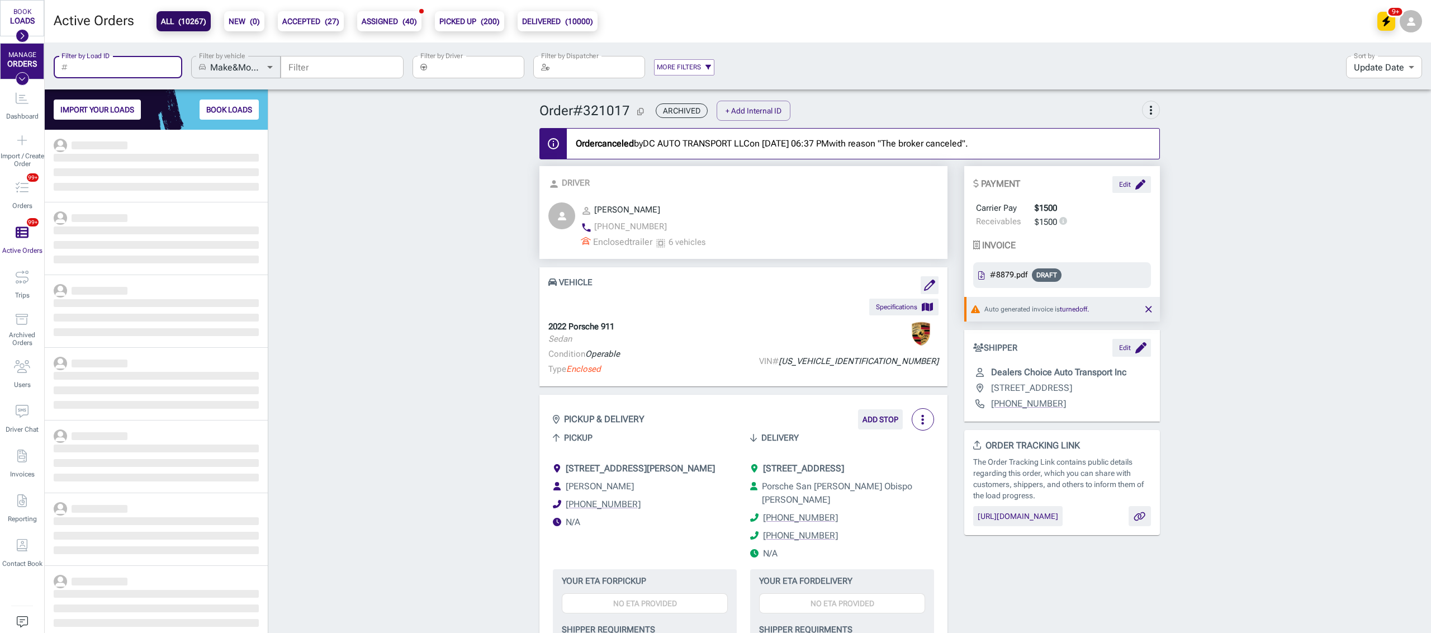
scroll to position [492, 211]
click at [139, 69] on input "2012 Panamera" at bounding box center [113, 67] width 82 height 22
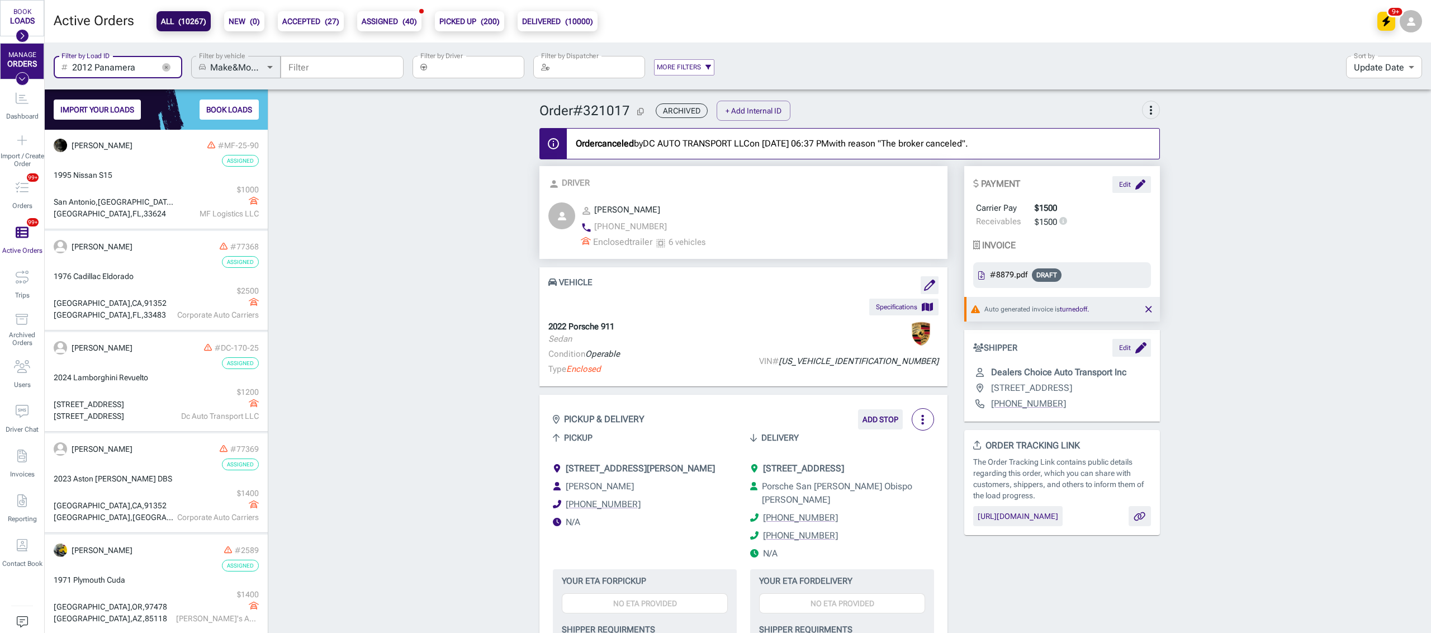
type input "2012 Panamera"
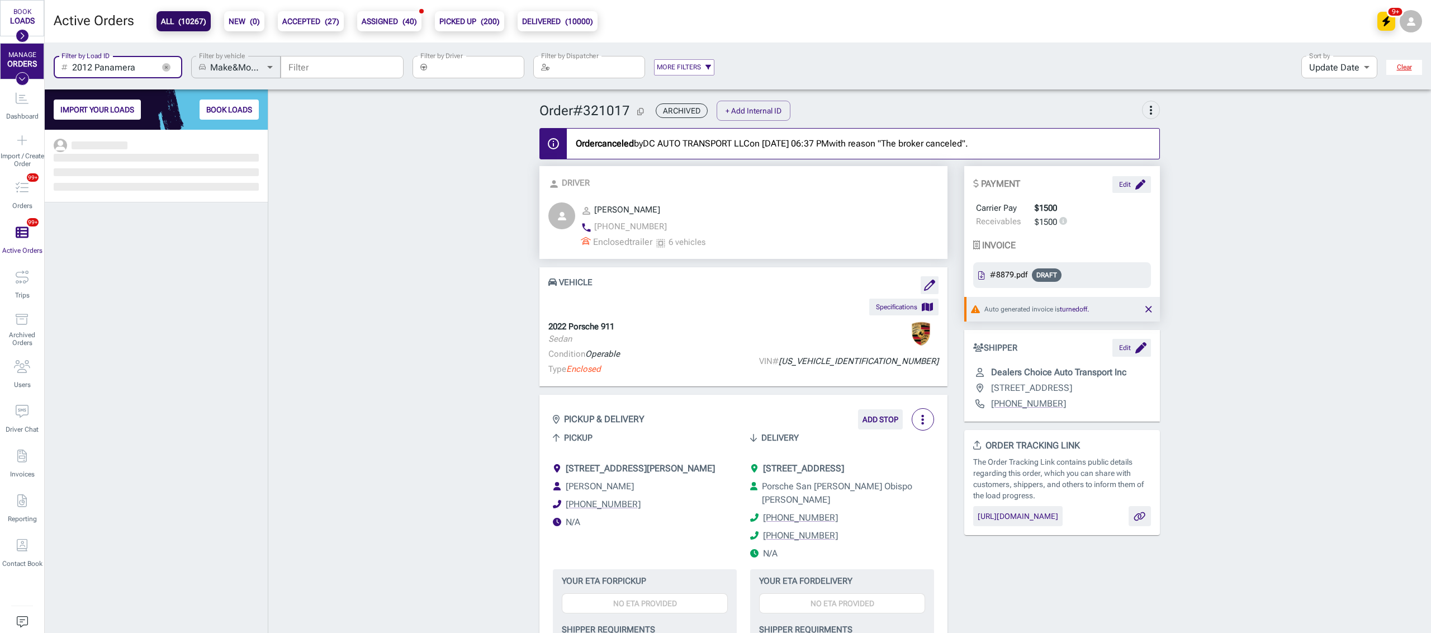
scroll to position [492, 211]
click at [166, 68] on icon "button" at bounding box center [166, 67] width 8 height 8
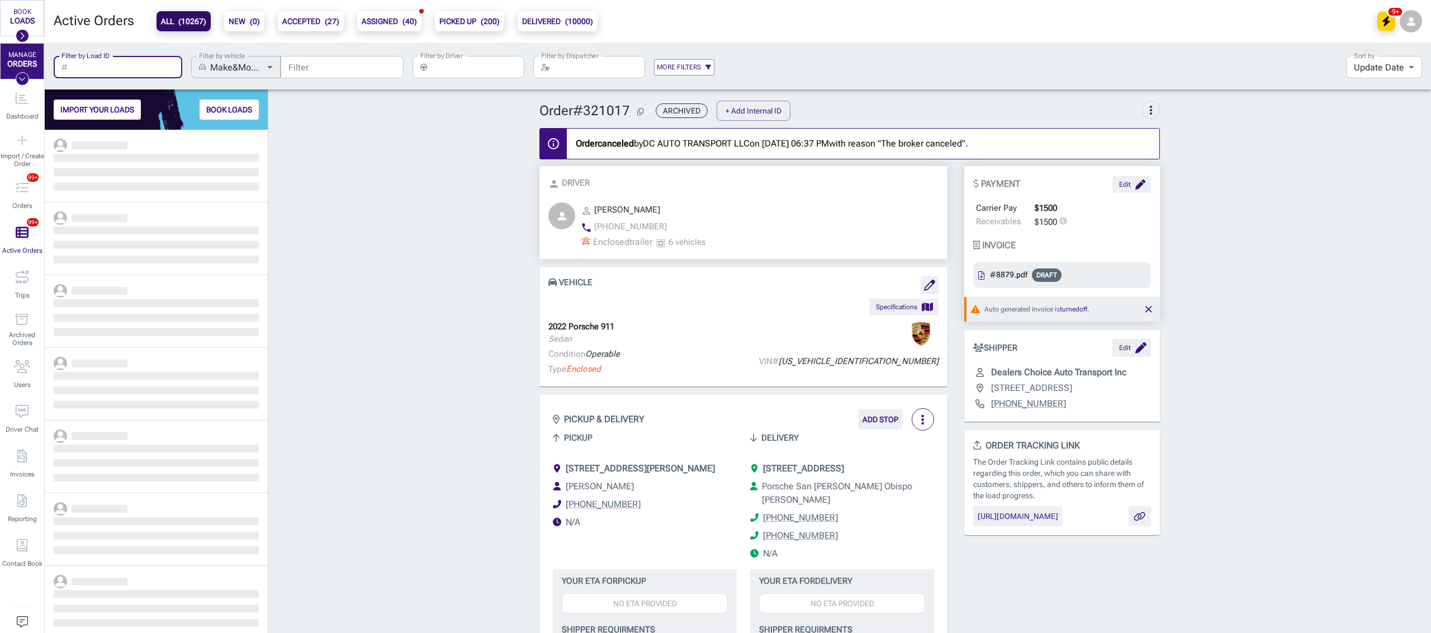
scroll to position [492, 211]
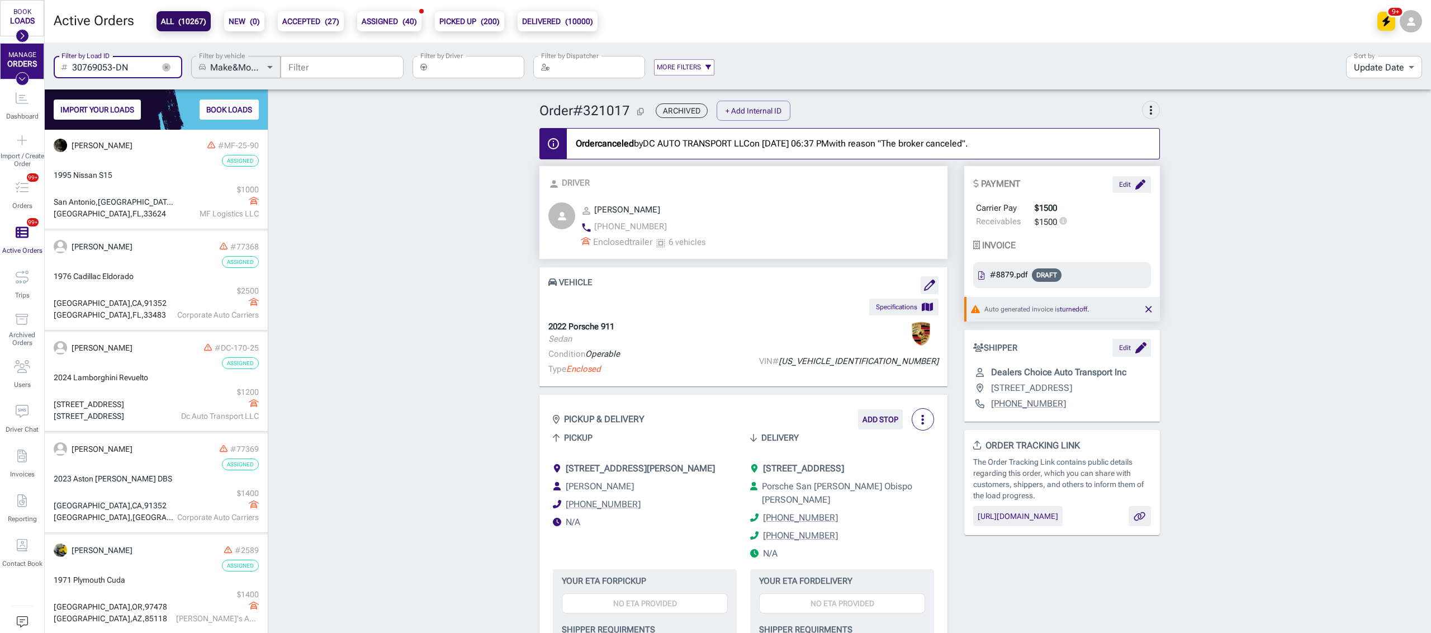
click at [131, 75] on input "30769053-DN" at bounding box center [113, 67] width 82 height 22
type input "30769053-DN"
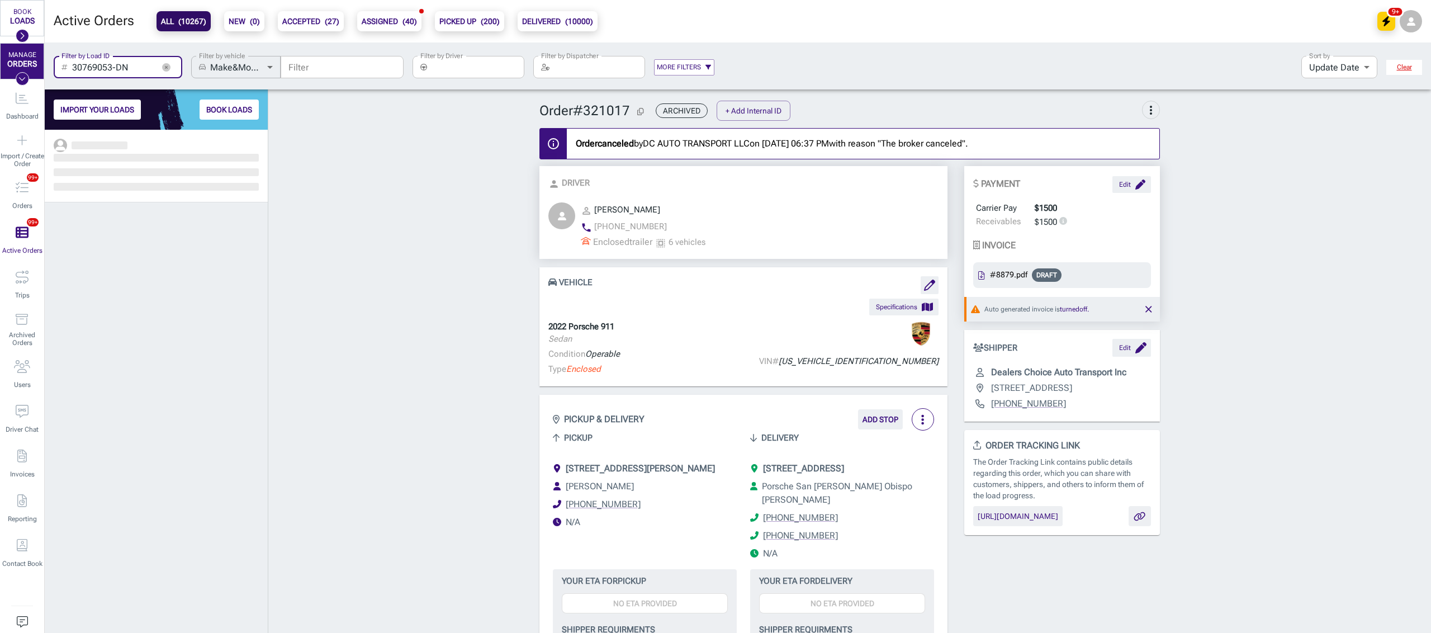
scroll to position [492, 211]
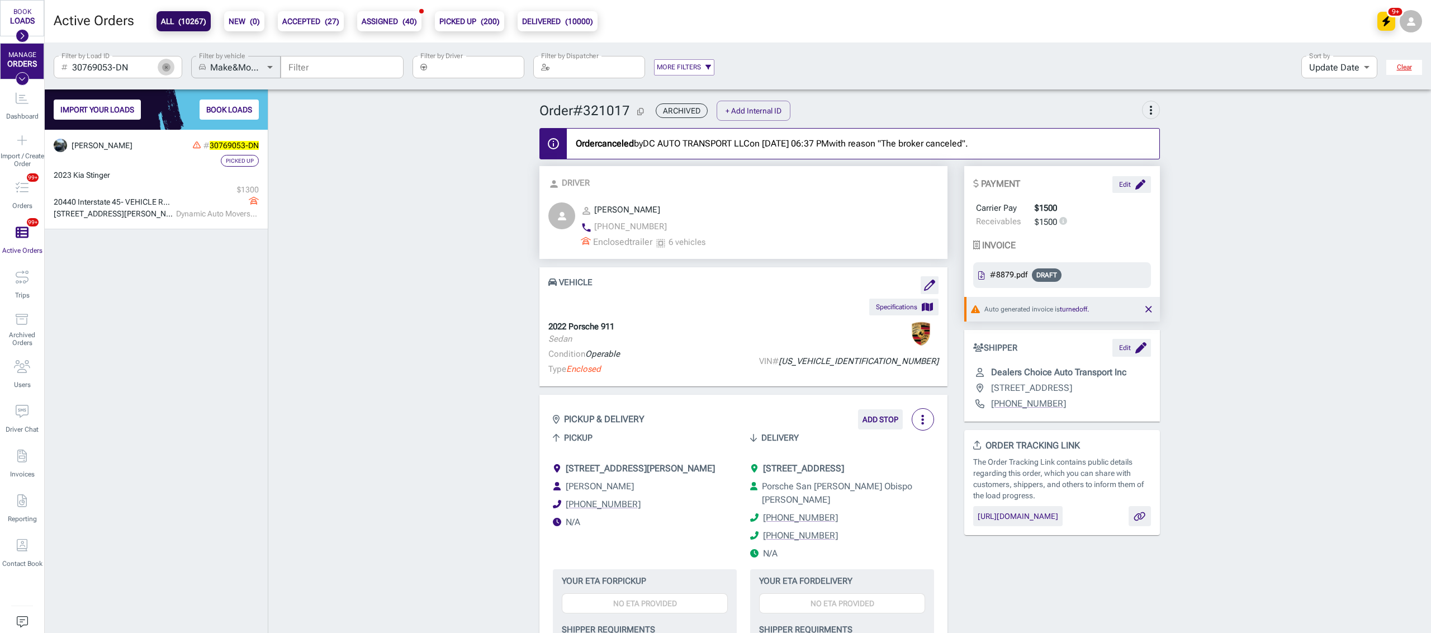
click at [168, 69] on icon "button" at bounding box center [166, 67] width 8 height 8
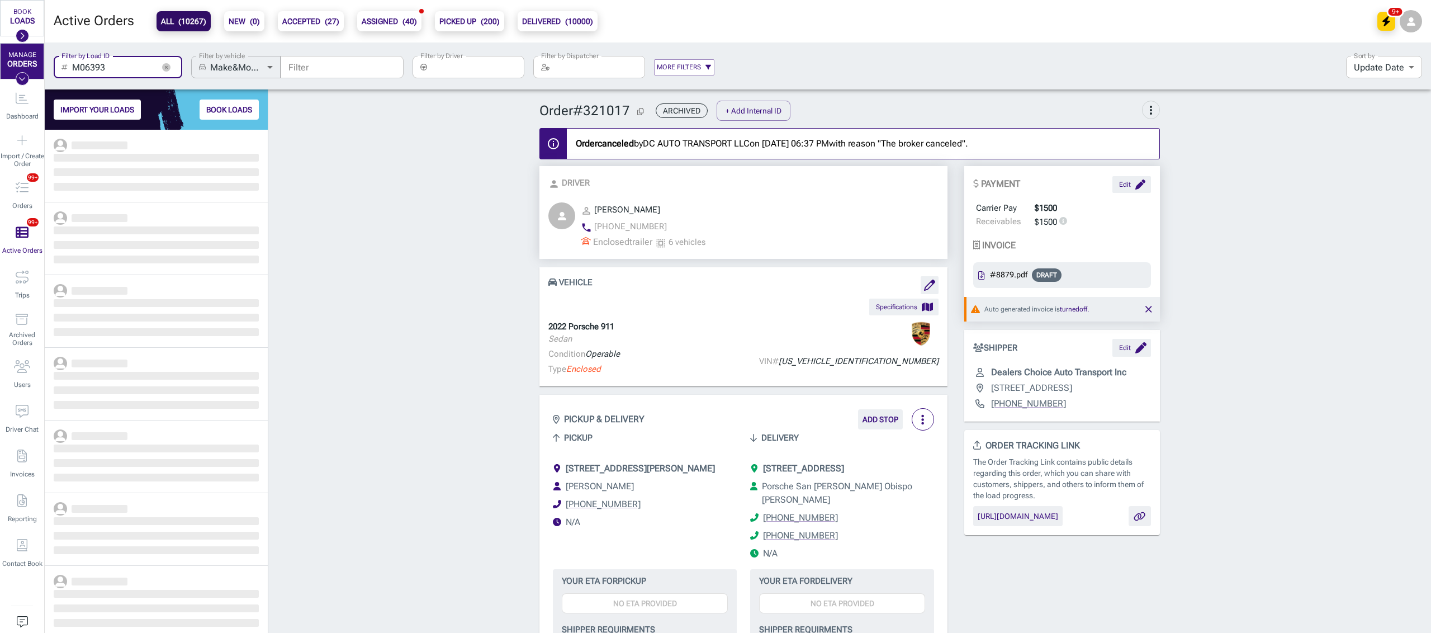
scroll to position [492, 211]
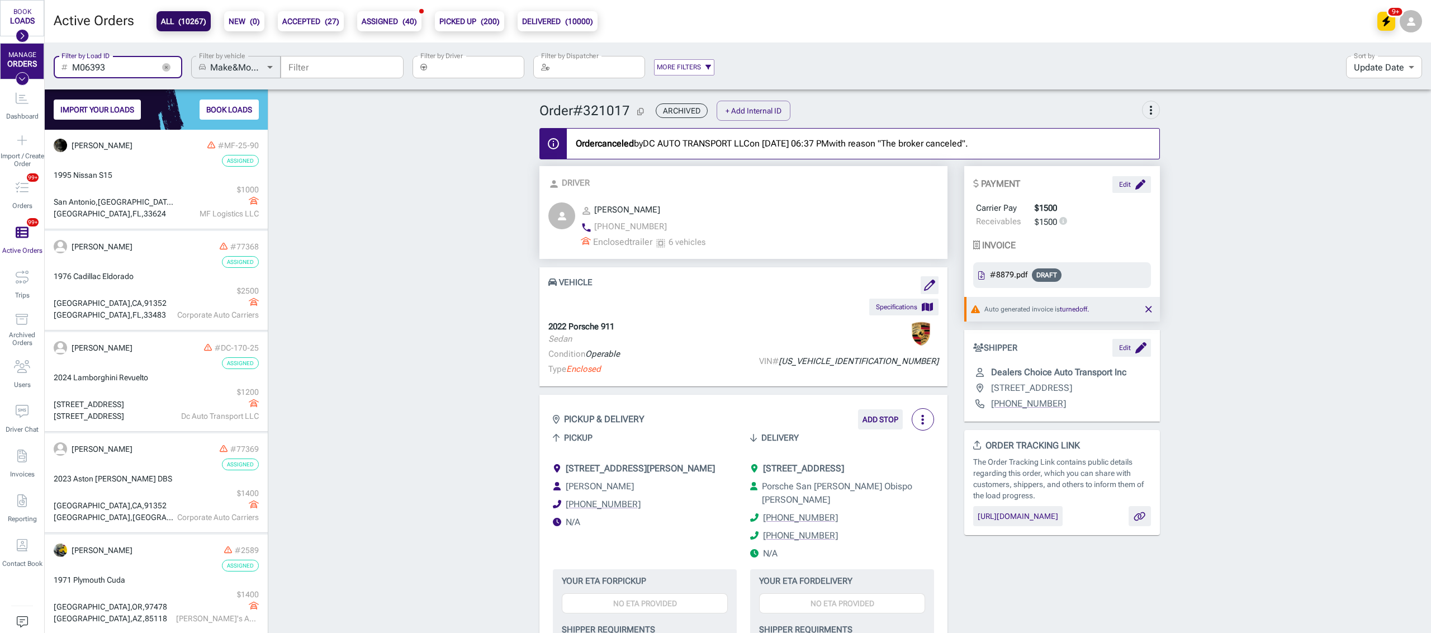
click at [139, 64] on input "M06393" at bounding box center [113, 67] width 82 height 22
type input "M06393"
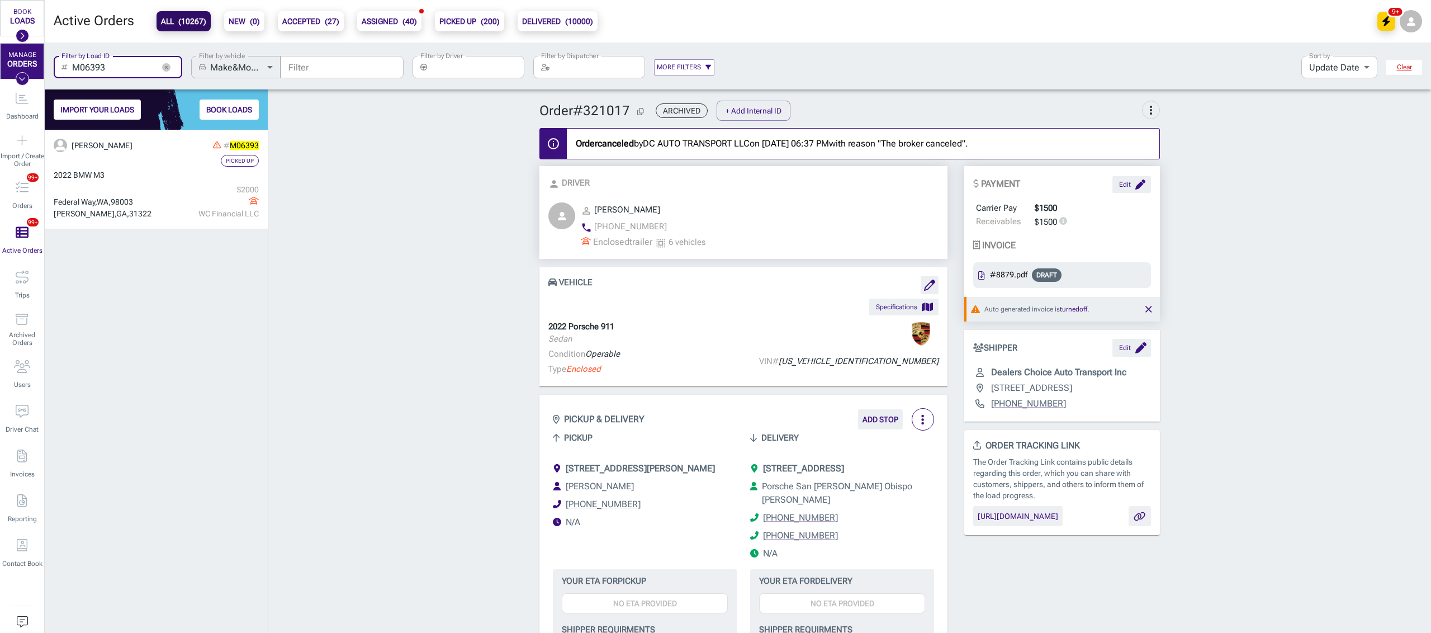
scroll to position [492, 211]
click at [166, 67] on icon "button" at bounding box center [165, 66] width 3 height 3
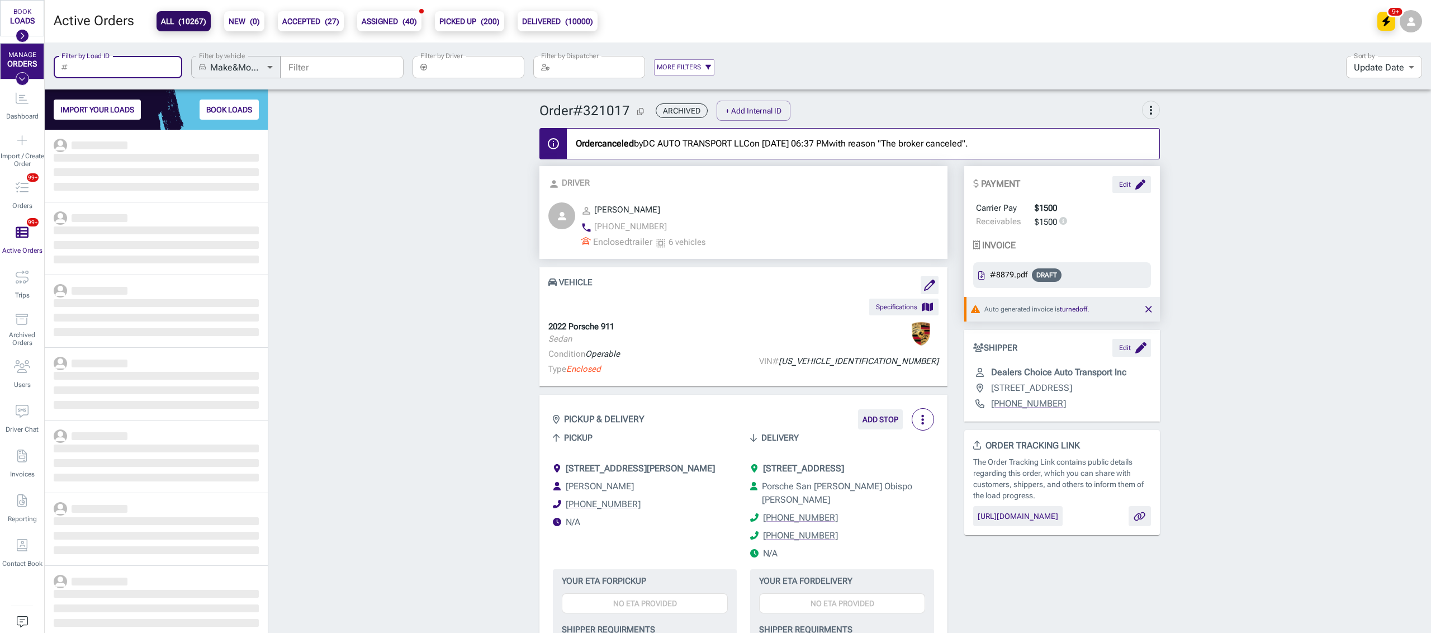
scroll to position [492, 211]
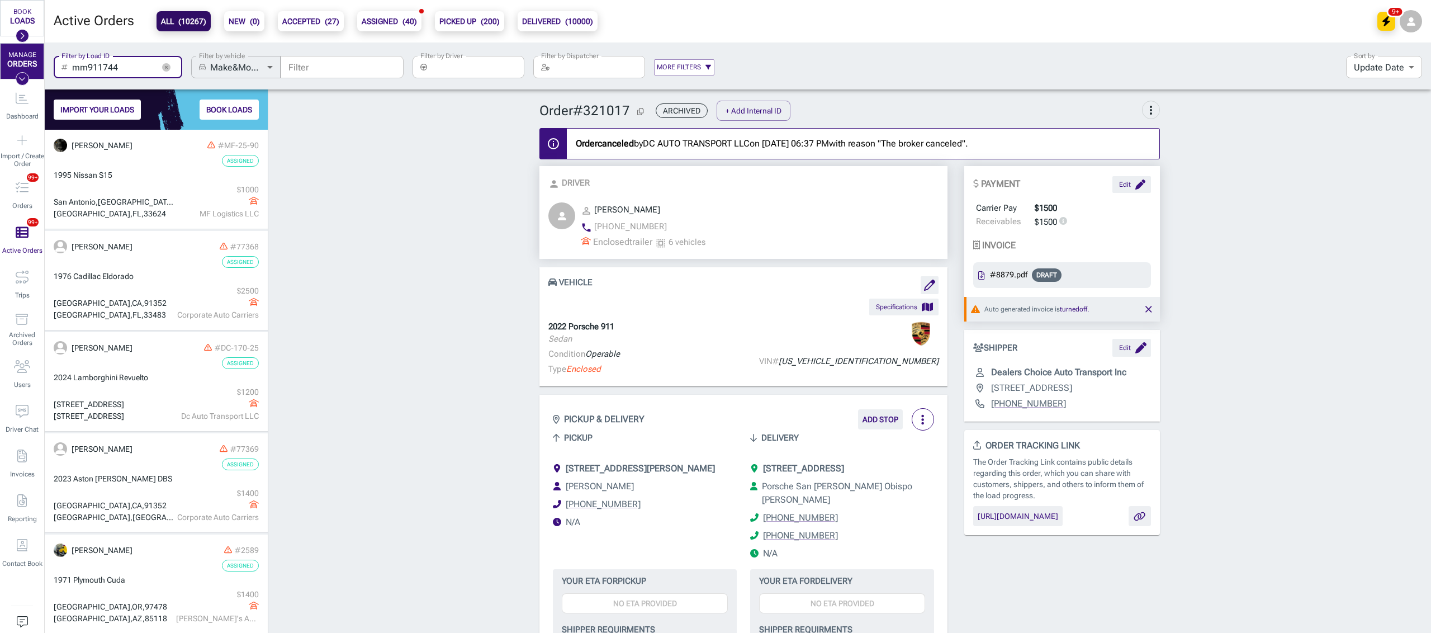
click at [112, 69] on input "mm911744" at bounding box center [113, 67] width 82 height 22
type input "mm911744"
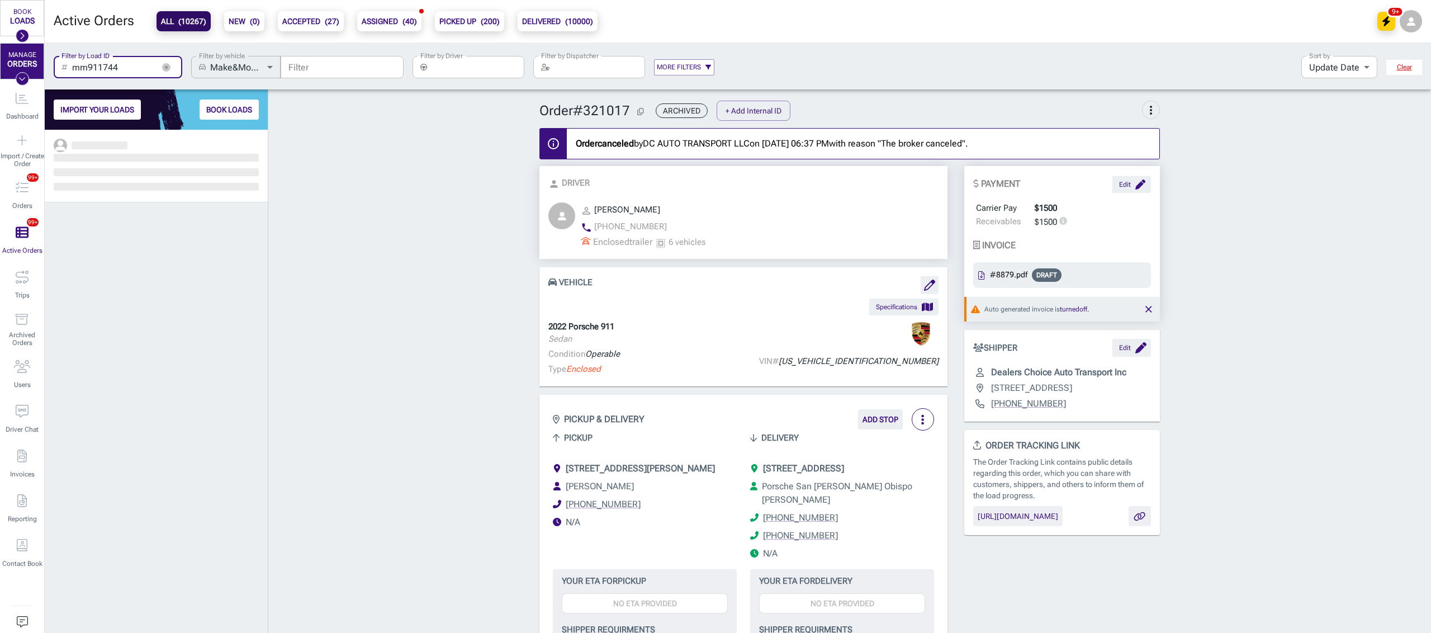
scroll to position [492, 211]
click at [164, 67] on icon "button" at bounding box center [166, 67] width 8 height 8
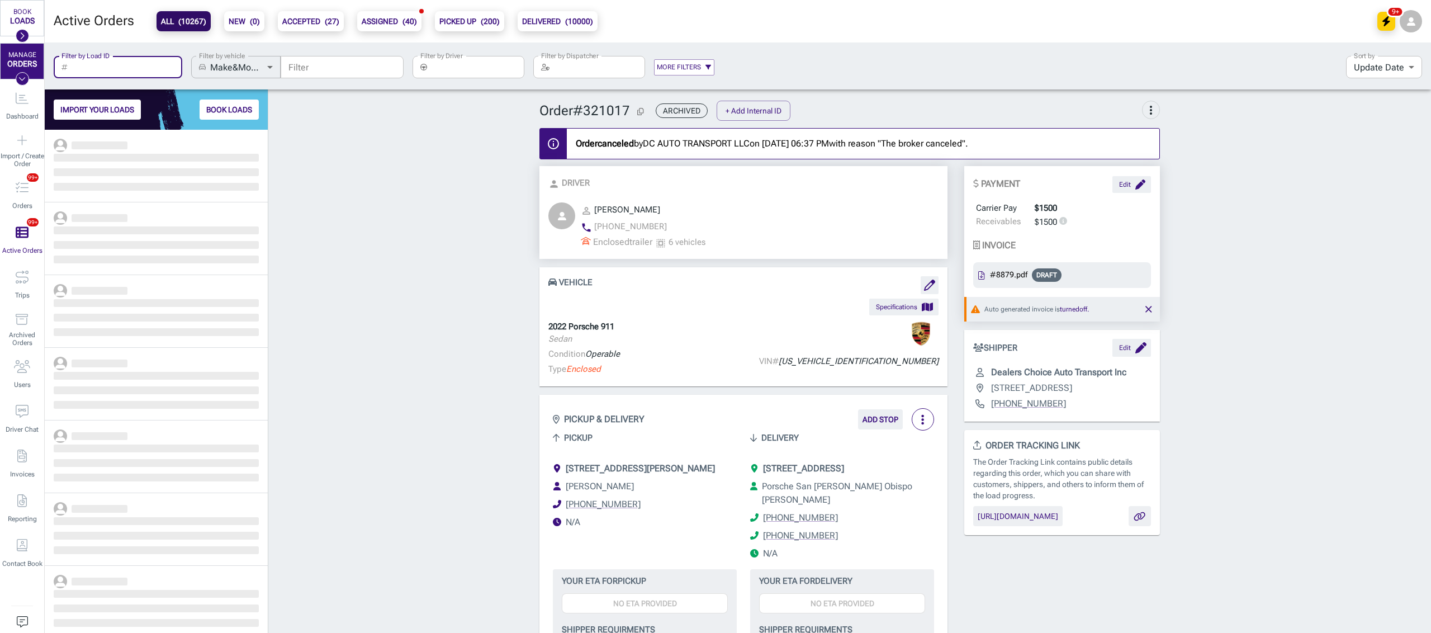
scroll to position [492, 211]
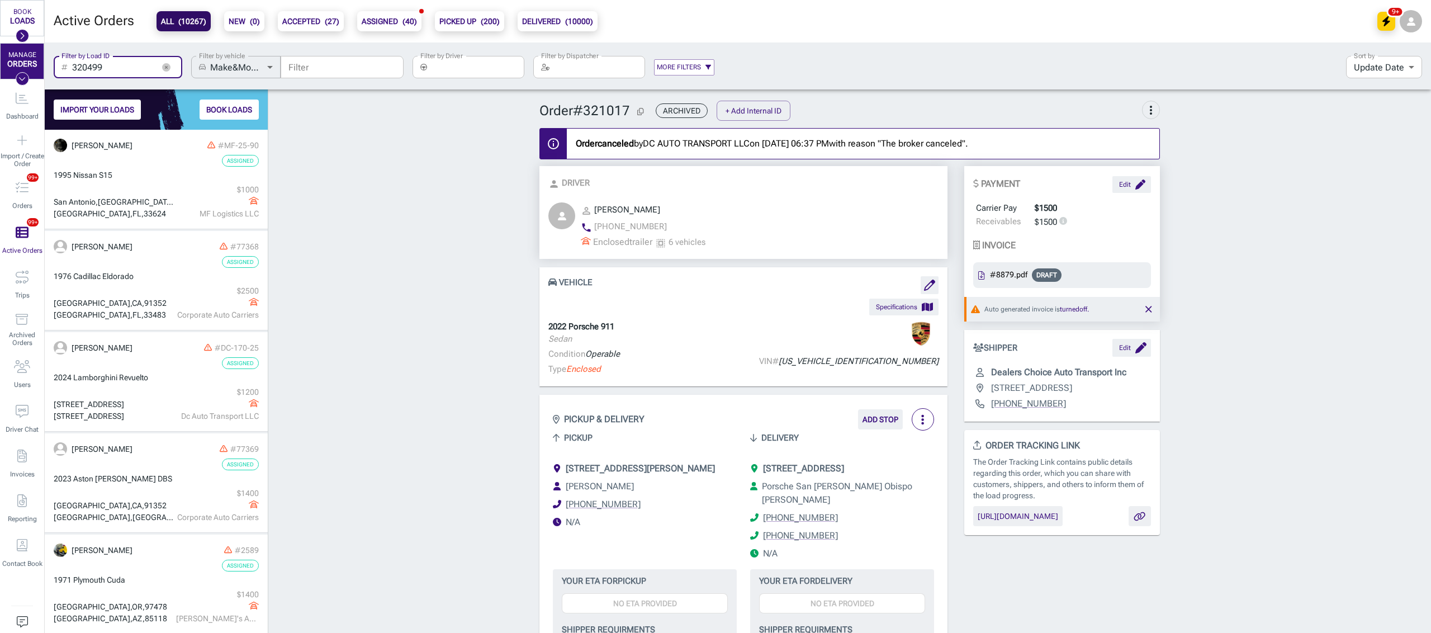
click at [122, 68] on input "320499" at bounding box center [113, 67] width 82 height 22
type input "320499"
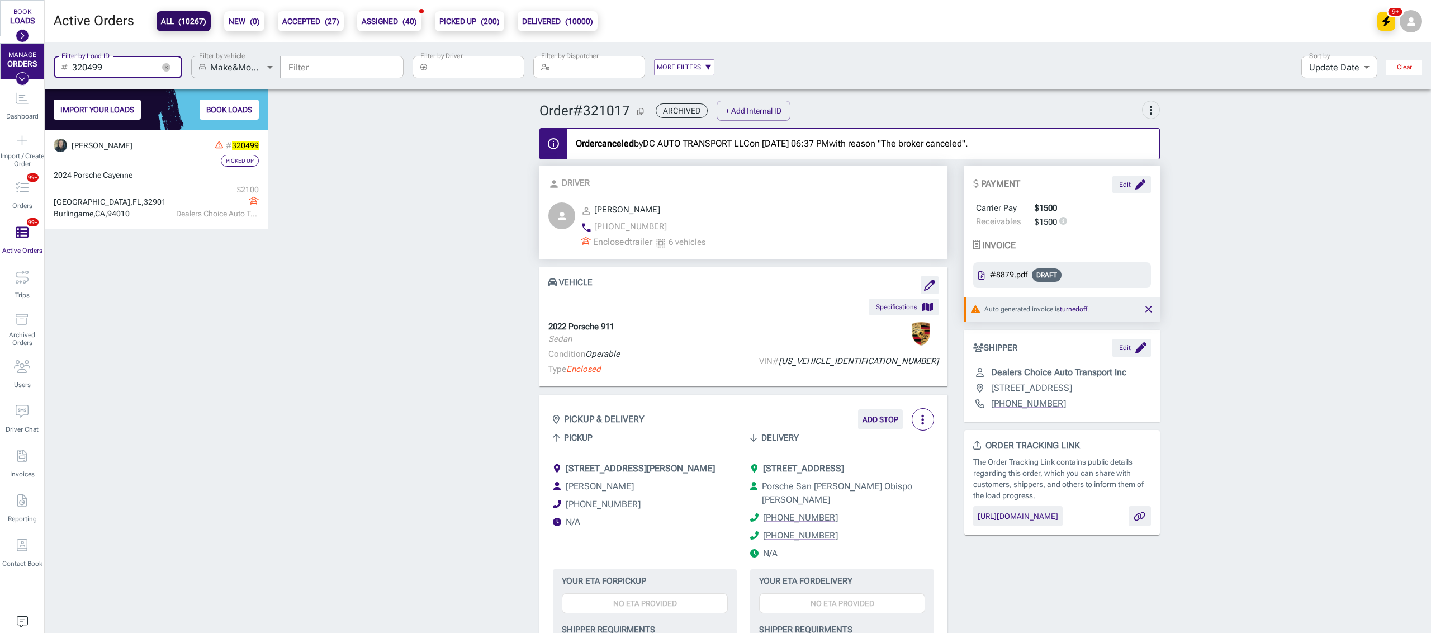
scroll to position [492, 211]
click at [172, 70] on button "button" at bounding box center [166, 67] width 17 height 17
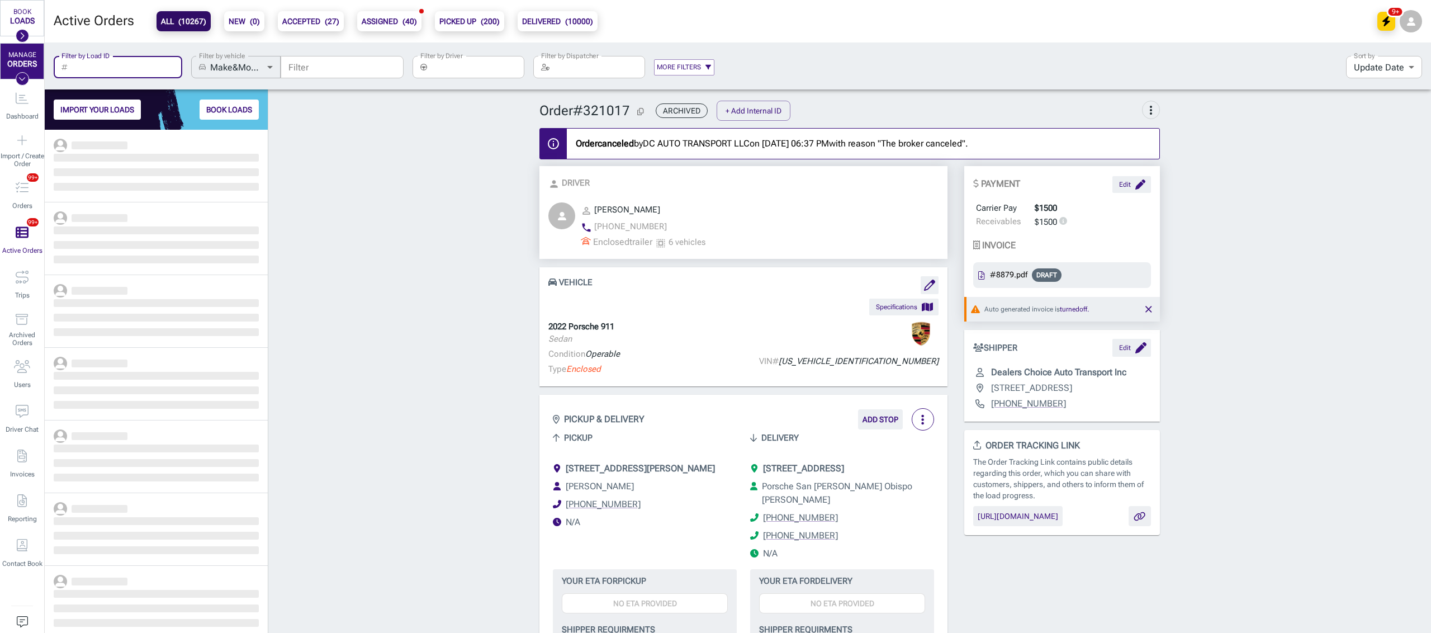
scroll to position [492, 211]
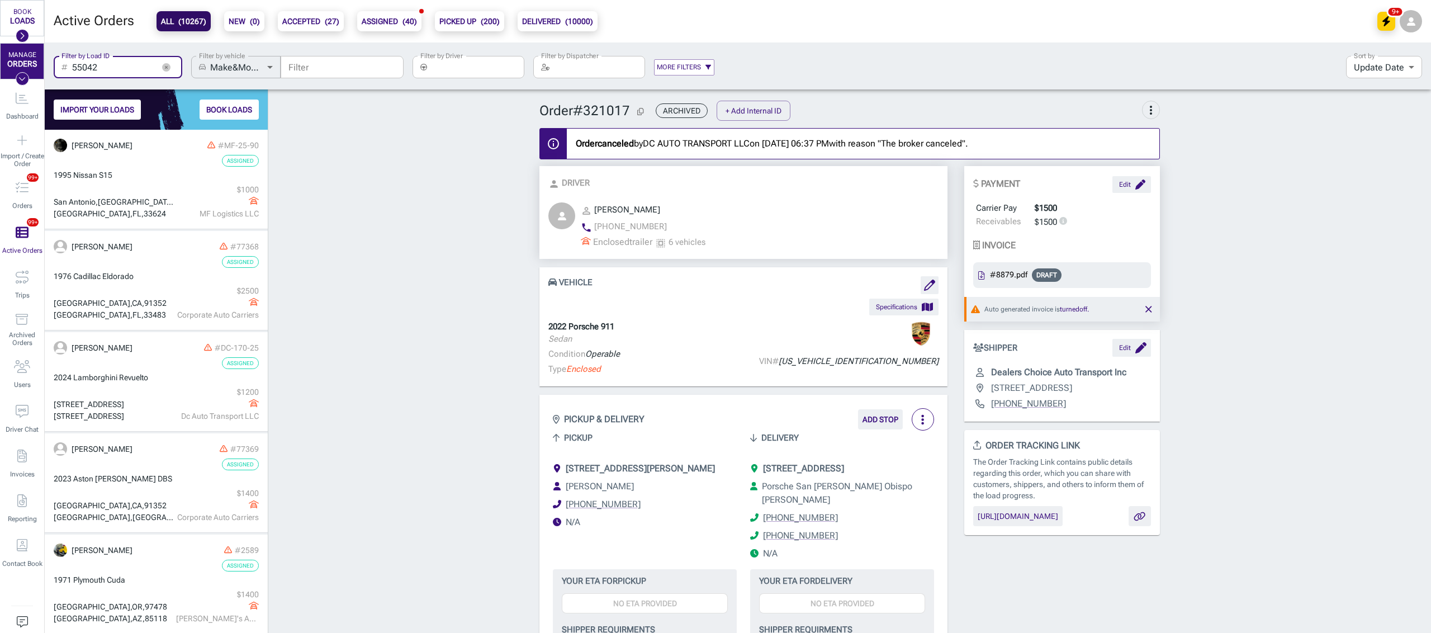
click at [131, 69] on input "55042" at bounding box center [113, 67] width 82 height 22
type input "55042"
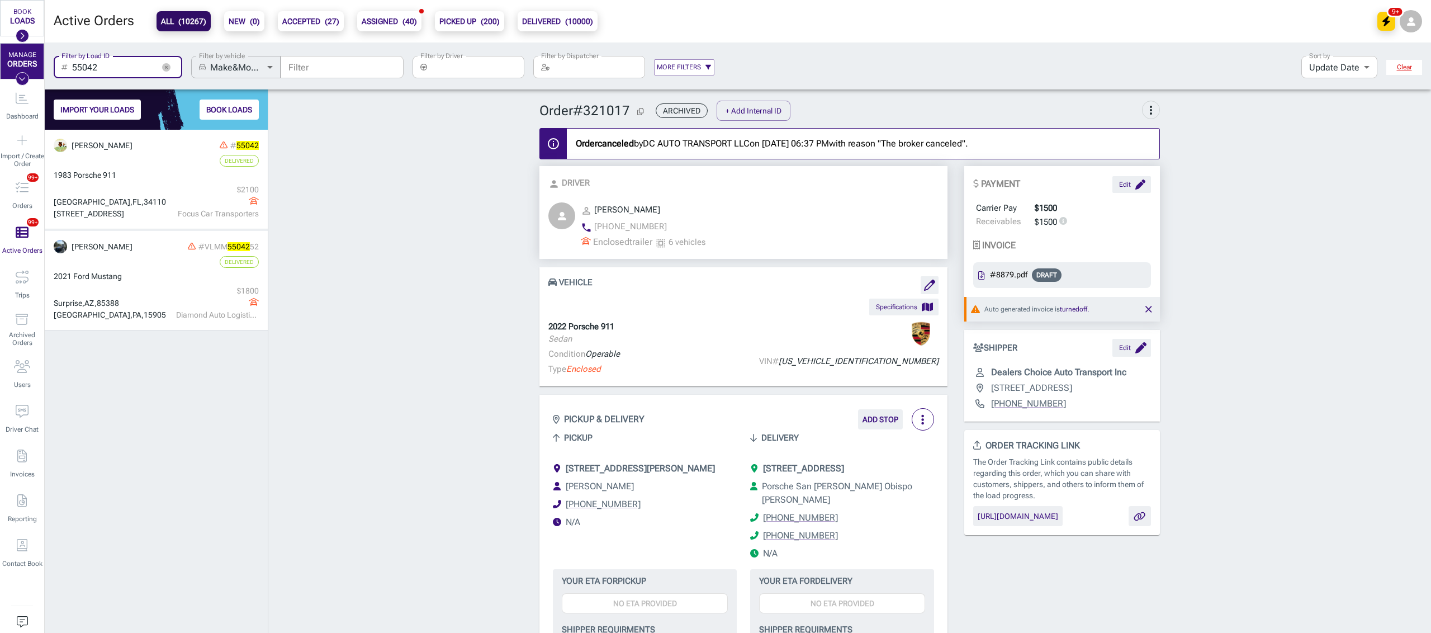
scroll to position [492, 211]
click at [172, 66] on button "button" at bounding box center [166, 67] width 17 height 17
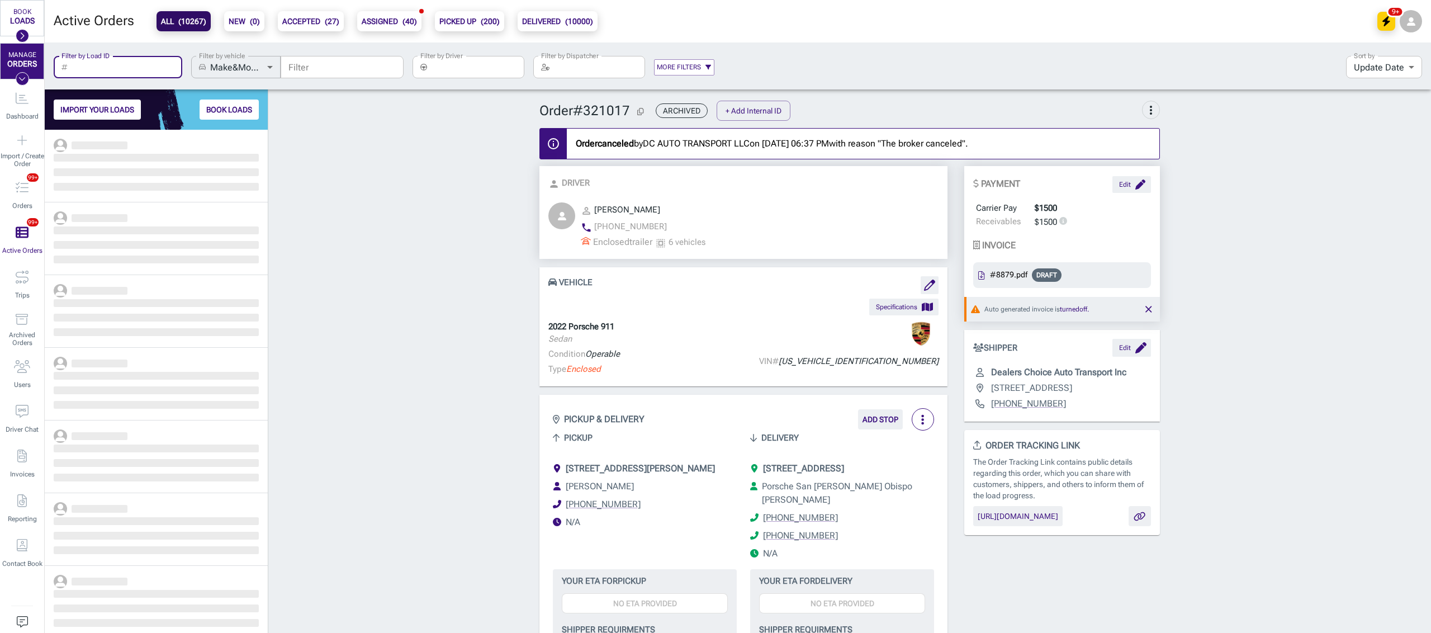
scroll to position [492, 211]
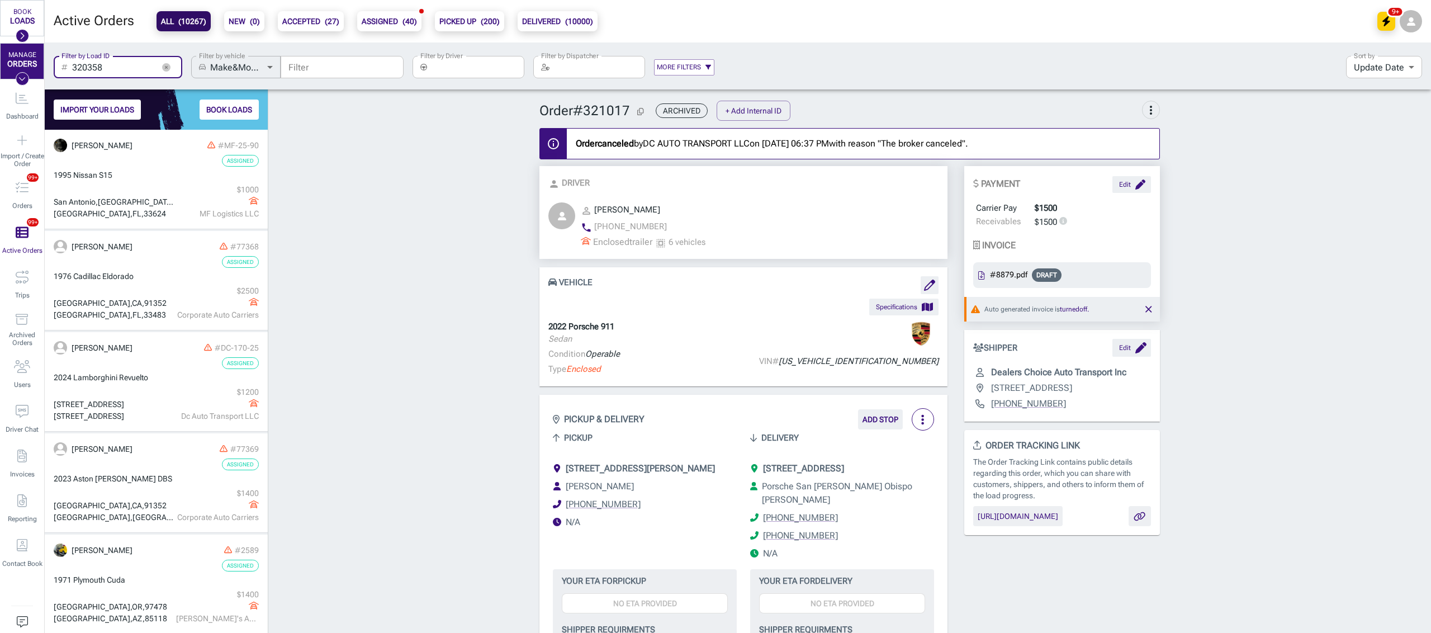
click at [127, 72] on input "320358" at bounding box center [113, 67] width 82 height 22
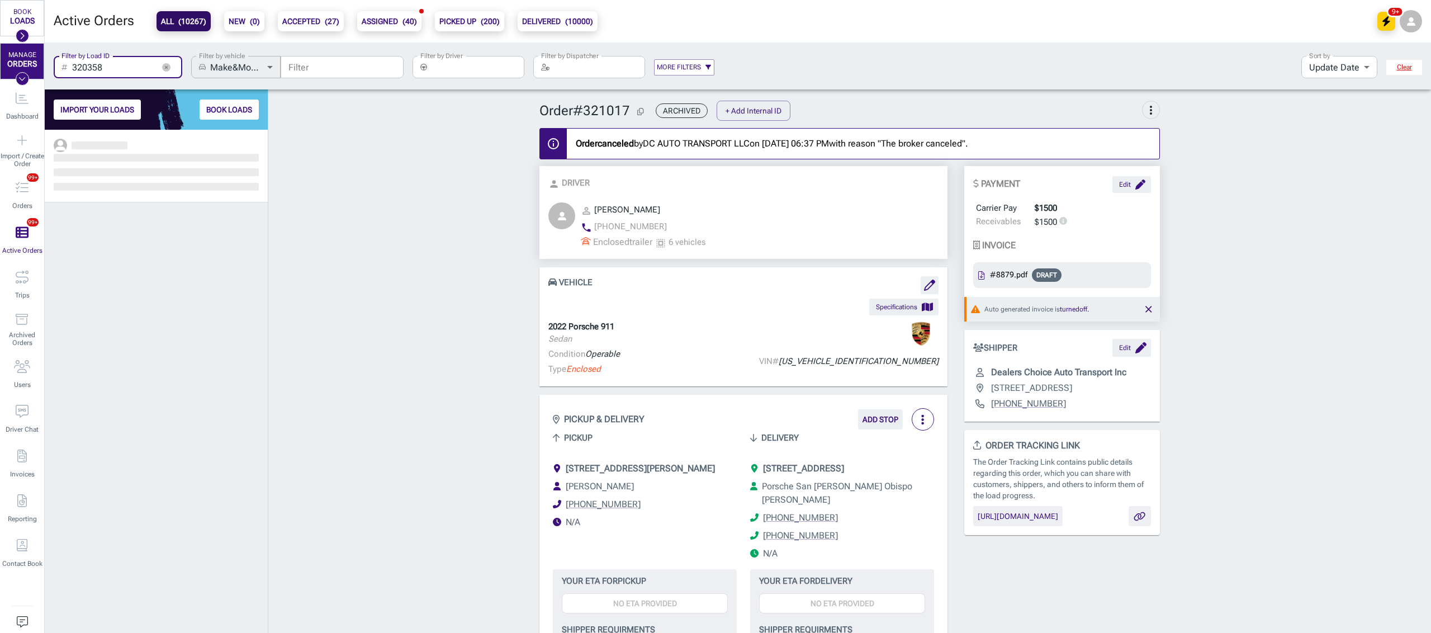
type input "320358"
click at [167, 70] on icon "button" at bounding box center [166, 67] width 8 height 8
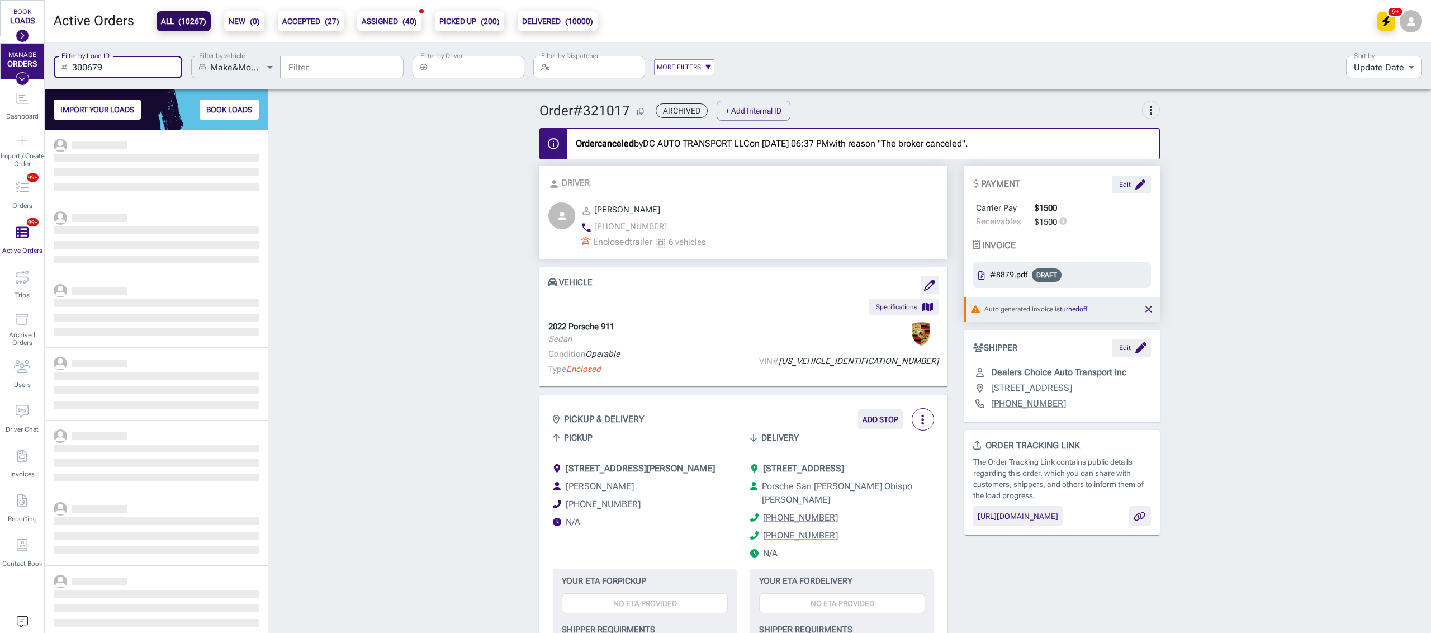
scroll to position [492, 211]
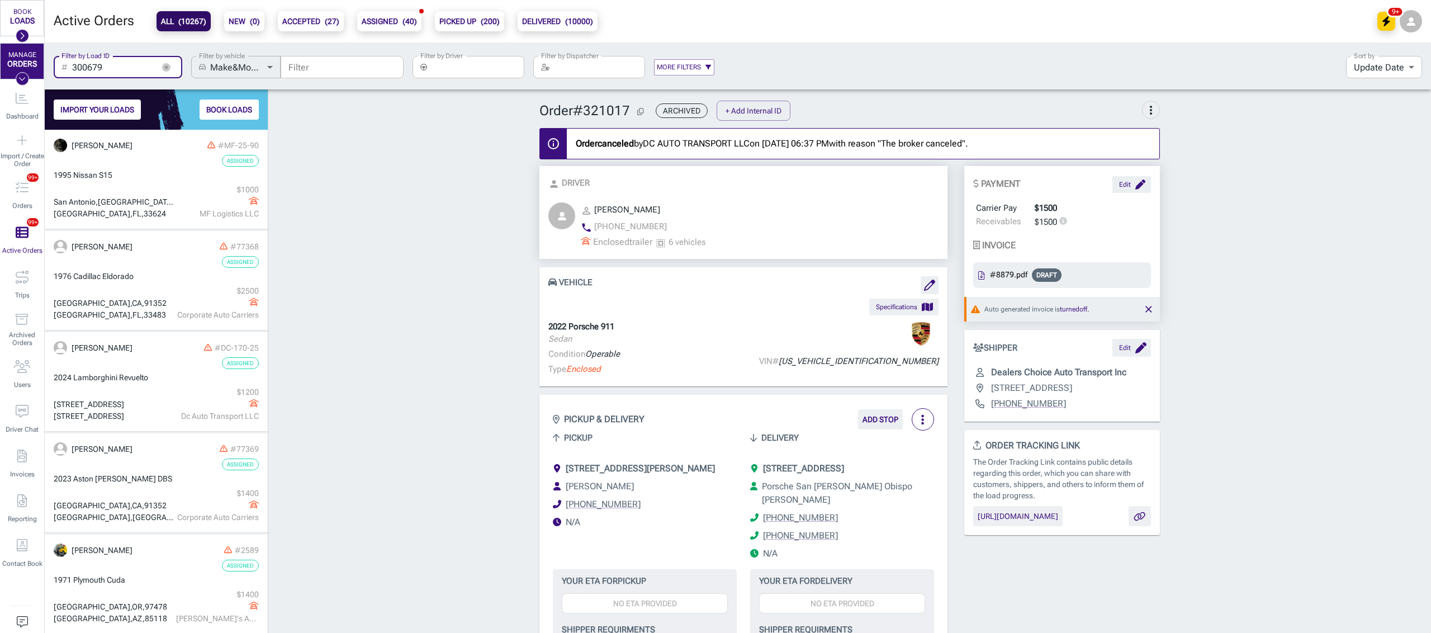
click at [113, 64] on input "300679" at bounding box center [113, 67] width 82 height 22
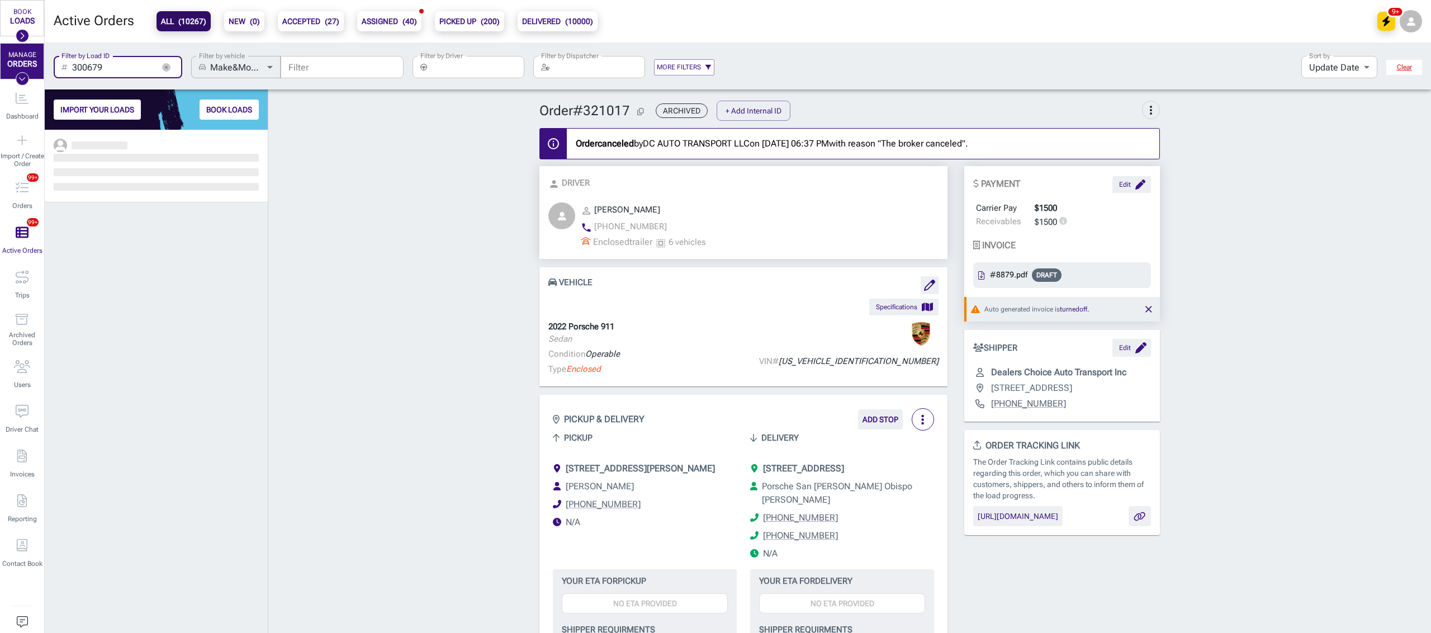
scroll to position [492, 211]
type input "300679"
drag, startPoint x: 169, startPoint y: 68, endPoint x: 127, endPoint y: 64, distance: 42.1
click at [168, 68] on icon "button" at bounding box center [166, 67] width 8 height 8
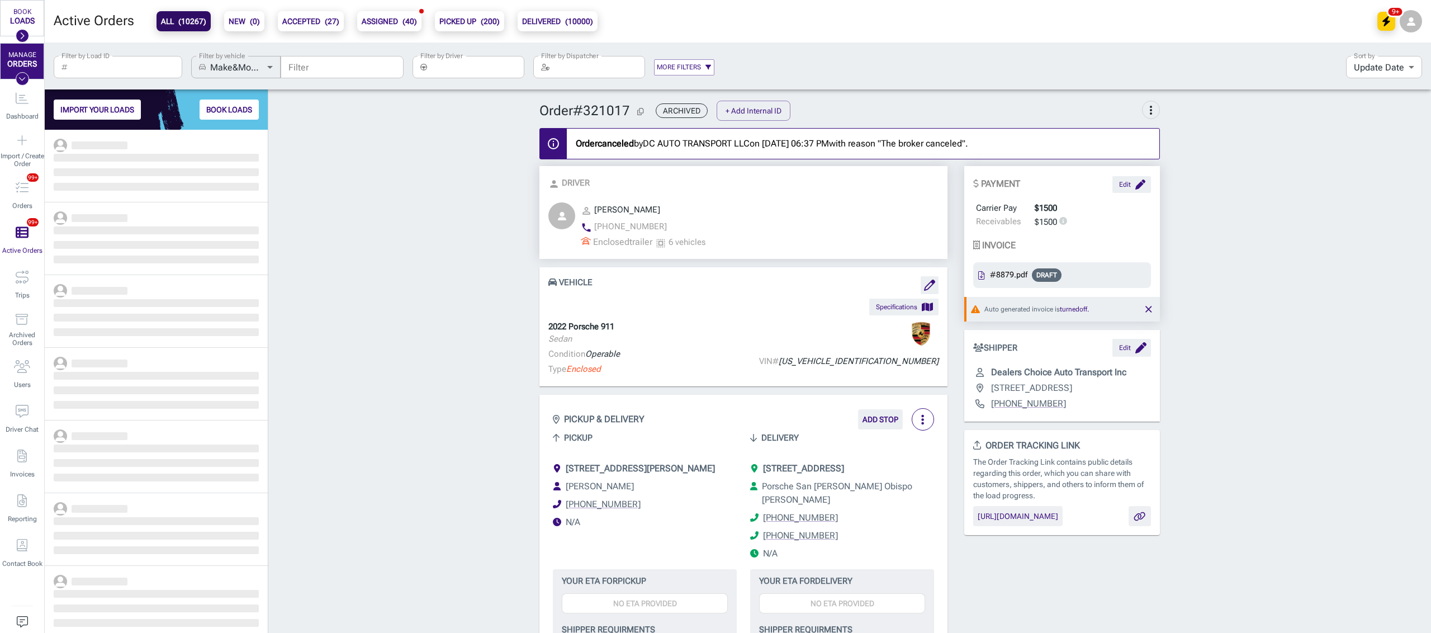
scroll to position [492, 211]
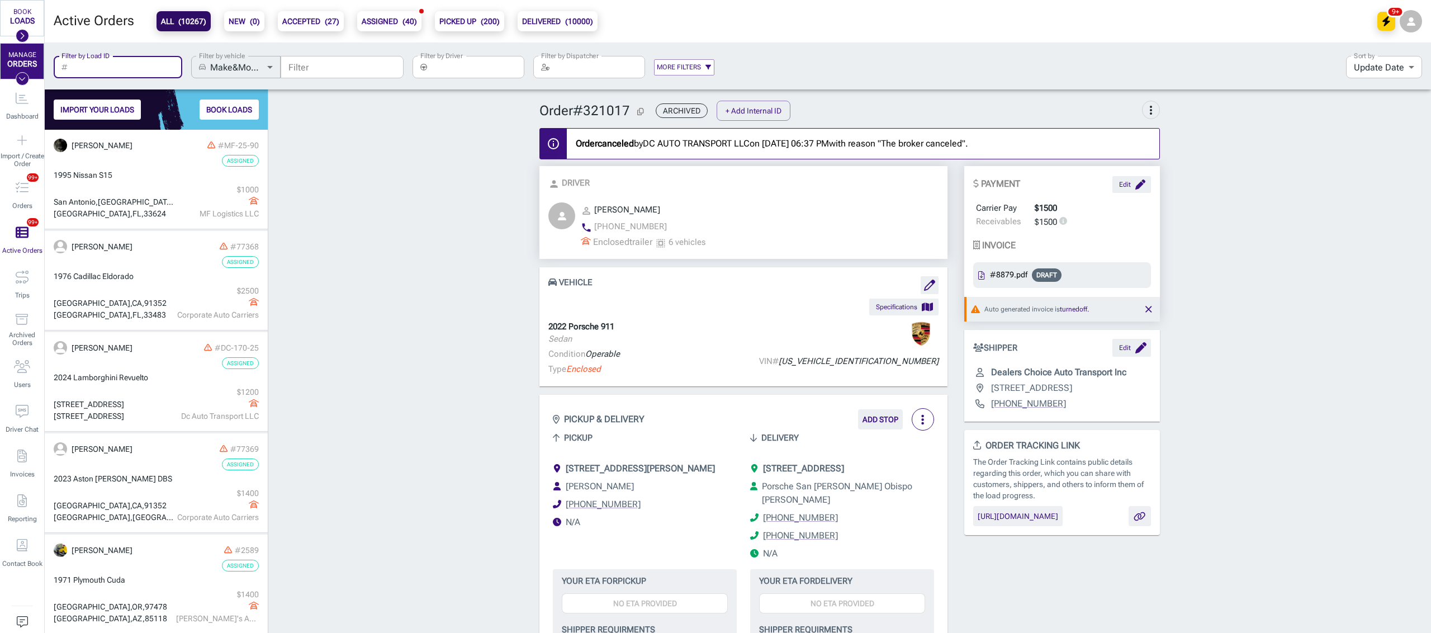
paste input "64283"
click at [130, 63] on input "64283" at bounding box center [113, 67] width 82 height 22
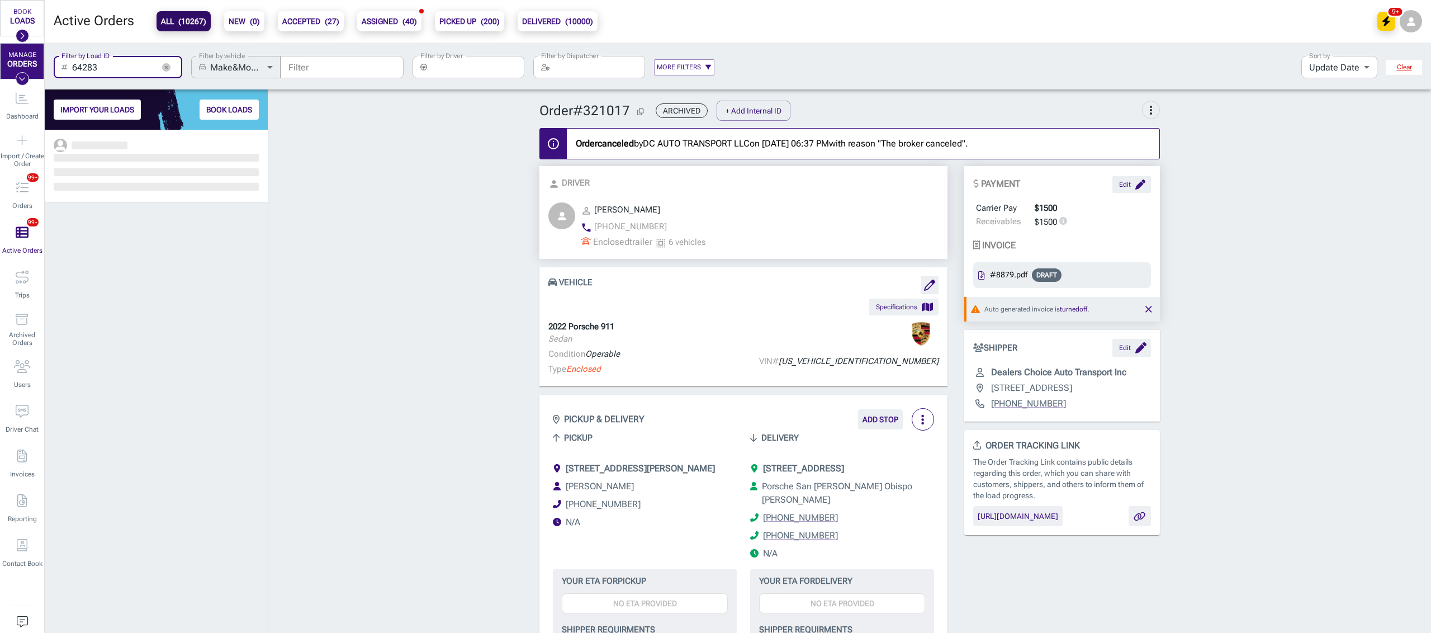
scroll to position [492, 211]
type input "64283"
click at [163, 63] on icon "button" at bounding box center [166, 67] width 8 height 8
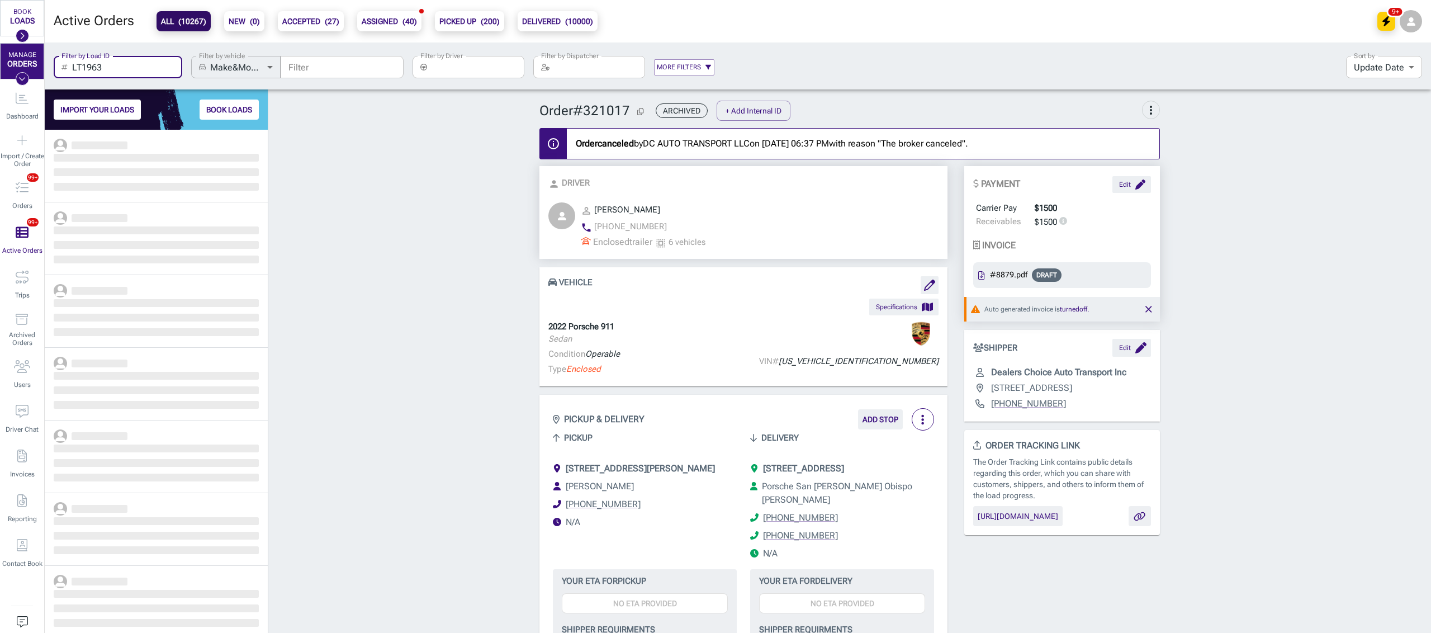
scroll to position [492, 211]
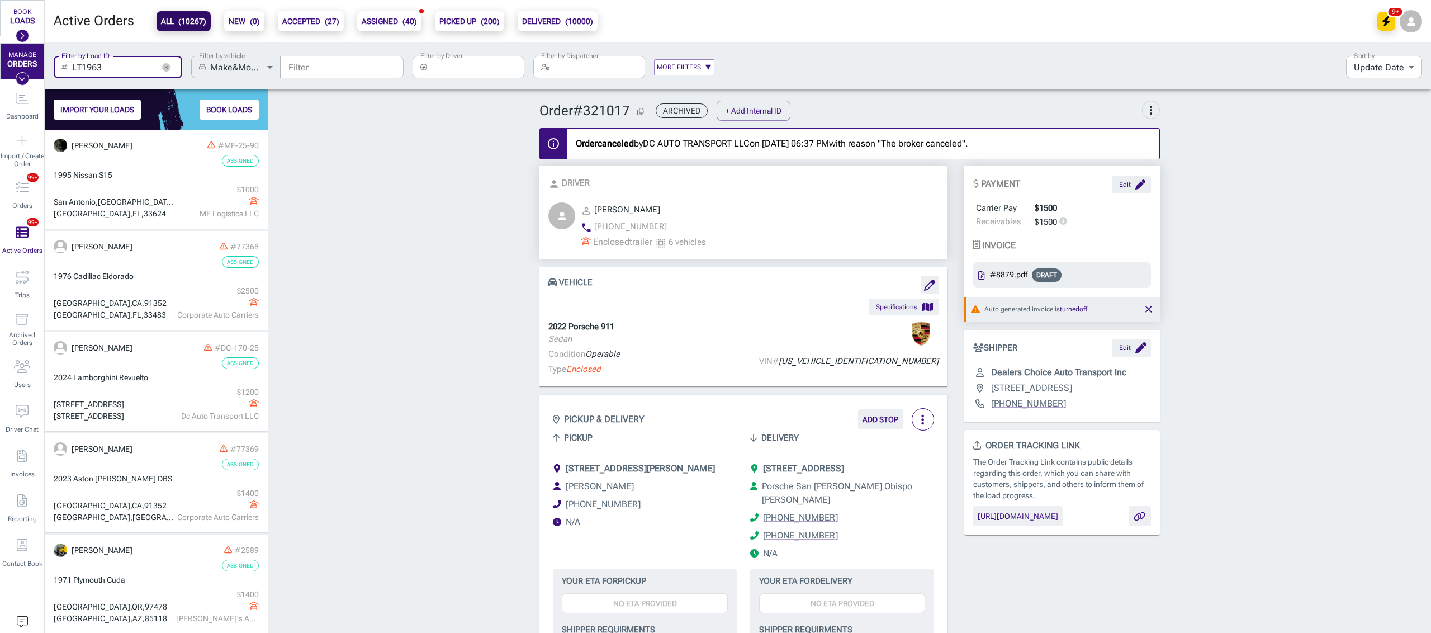
click at [106, 67] on input "LT1963" at bounding box center [113, 67] width 82 height 22
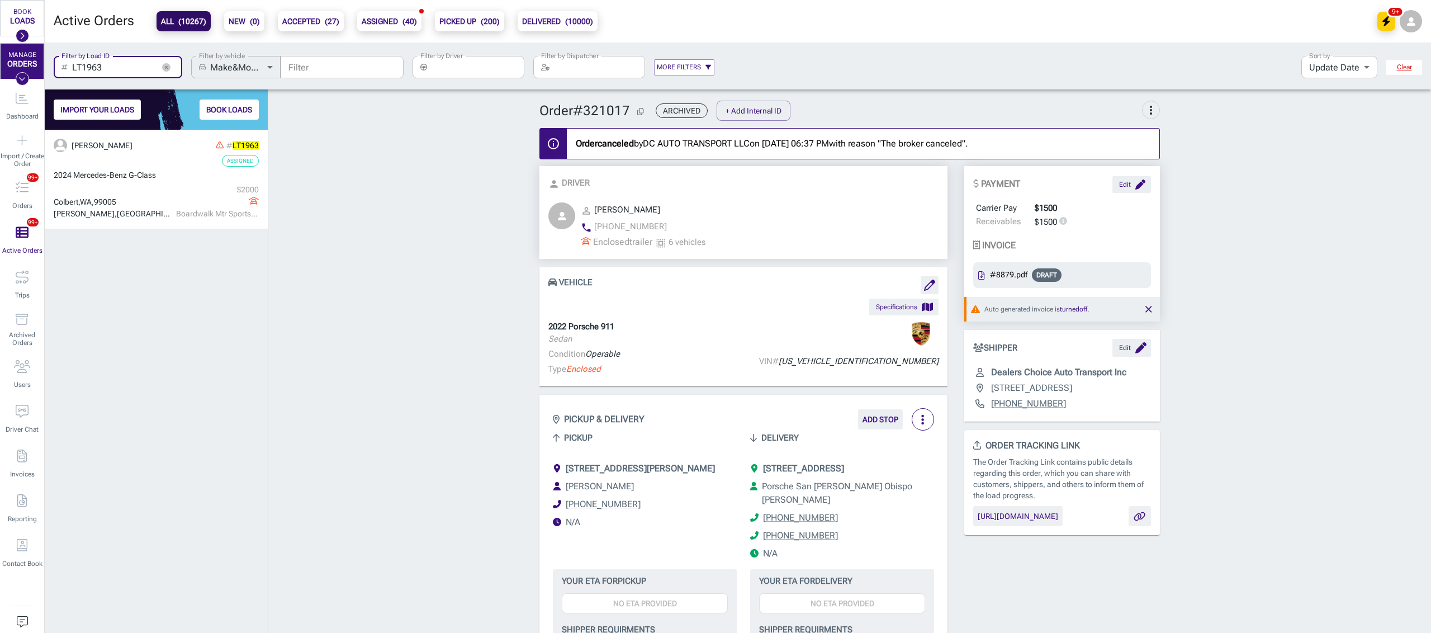
scroll to position [492, 211]
type input "LT1963"
click at [157, 63] on div "​ LT1963 Filter by Load ID" at bounding box center [118, 67] width 129 height 22
click at [171, 67] on button "button" at bounding box center [166, 67] width 17 height 17
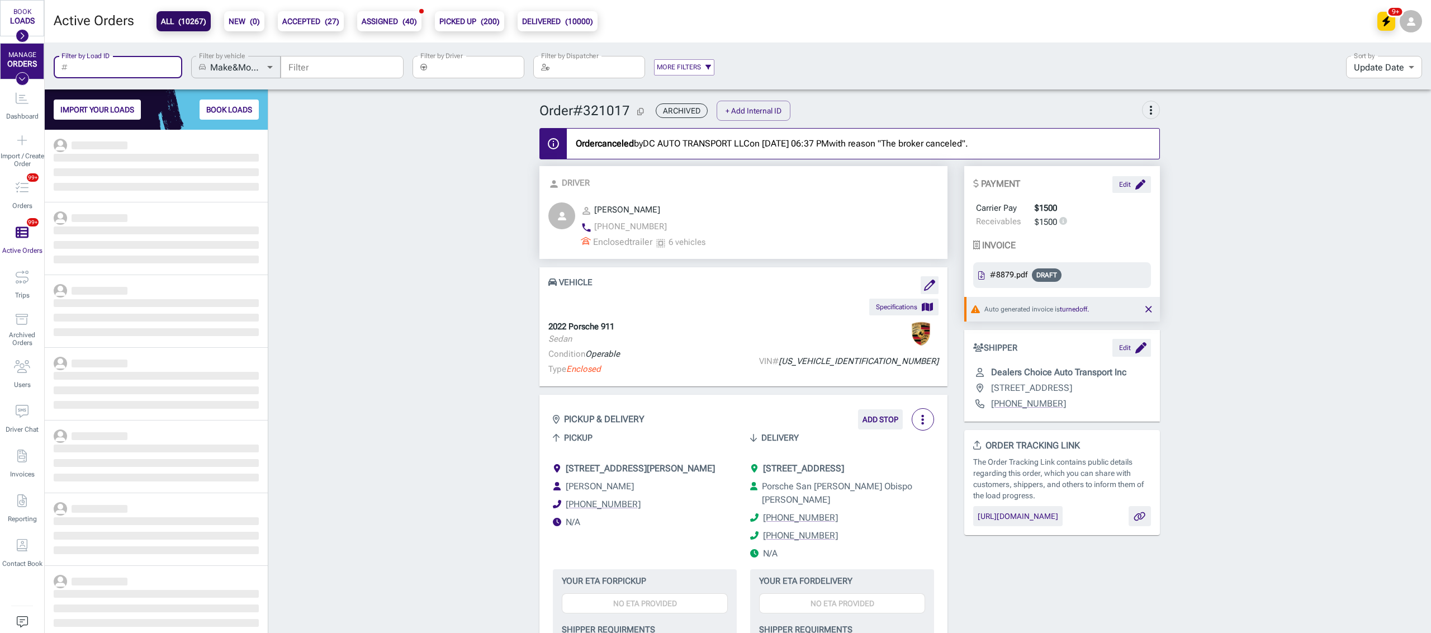
scroll to position [492, 211]
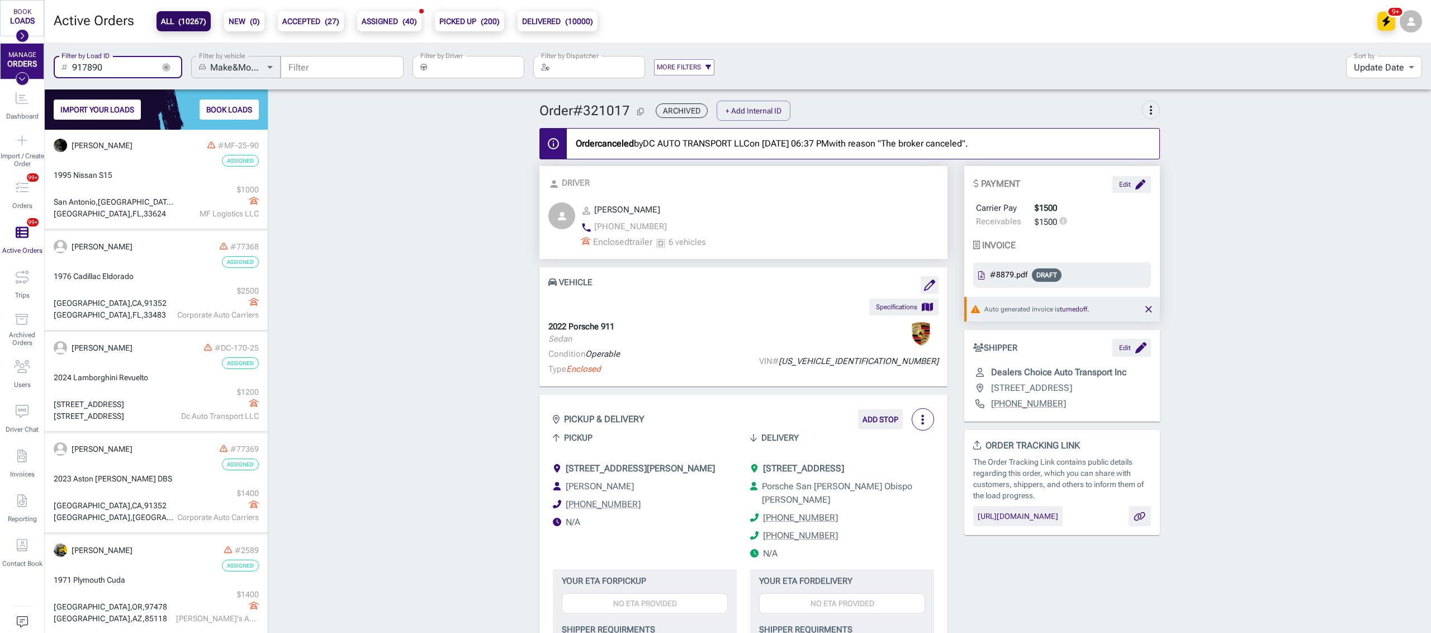
click at [119, 71] on input "917890" at bounding box center [113, 67] width 82 height 22
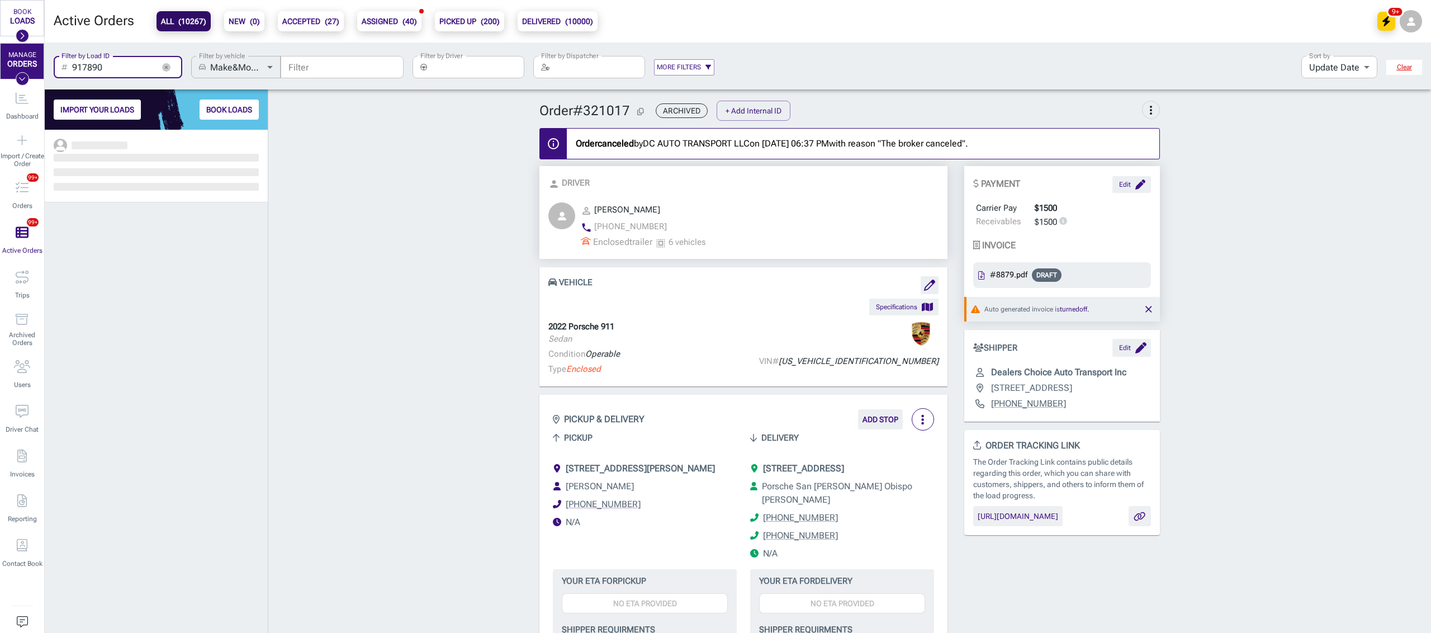
scroll to position [492, 211]
type input "917890"
drag, startPoint x: 170, startPoint y: 63, endPoint x: 127, endPoint y: 66, distance: 43.2
click at [170, 63] on button "button" at bounding box center [166, 67] width 17 height 17
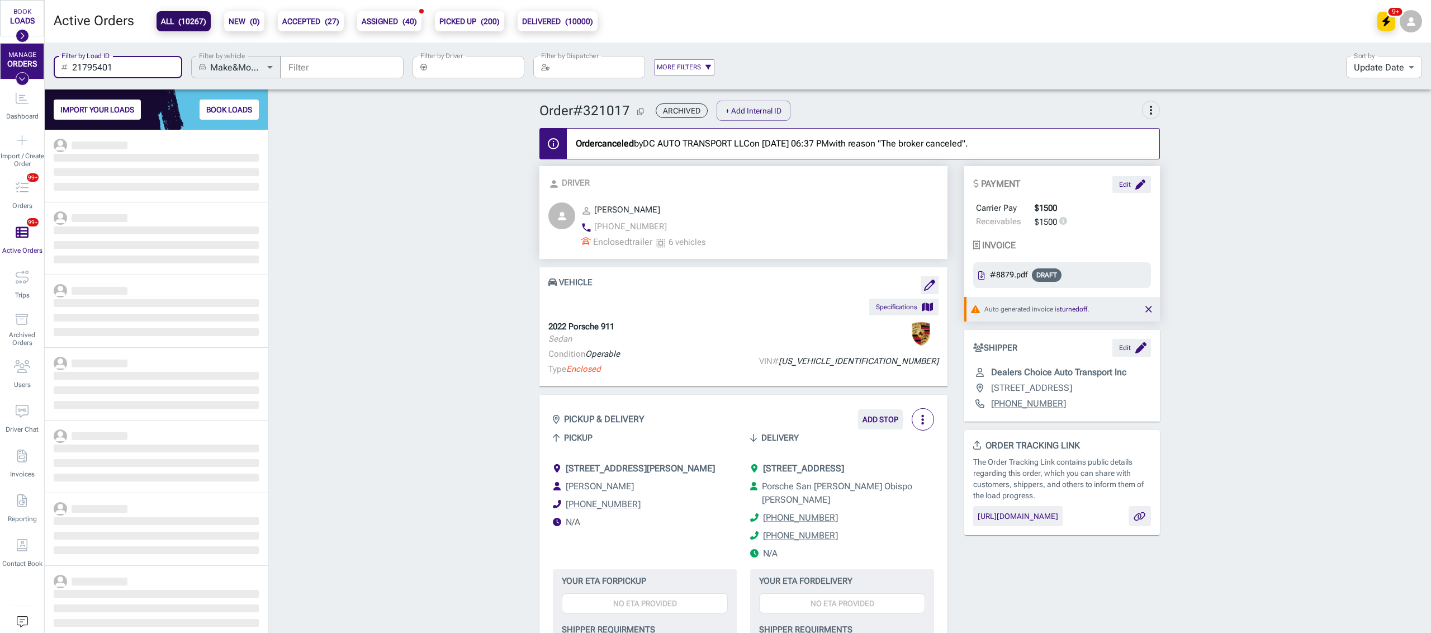
scroll to position [492, 211]
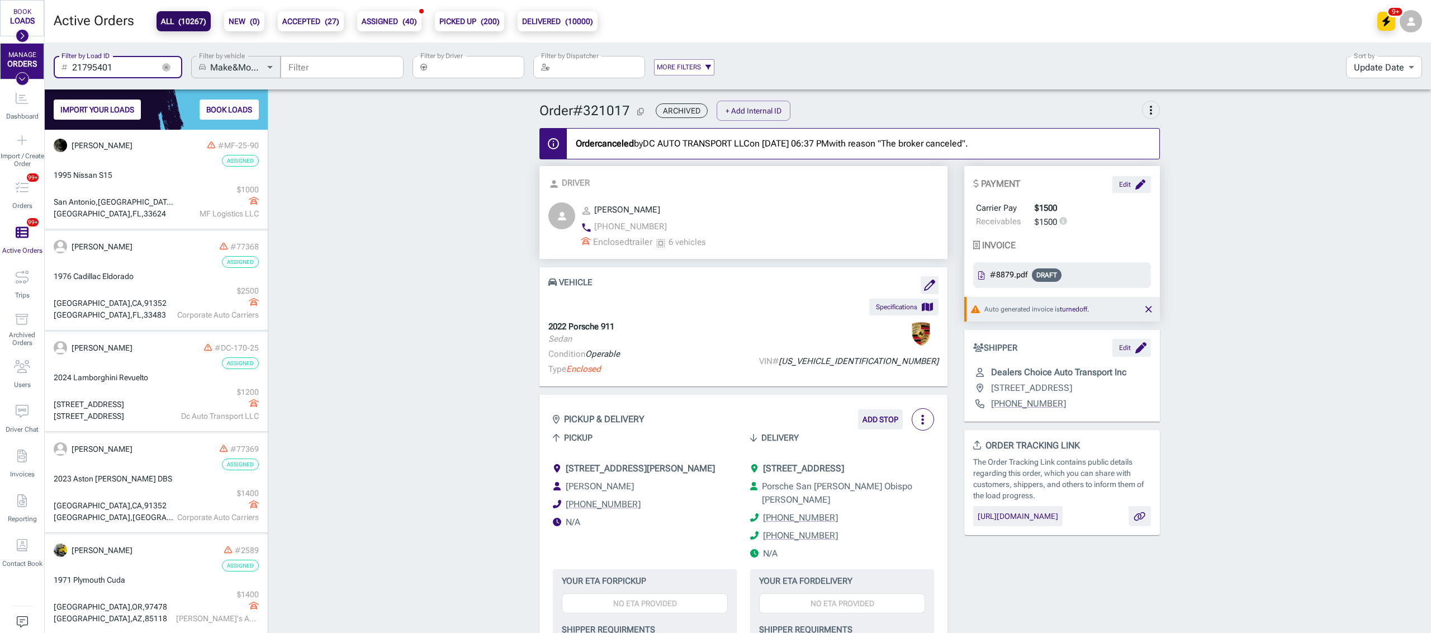
click at [120, 67] on input "21795401" at bounding box center [113, 67] width 82 height 22
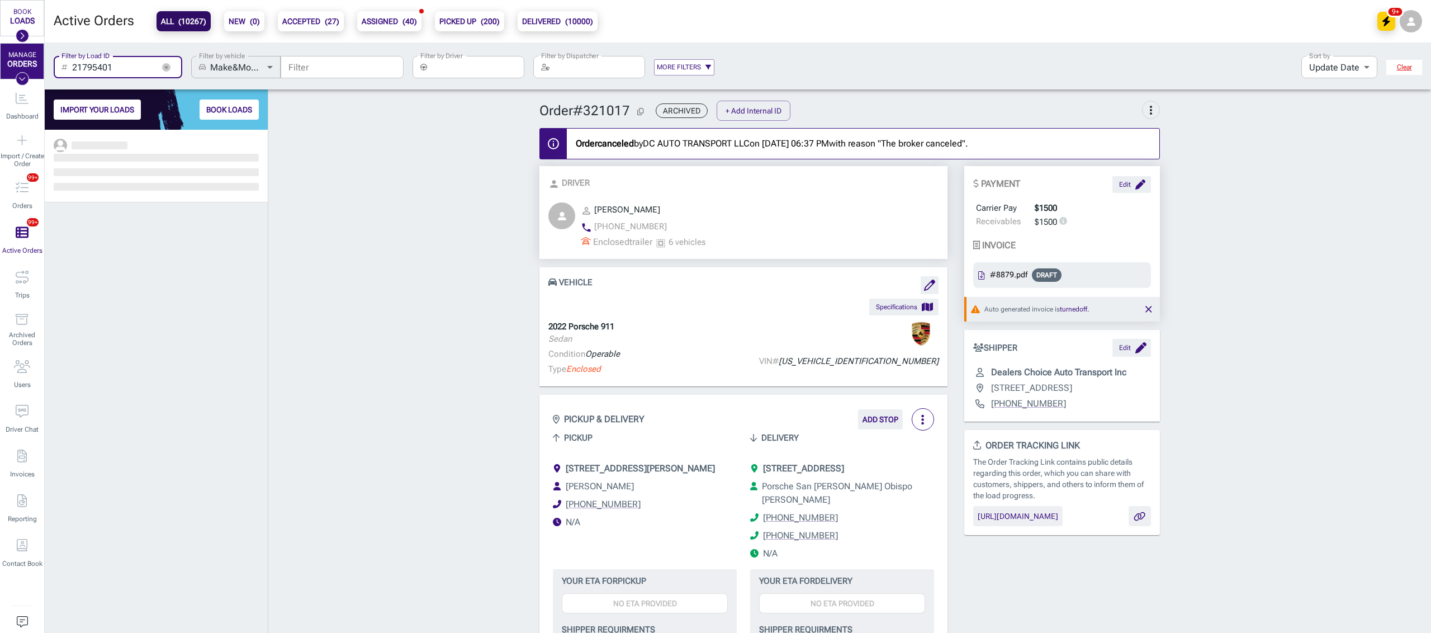
scroll to position [492, 211]
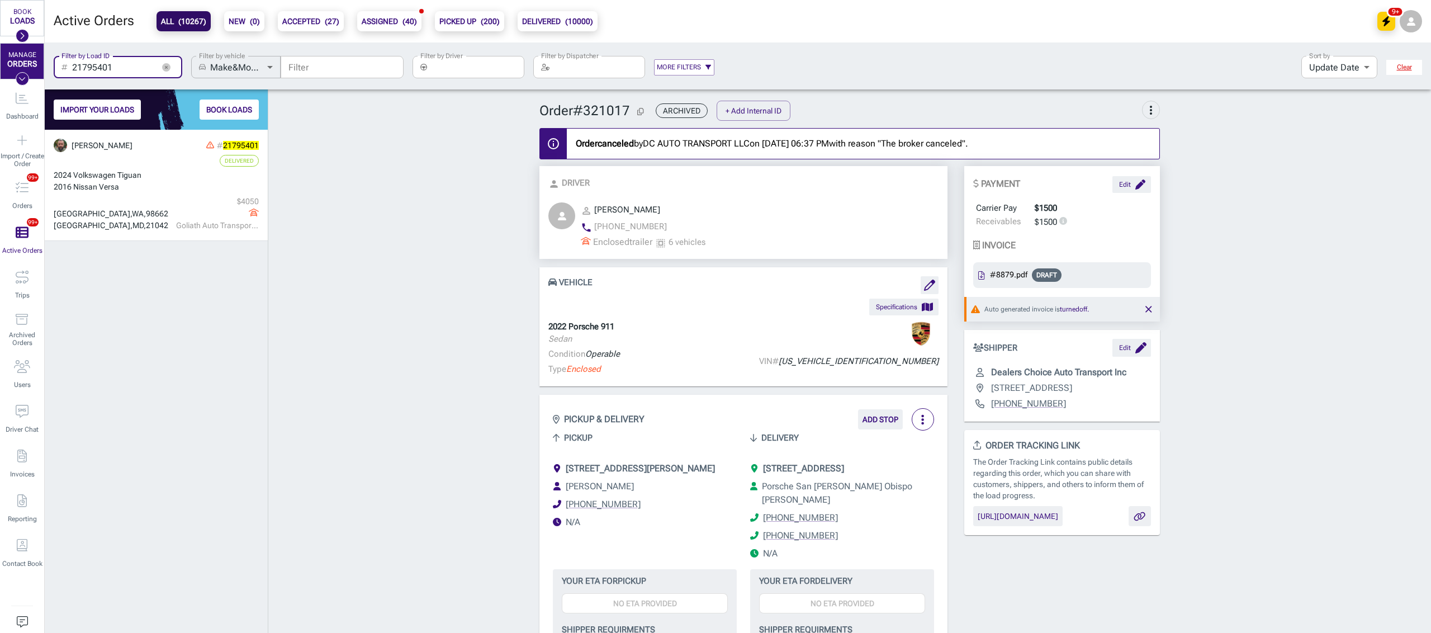
type input "21795401"
click at [167, 65] on icon "button" at bounding box center [166, 67] width 8 height 8
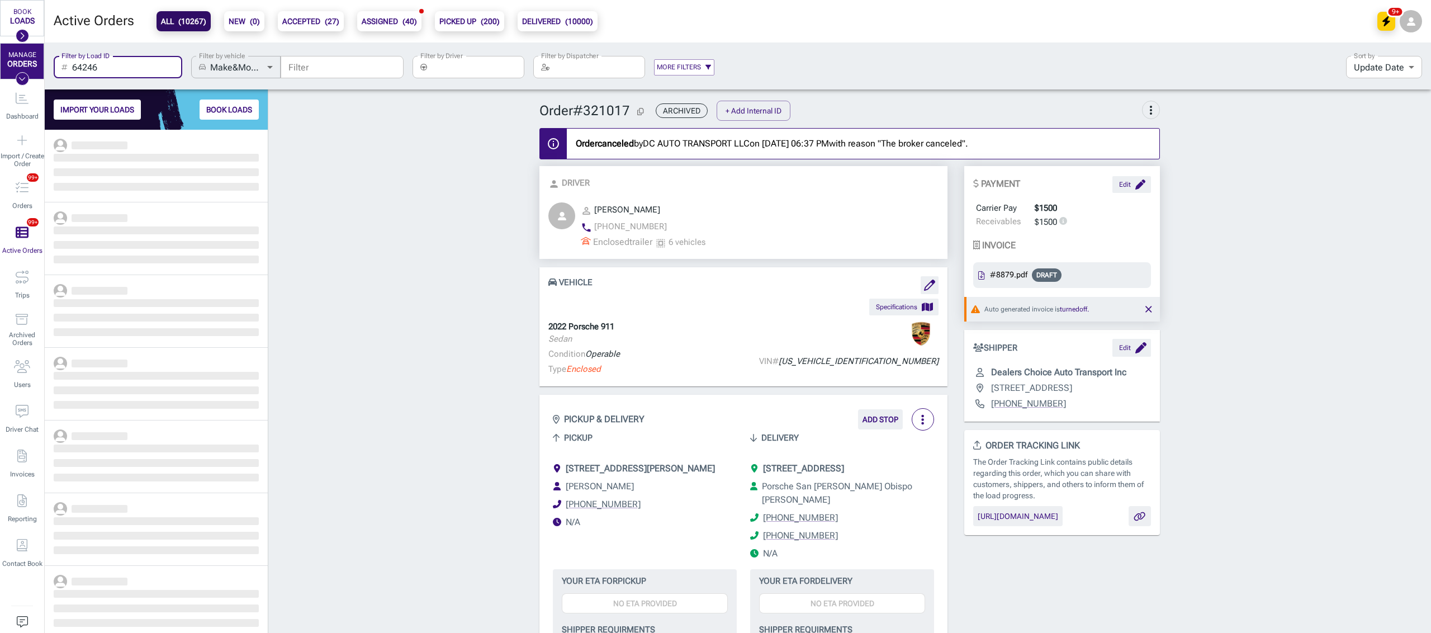
scroll to position [492, 211]
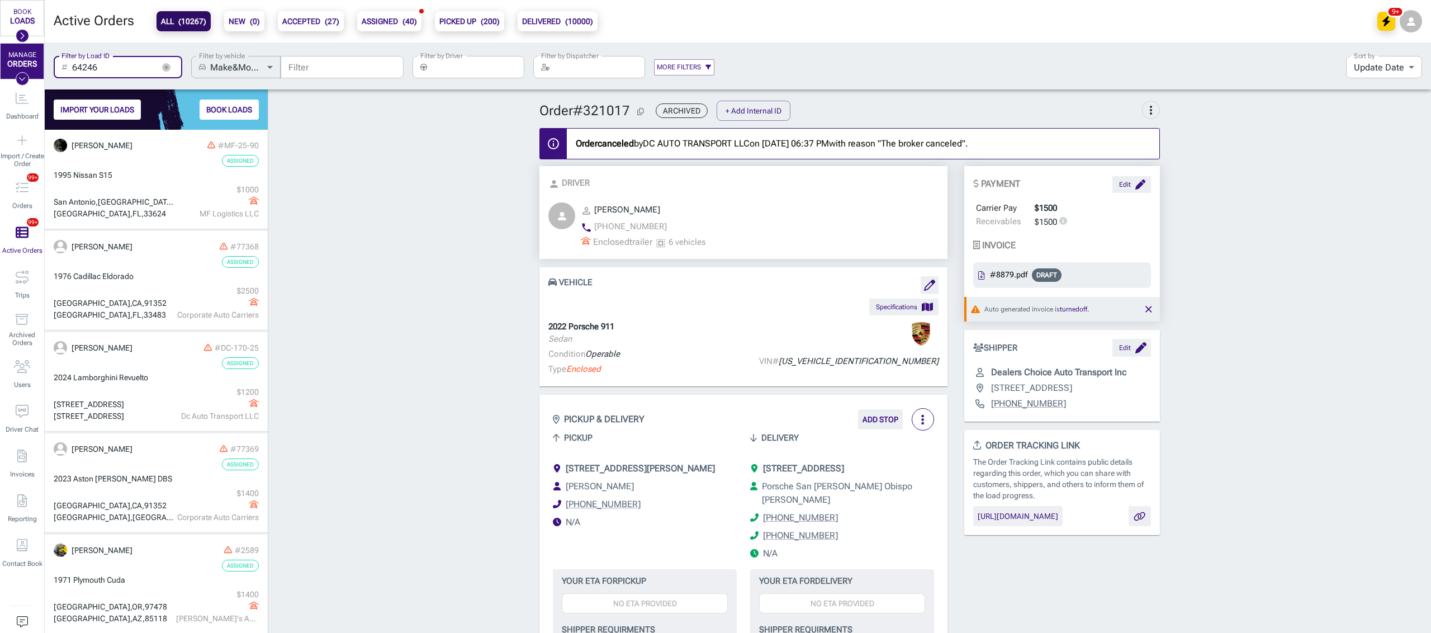
click at [130, 67] on input "64246" at bounding box center [113, 67] width 82 height 22
type input "64246"
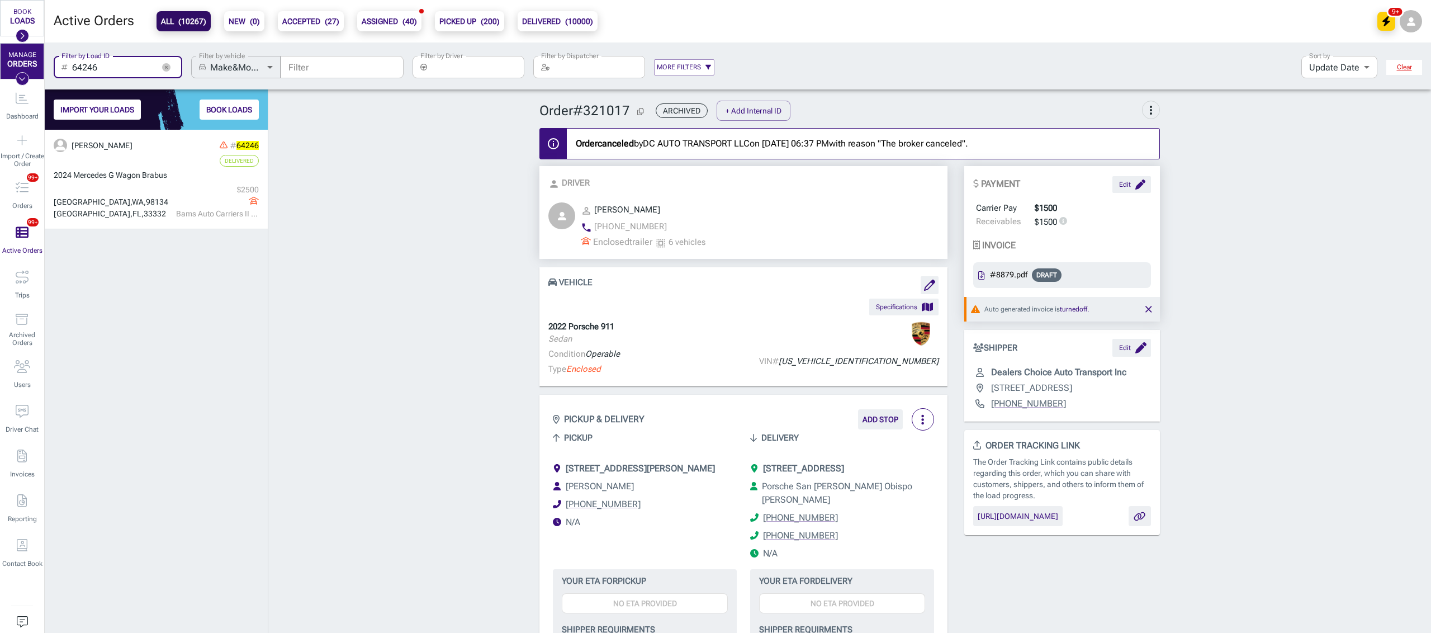
scroll to position [492, 211]
click at [169, 63] on icon "button" at bounding box center [166, 67] width 8 height 8
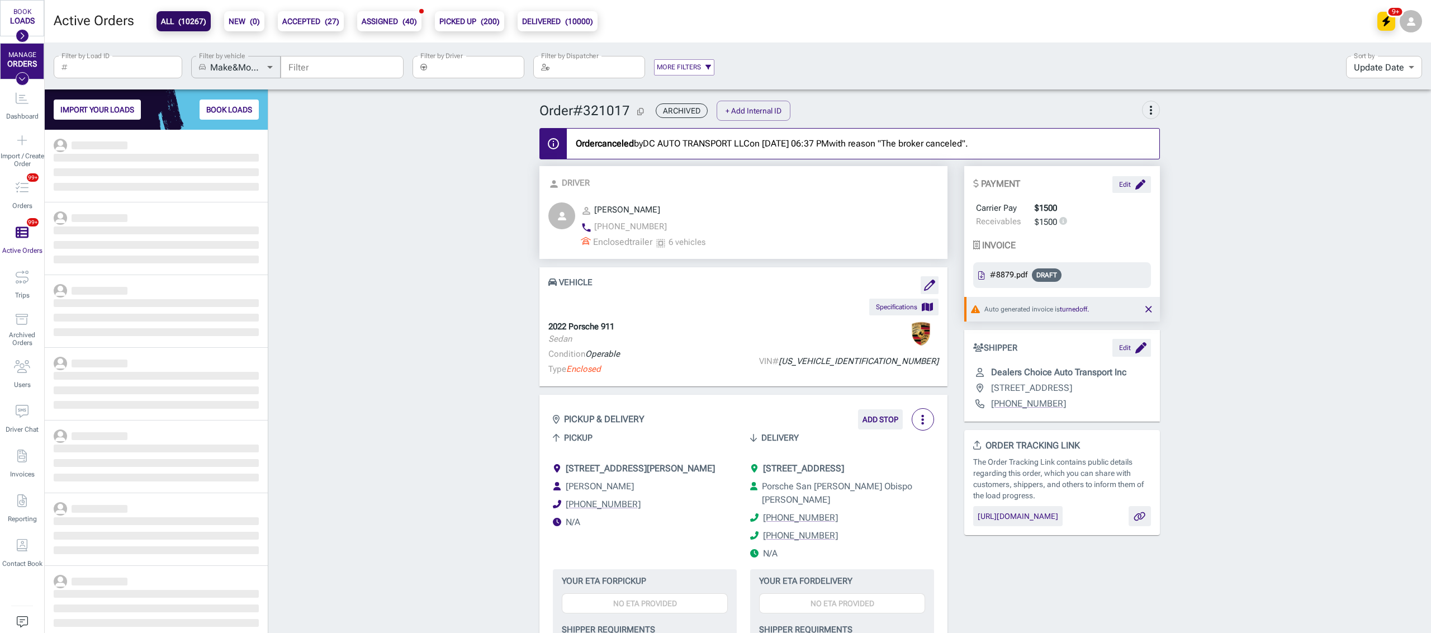
scroll to position [492, 211]
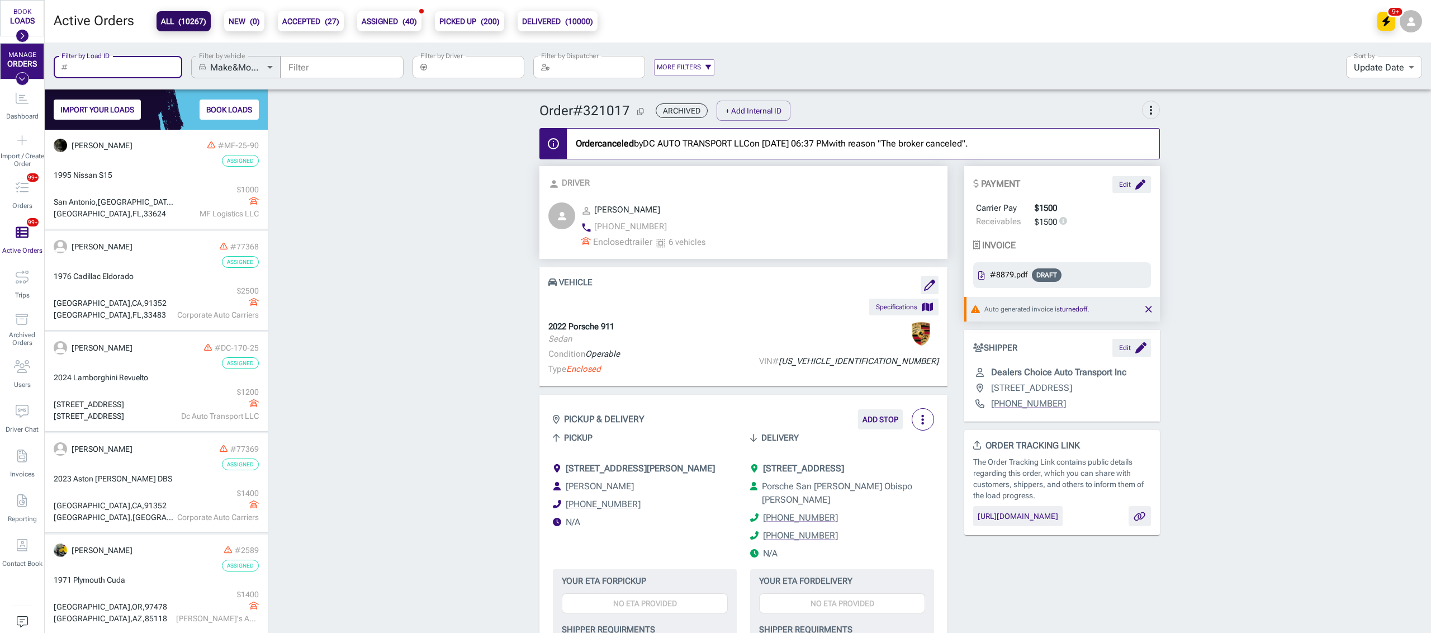
paste input "7427041"
click at [129, 66] on input "7427041" at bounding box center [113, 67] width 82 height 22
type input "7427041"
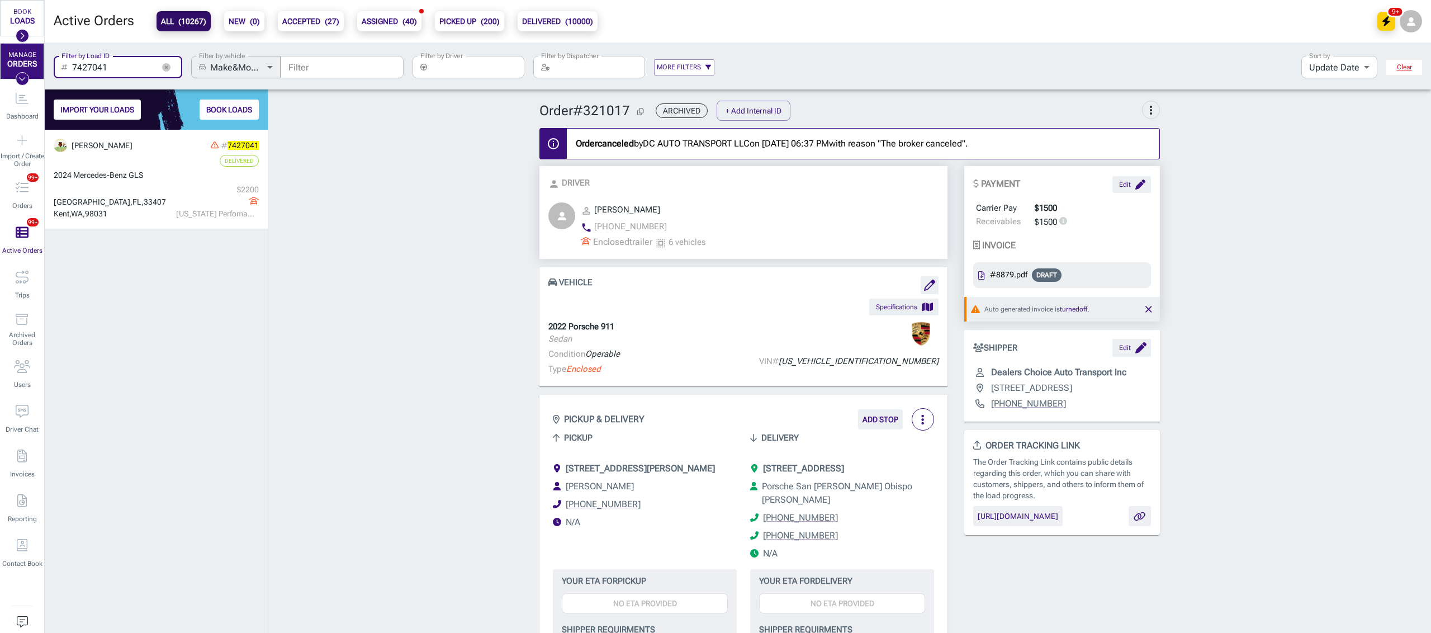
scroll to position [492, 211]
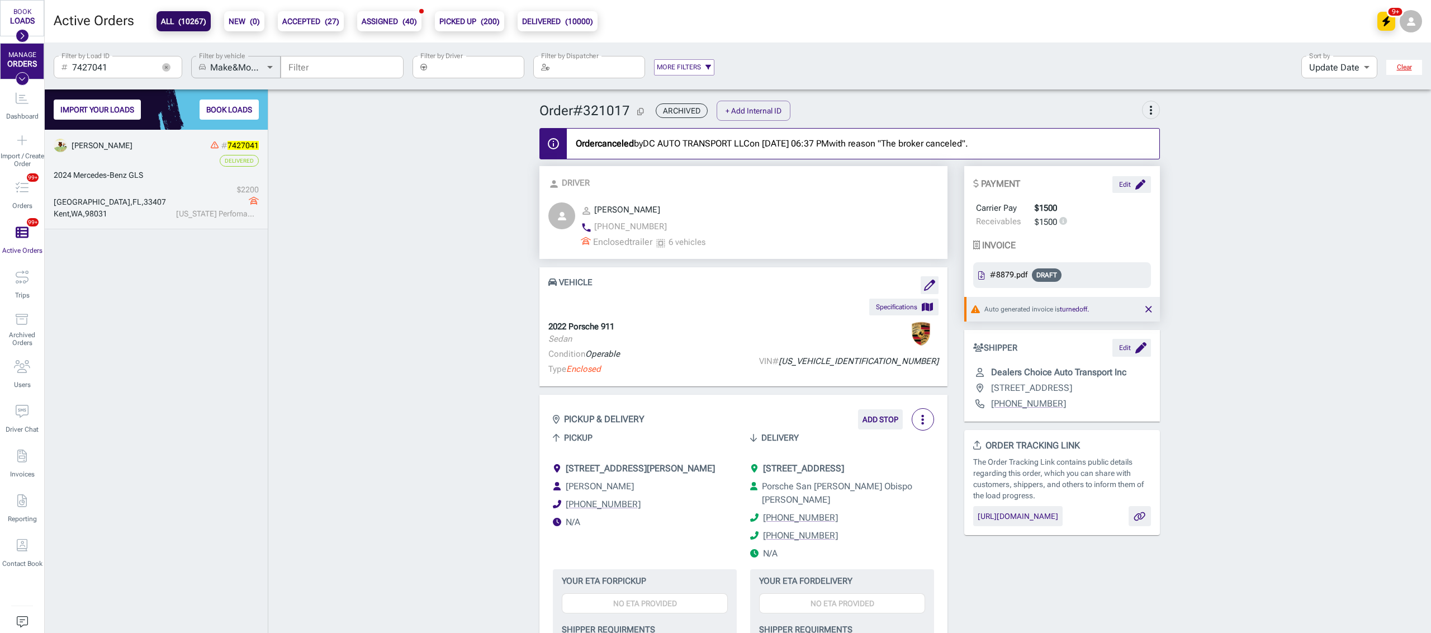
click at [150, 202] on div "[GEOGRAPHIC_DATA]" at bounding box center [114, 202] width 120 height 12
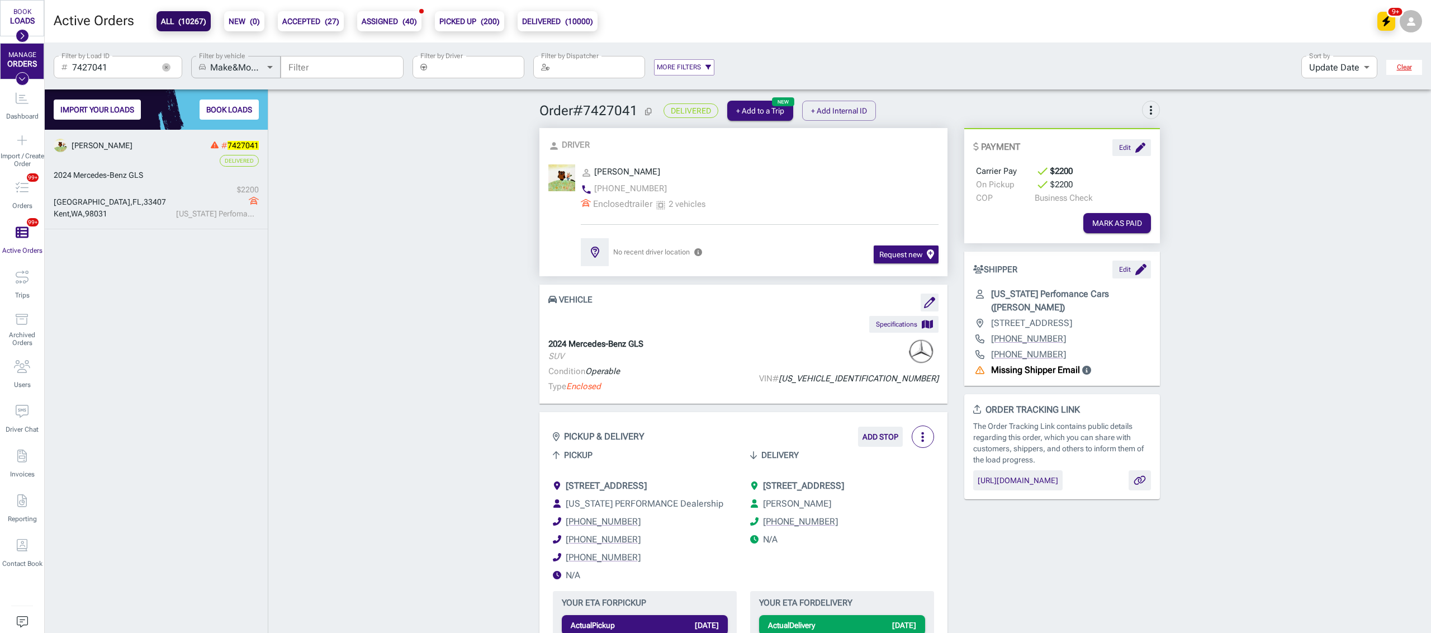
click at [169, 67] on icon "button" at bounding box center [166, 67] width 8 height 8
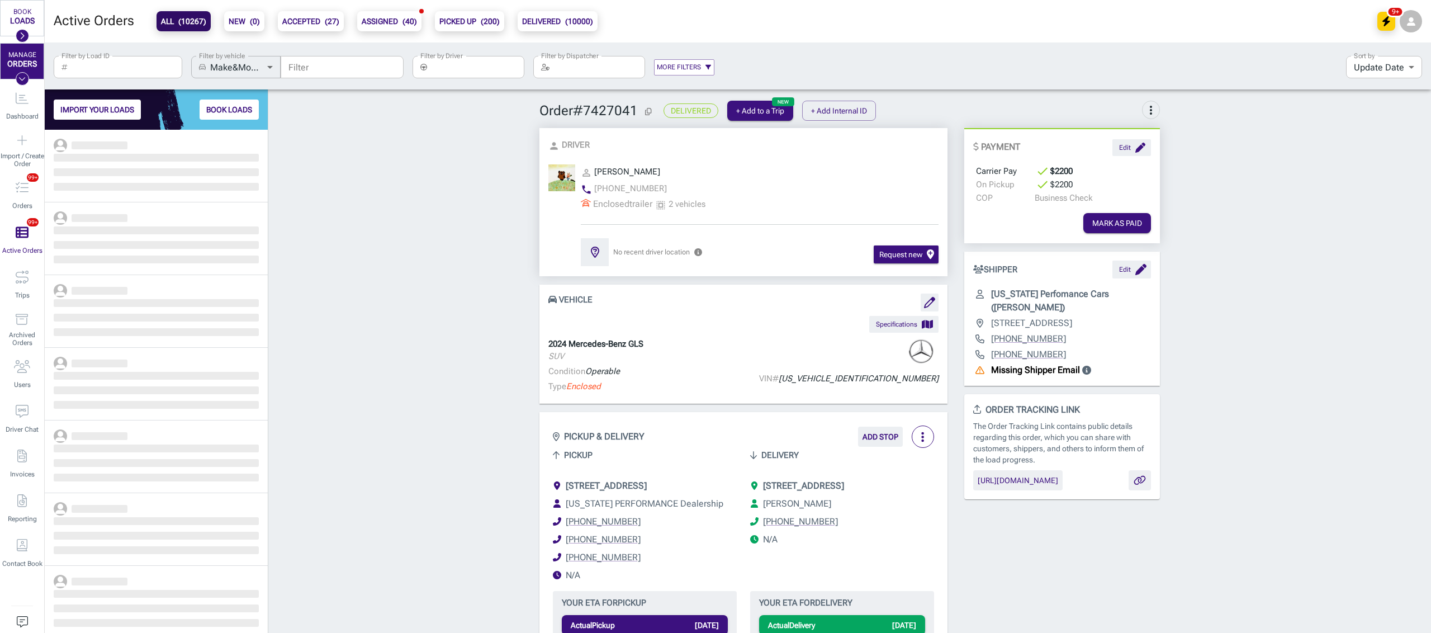
scroll to position [492, 211]
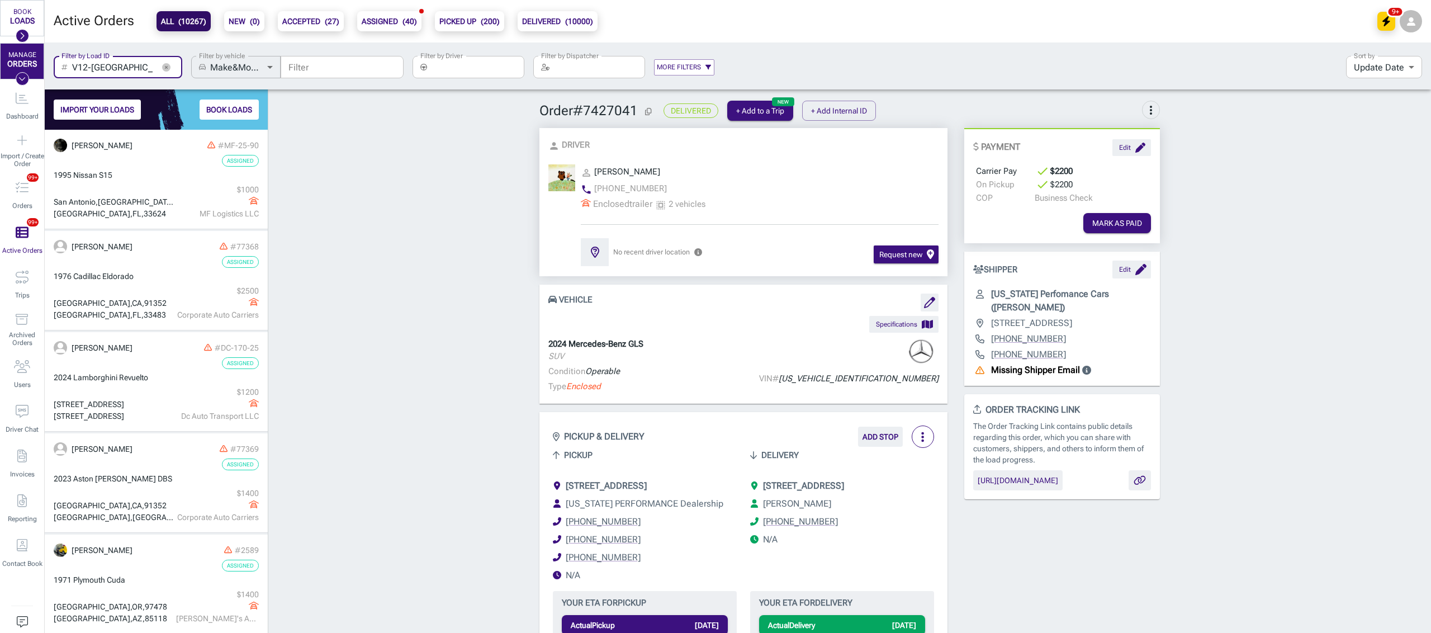
type input "V12-[GEOGRAPHIC_DATA]-[GEOGRAPHIC_DATA]"
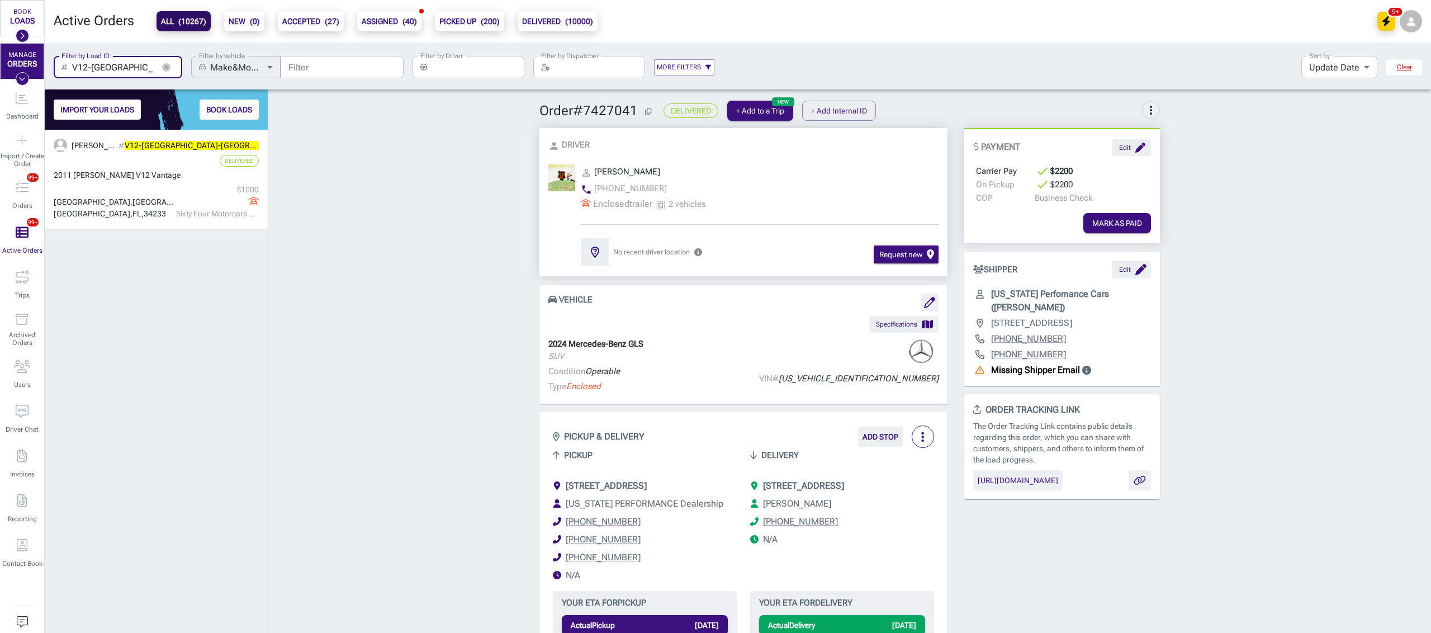
scroll to position [492, 211]
click at [170, 71] on button "button" at bounding box center [166, 67] width 17 height 17
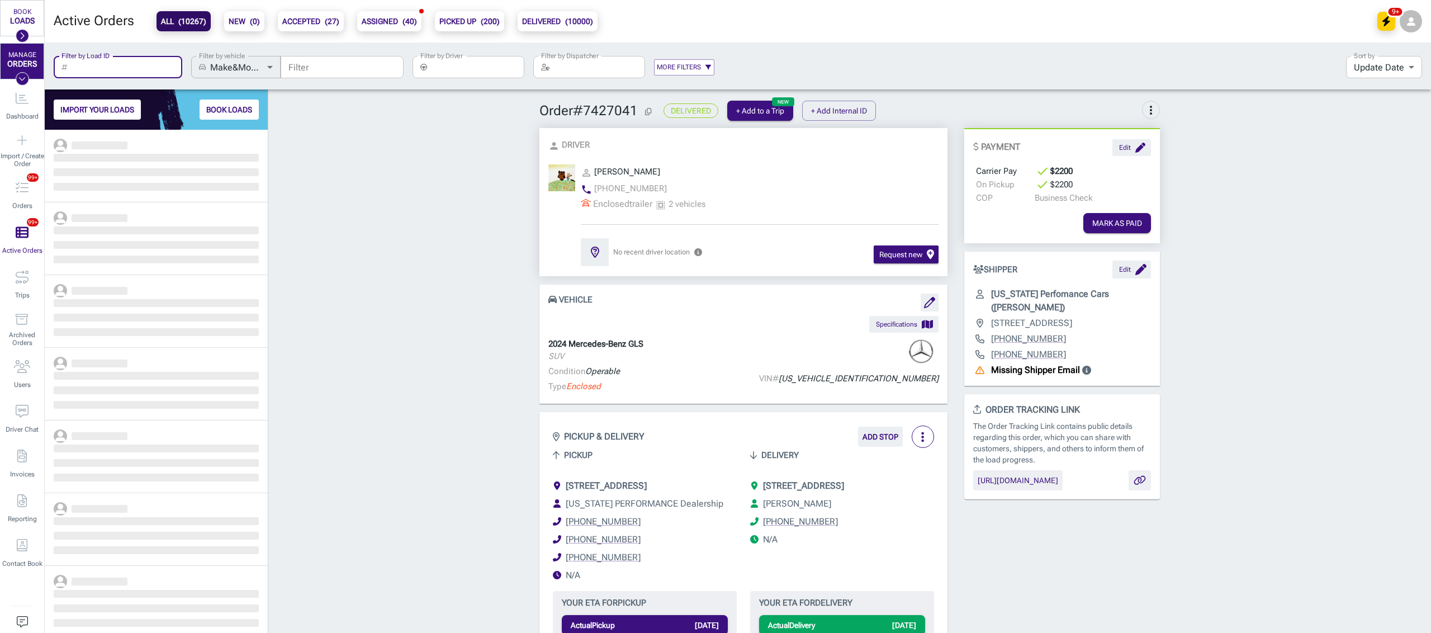
scroll to position [492, 211]
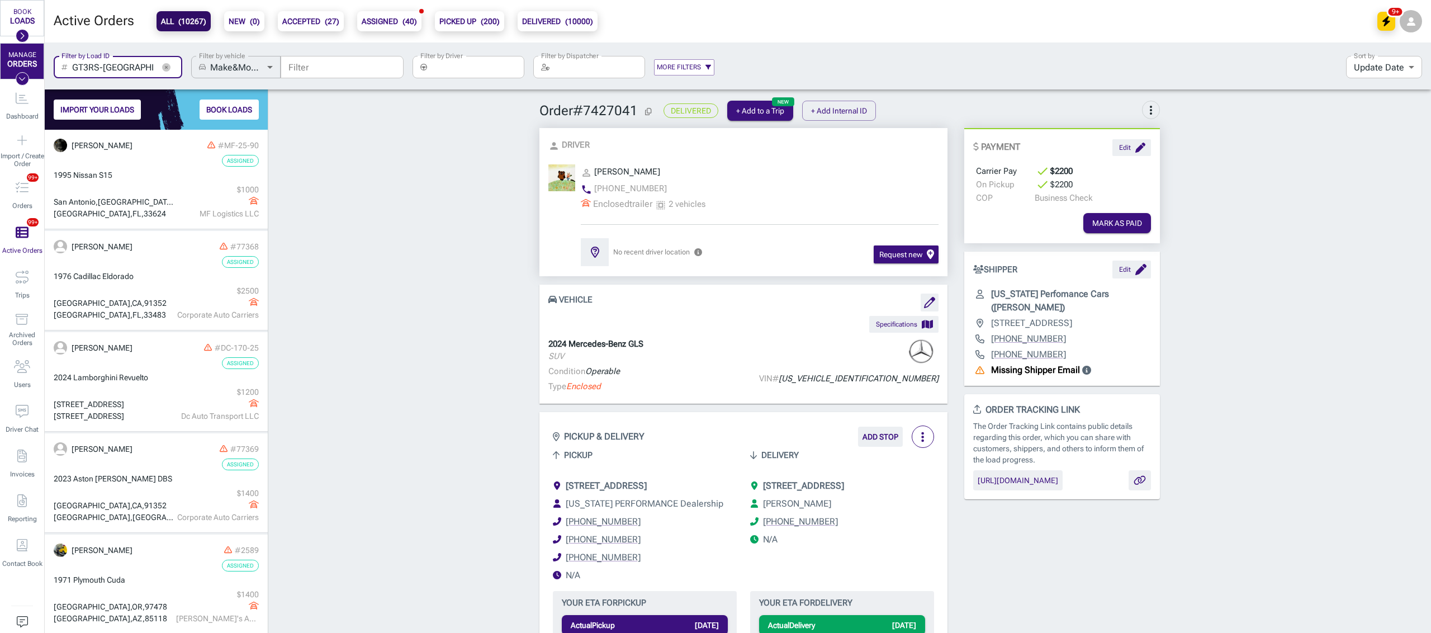
click at [113, 66] on input "GT3RS-[GEOGRAPHIC_DATA]-[GEOGRAPHIC_DATA]" at bounding box center [113, 67] width 82 height 22
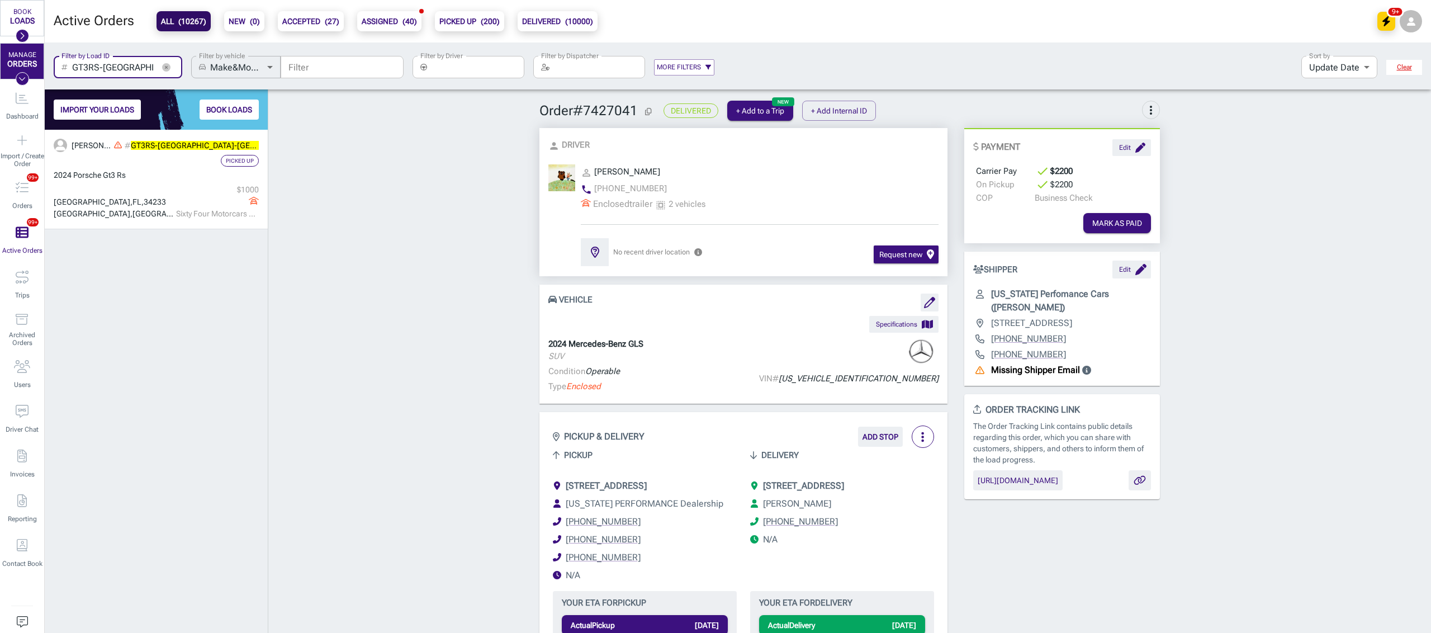
scroll to position [492, 211]
type input "GT3RS-[GEOGRAPHIC_DATA]-[GEOGRAPHIC_DATA]"
click at [164, 65] on icon "button" at bounding box center [166, 67] width 8 height 8
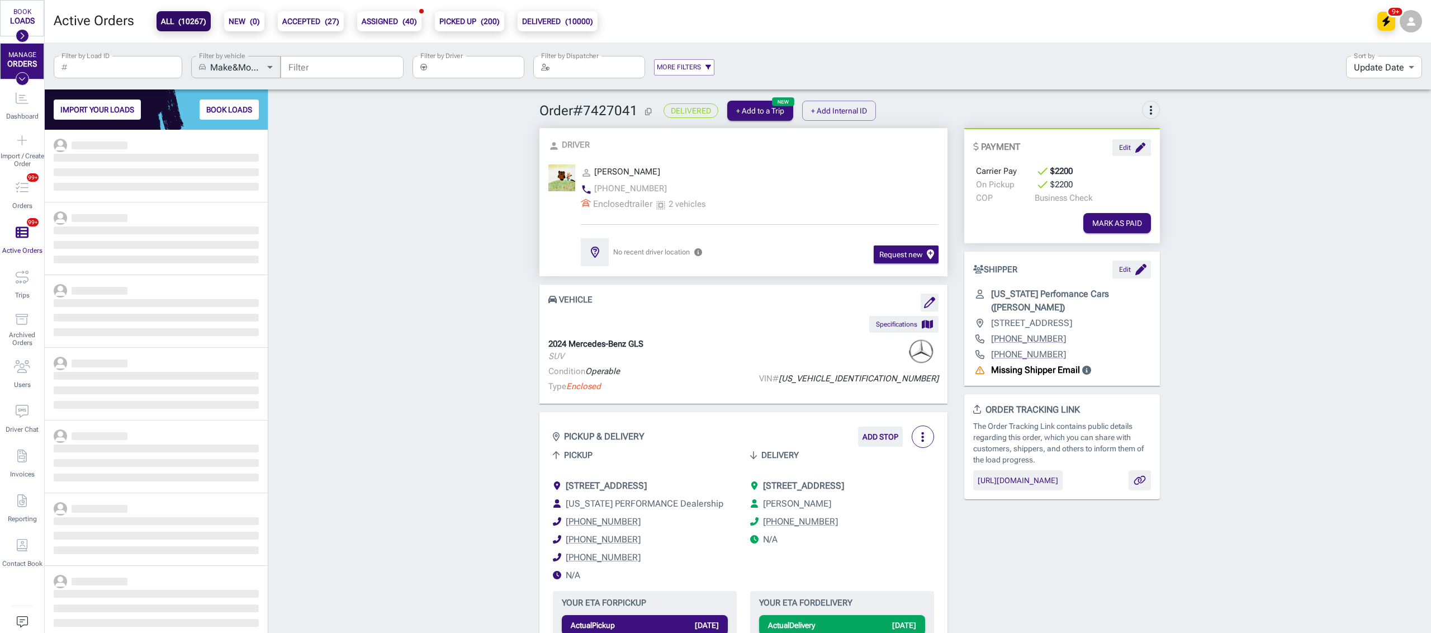
scroll to position [492, 211]
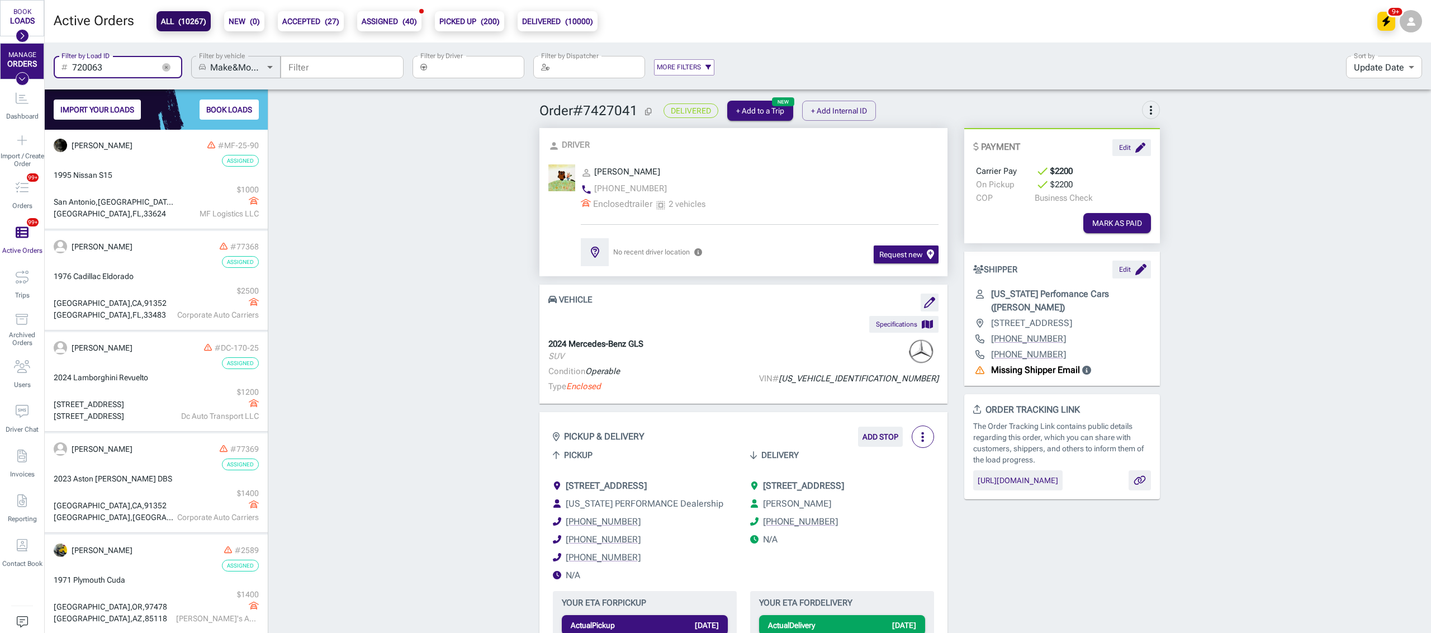
click at [120, 70] on input "720063" at bounding box center [113, 67] width 82 height 22
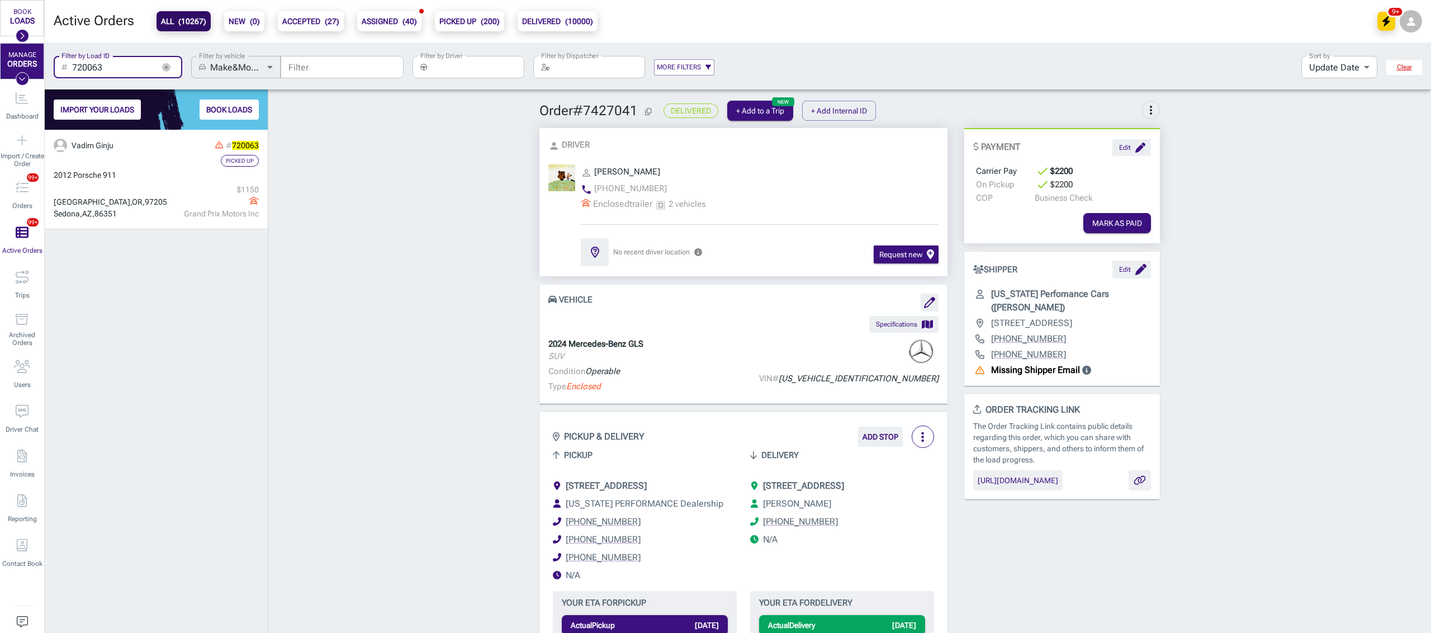
scroll to position [492, 211]
type input "720063"
click at [162, 68] on icon "button" at bounding box center [166, 67] width 8 height 8
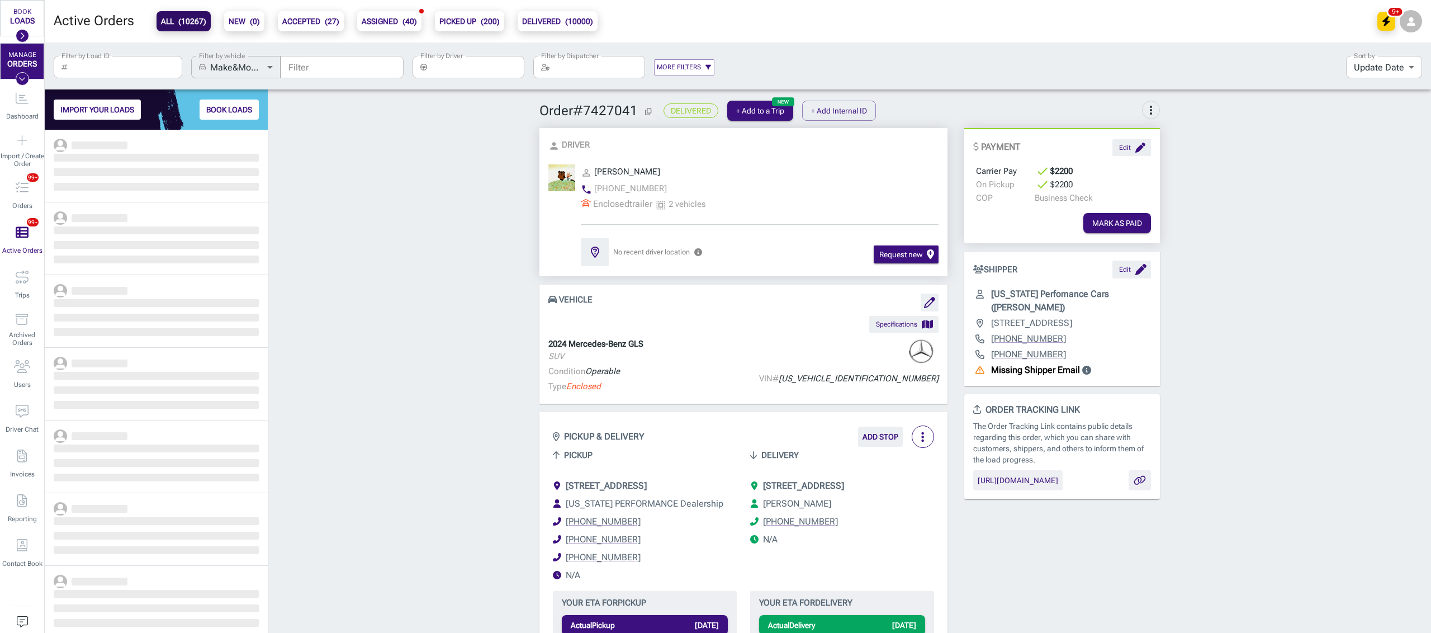
scroll to position [492, 211]
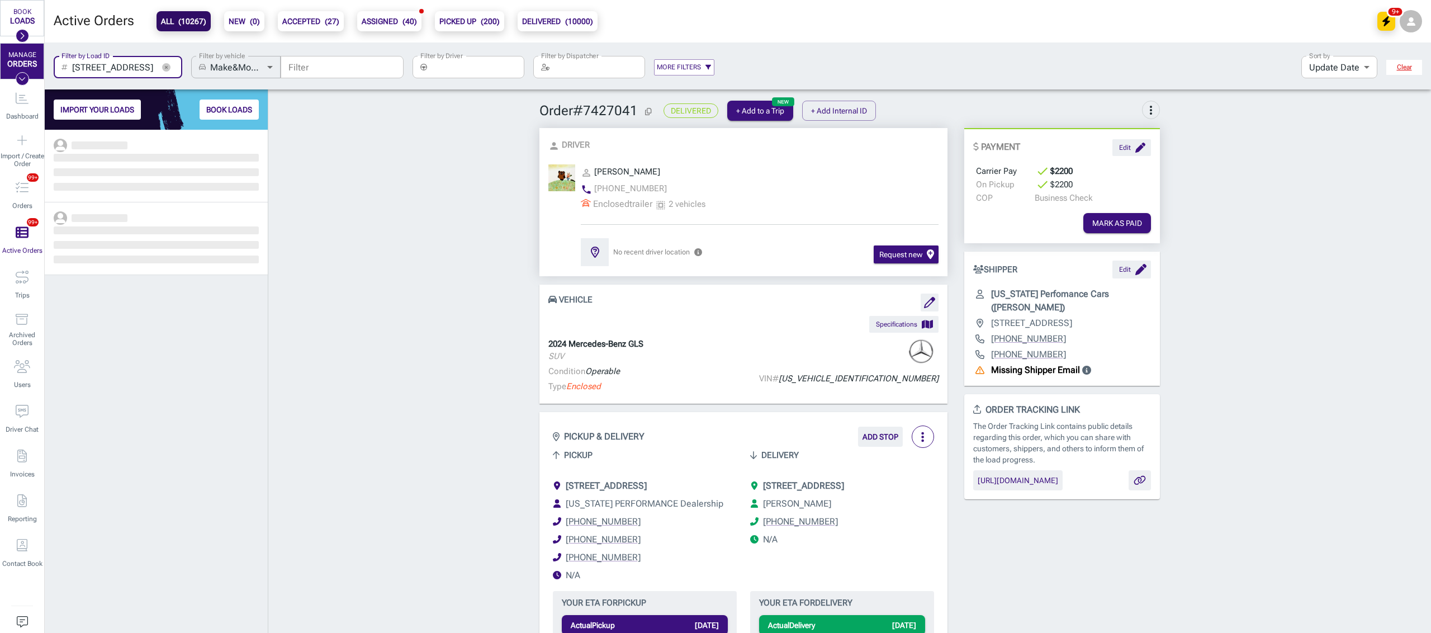
scroll to position [492, 211]
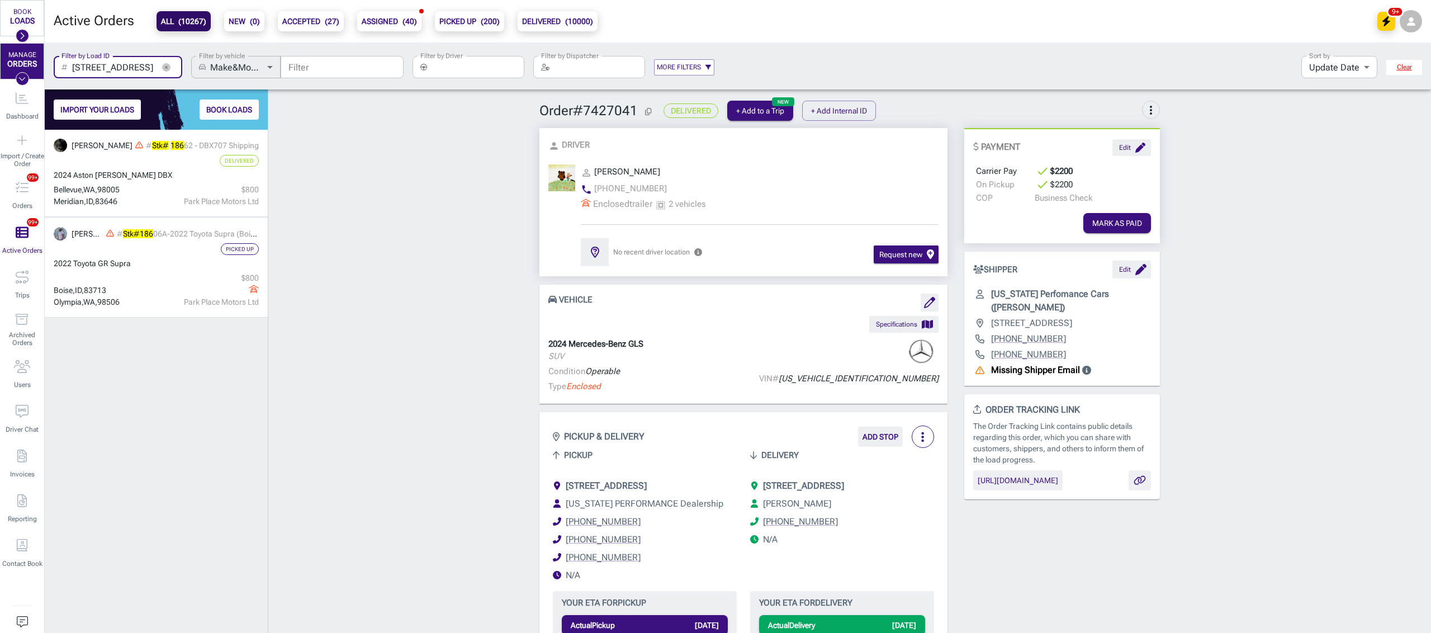
type input "[STREET_ADDRESS]"
click at [168, 68] on icon "button" at bounding box center [166, 67] width 8 height 8
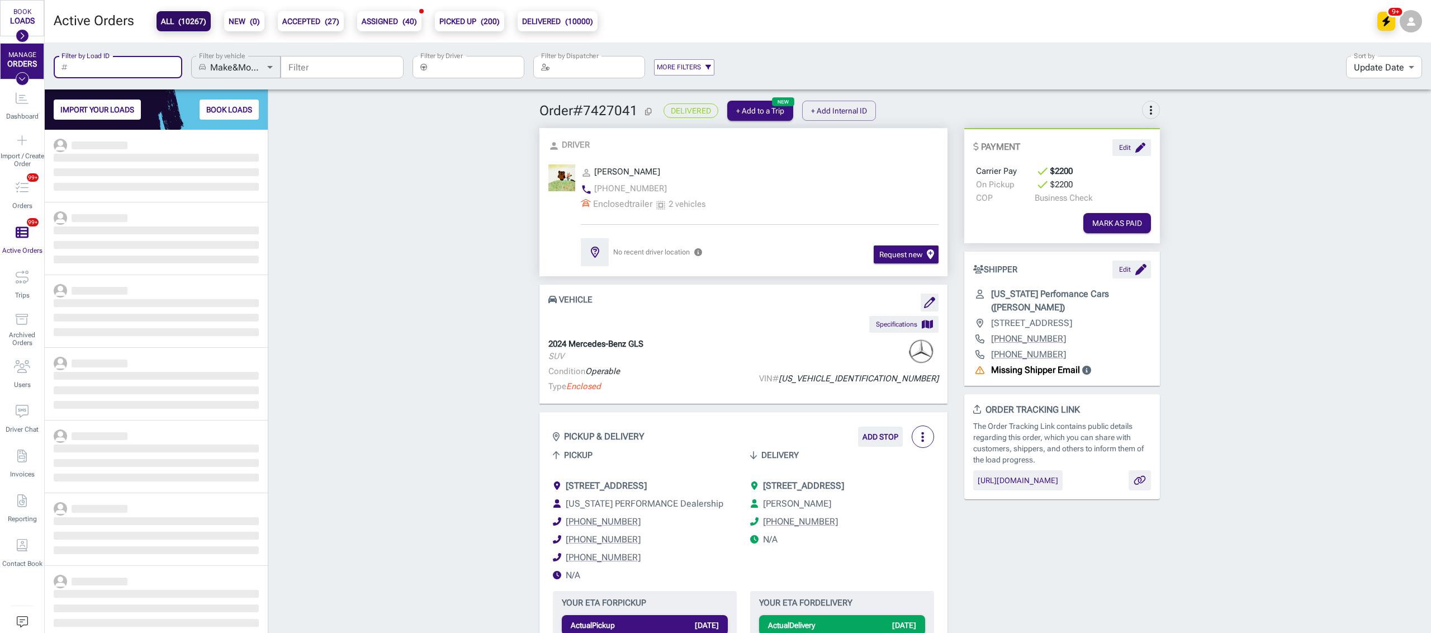
scroll to position [492, 211]
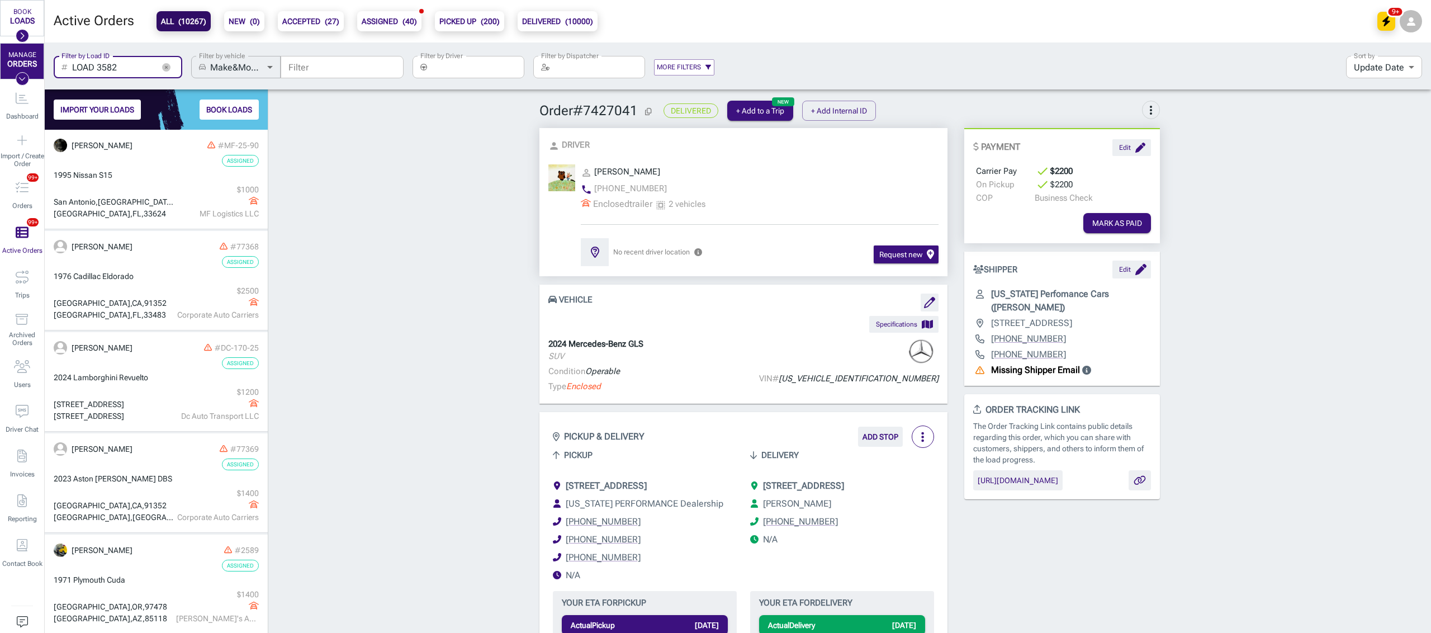
click at [116, 63] on input "LOAD 3582" at bounding box center [113, 67] width 82 height 22
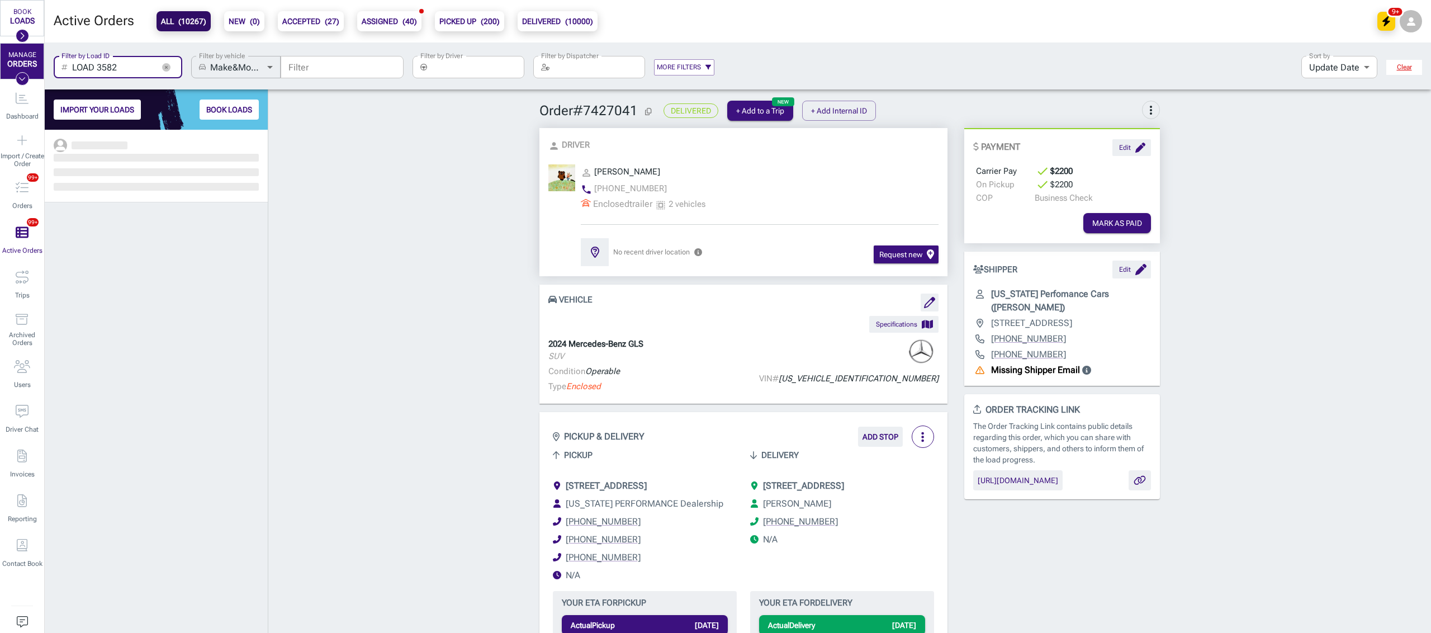
scroll to position [492, 211]
type input "LOAD 3582"
click at [184, 167] on div "Delivered" at bounding box center [156, 161] width 205 height 12
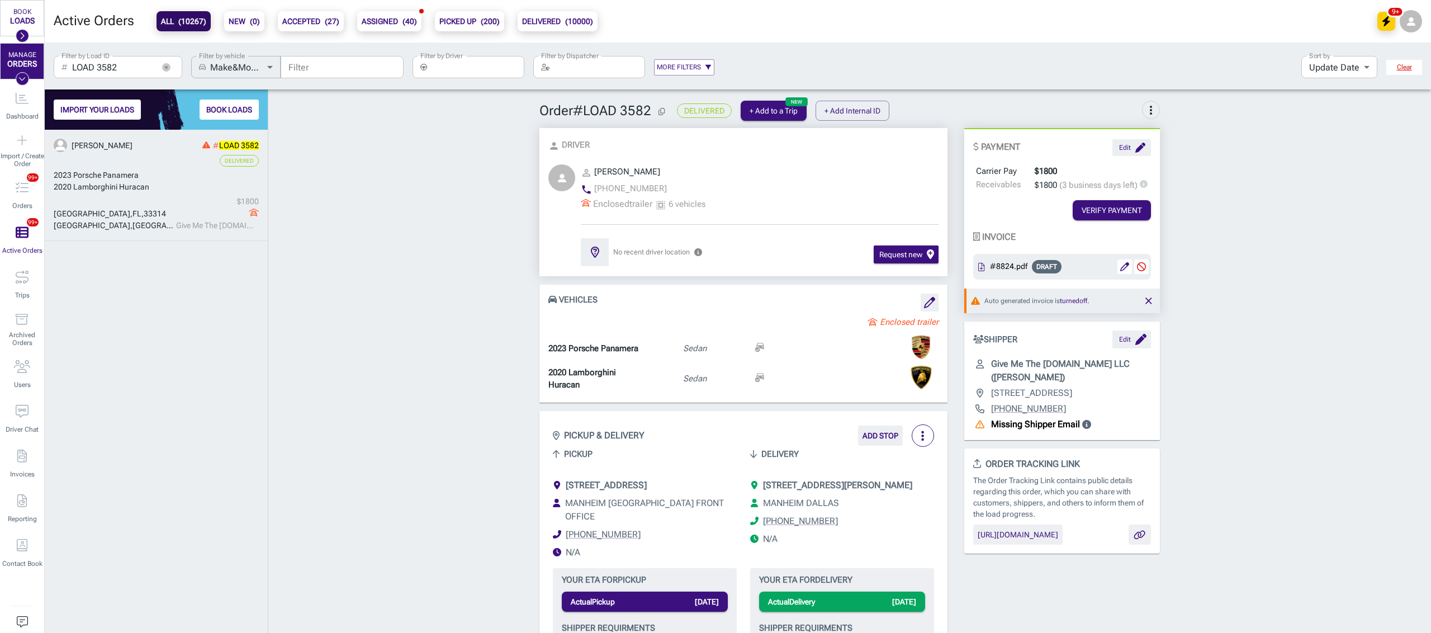
click at [158, 63] on button "button" at bounding box center [166, 67] width 17 height 17
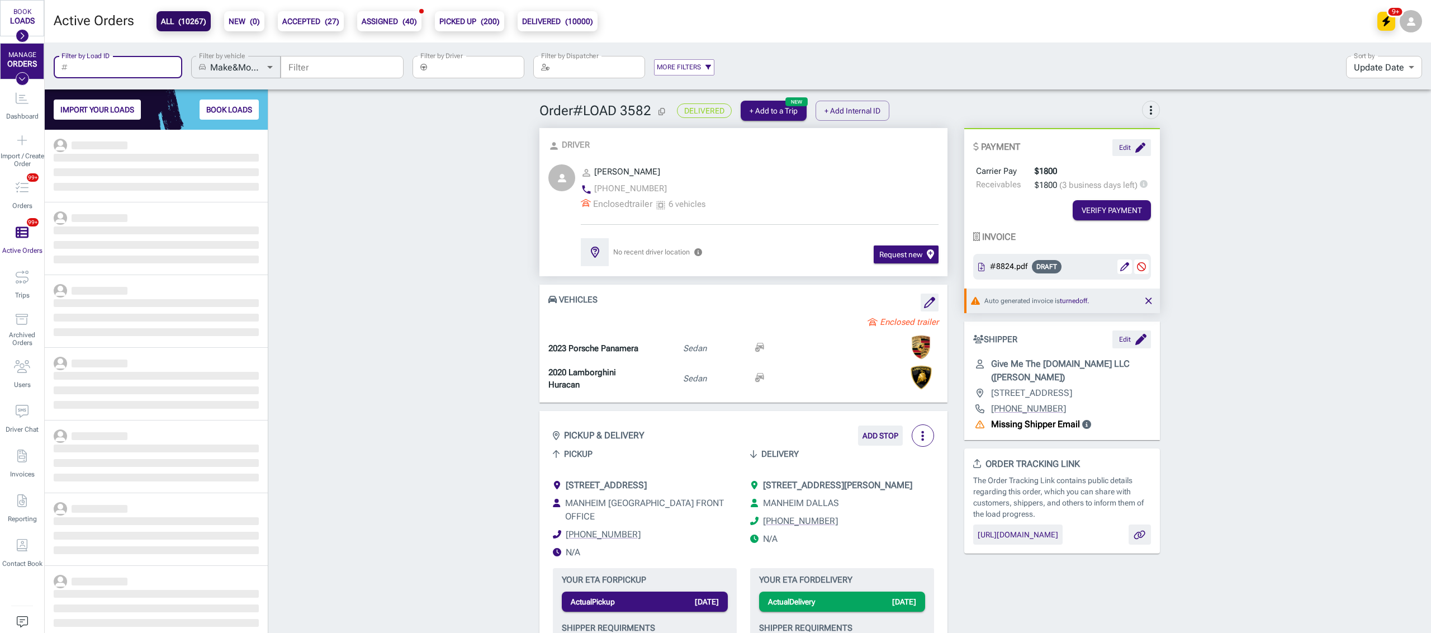
scroll to position [492, 211]
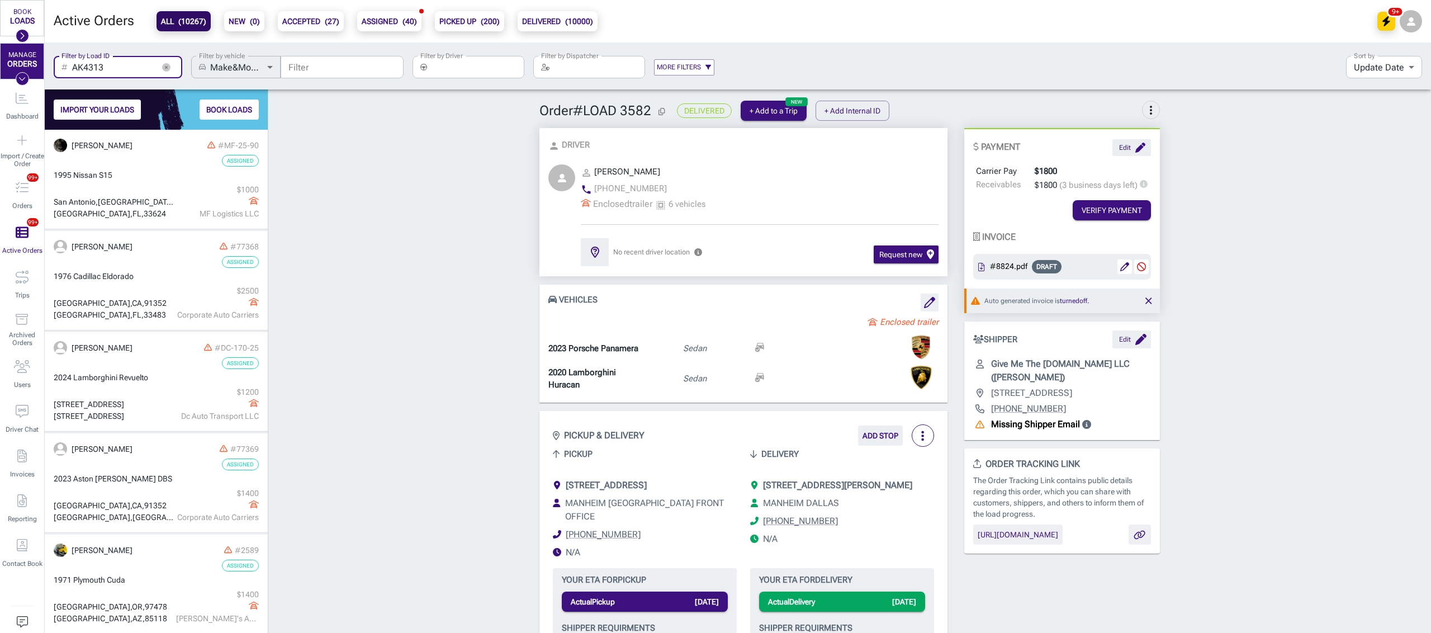
click at [121, 64] on input "AK4313" at bounding box center [113, 67] width 82 height 22
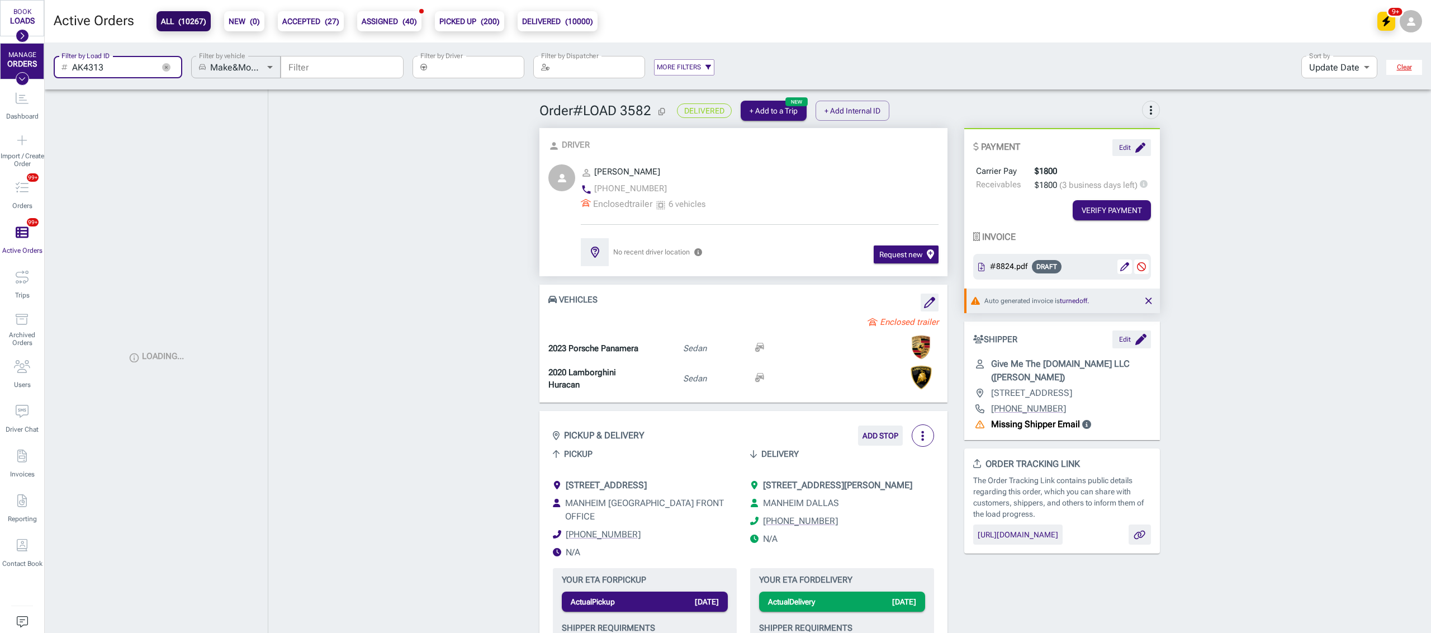
type input "AK4313"
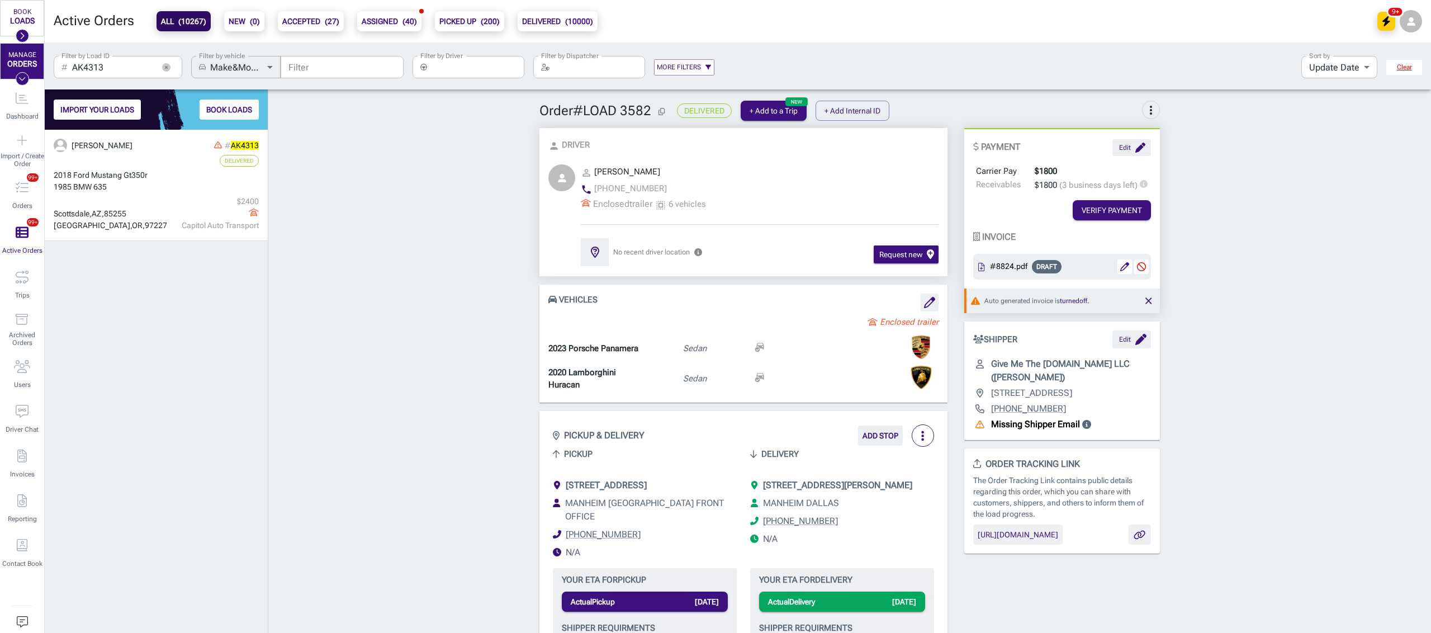
scroll to position [492, 211]
click at [174, 65] on div "​ AK4313 Filter by Load ID" at bounding box center [118, 67] width 129 height 22
click at [167, 65] on icon "button" at bounding box center [166, 67] width 8 height 8
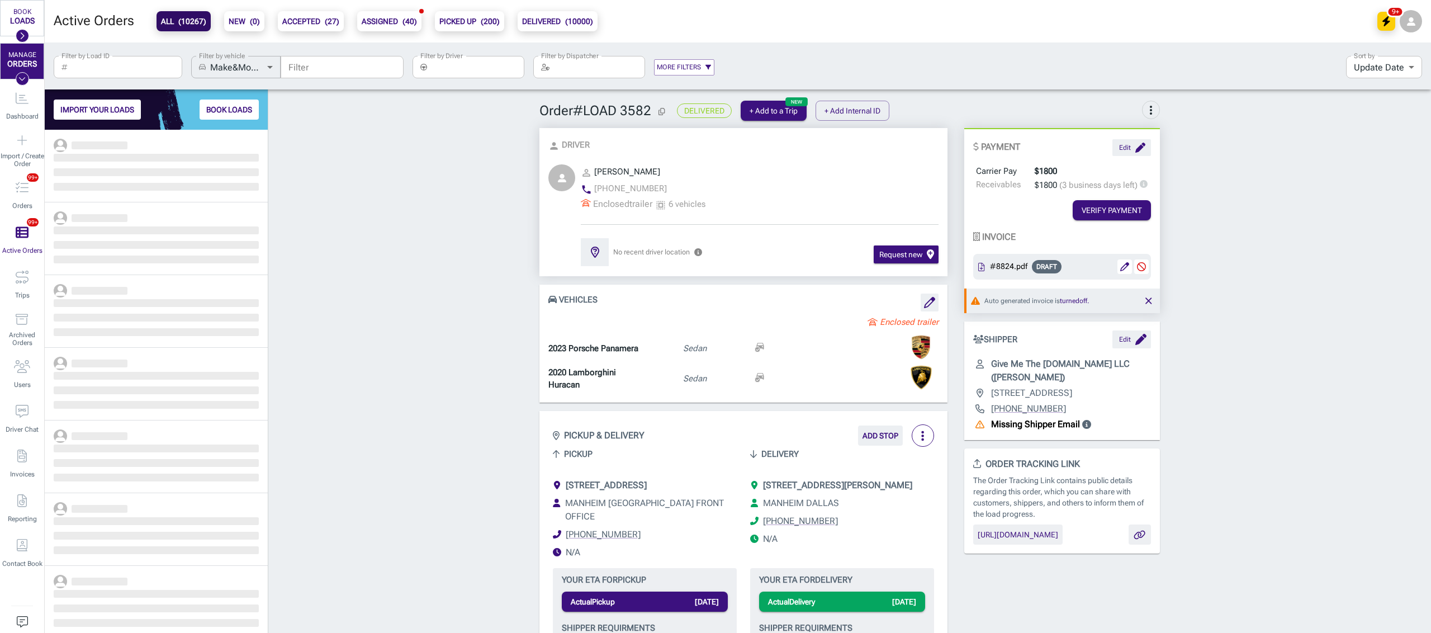
scroll to position [492, 211]
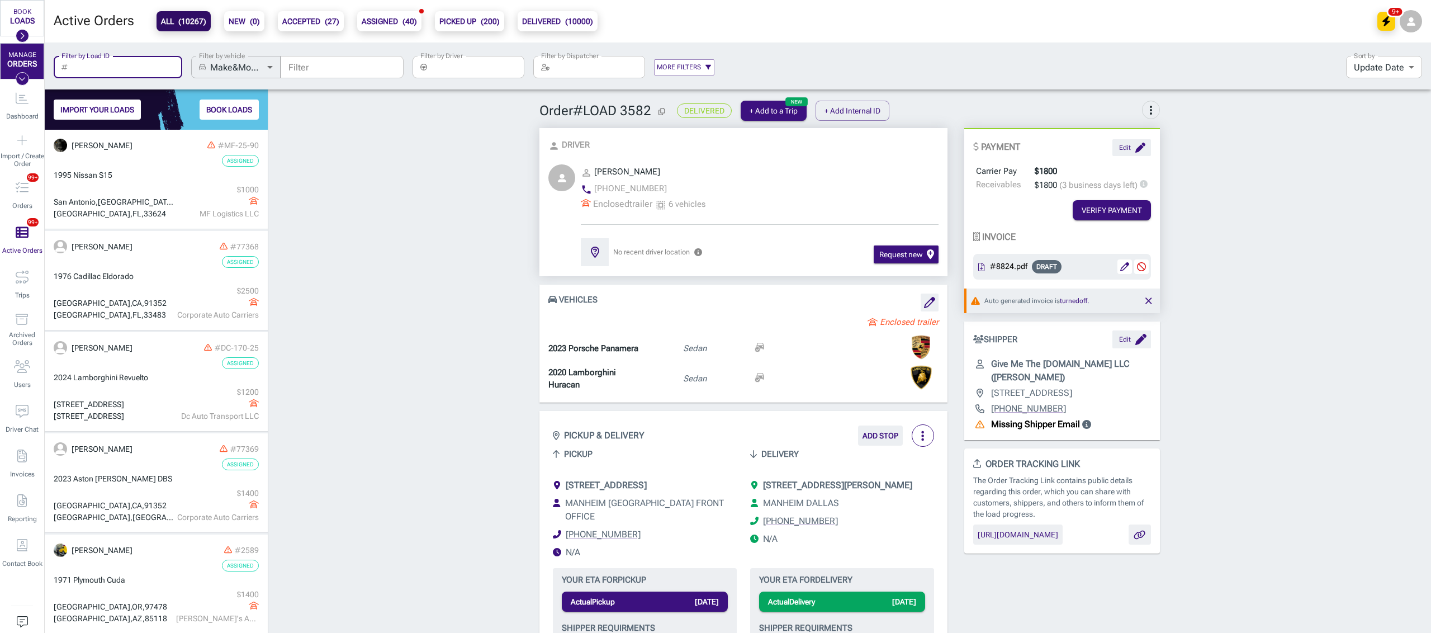
paste input "64272"
click at [121, 67] on input "64272" at bounding box center [113, 67] width 82 height 22
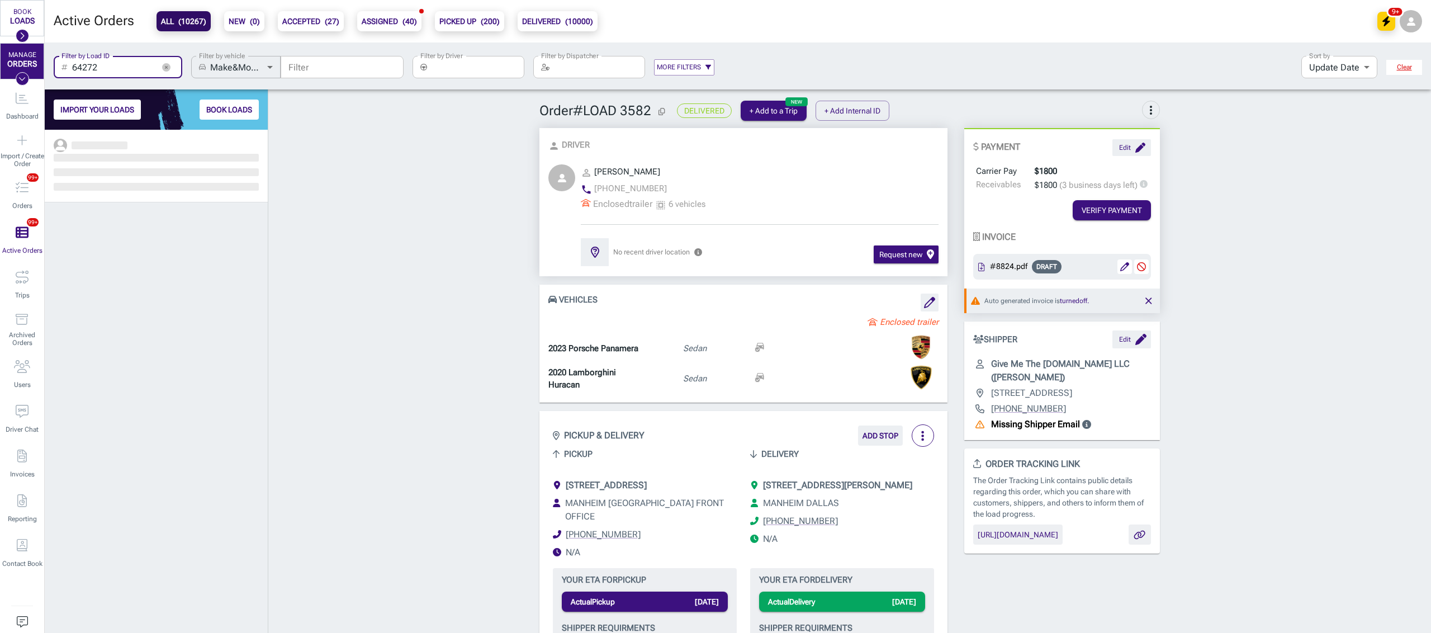
scroll to position [492, 211]
type input "64272"
click at [166, 65] on icon "button" at bounding box center [166, 67] width 8 height 8
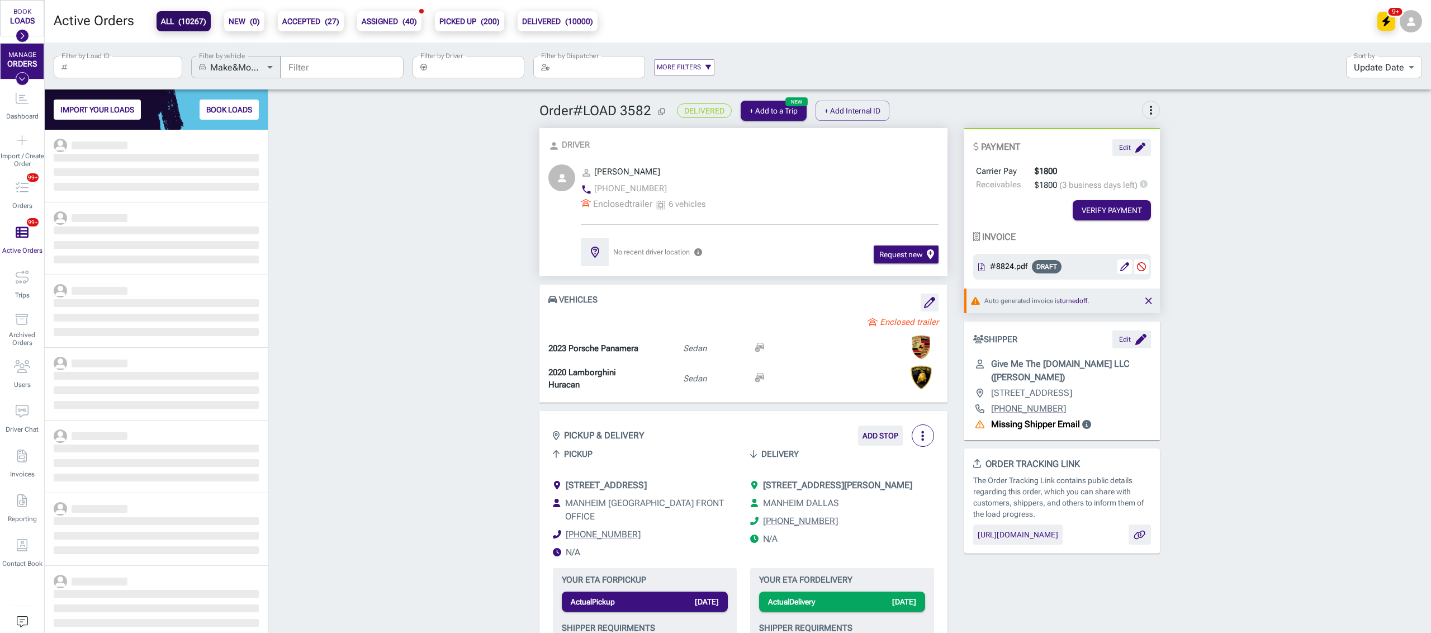
scroll to position [492, 211]
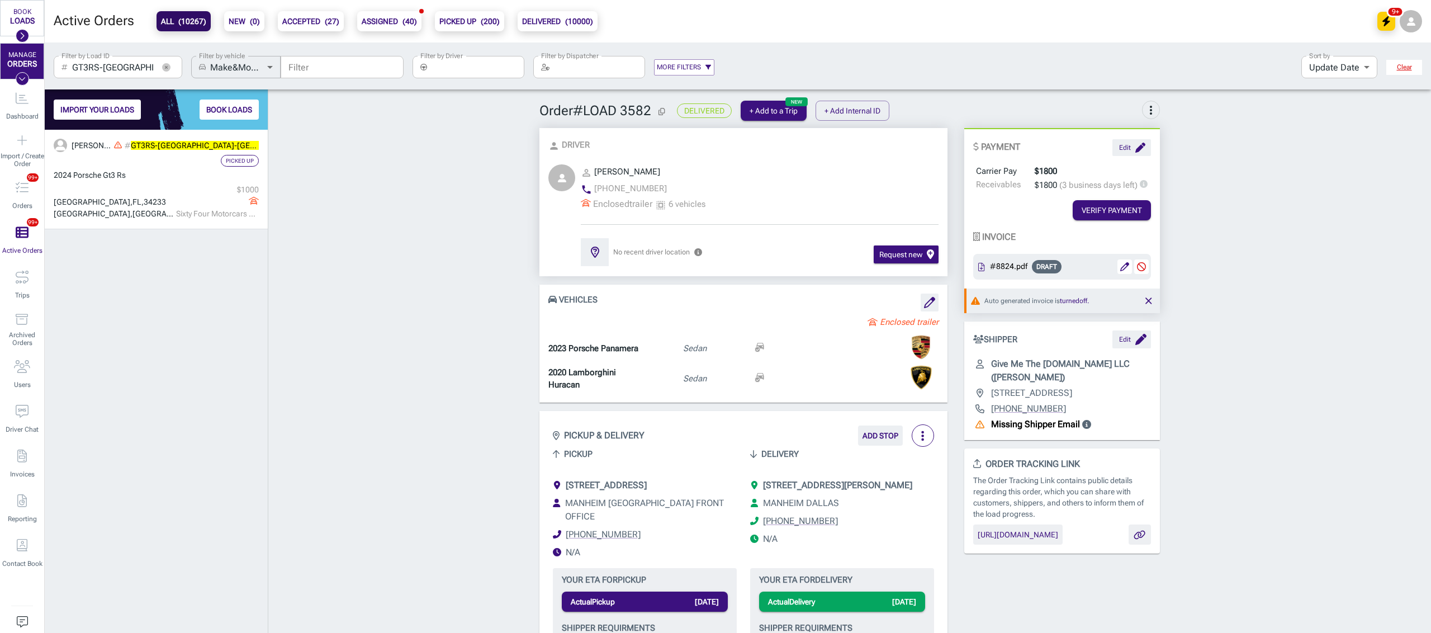
scroll to position [492, 211]
type input "GT3RS-[GEOGRAPHIC_DATA]-[GEOGRAPHIC_DATA]"
click at [162, 67] on icon "button" at bounding box center [166, 67] width 8 height 8
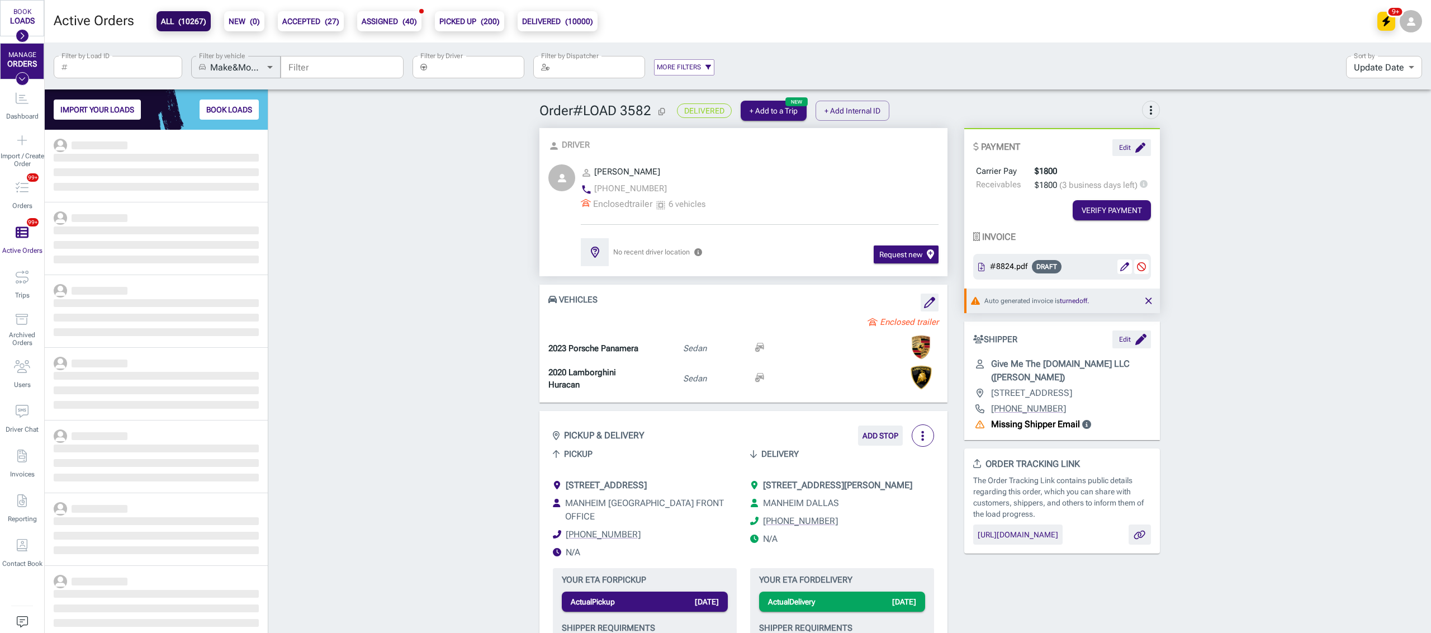
scroll to position [492, 211]
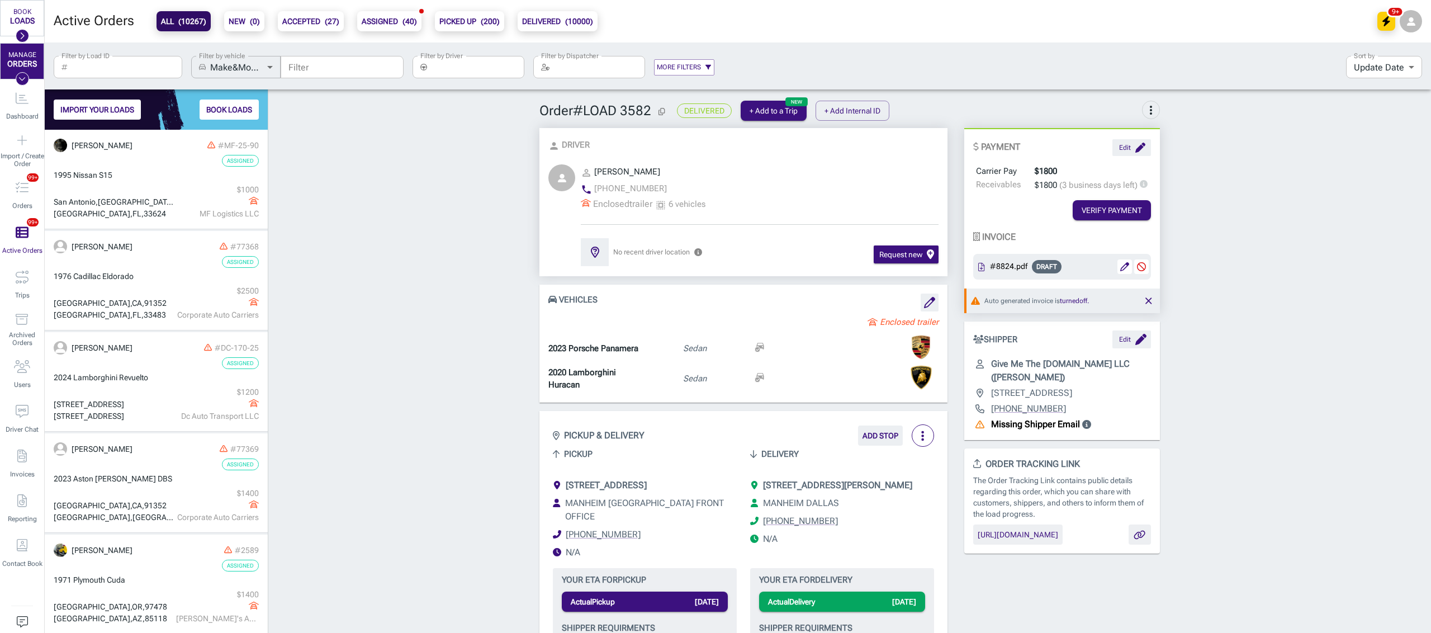
click at [436, 65] on input "Filter by Driver" at bounding box center [477, 67] width 93 height 22
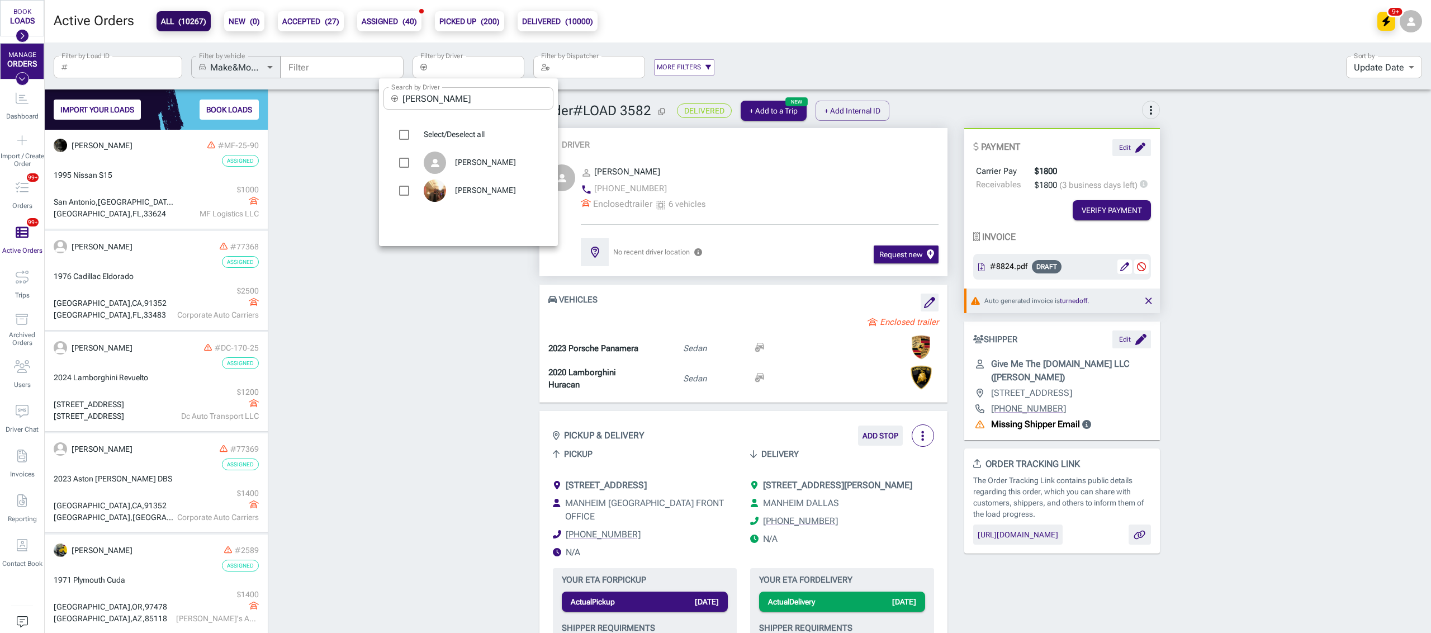
click at [416, 96] on input "[PERSON_NAME]" at bounding box center [477, 98] width 151 height 22
type input "l"
type input "naz"
click at [468, 159] on span "[PERSON_NAME]" at bounding box center [499, 162] width 89 height 11
type input "[PERSON_NAME]"
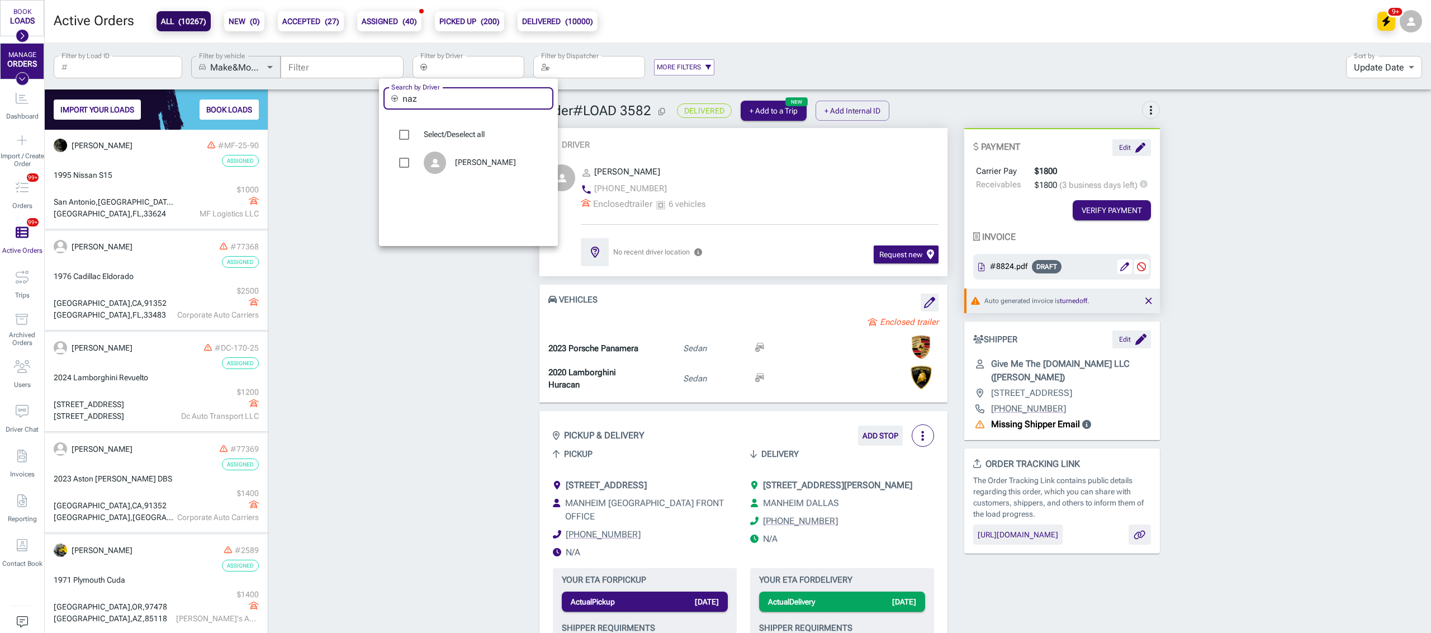
checkbox input "true"
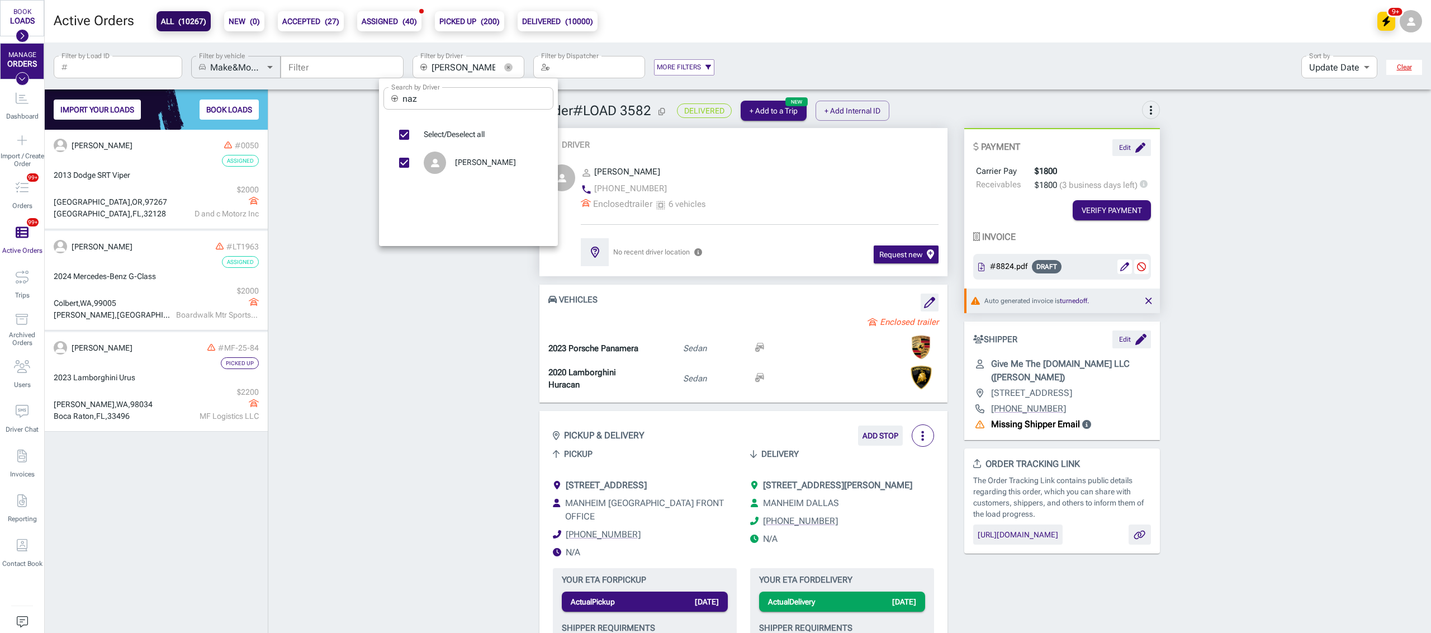
click at [311, 193] on div at bounding box center [715, 316] width 1431 height 633
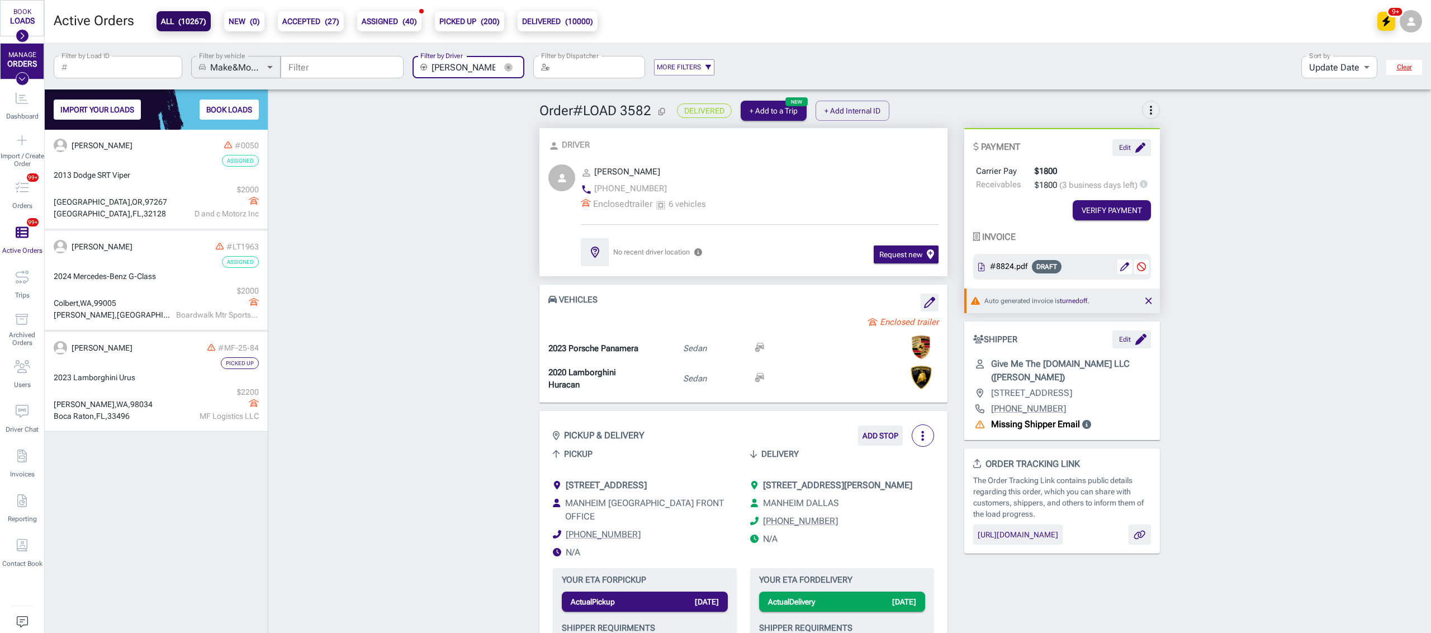
click at [458, 18] on b "PICKED UP ( 200 )" at bounding box center [469, 21] width 60 height 13
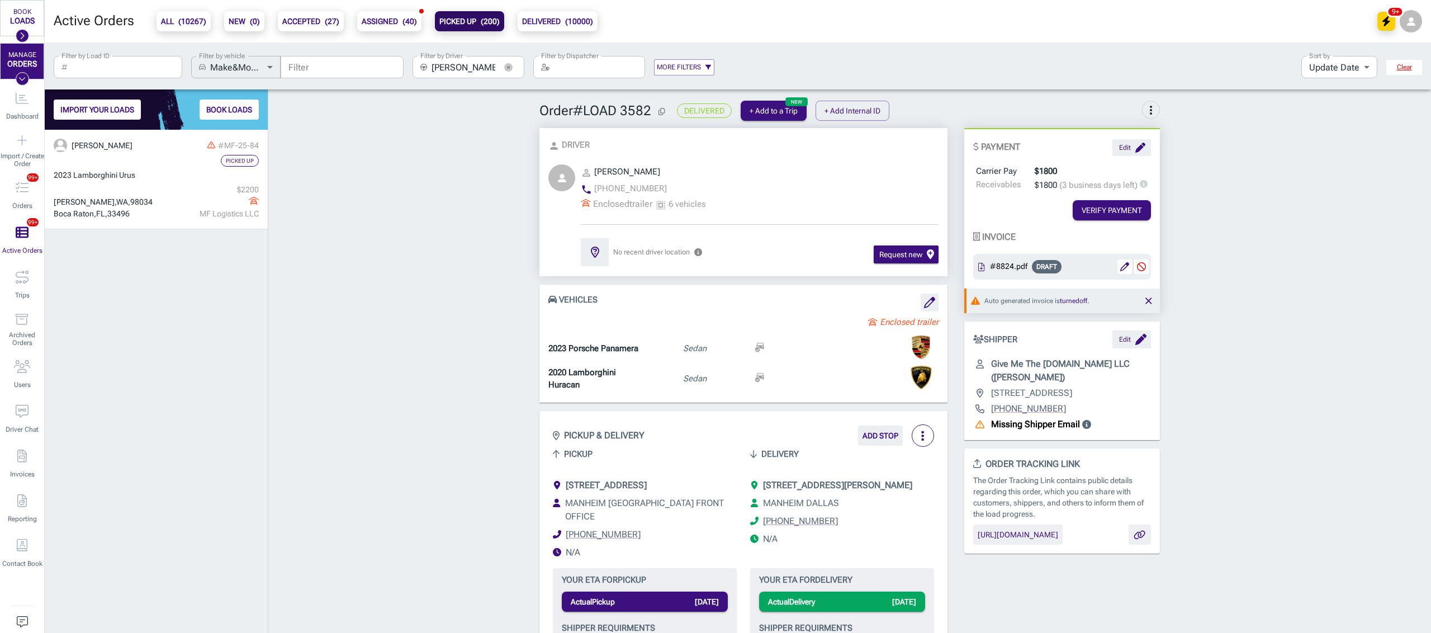
click at [392, 29] on button "ASSIGNED ( 40 )" at bounding box center [389, 21] width 64 height 20
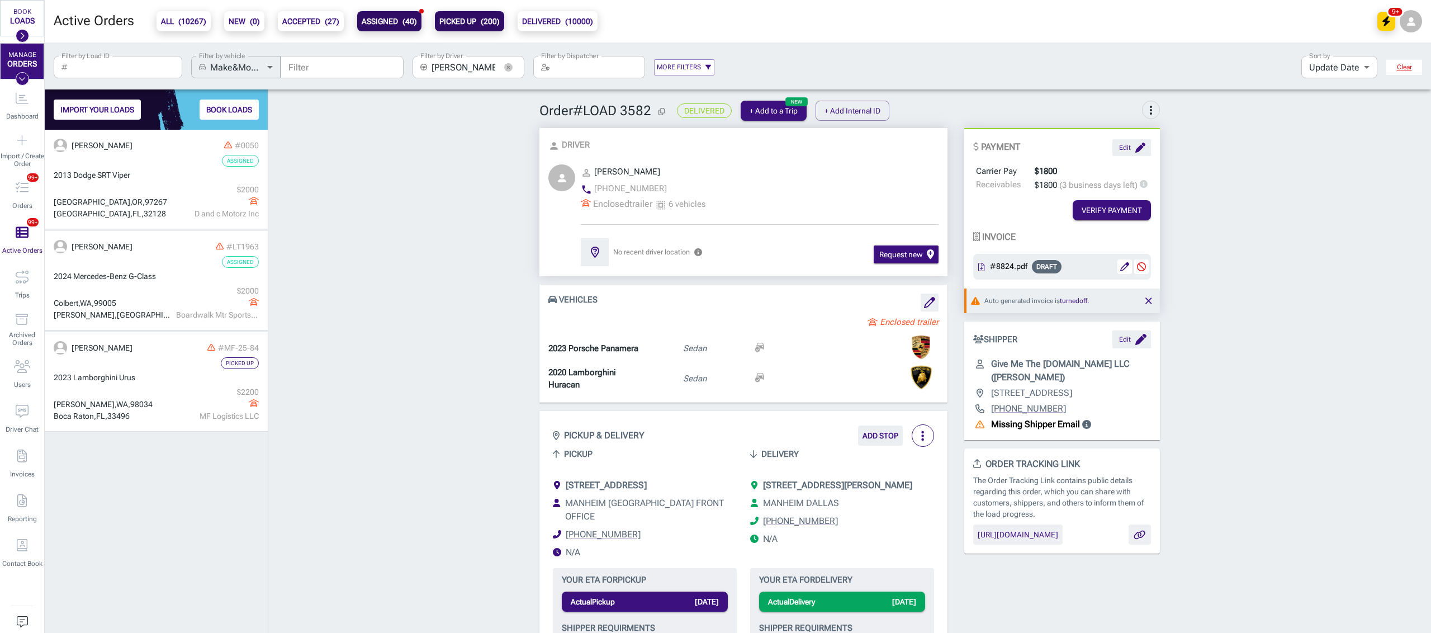
scroll to position [492, 211]
drag, startPoint x: 433, startPoint y: 30, endPoint x: 431, endPoint y: 36, distance: 6.2
click at [435, 30] on span "PICKED UP ( 200 )" at bounding box center [469, 21] width 69 height 20
click at [443, 28] on button "PICKED UP ( 200 )" at bounding box center [469, 21] width 69 height 20
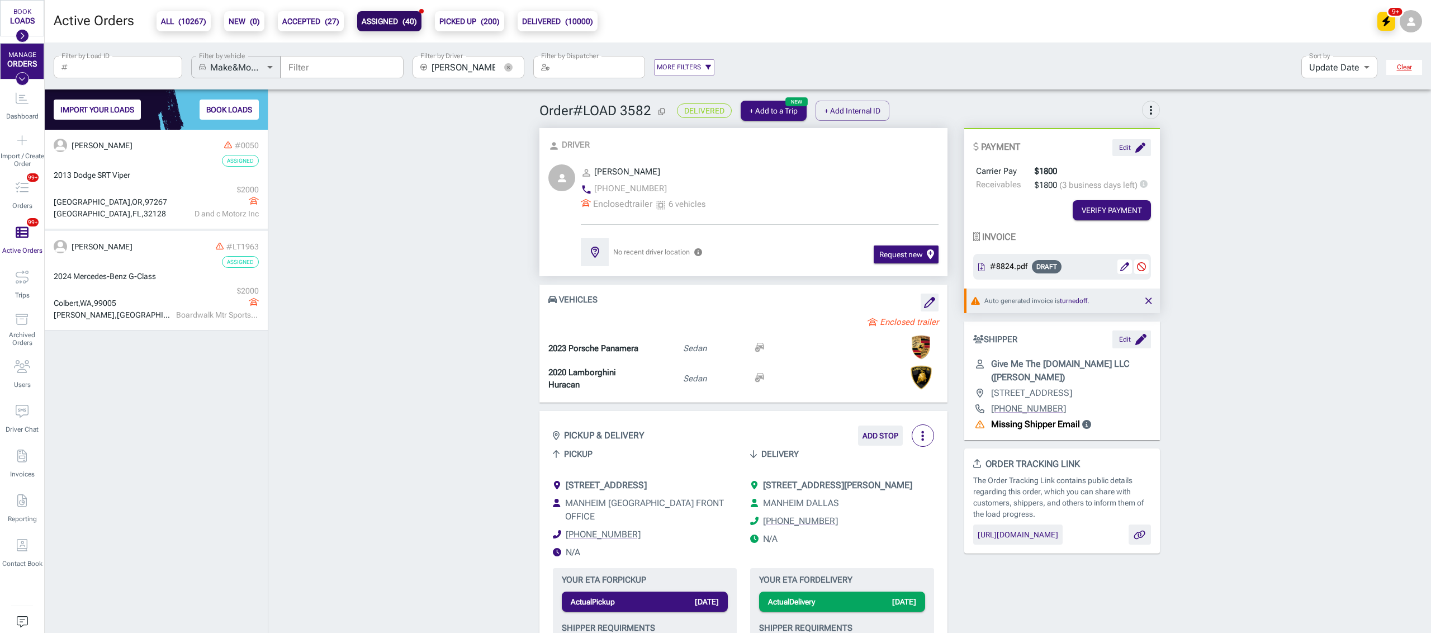
scroll to position [492, 211]
click at [183, 29] on button "ALL ( 10267 )" at bounding box center [183, 21] width 54 height 20
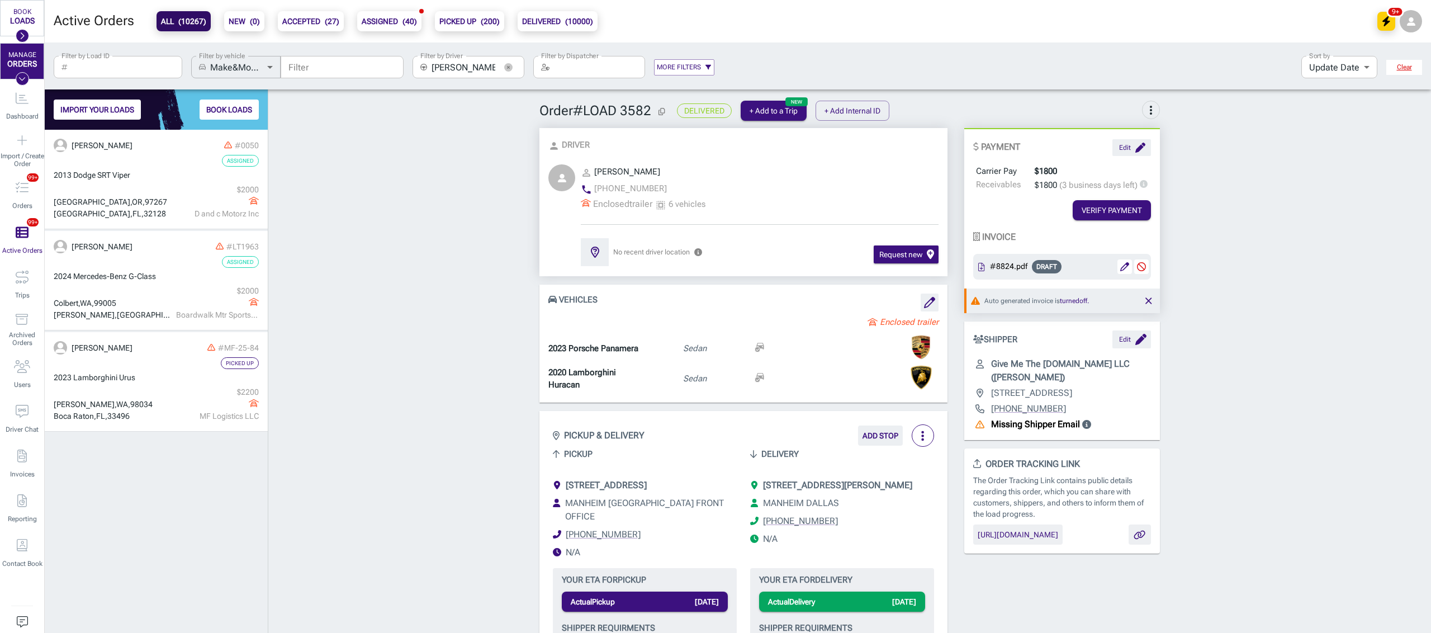
scroll to position [492, 211]
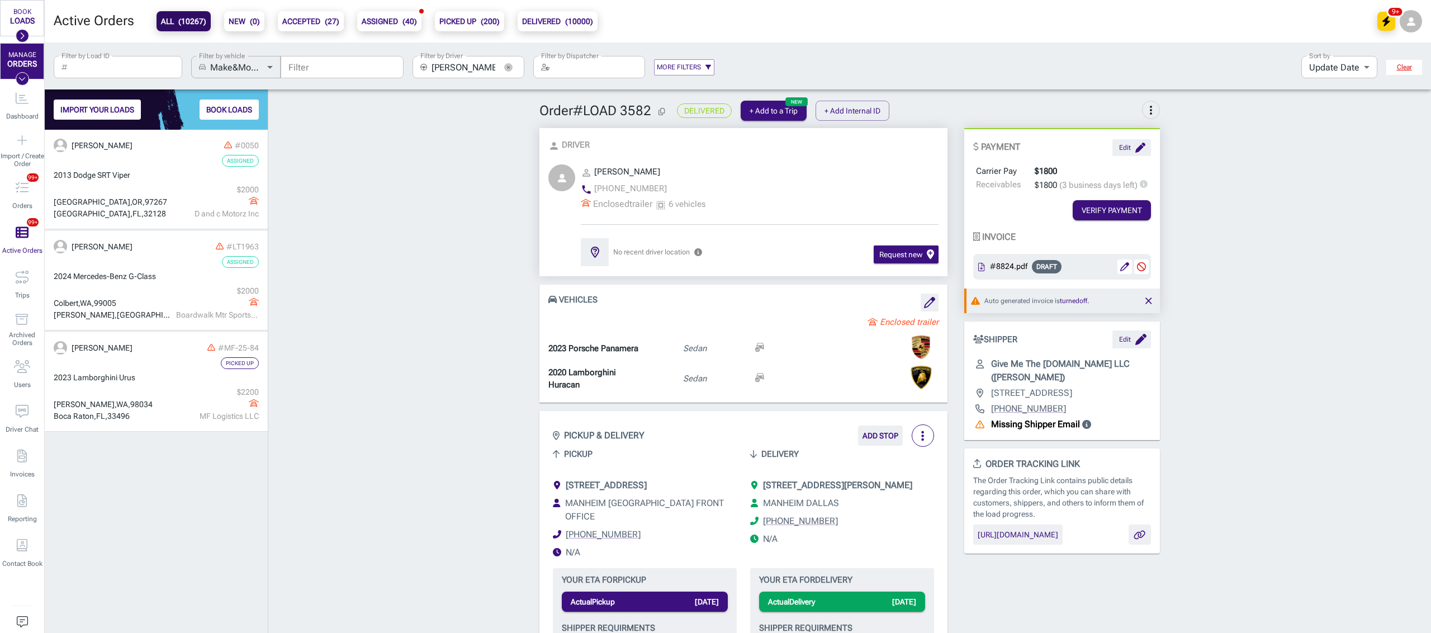
click at [506, 60] on button "button" at bounding box center [508, 67] width 17 height 17
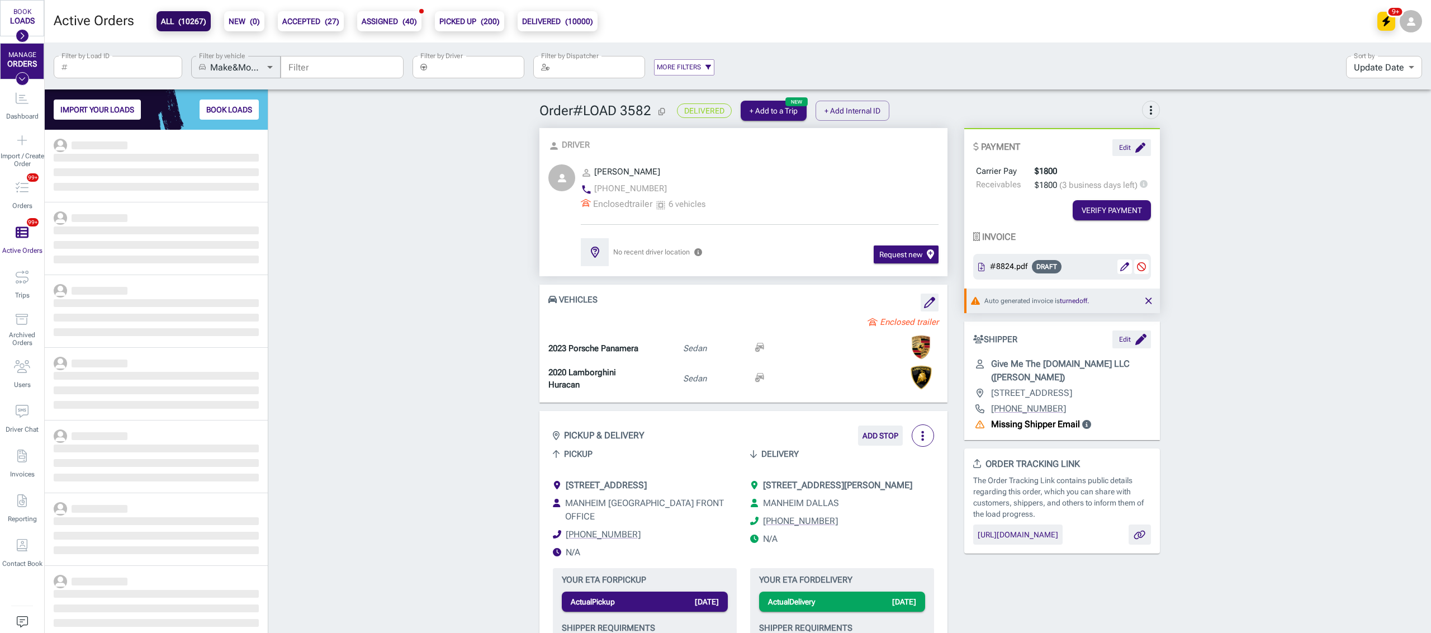
scroll to position [492, 211]
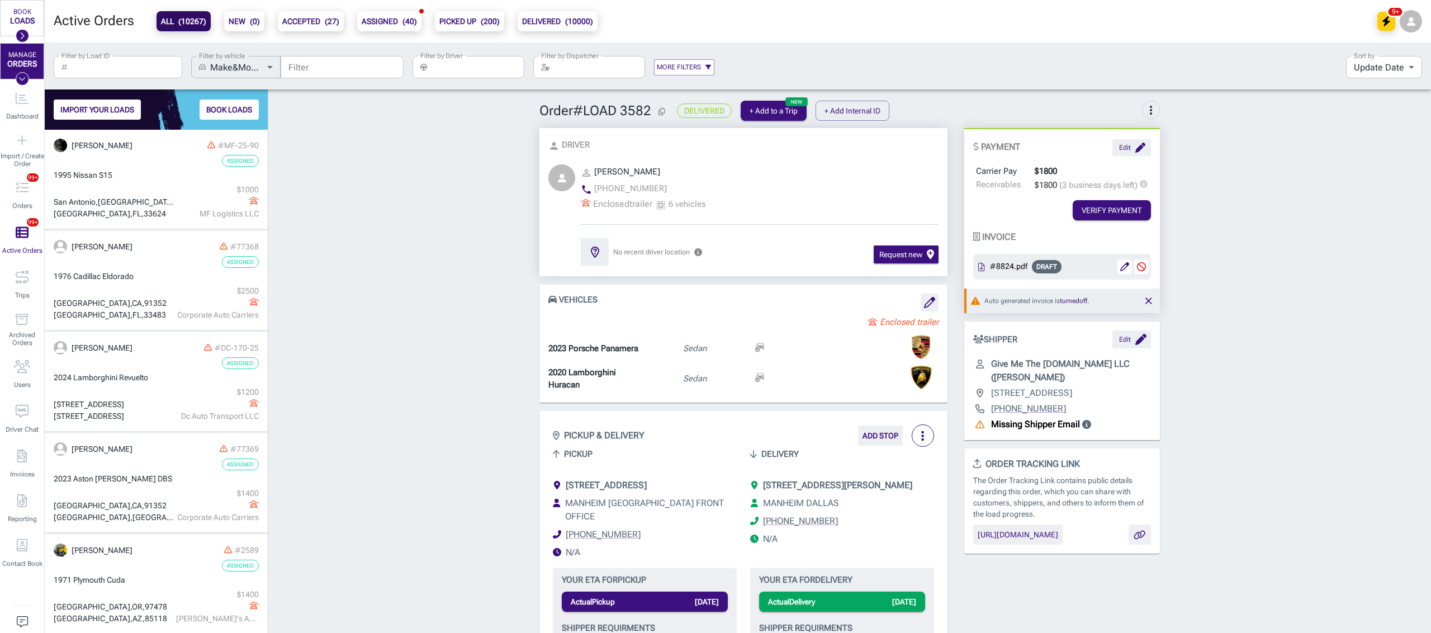
click at [472, 73] on input "Filter by Driver" at bounding box center [477, 67] width 93 height 22
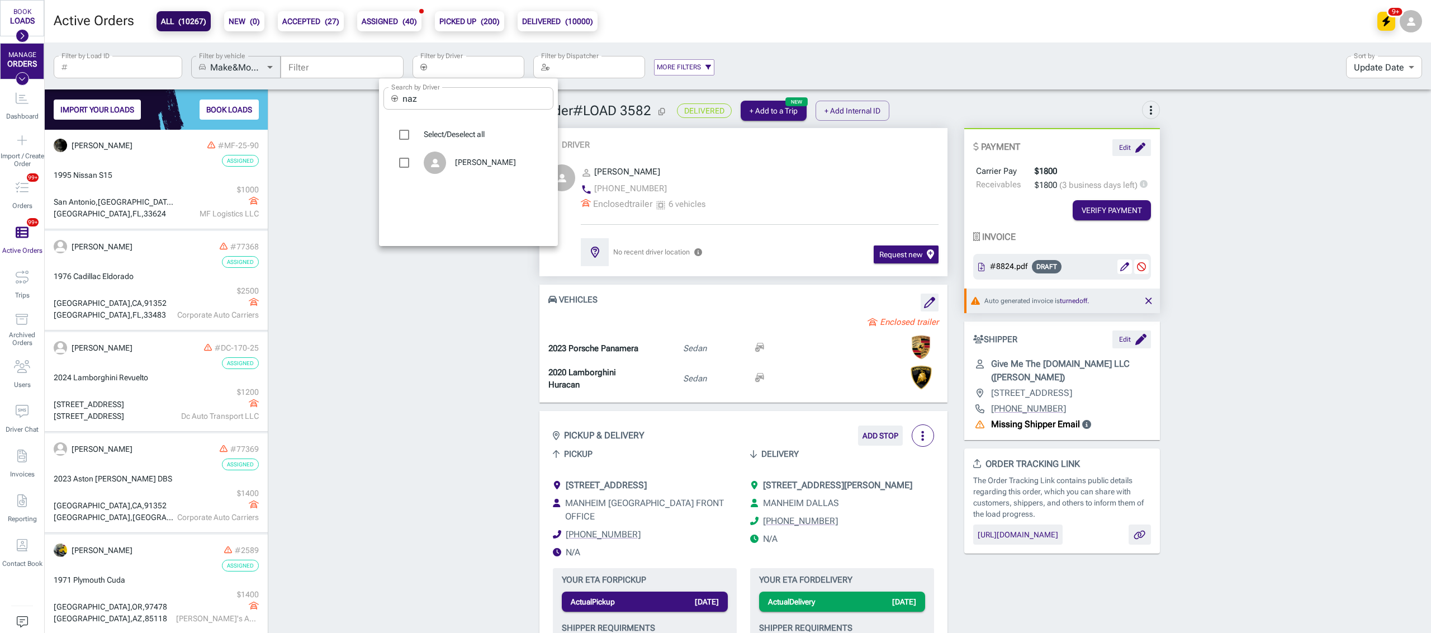
click at [443, 104] on input "naz" at bounding box center [477, 98] width 151 height 22
click at [462, 149] on div "[PERSON_NAME]" at bounding box center [468, 163] width 170 height 28
type input "[PERSON_NAME]"
checkbox input "true"
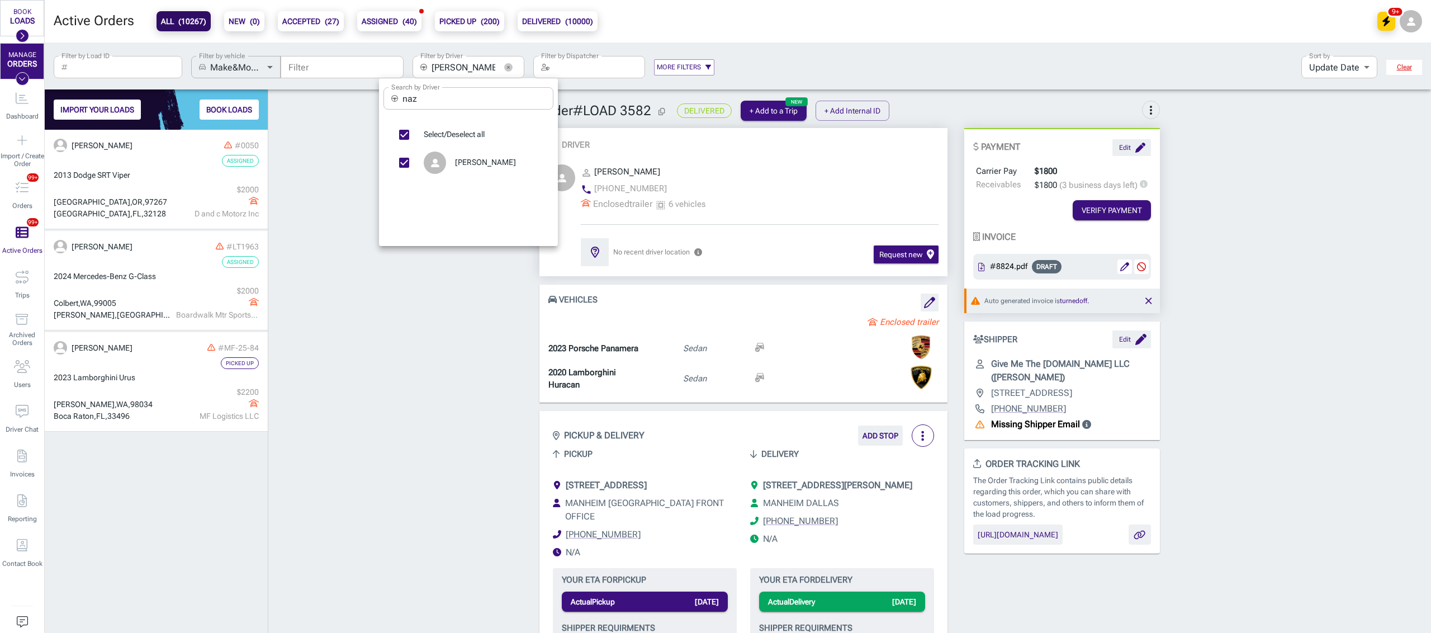
click at [237, 142] on div at bounding box center [715, 316] width 1431 height 633
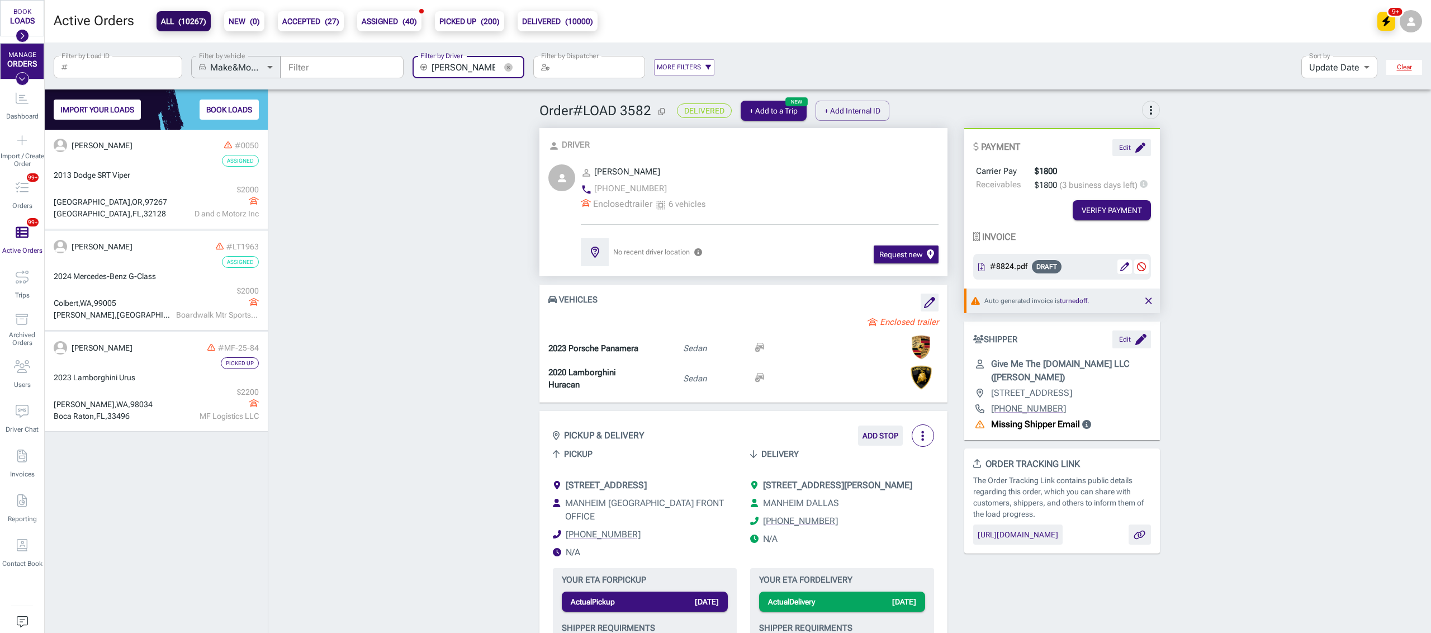
drag, startPoint x: 304, startPoint y: 152, endPoint x: 312, endPoint y: 166, distance: 16.0
drag, startPoint x: 312, startPoint y: 175, endPoint x: 347, endPoint y: 167, distance: 36.1
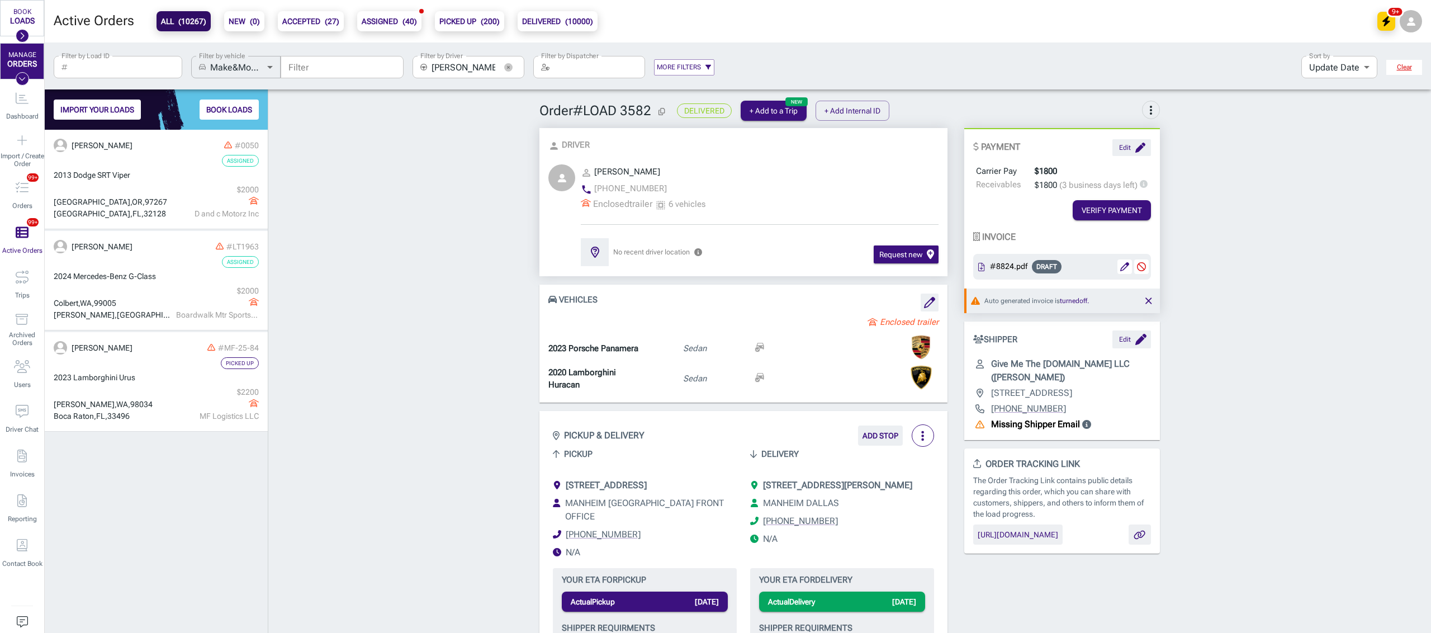
drag, startPoint x: 466, startPoint y: 214, endPoint x: 438, endPoint y: 195, distance: 34.3
click at [505, 64] on icon "button" at bounding box center [508, 67] width 8 height 8
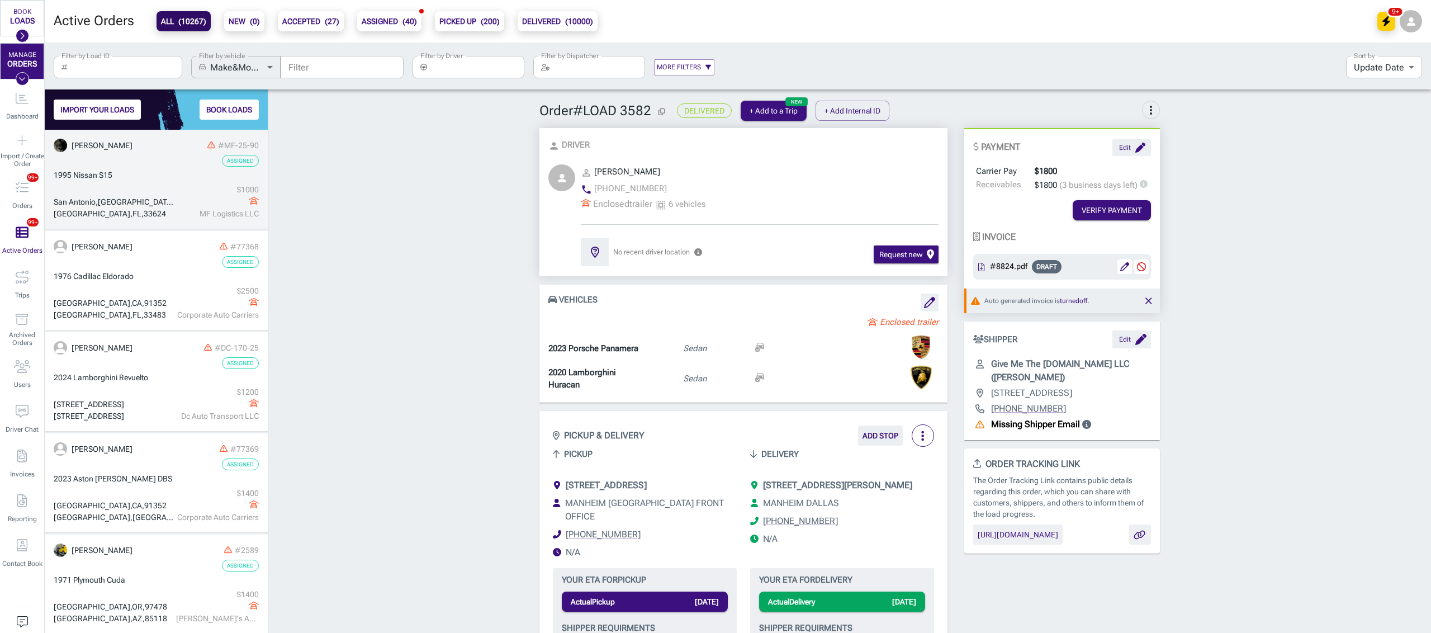
click at [198, 184] on div "$ 1000" at bounding box center [217, 190] width 83 height 12
